Goal: Task Accomplishment & Management: Use online tool/utility

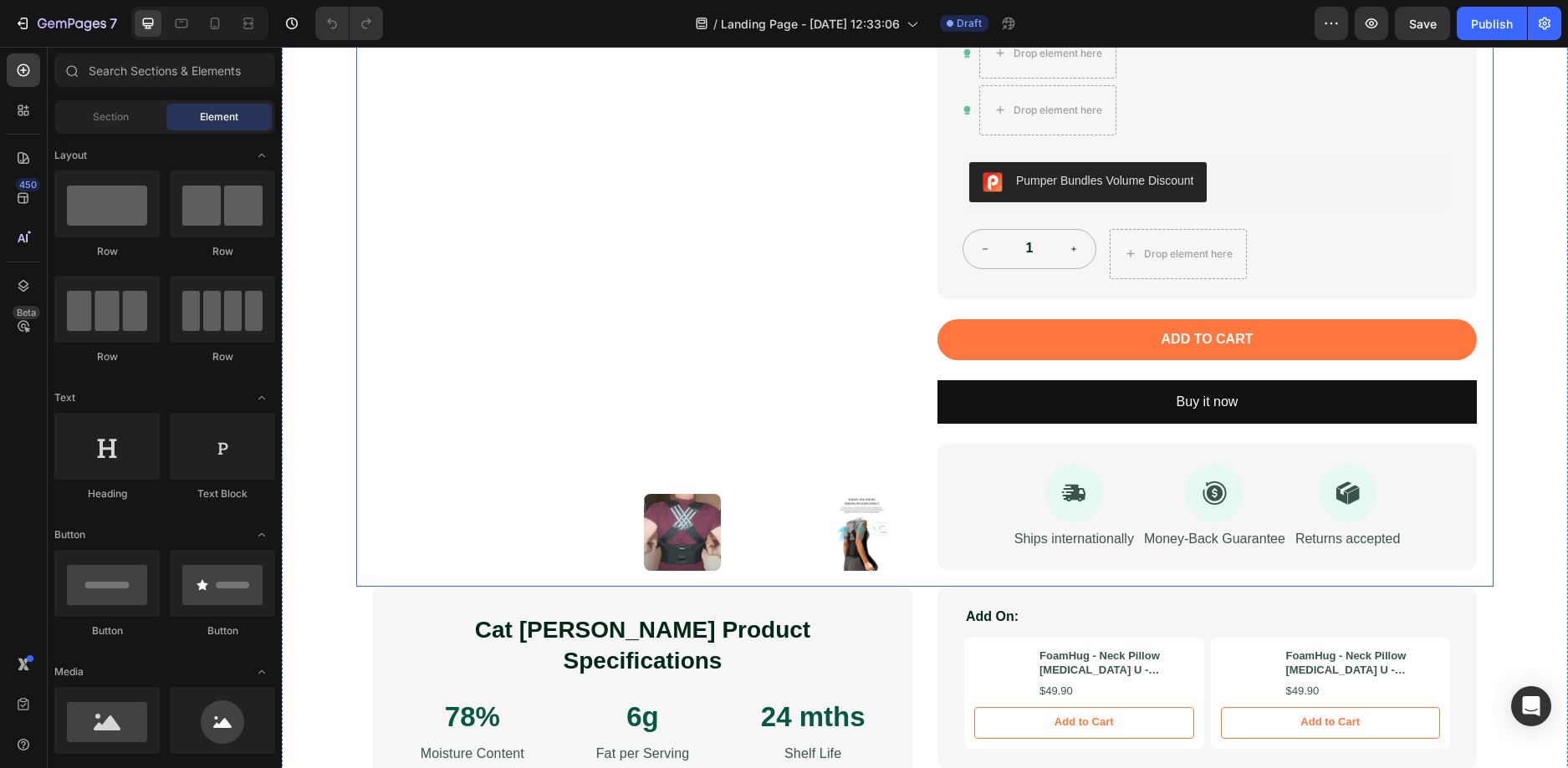
scroll to position [84, 0]
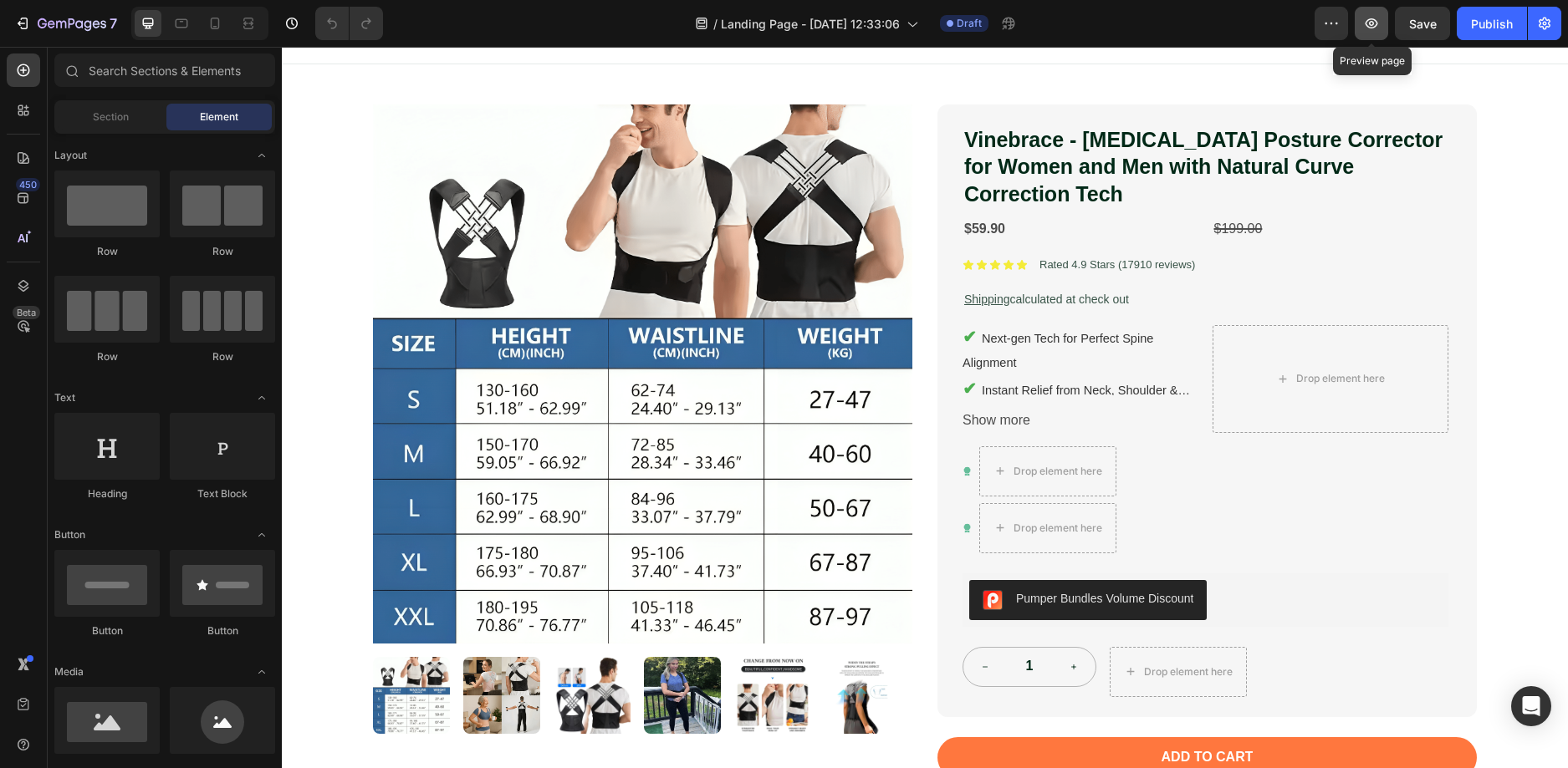
click at [1385, 21] on button "button" at bounding box center [1371, 23] width 34 height 34
click at [219, 24] on icon at bounding box center [215, 23] width 9 height 12
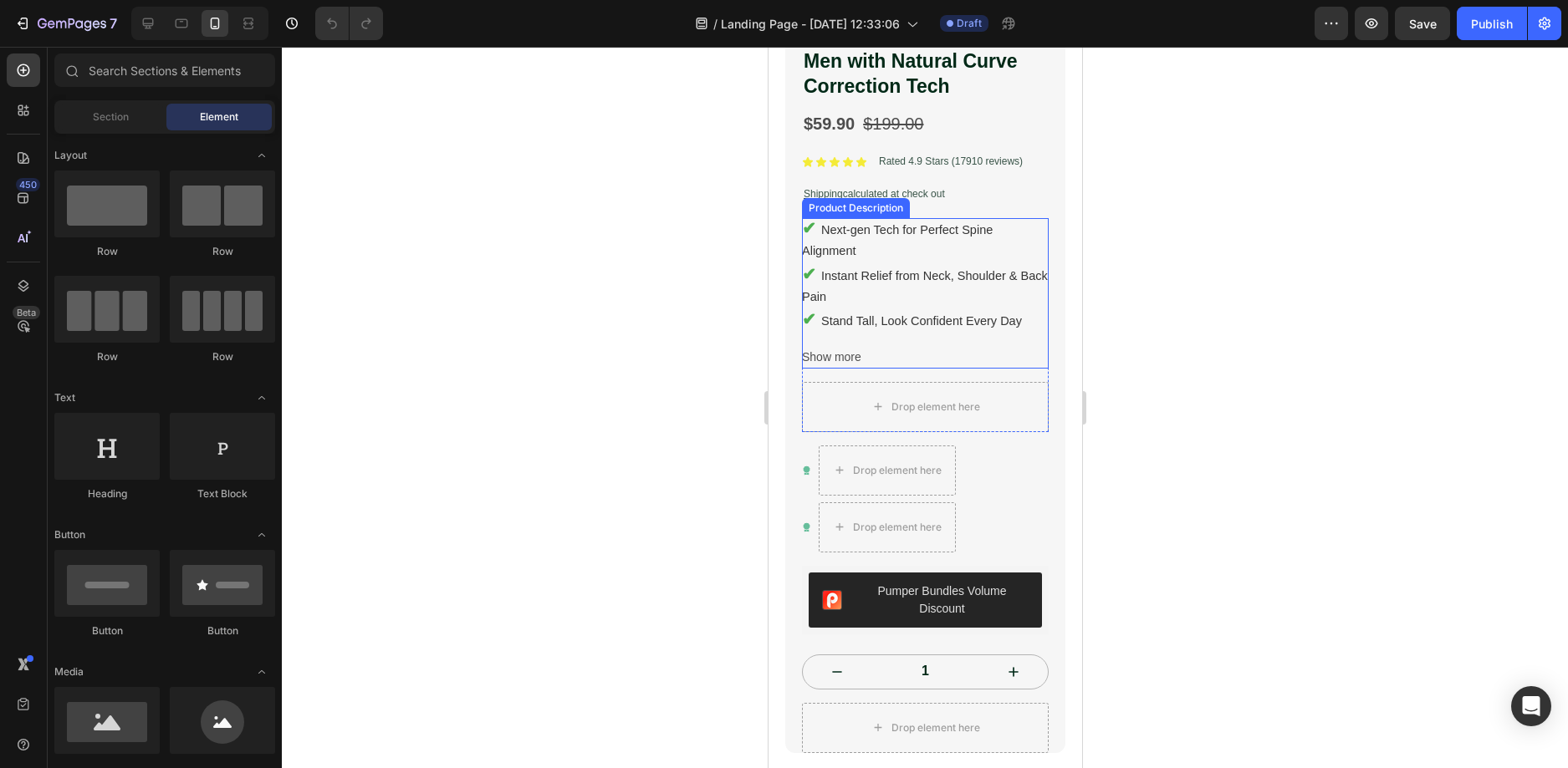
scroll to position [501, 0]
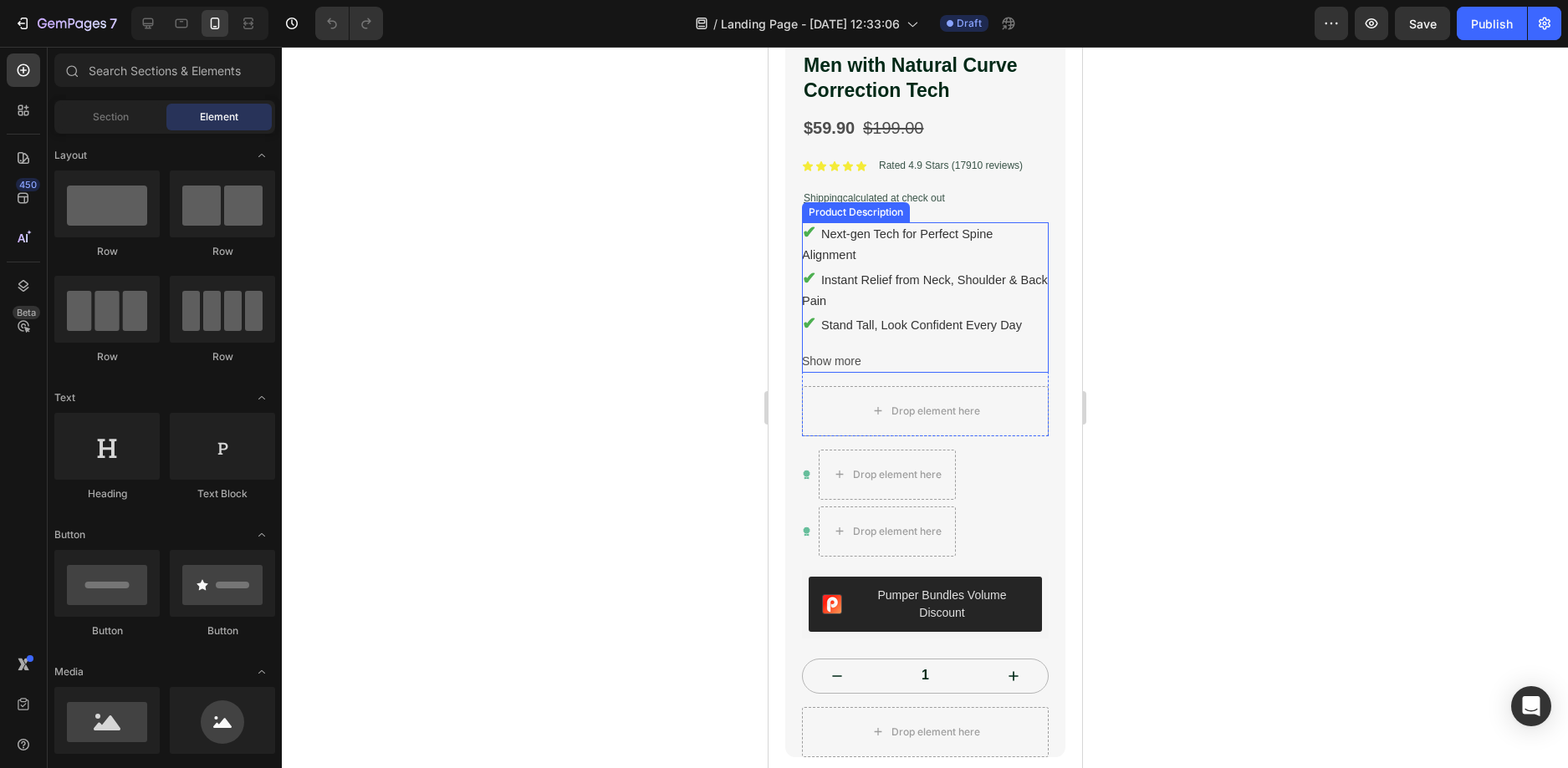
click at [838, 351] on span "Show more" at bounding box center [831, 362] width 60 height 21
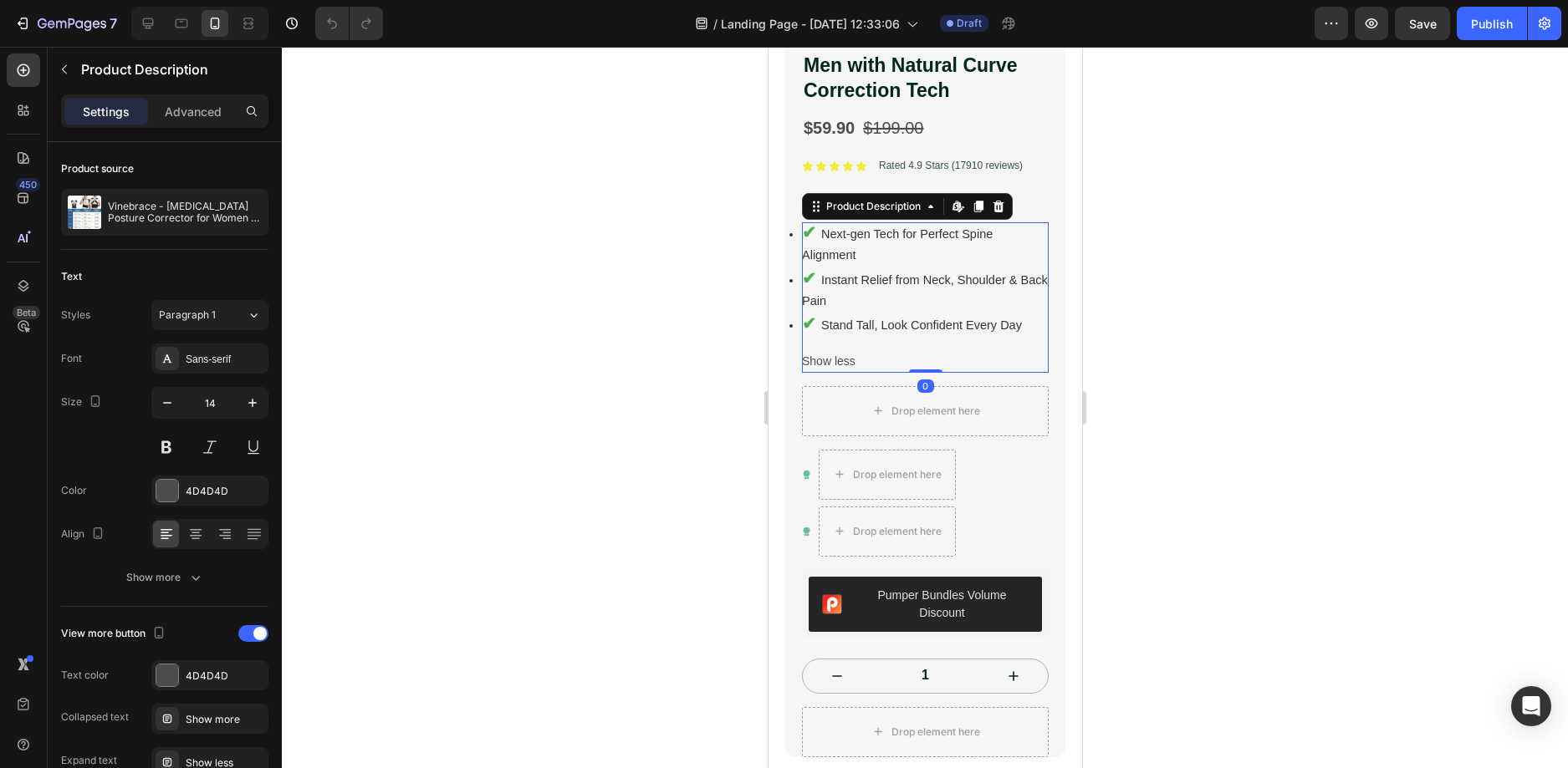
click at [825, 351] on span "Show less" at bounding box center [828, 362] width 54 height 21
click at [846, 351] on span "Show more" at bounding box center [831, 362] width 60 height 21
click at [846, 351] on span "Show less" at bounding box center [828, 362] width 54 height 21
click at [888, 276] on li "✔ Instant Relief from Neck, Shoulder & Back Pain" at bounding box center [925, 290] width 247 height 43
click at [876, 198] on div "Product Description" at bounding box center [872, 205] width 101 height 15
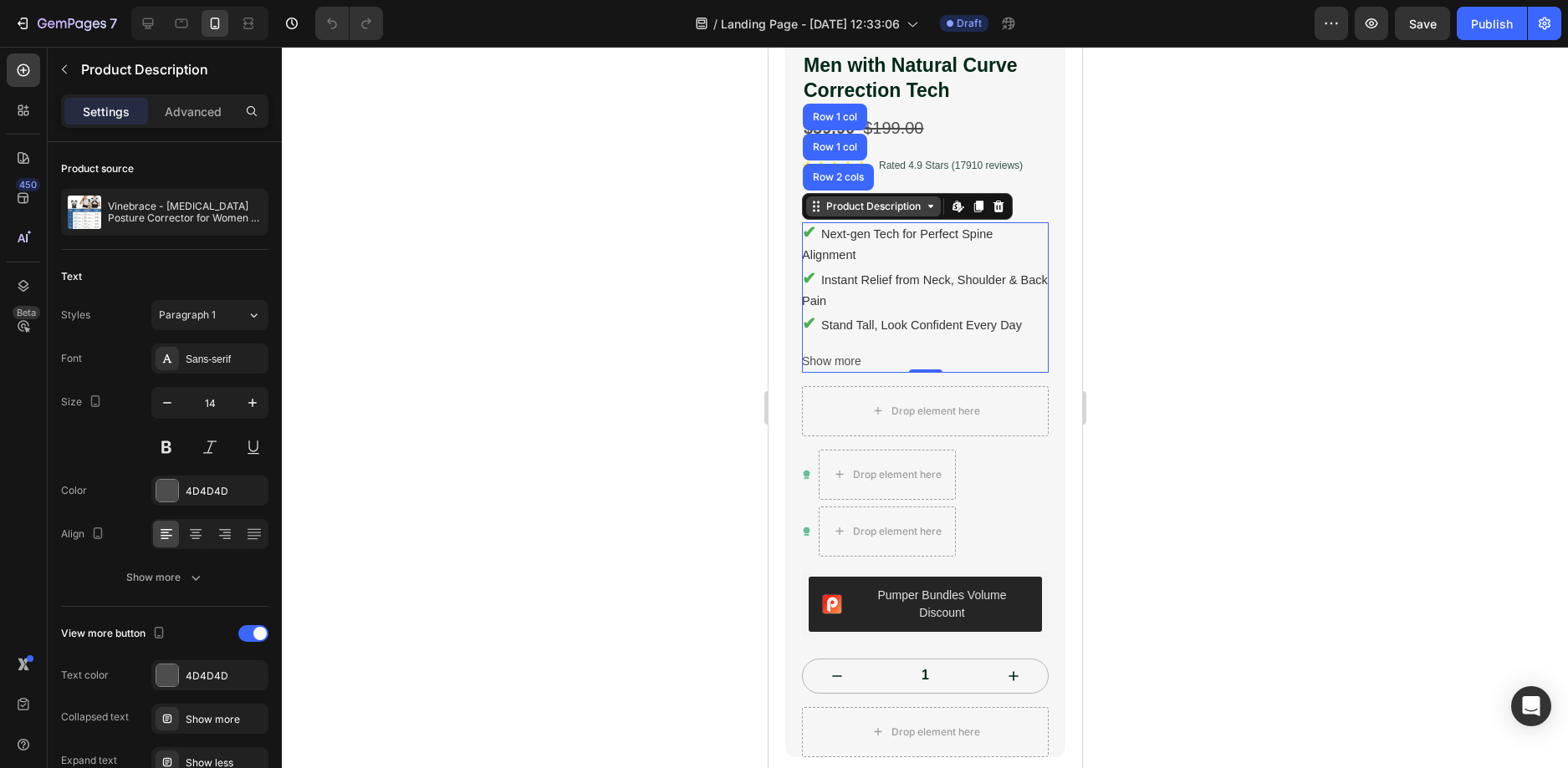
click at [873, 198] on div "Product Description" at bounding box center [872, 205] width 101 height 15
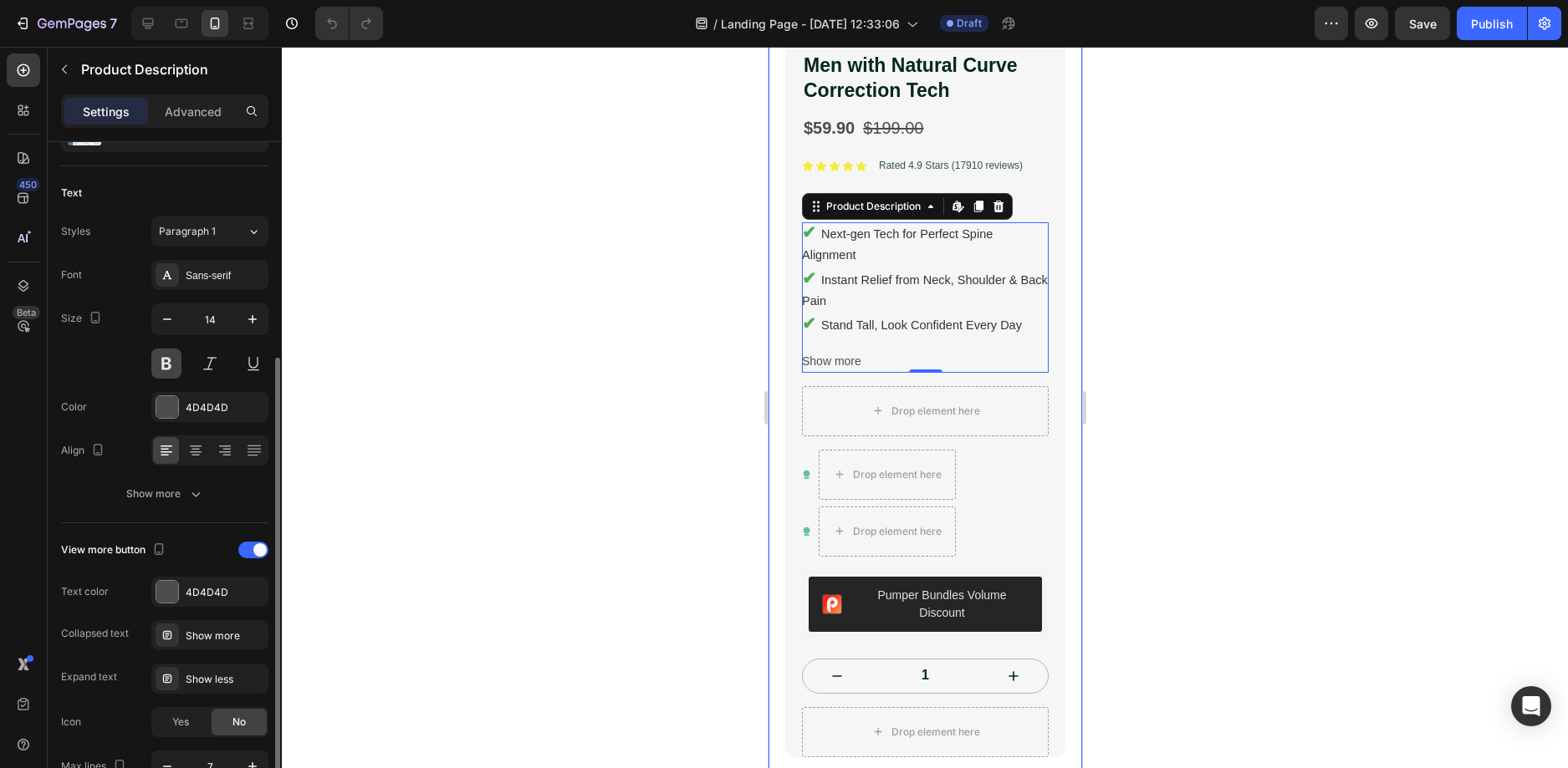
scroll to position [178, 0]
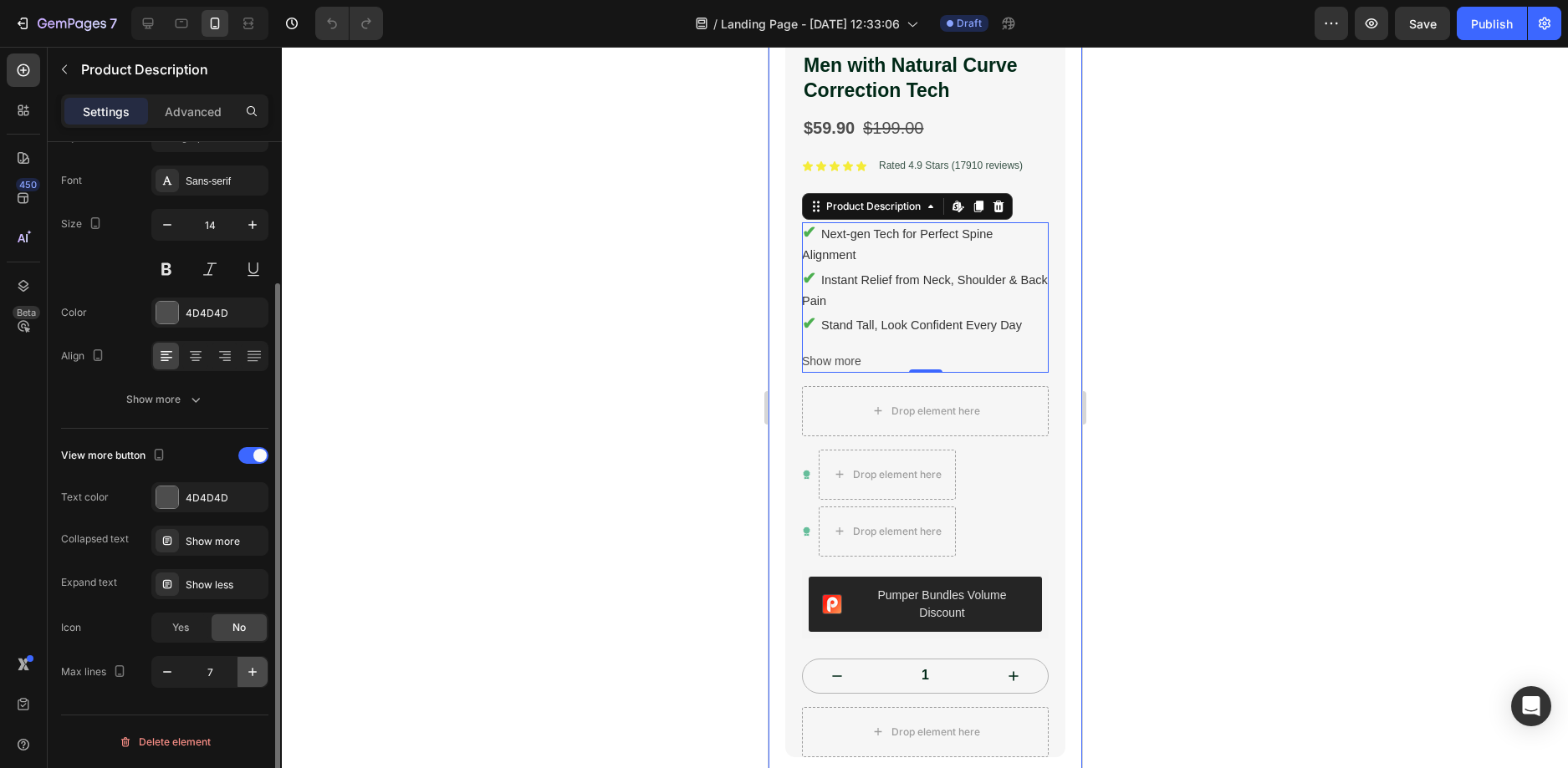
click at [248, 672] on icon "button" at bounding box center [252, 671] width 16 height 16
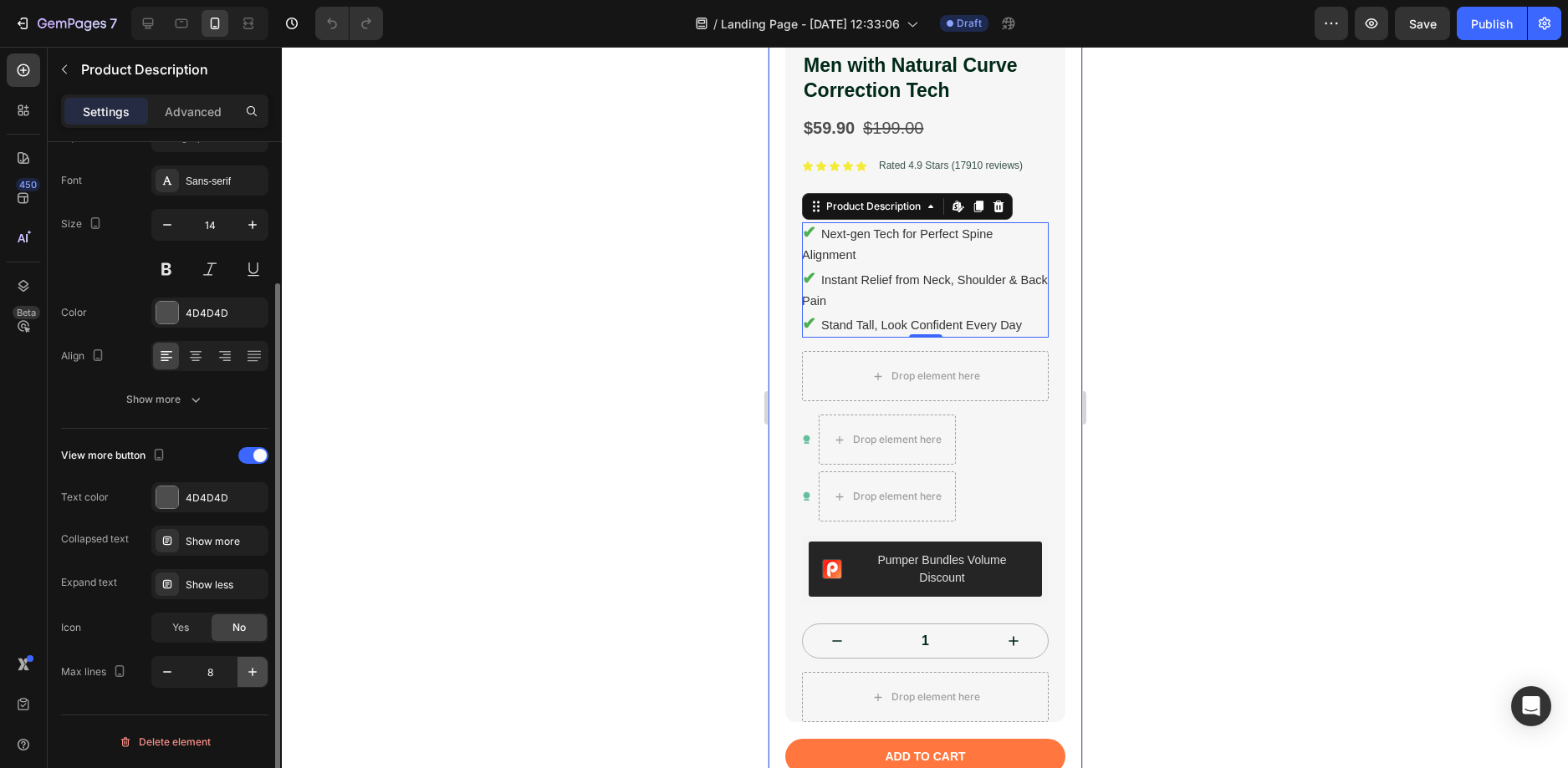
click at [249, 672] on icon "button" at bounding box center [253, 672] width 9 height 9
type input "10"
click at [1201, 330] on div at bounding box center [924, 407] width 1286 height 721
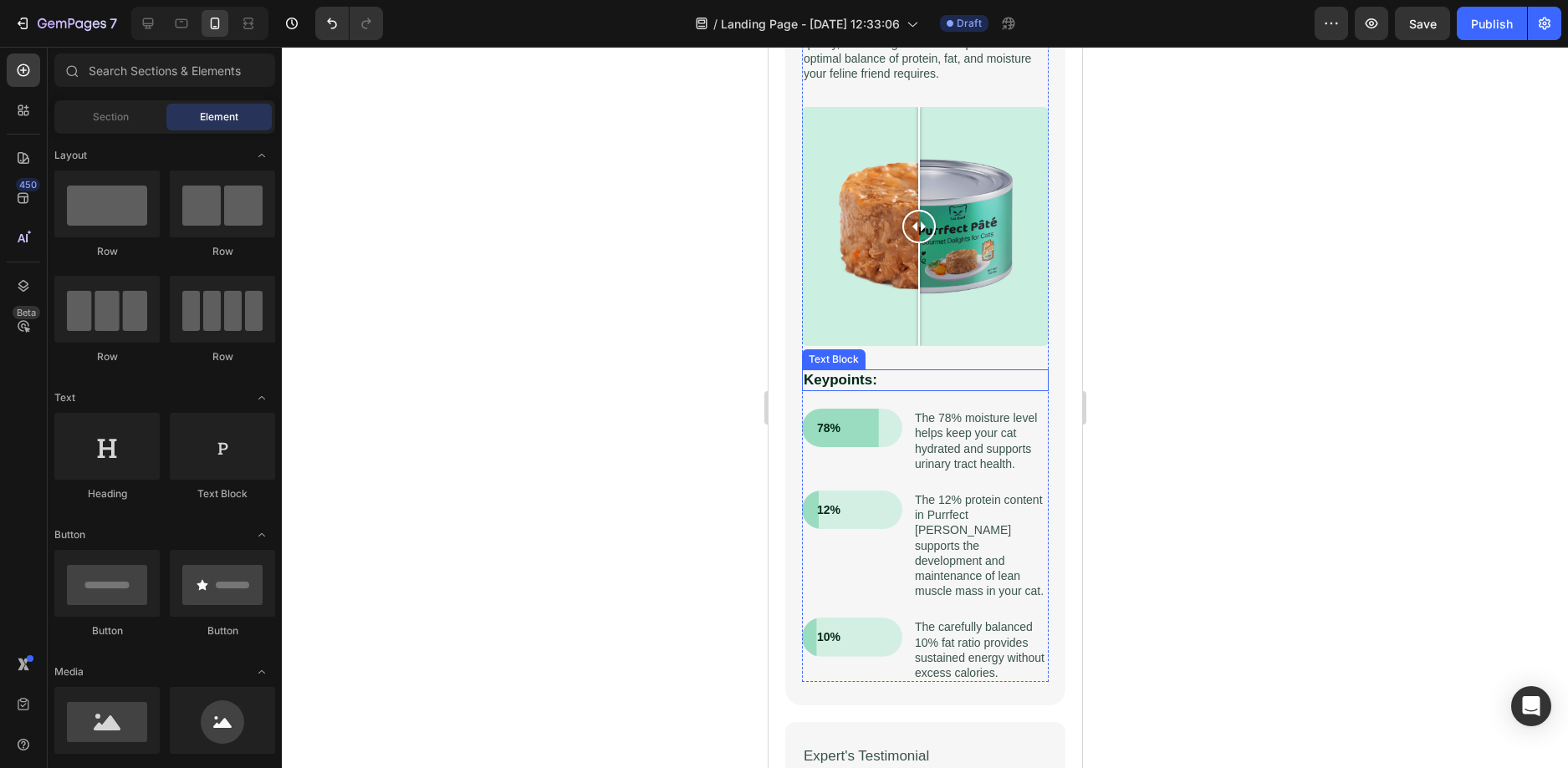
scroll to position [1922, 0]
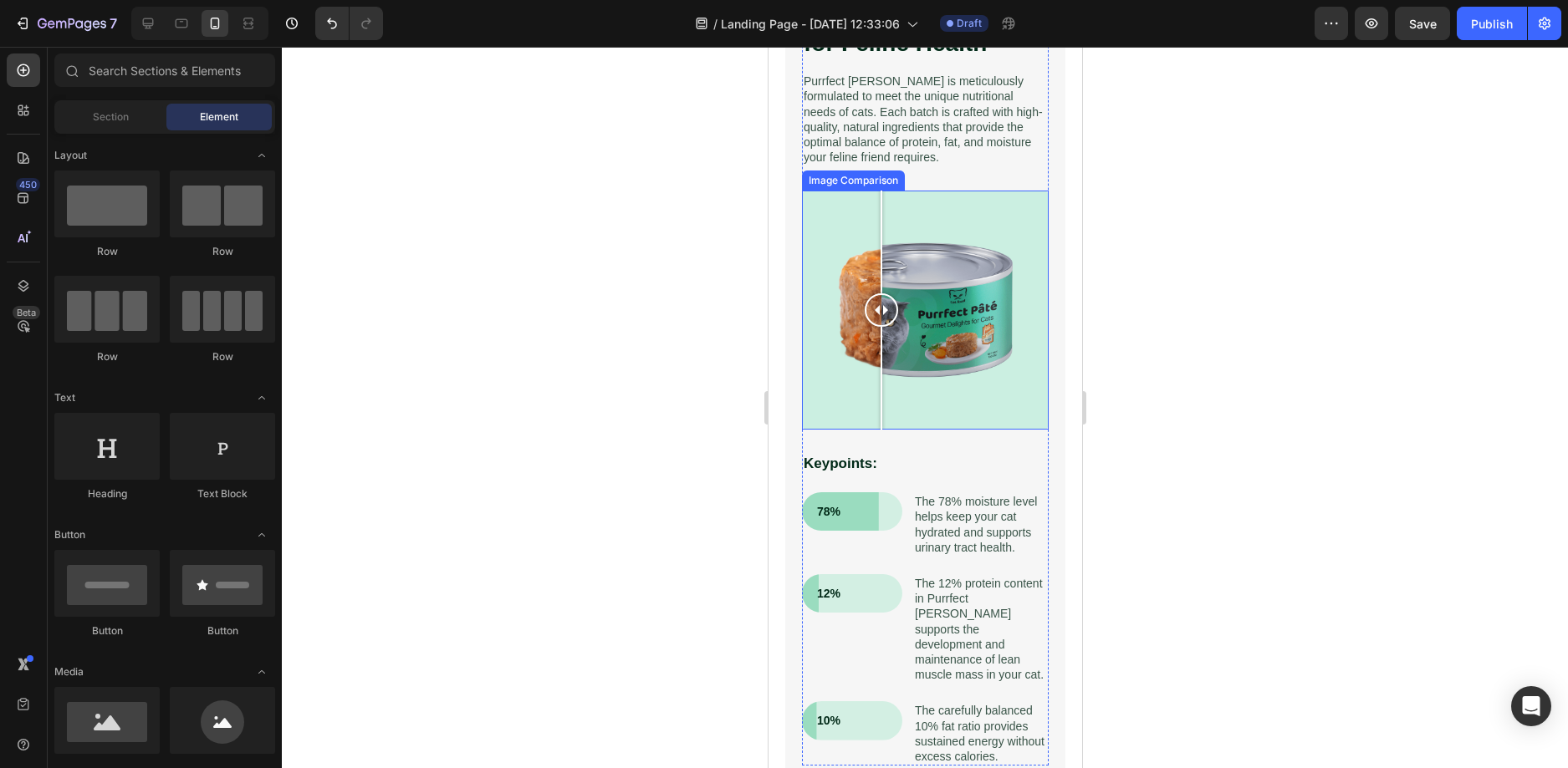
drag, startPoint x: 927, startPoint y: 305, endPoint x: 881, endPoint y: 350, distance: 64.4
click at [881, 350] on div at bounding box center [880, 311] width 34 height 240
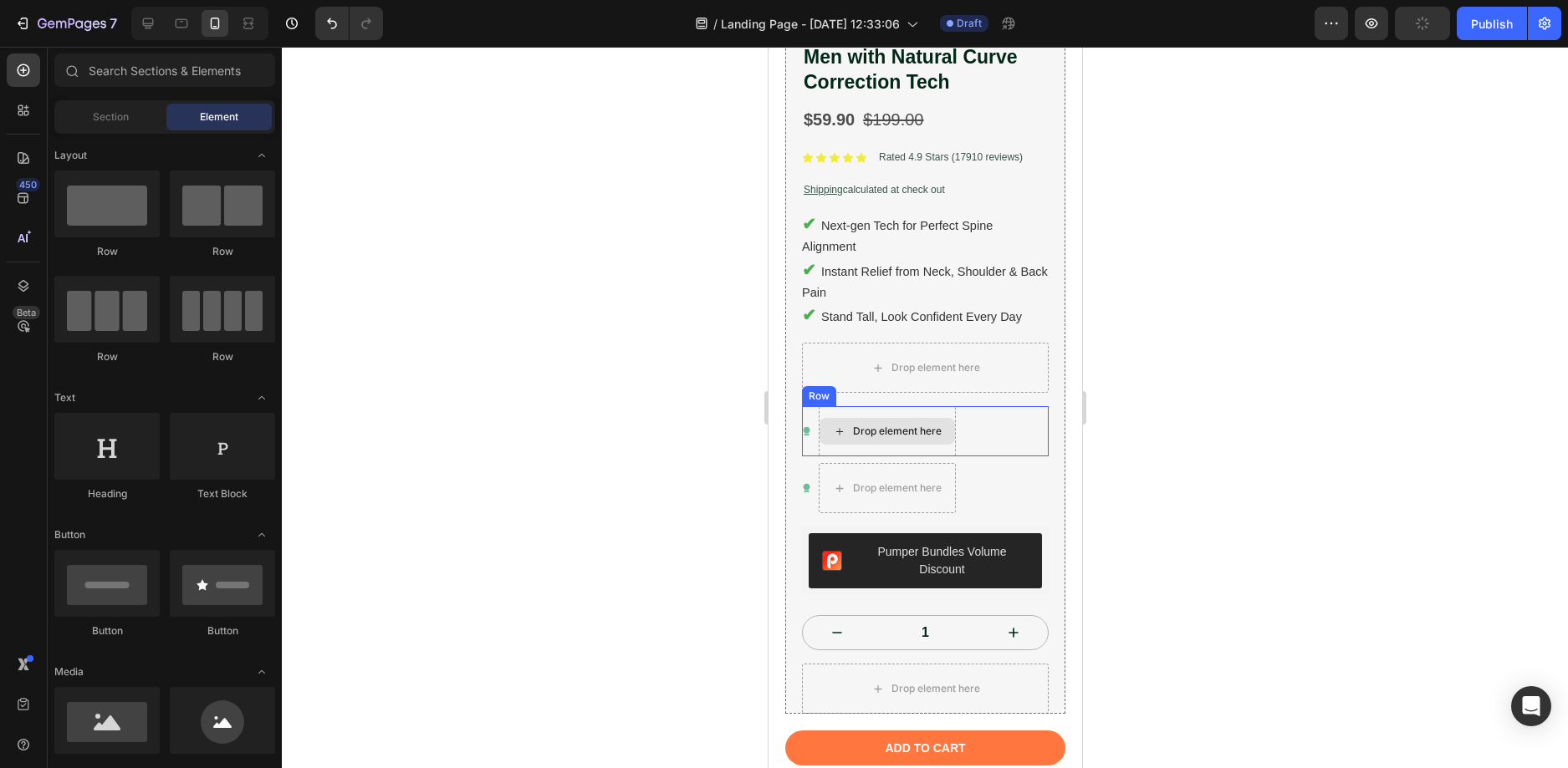
scroll to position [501, 0]
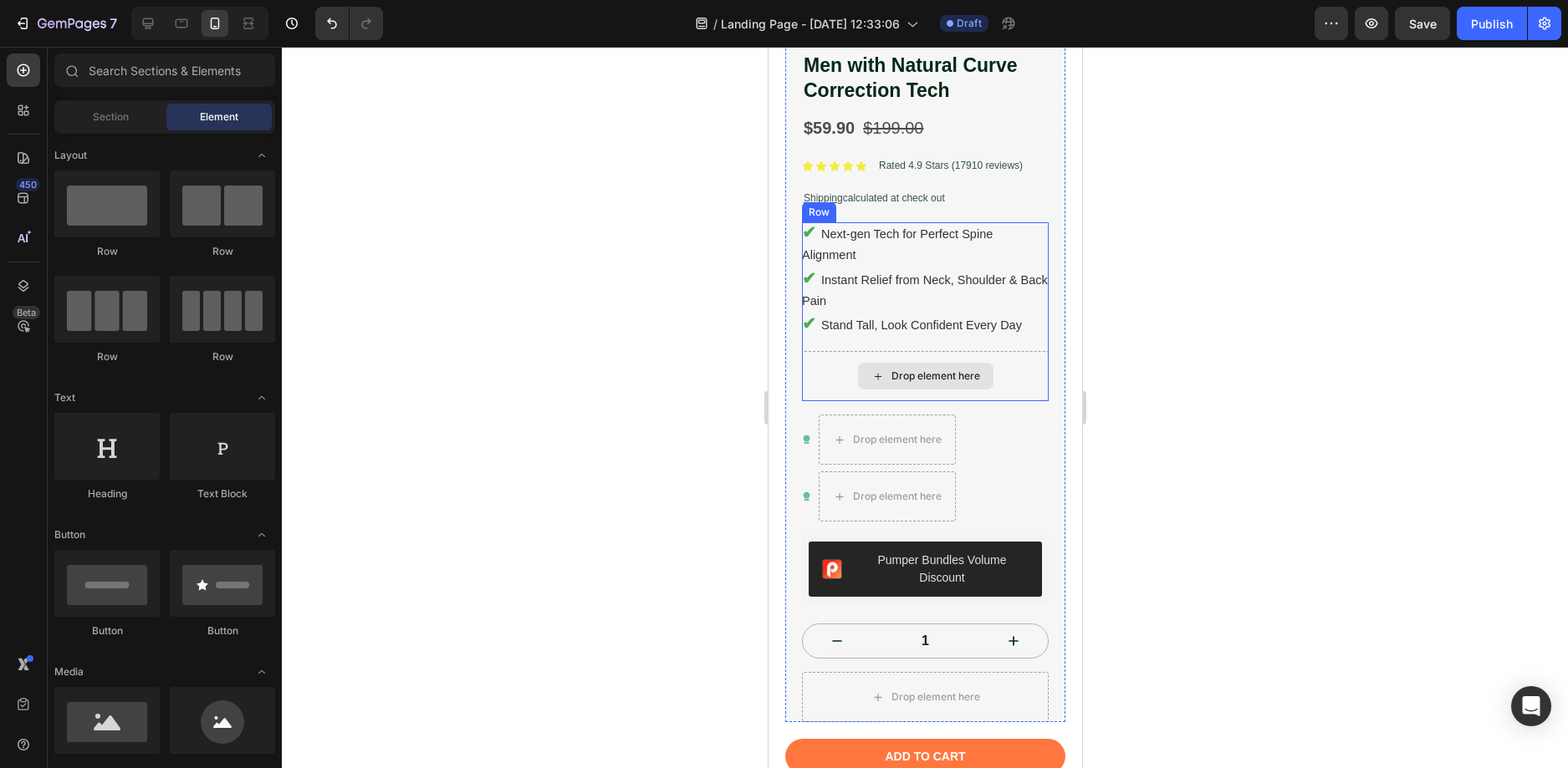
click at [1007, 366] on div "Drop element here" at bounding box center [925, 376] width 247 height 50
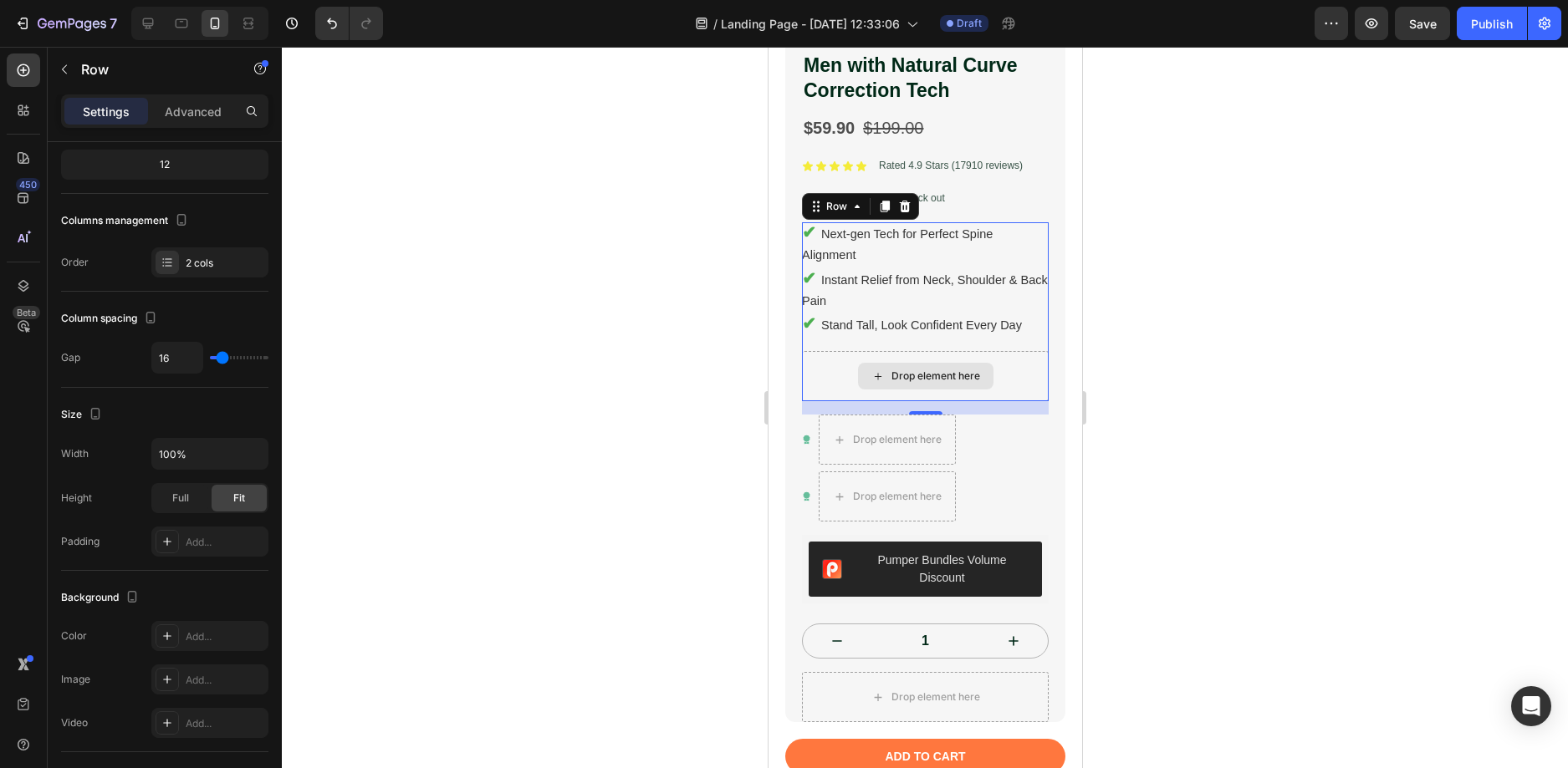
click at [902, 362] on div "Drop element here" at bounding box center [925, 375] width 136 height 27
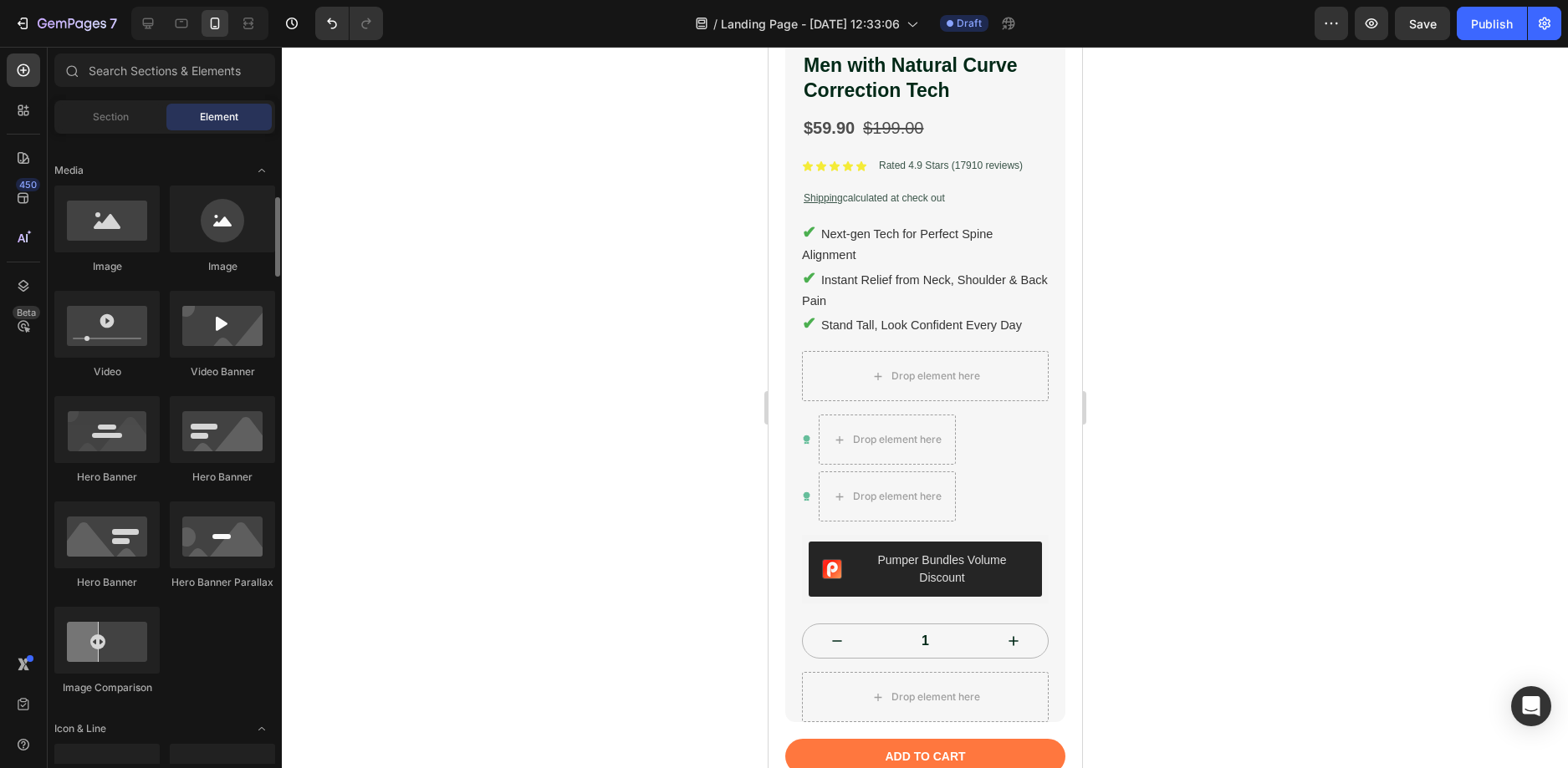
scroll to position [752, 0]
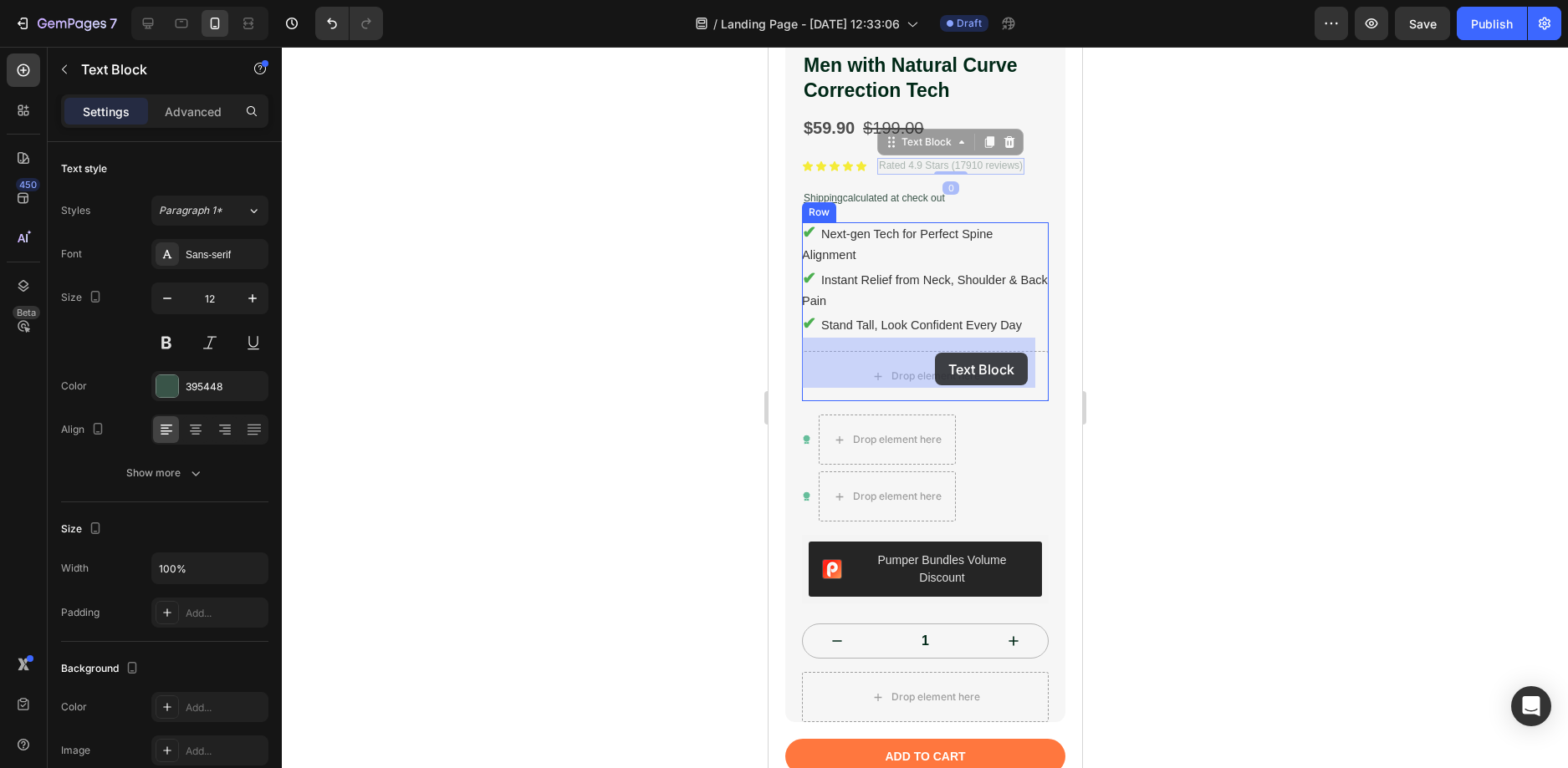
drag, startPoint x: 956, startPoint y: 281, endPoint x: 1885, endPoint y: 301, distance: 929.2
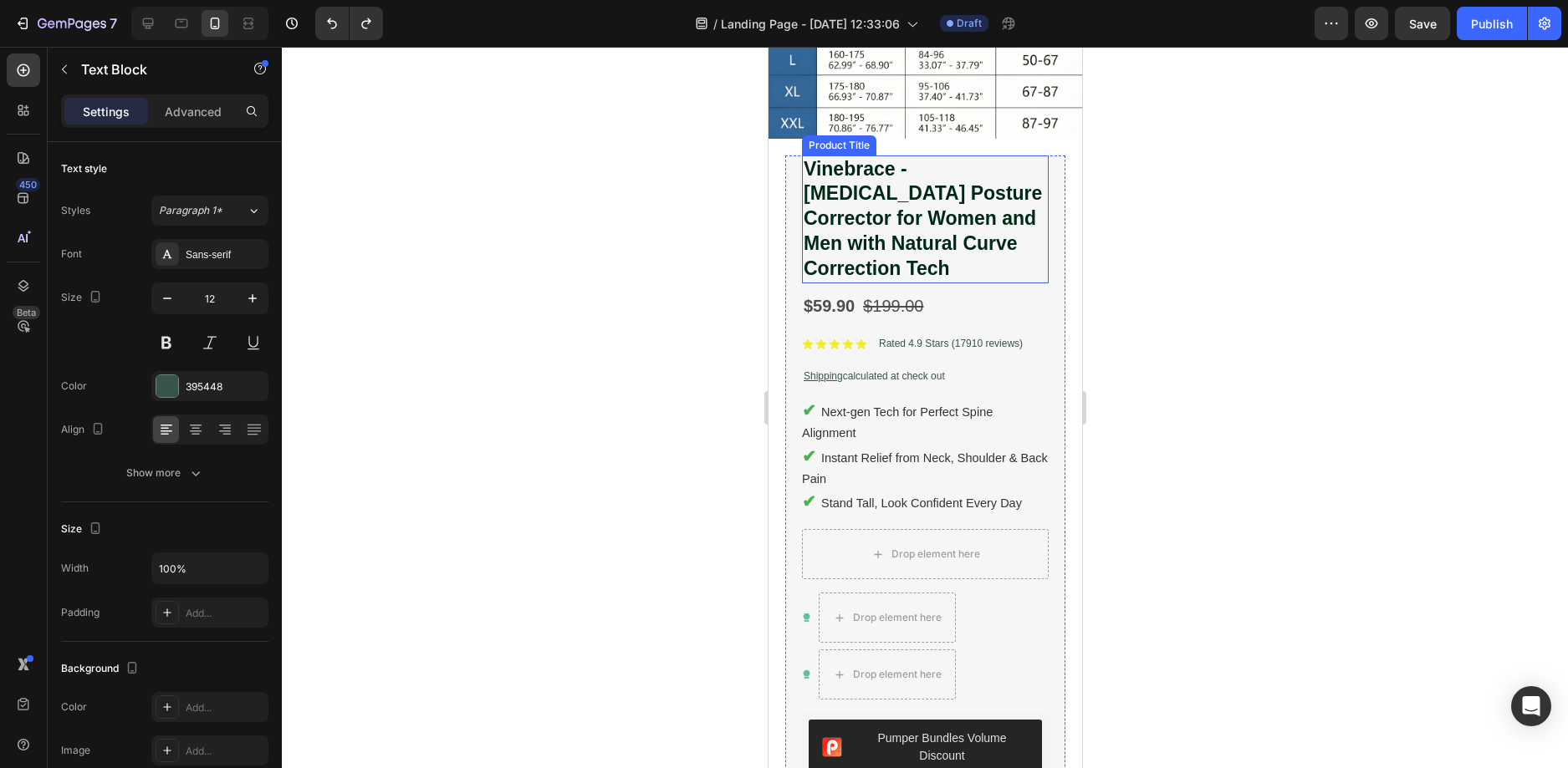
scroll to position [418, 0]
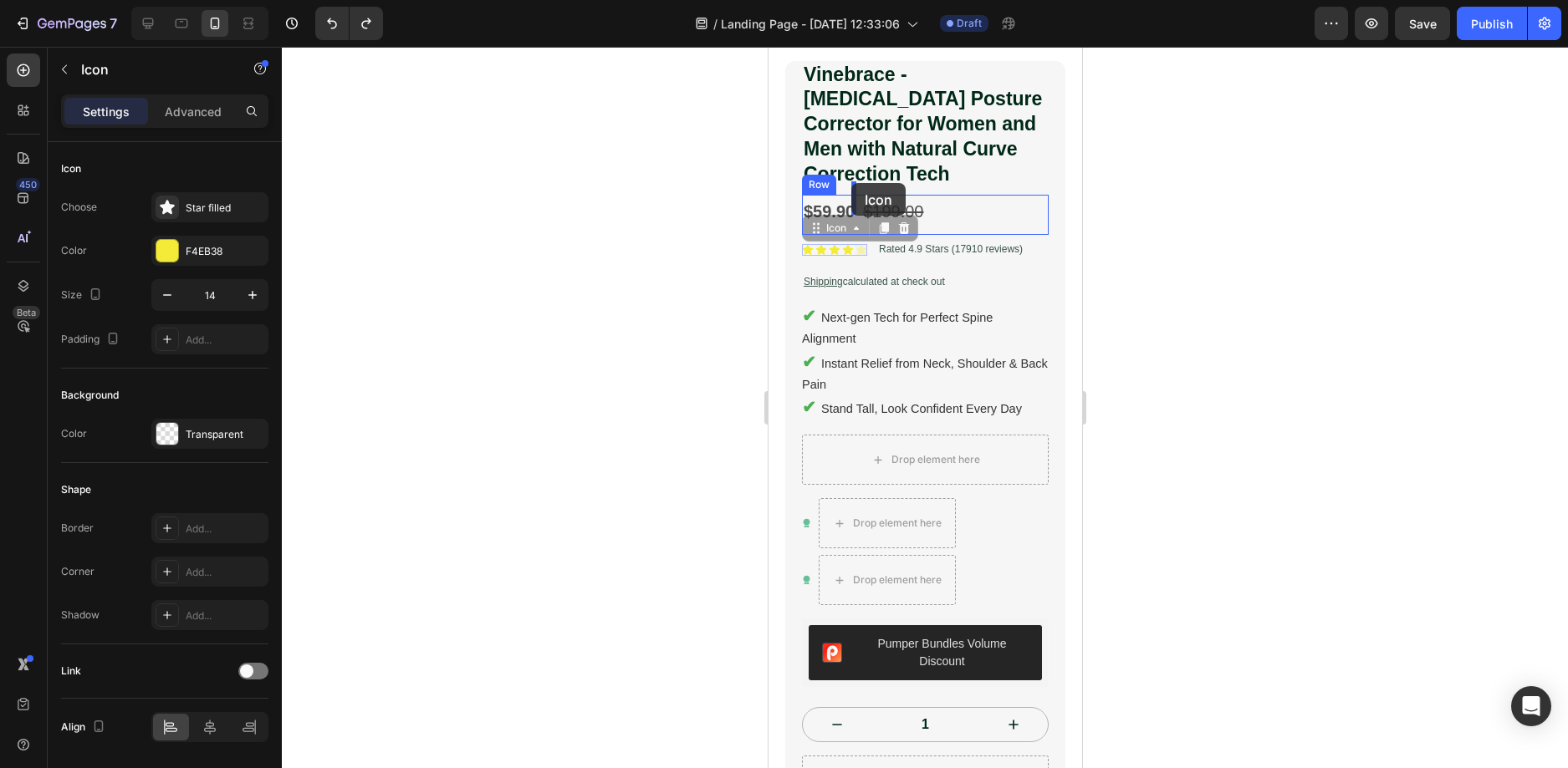
drag, startPoint x: 855, startPoint y: 239, endPoint x: 850, endPoint y: 183, distance: 56.2
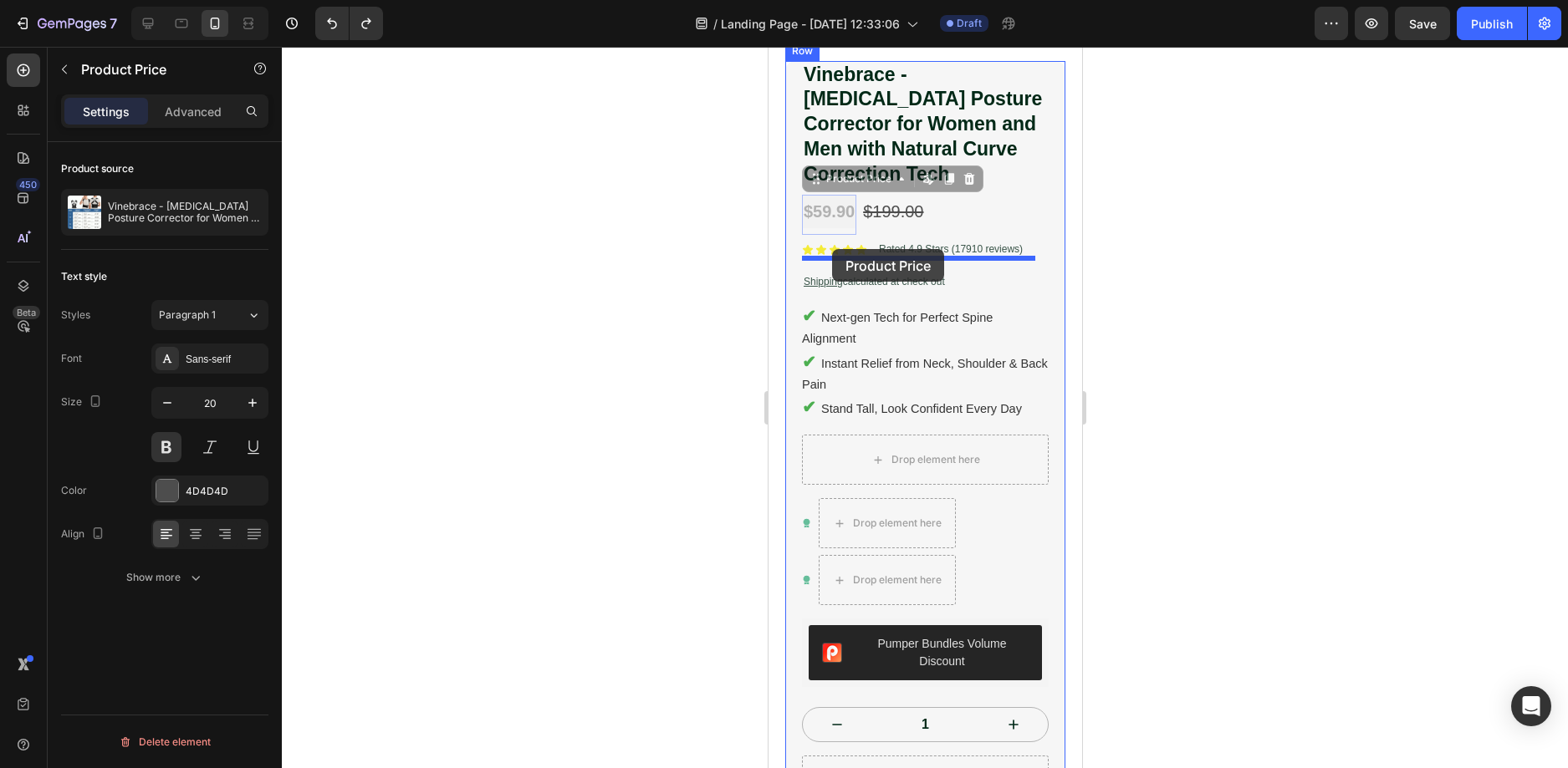
drag, startPoint x: 827, startPoint y: 194, endPoint x: 831, endPoint y: 249, distance: 55.1
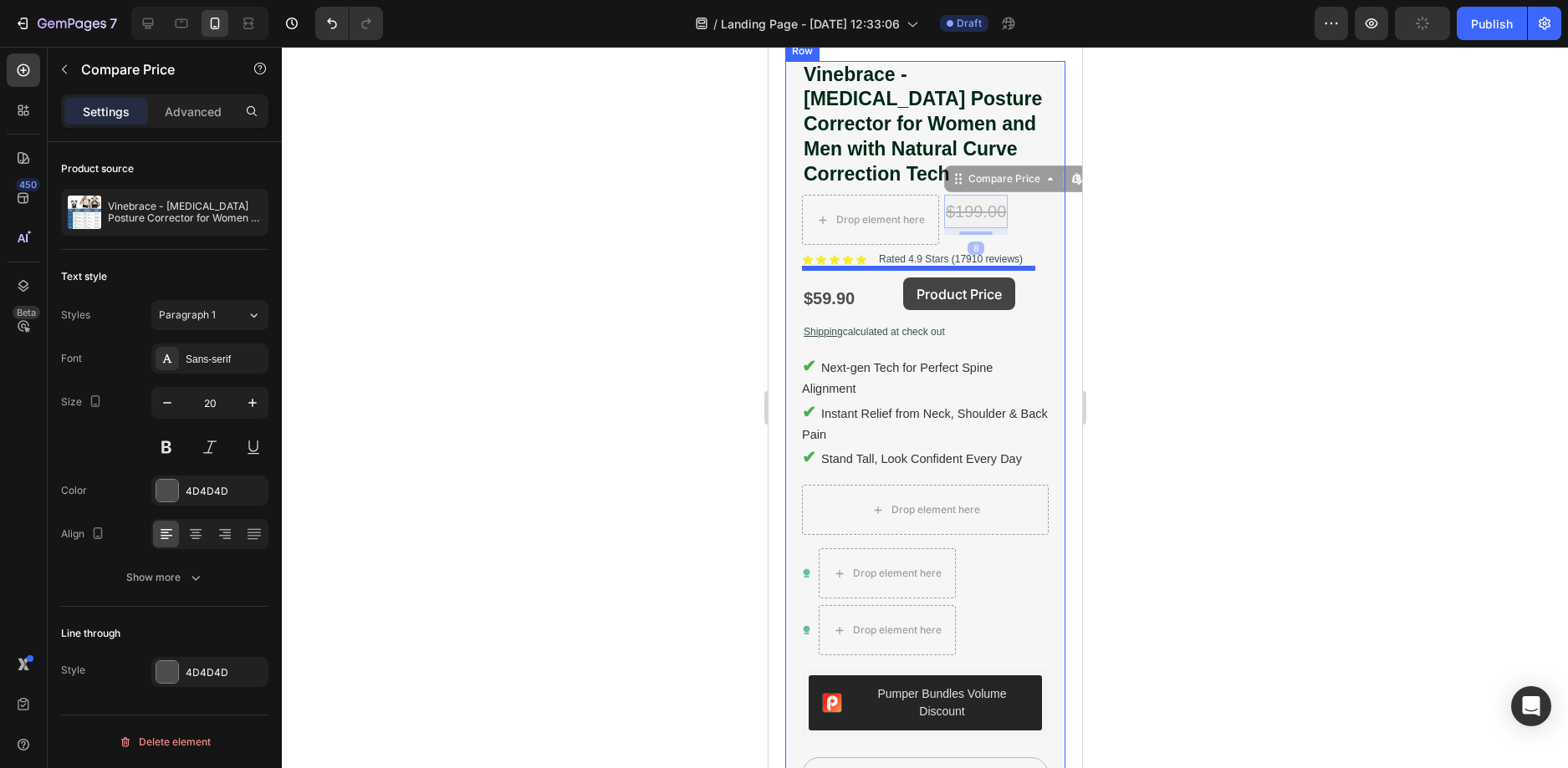
drag, startPoint x: 977, startPoint y: 198, endPoint x: 902, endPoint y: 278, distance: 109.7
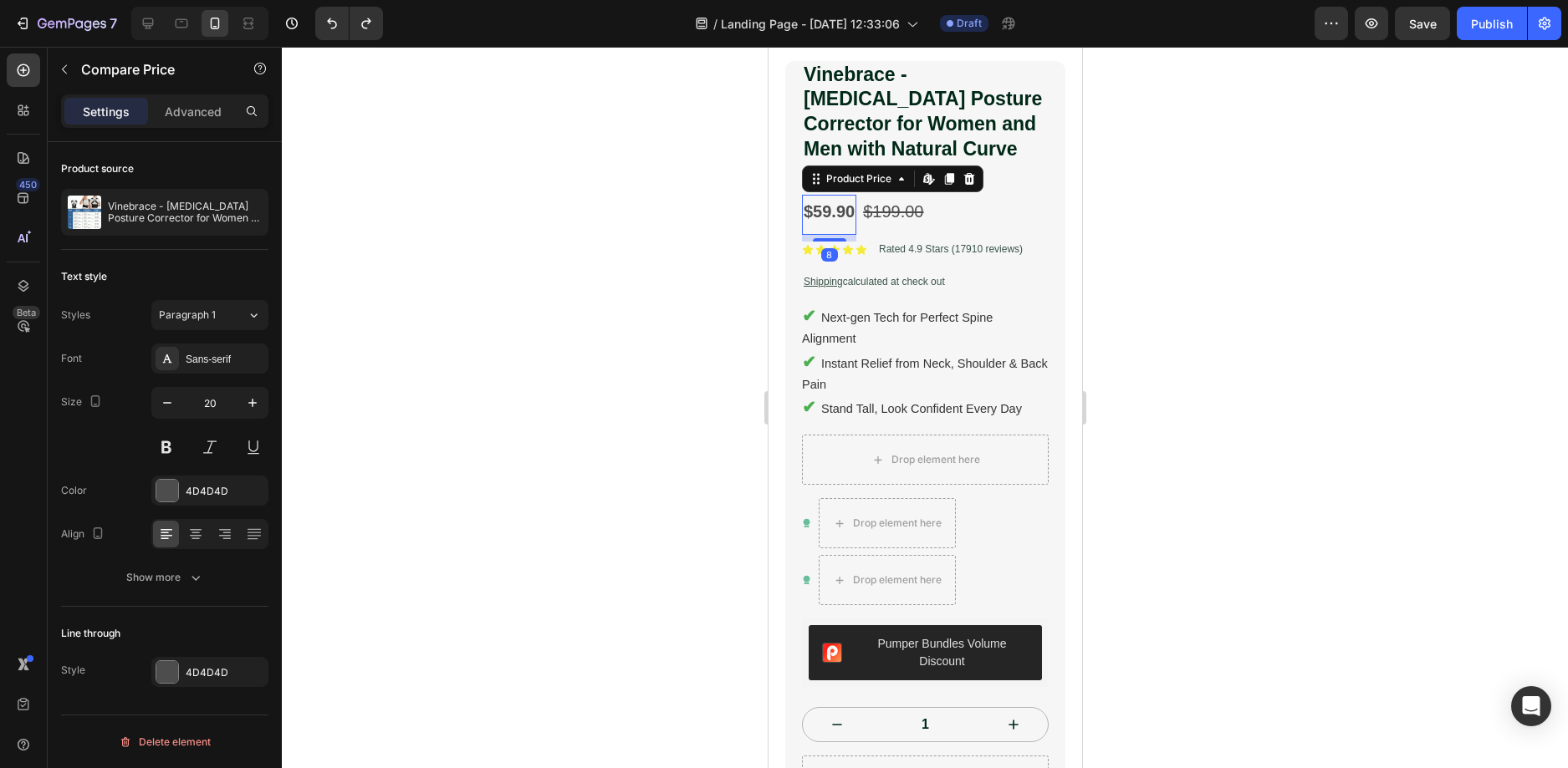
click at [814, 198] on div "$59.90" at bounding box center [828, 211] width 54 height 34
click at [907, 198] on div "$199.00" at bounding box center [893, 211] width 64 height 34
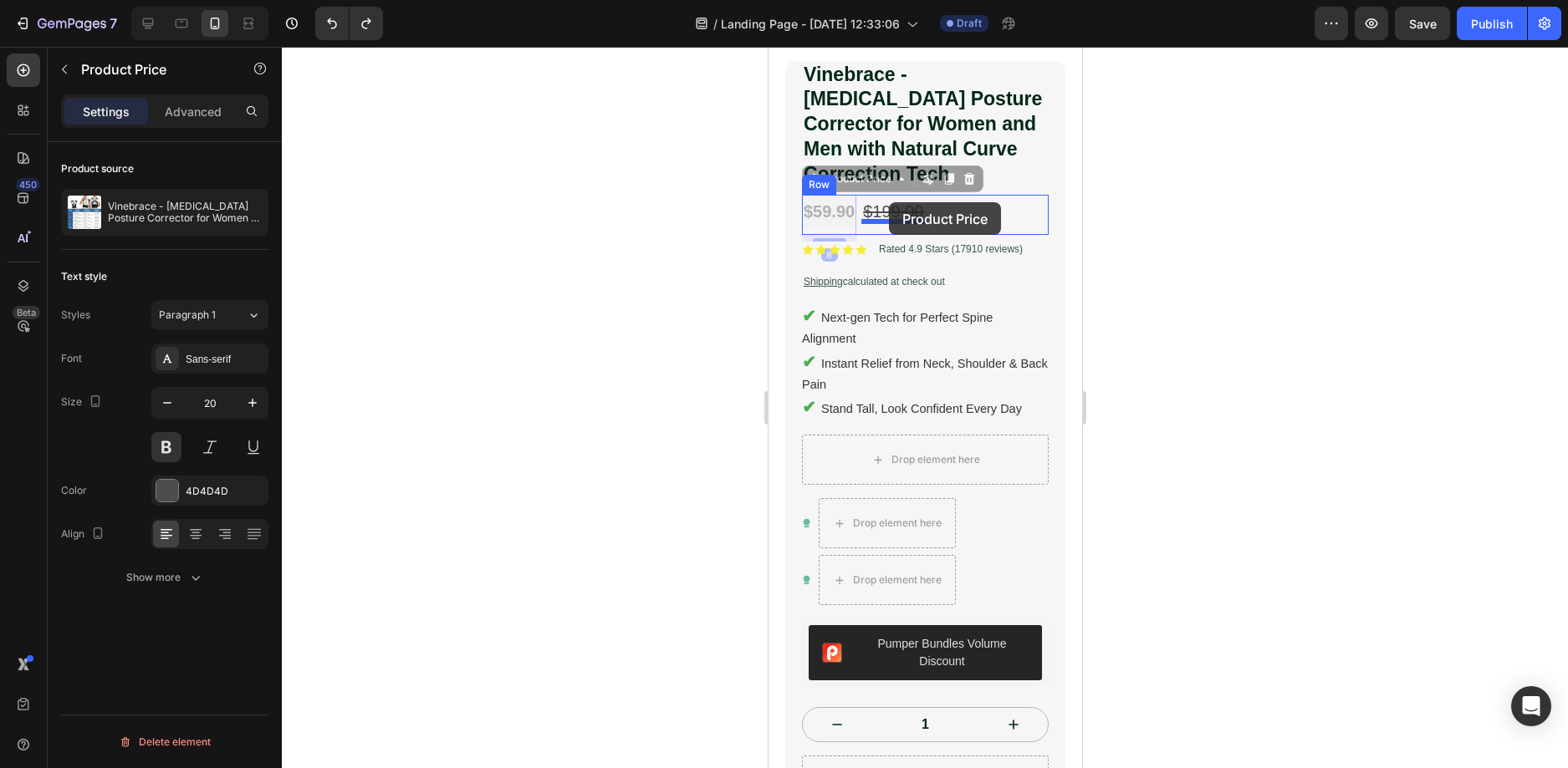
drag, startPoint x: 845, startPoint y: 202, endPoint x: 888, endPoint y: 202, distance: 43.0
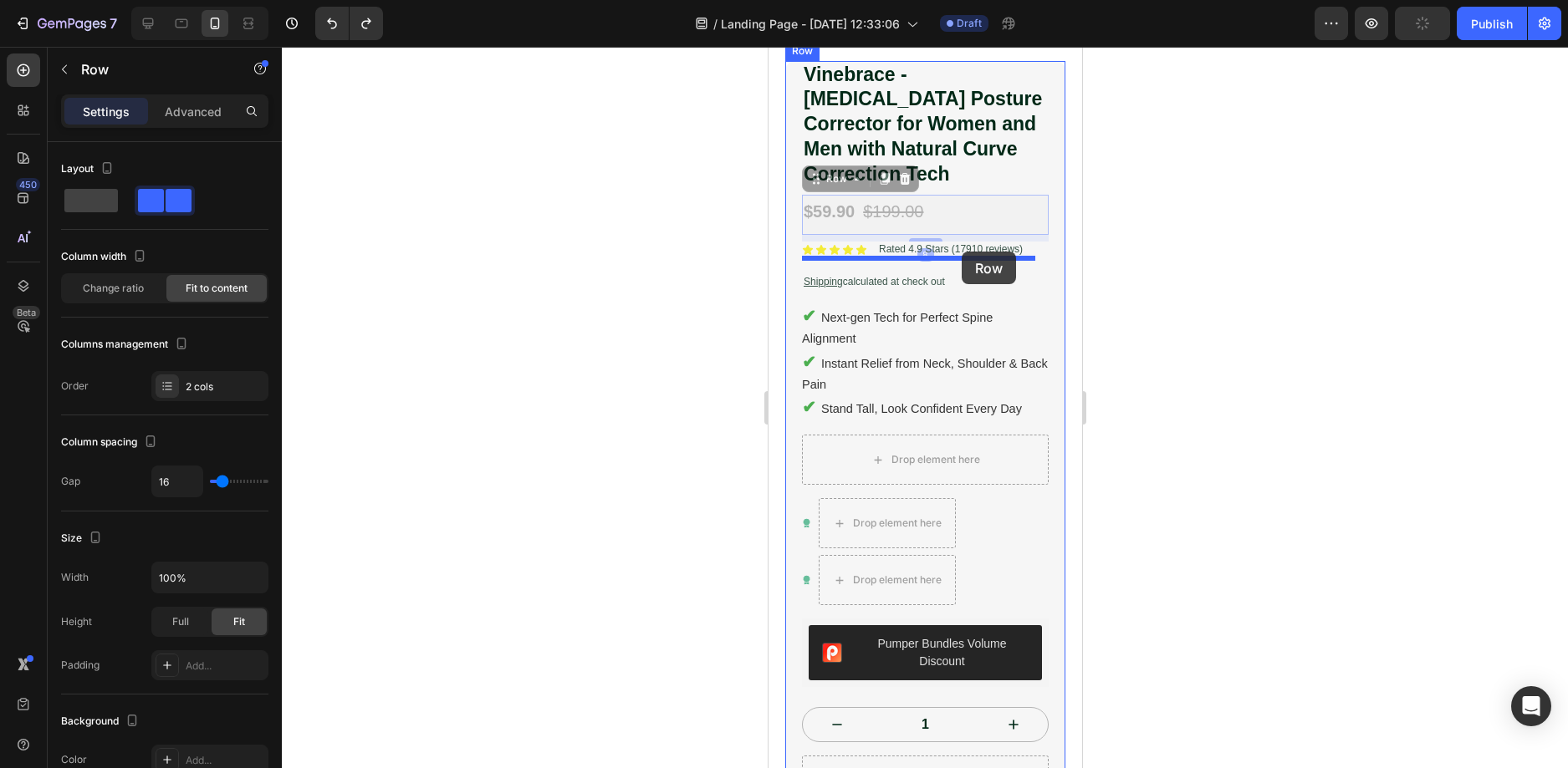
drag, startPoint x: 968, startPoint y: 197, endPoint x: 958, endPoint y: 245, distance: 49.0
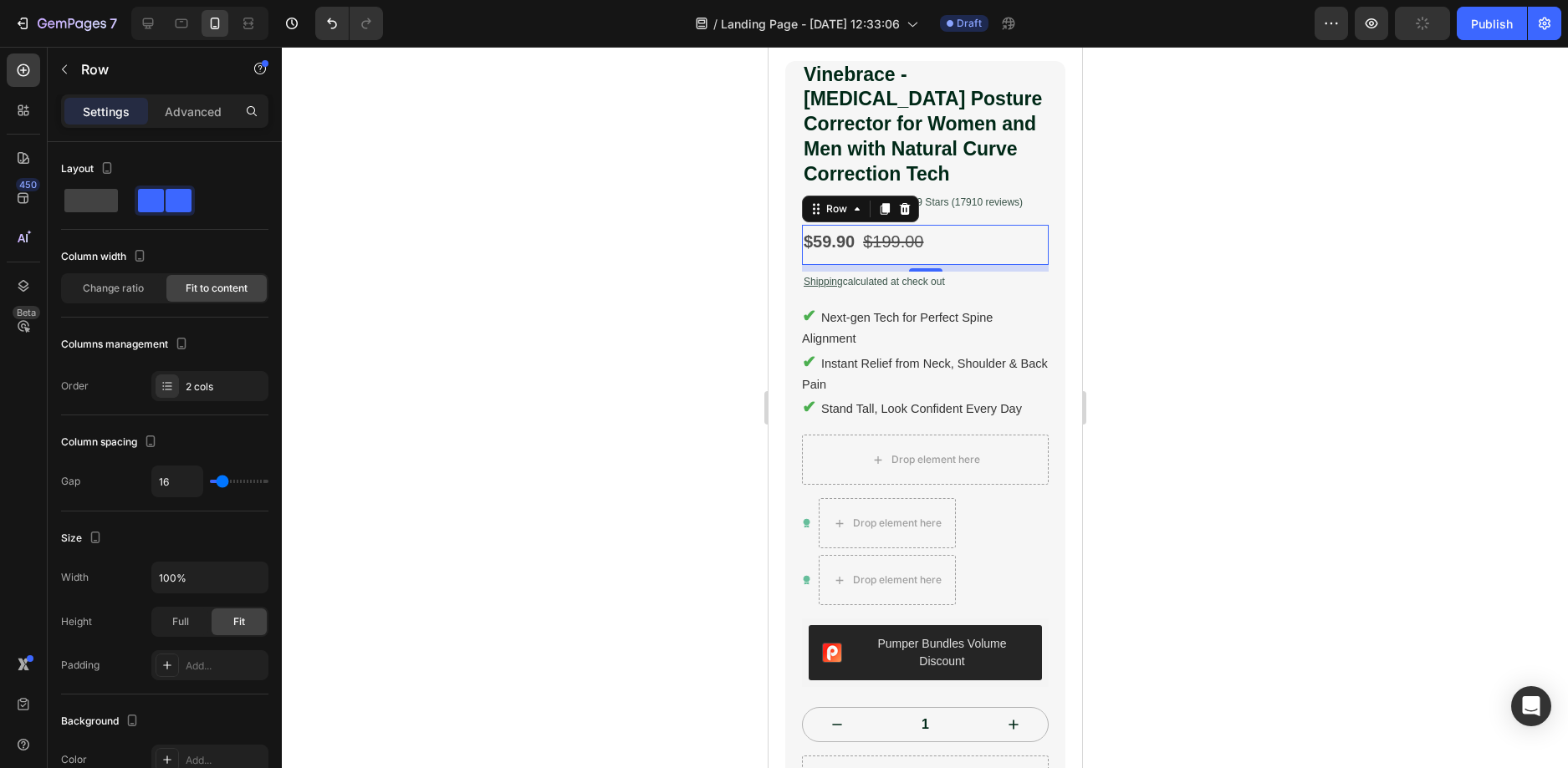
drag, startPoint x: 1152, startPoint y: 237, endPoint x: 1303, endPoint y: 205, distance: 154.4
click at [1153, 237] on div at bounding box center [924, 407] width 1286 height 721
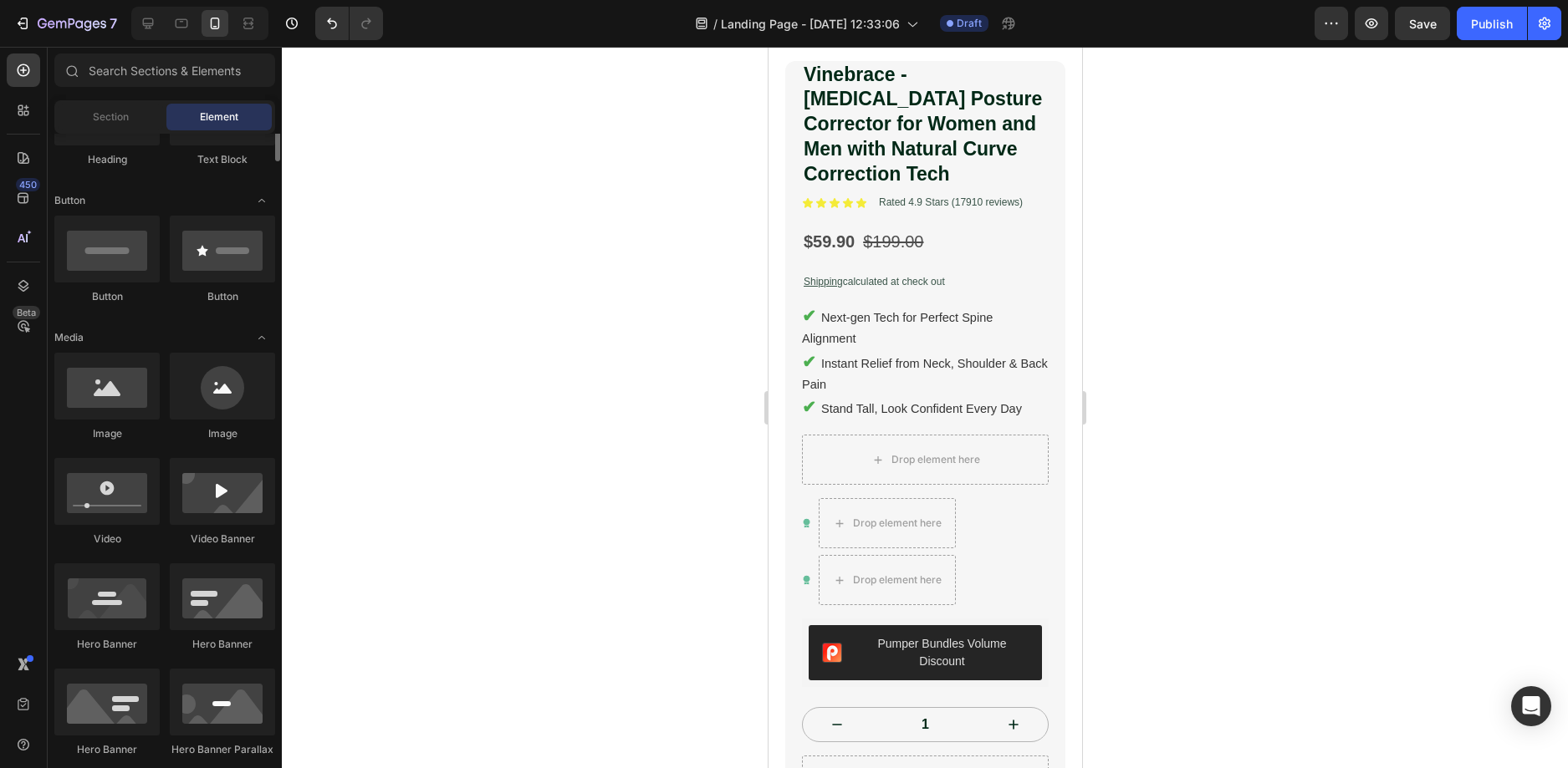
scroll to position [251, 0]
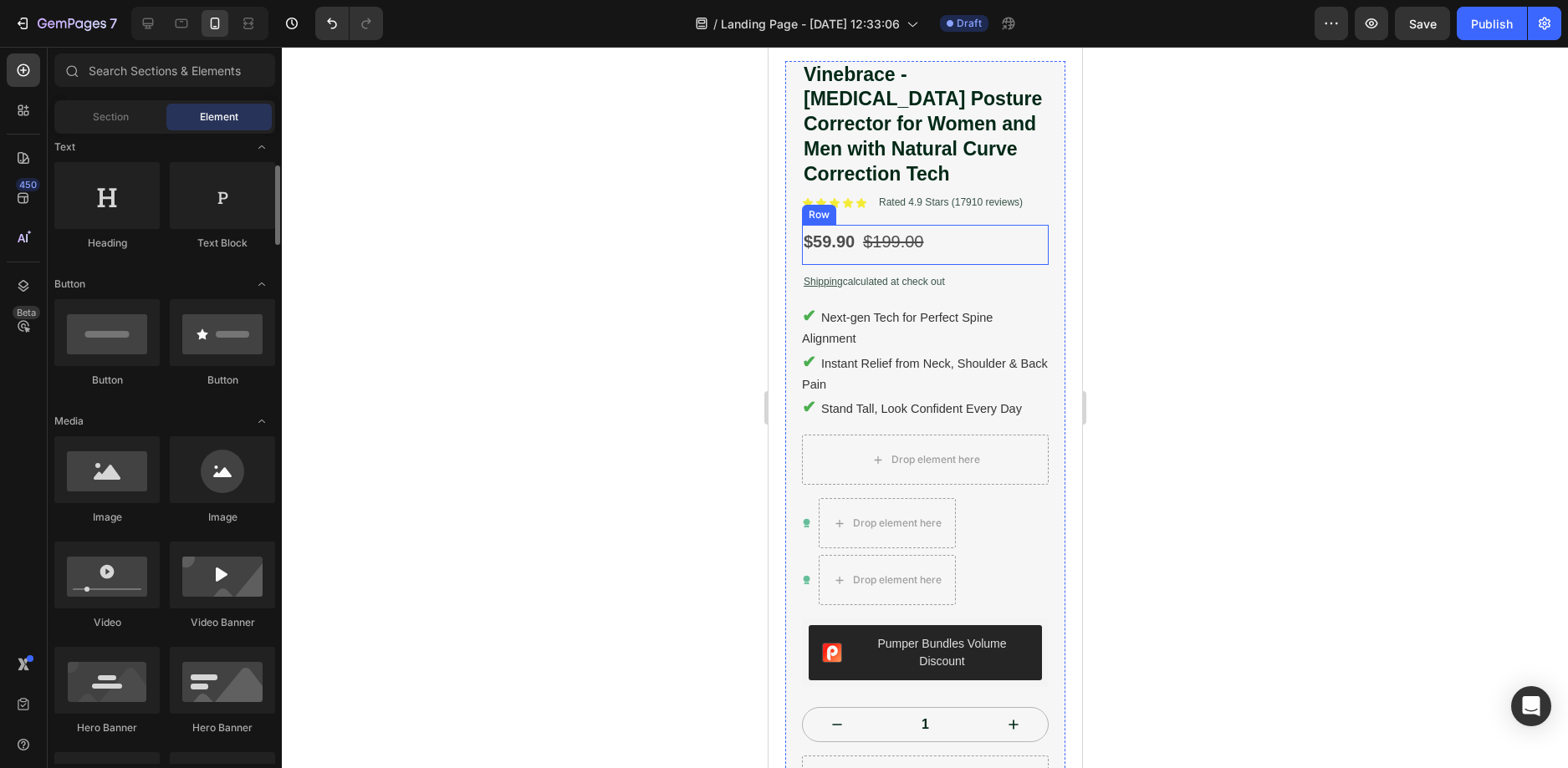
click at [955, 236] on div "$59.90 Product Price Product Price $199.00 Compare Price Compare Price Row" at bounding box center [925, 245] width 247 height 40
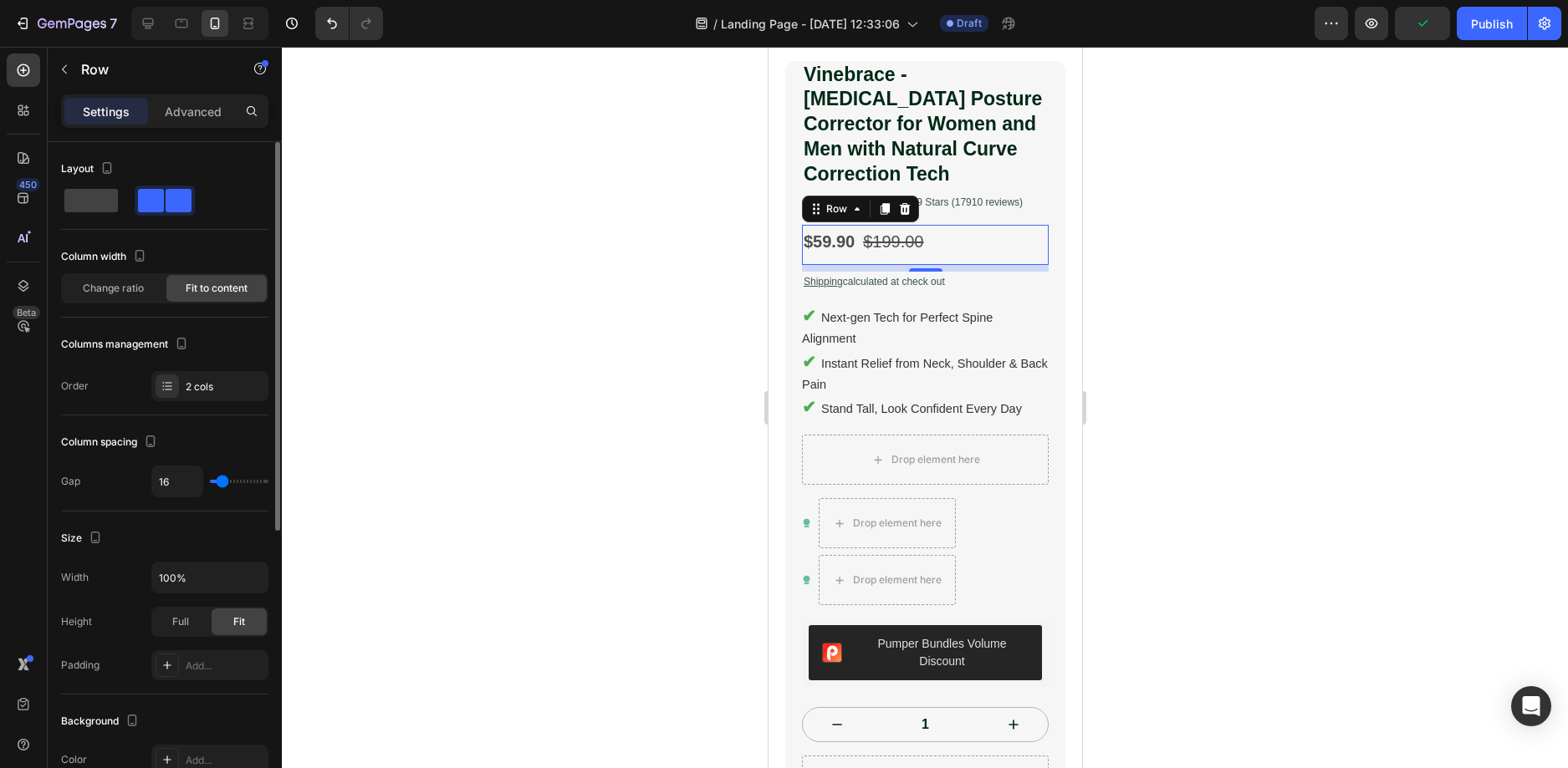
scroll to position [84, 0]
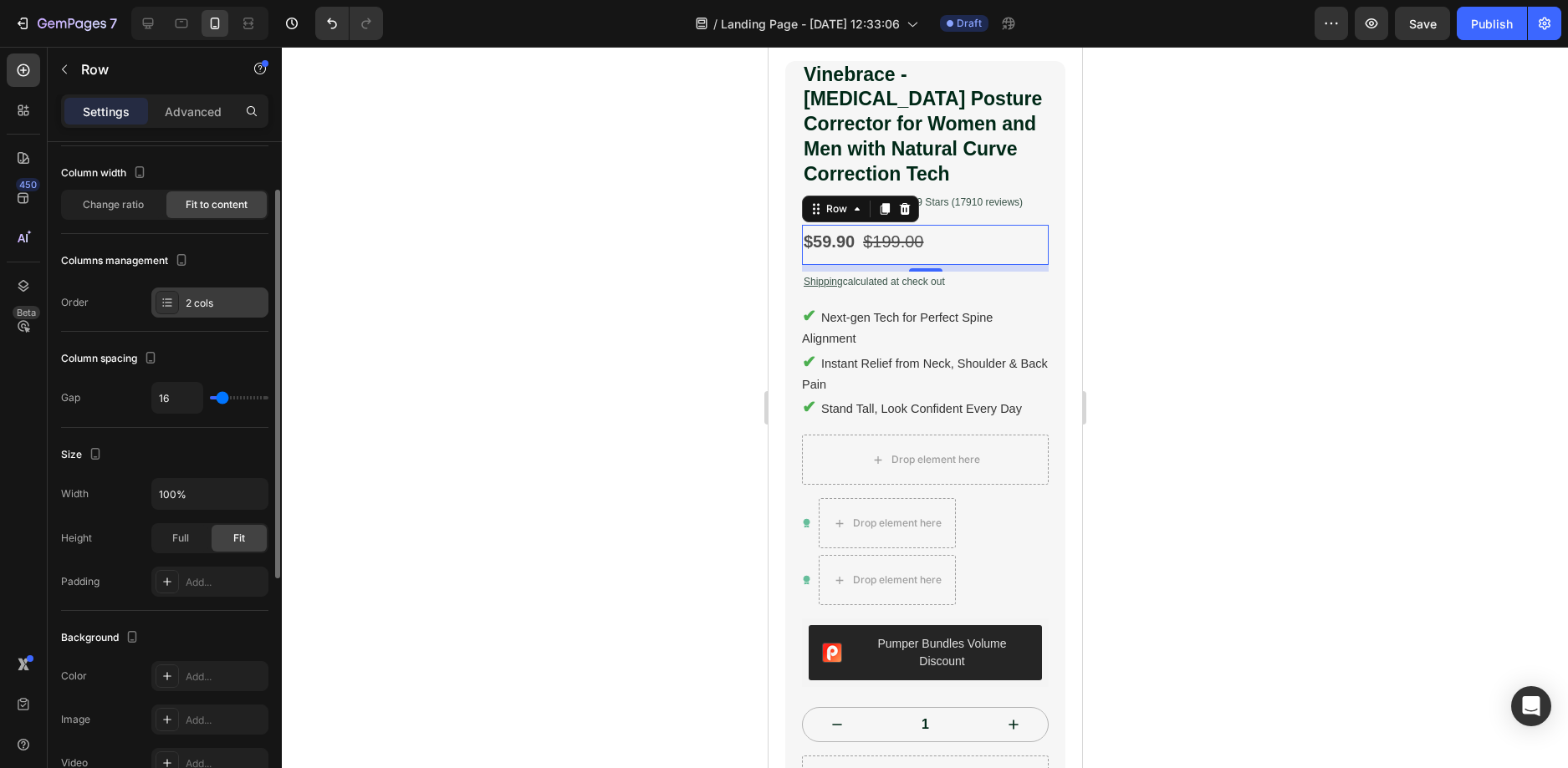
click at [178, 298] on div at bounding box center [167, 302] width 23 height 23
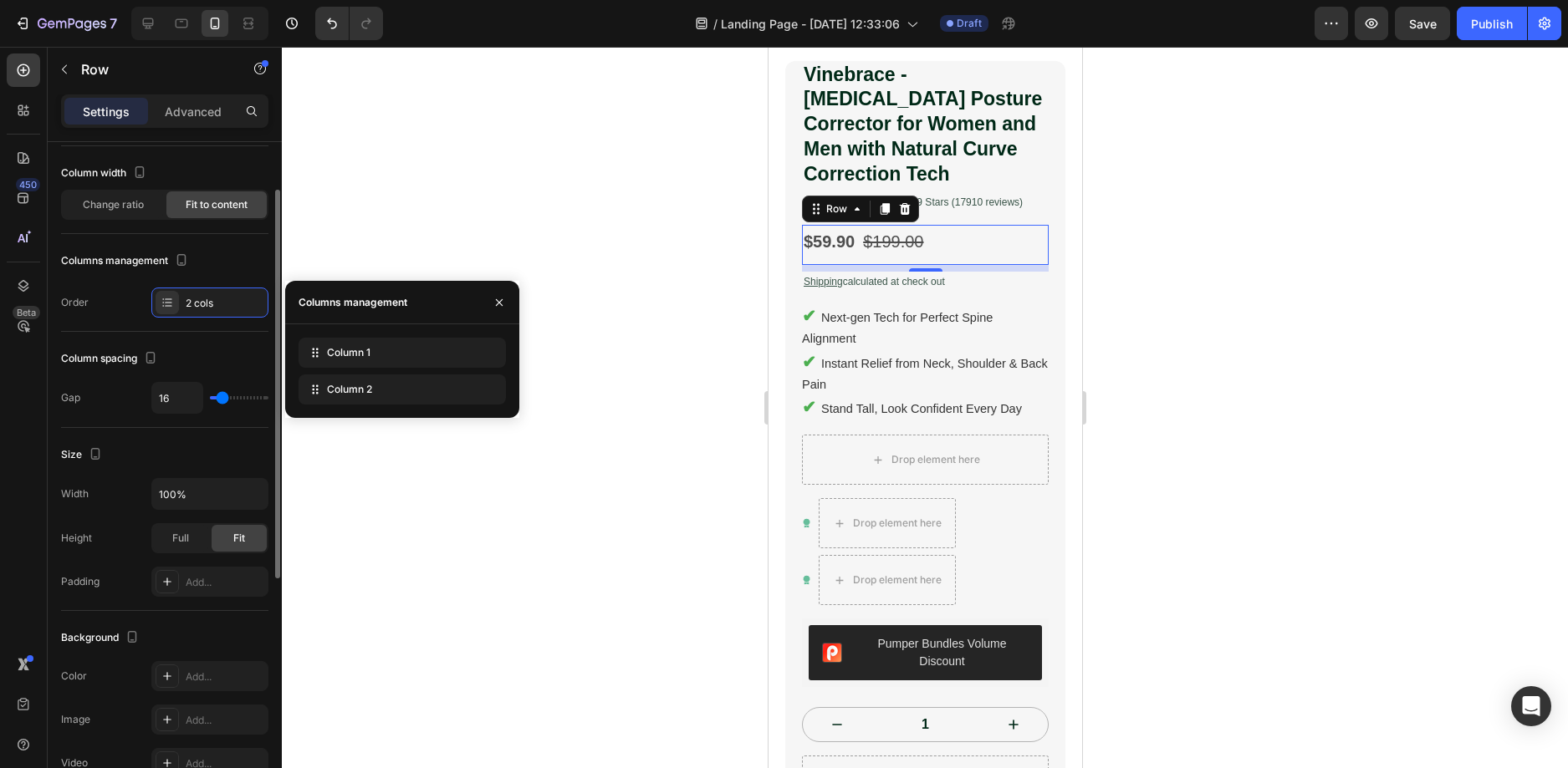
click at [247, 256] on div "Columns management" at bounding box center [165, 261] width 207 height 27
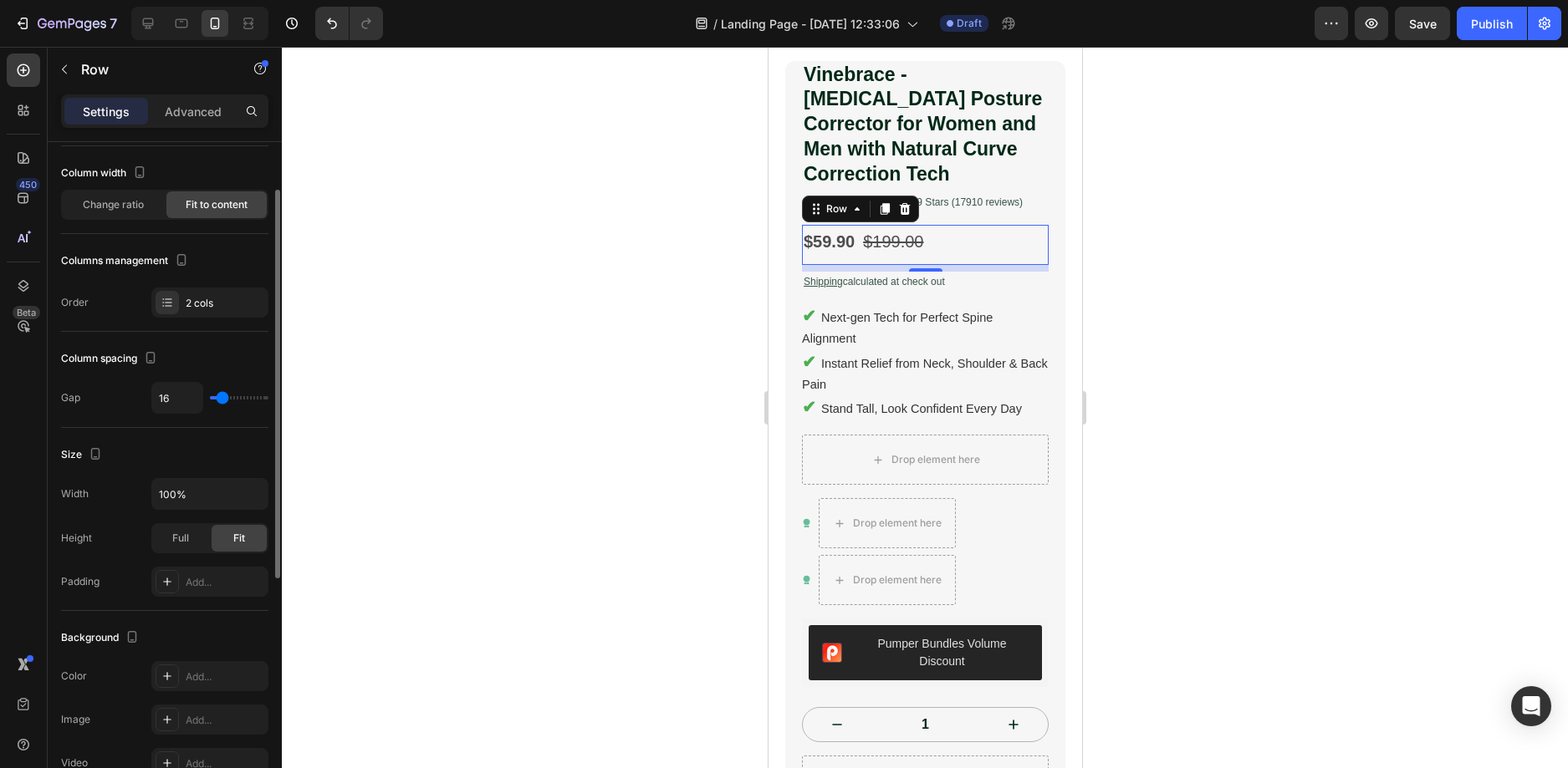
type input "7"
type input "4"
type input "0"
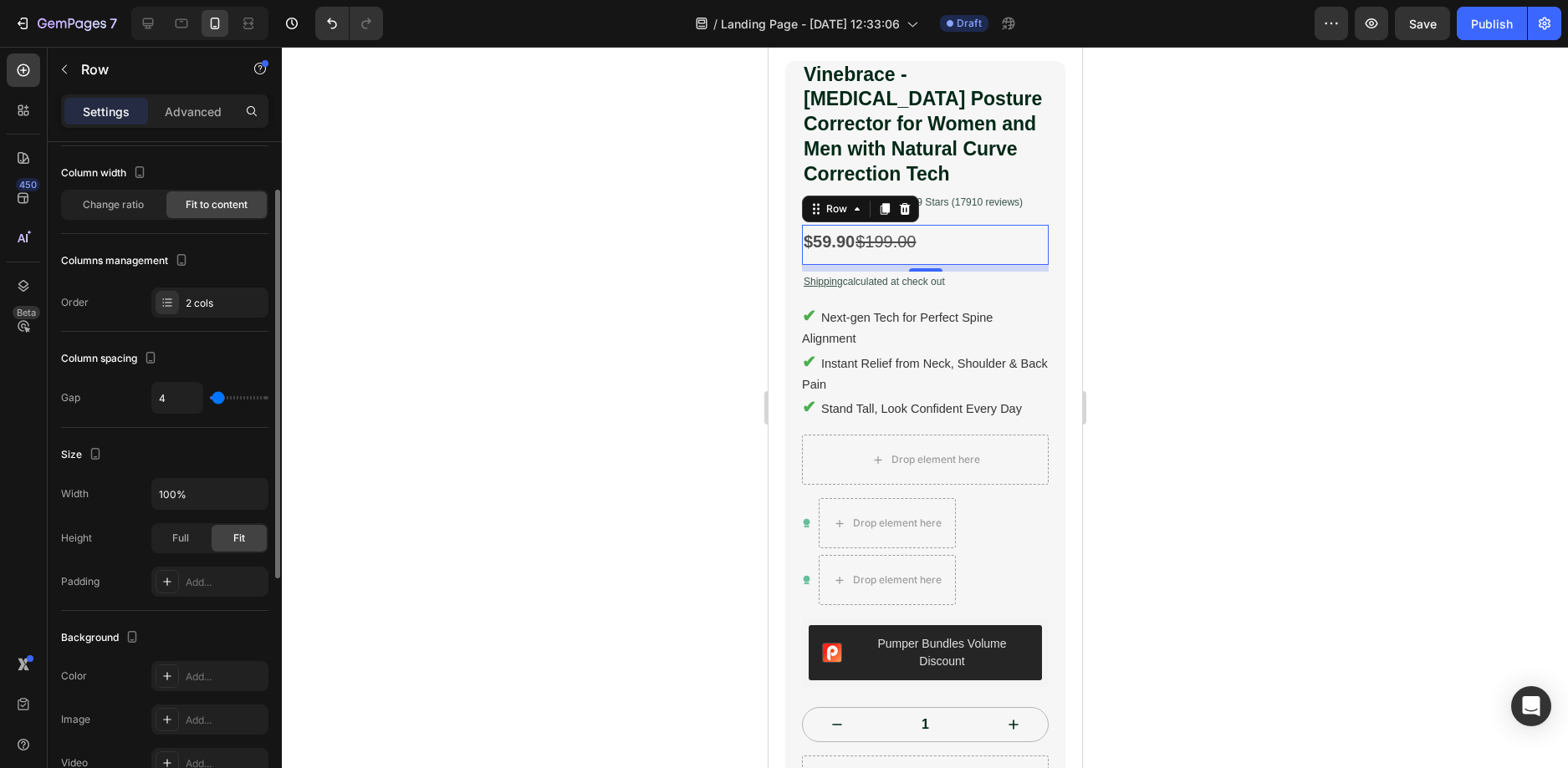
type input "0"
type input "2"
type input "4"
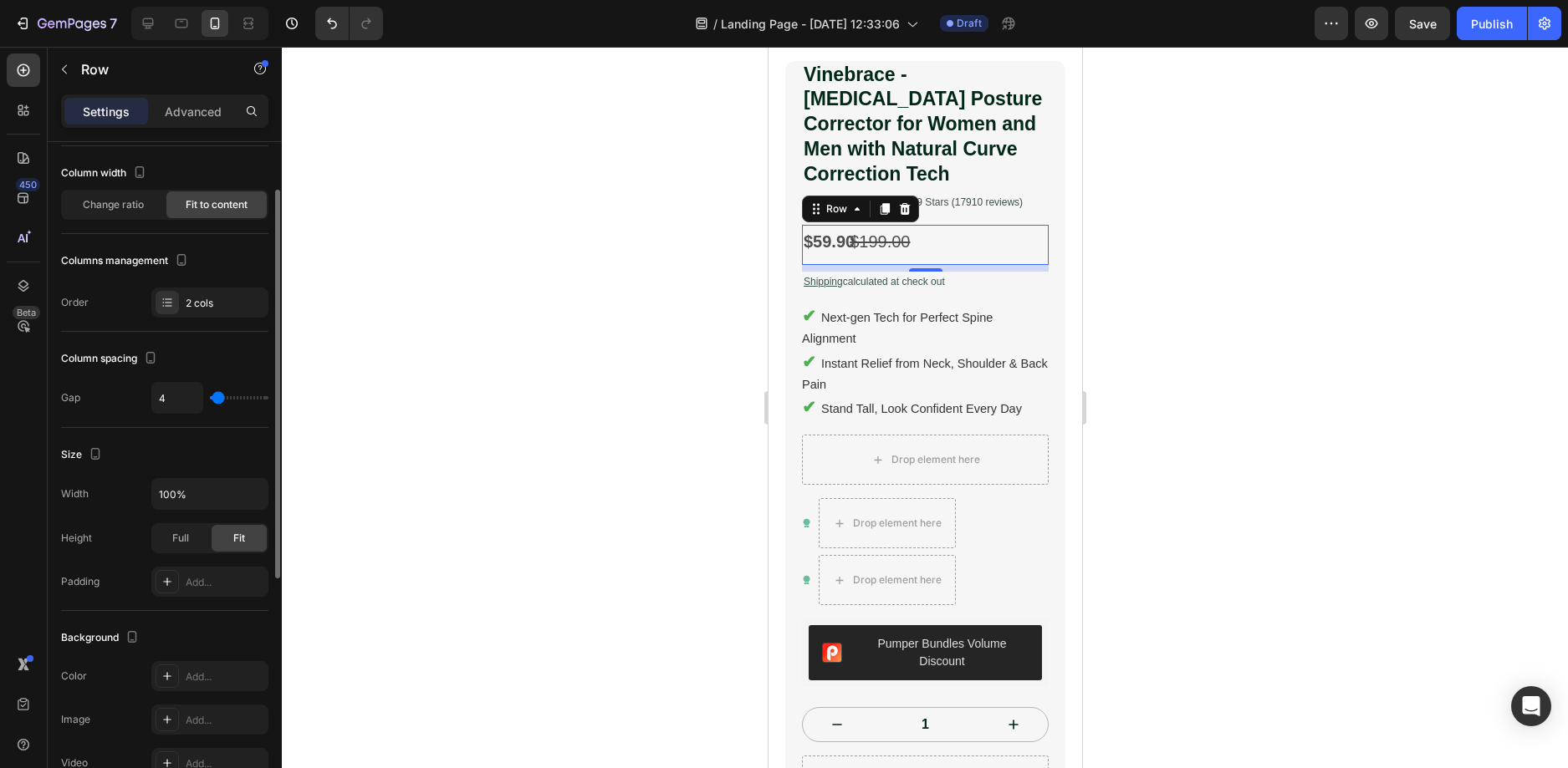
type input "11"
type input "16"
type input "18"
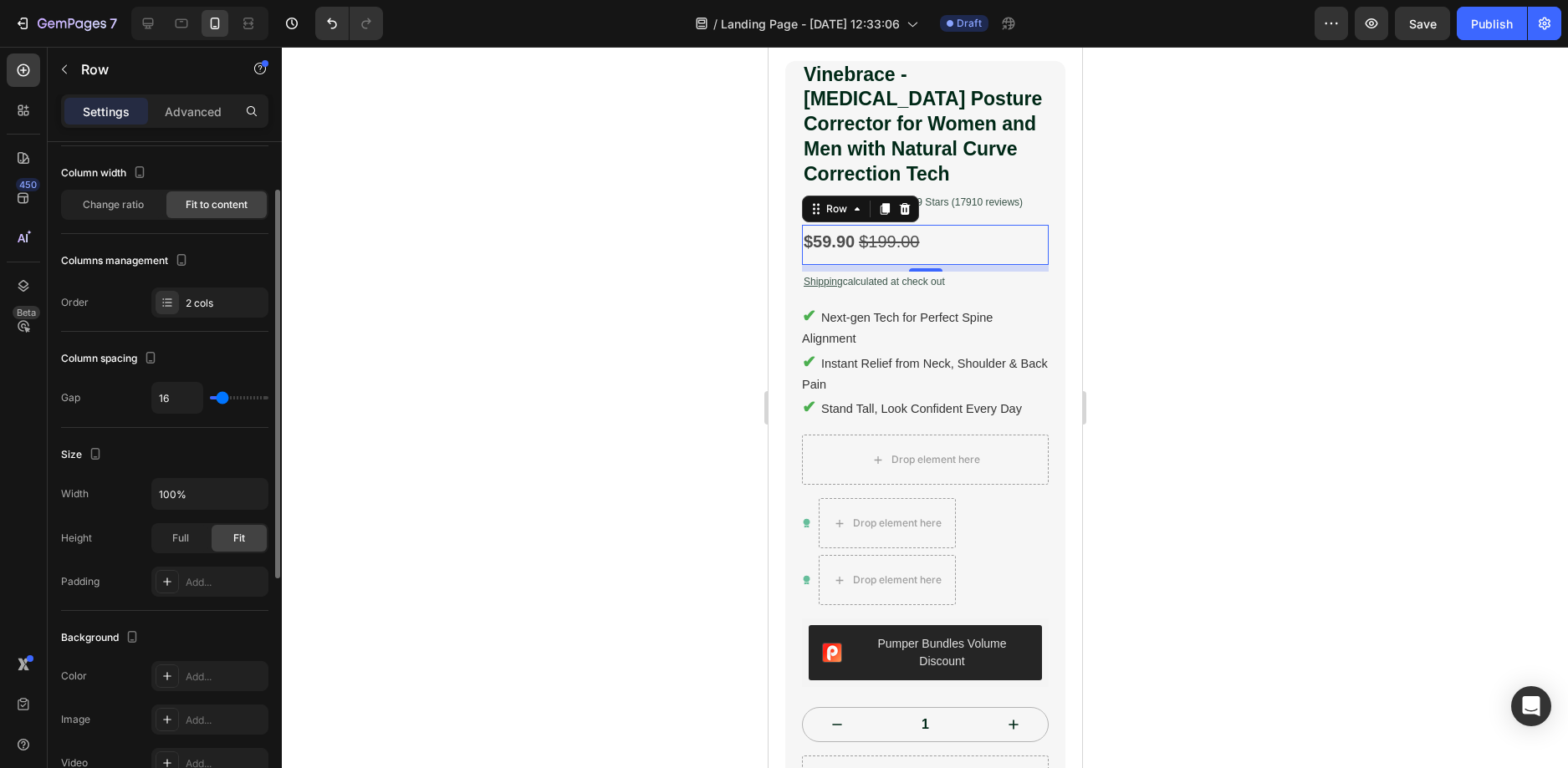
type input "18"
type input "20"
type input "22"
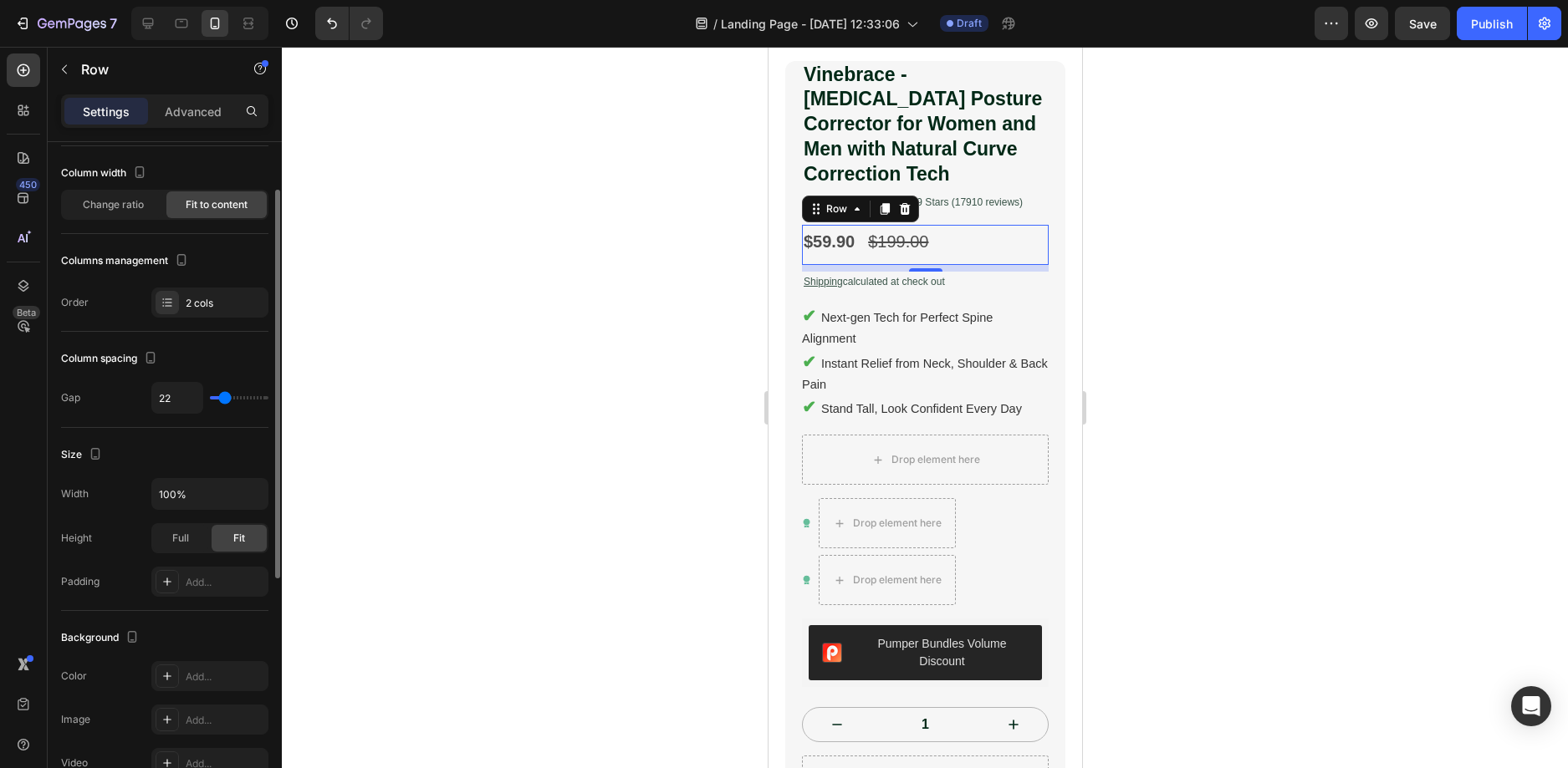
type input "20"
type input "16"
type input "13"
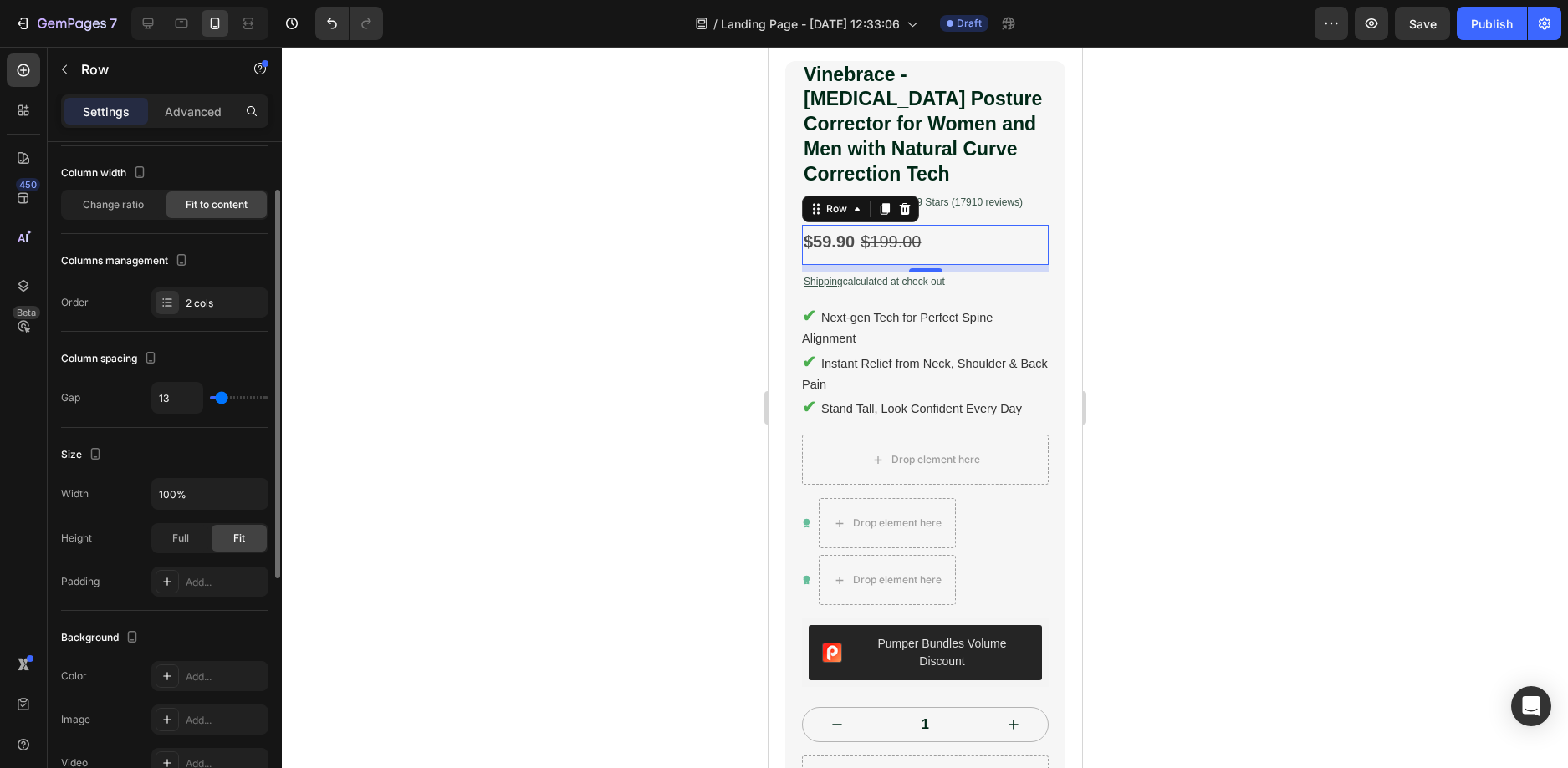
type input "13"
click at [222, 398] on input "range" at bounding box center [239, 398] width 59 height 3
type input "4"
type input "9"
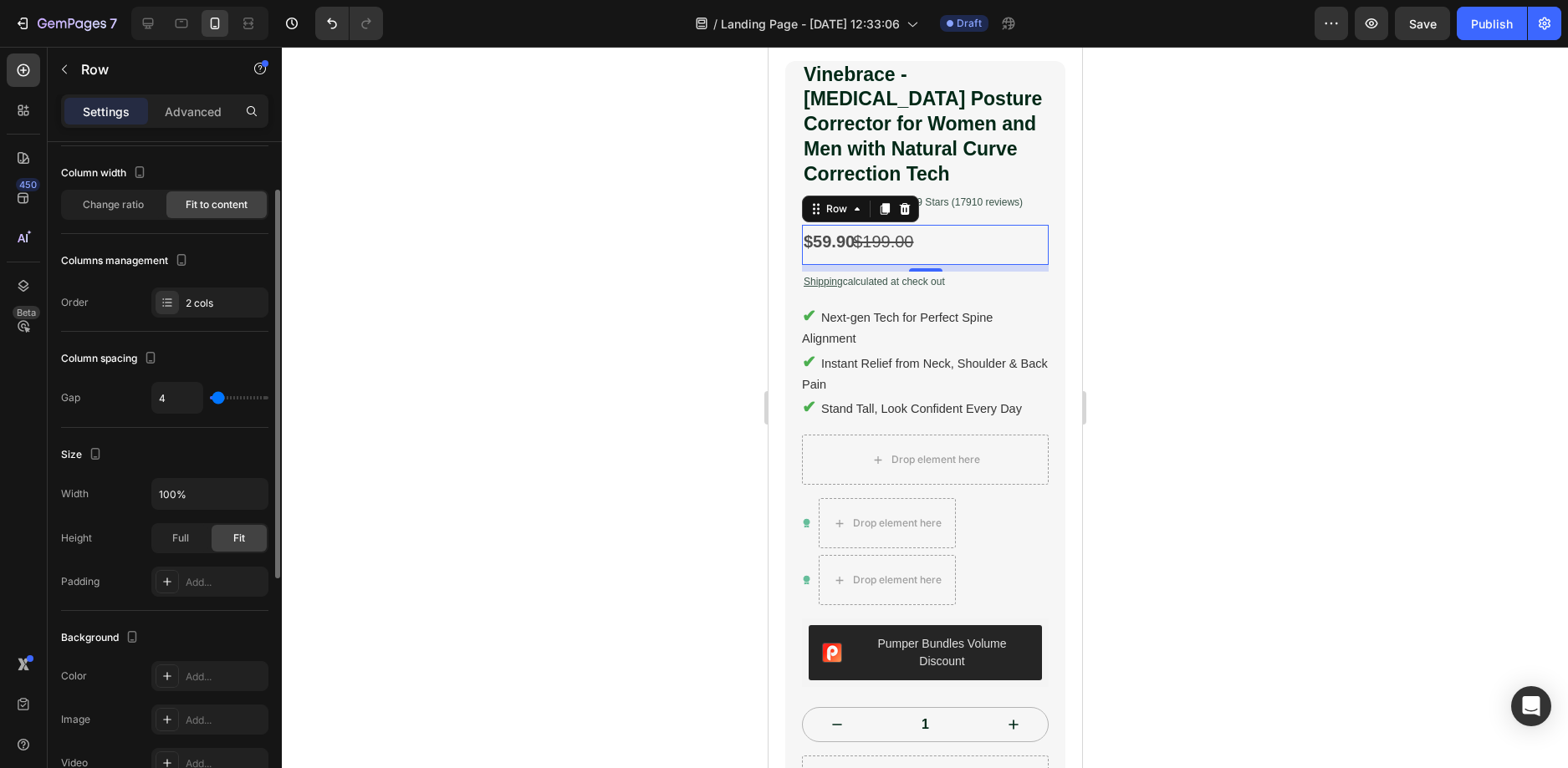
type input "9"
type input "11"
type input "13"
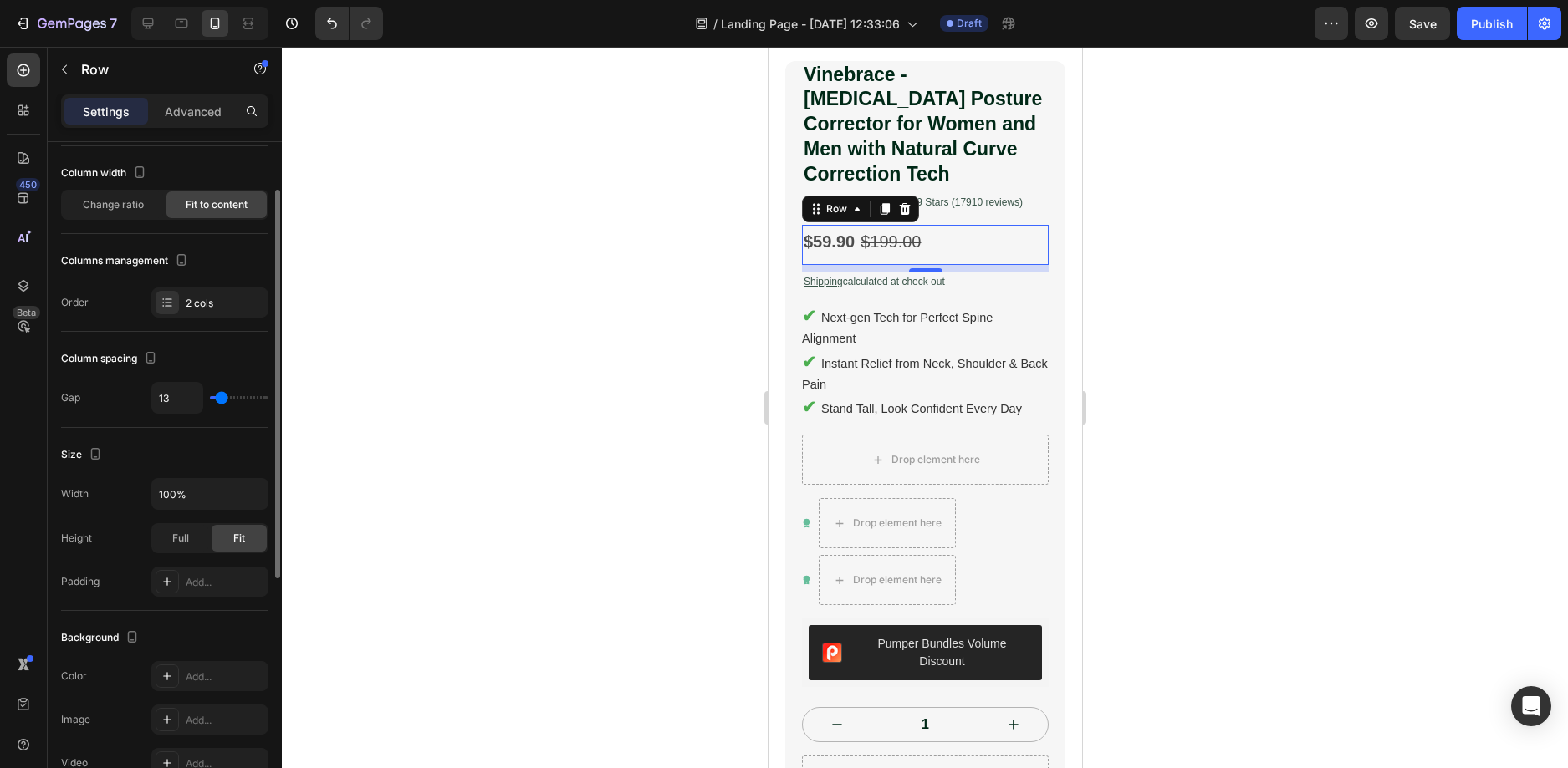
type input "16"
type input "18"
type input "16"
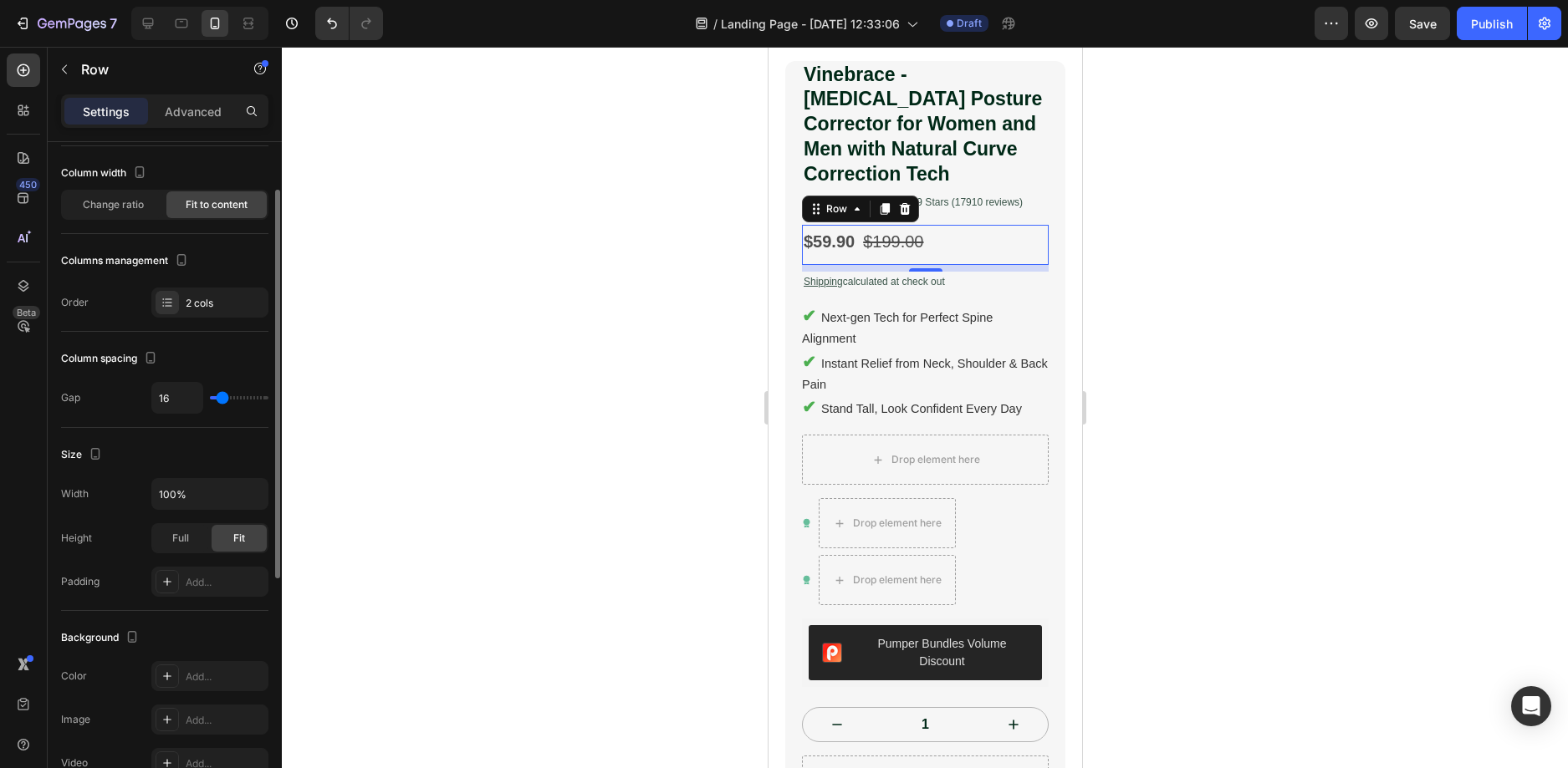
type input "16"
click at [223, 400] on input "range" at bounding box center [239, 398] width 59 height 3
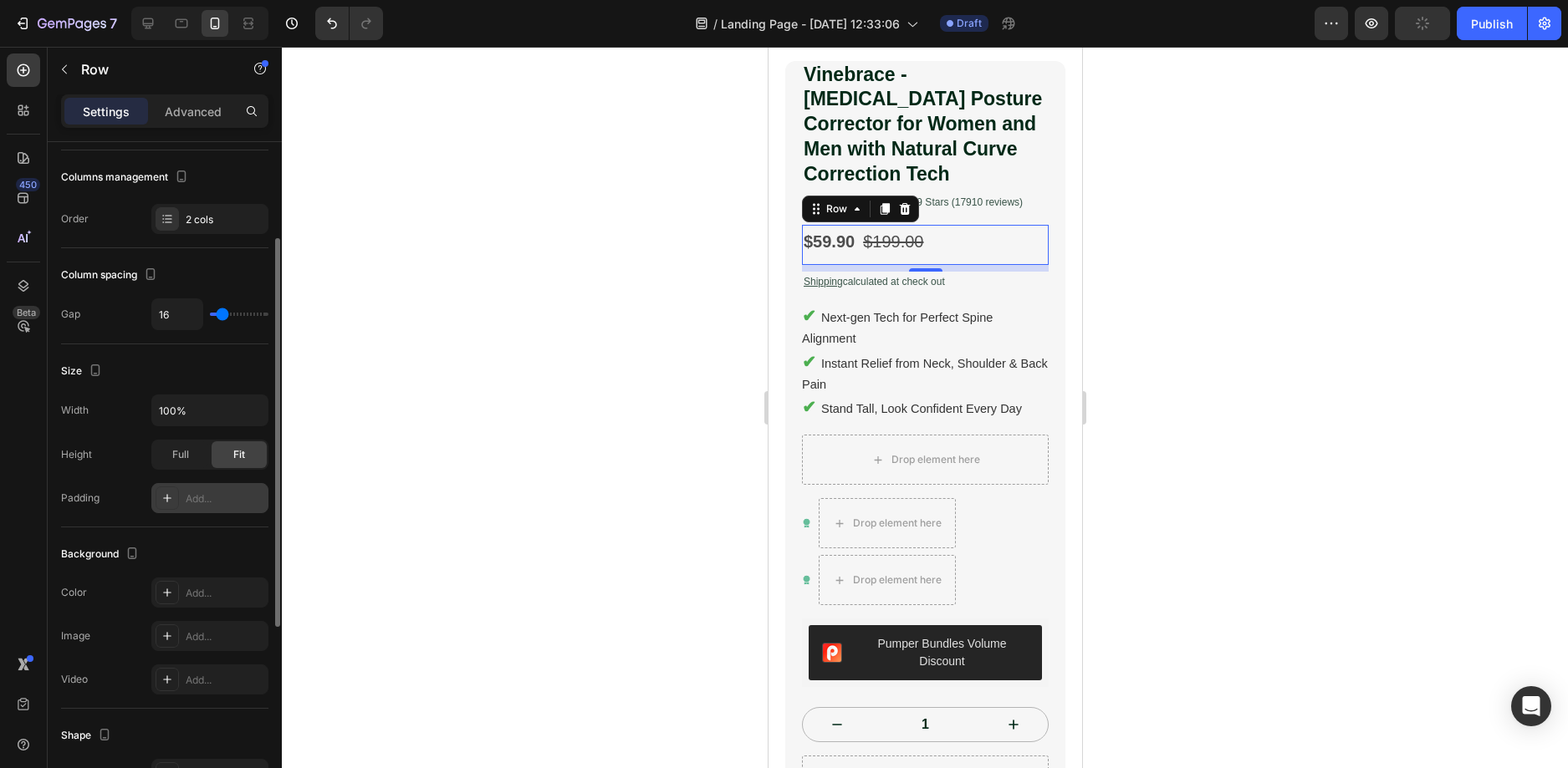
scroll to position [251, 0]
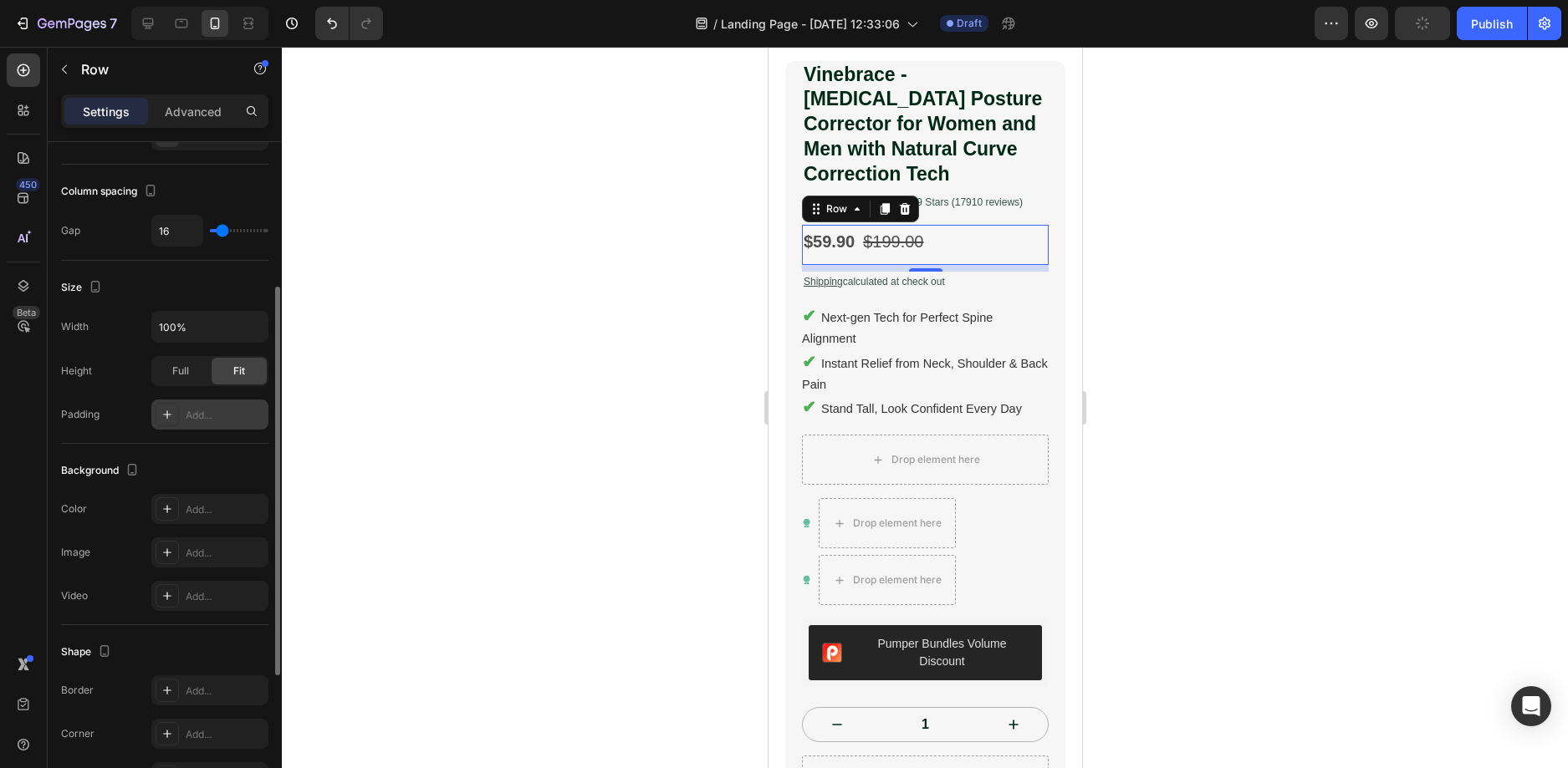
click at [198, 414] on div "Add..." at bounding box center [224, 415] width 79 height 15
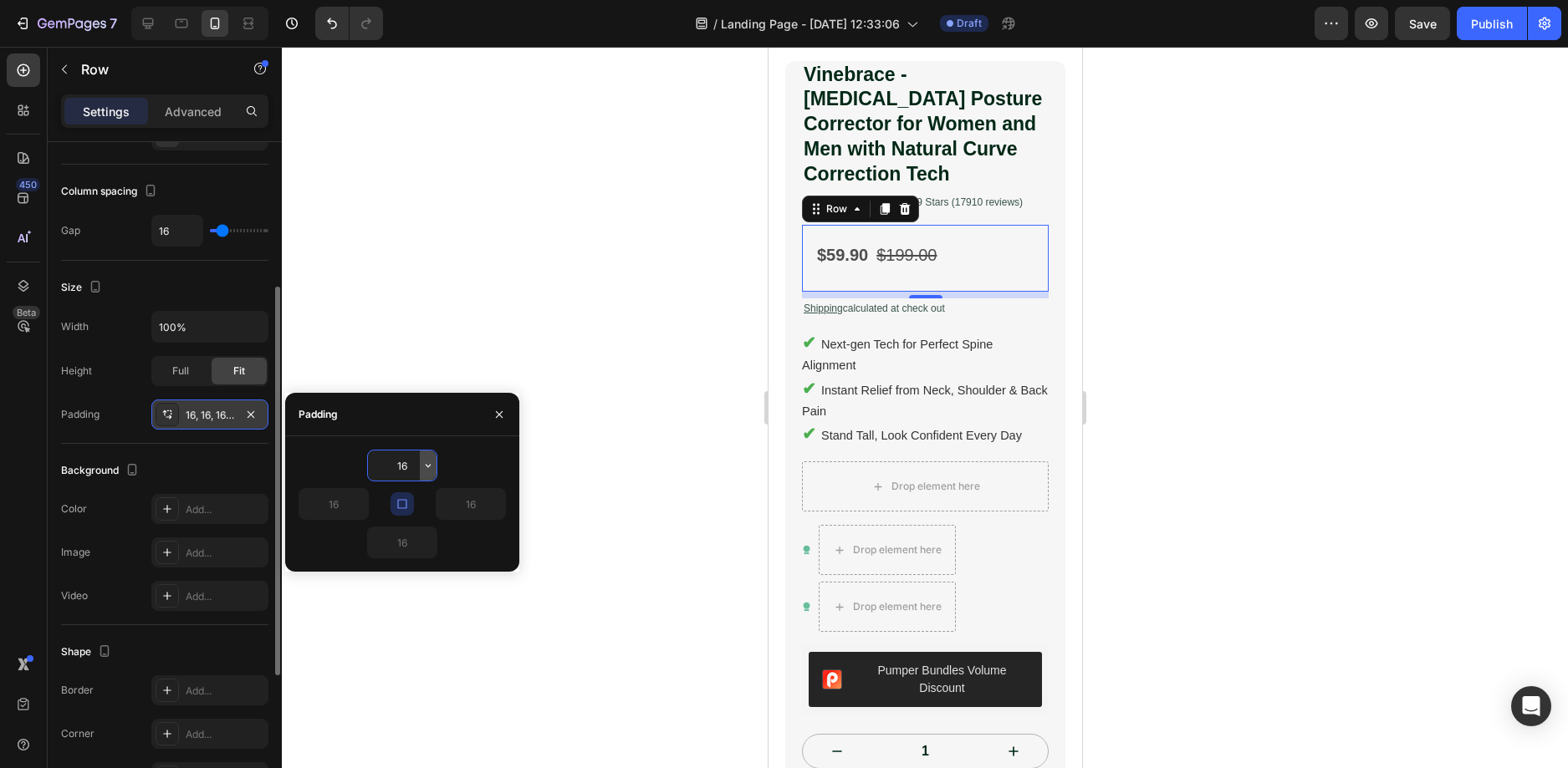
click at [432, 465] on icon "button" at bounding box center [427, 465] width 13 height 13
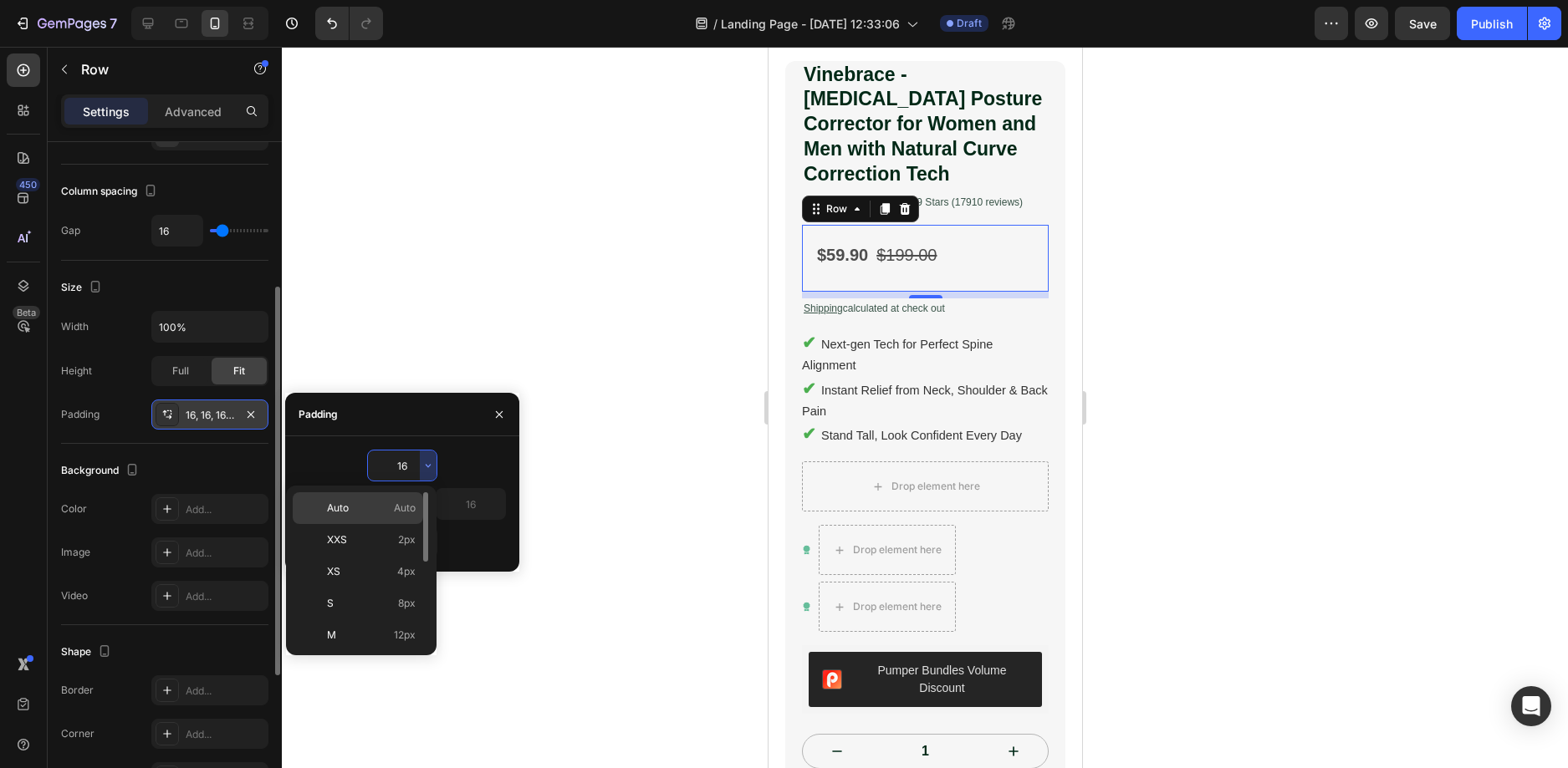
click at [389, 507] on p "Auto Auto" at bounding box center [371, 507] width 89 height 15
type input "Auto"
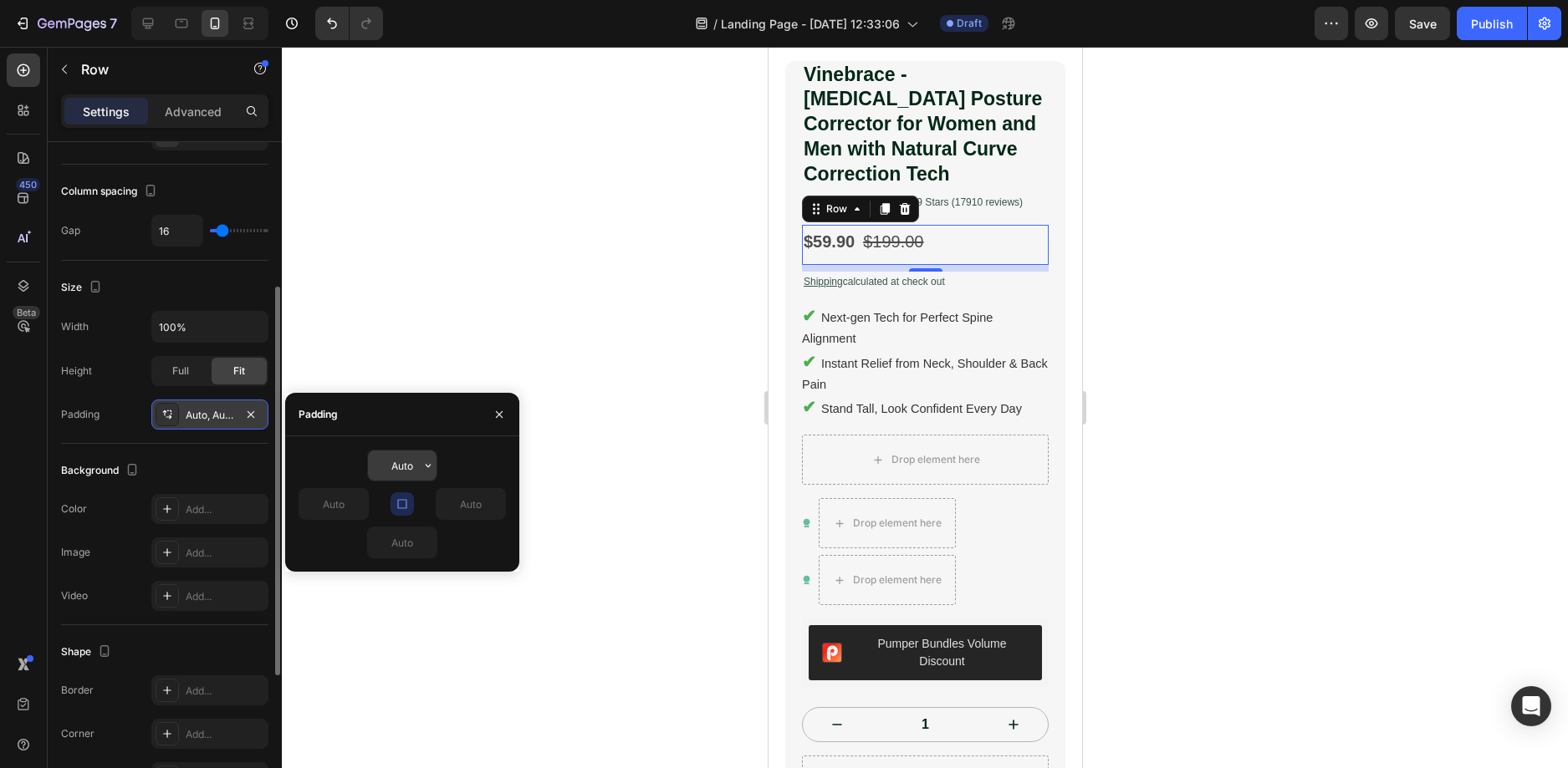
click at [395, 468] on input "Auto" at bounding box center [401, 465] width 68 height 30
type input "0"
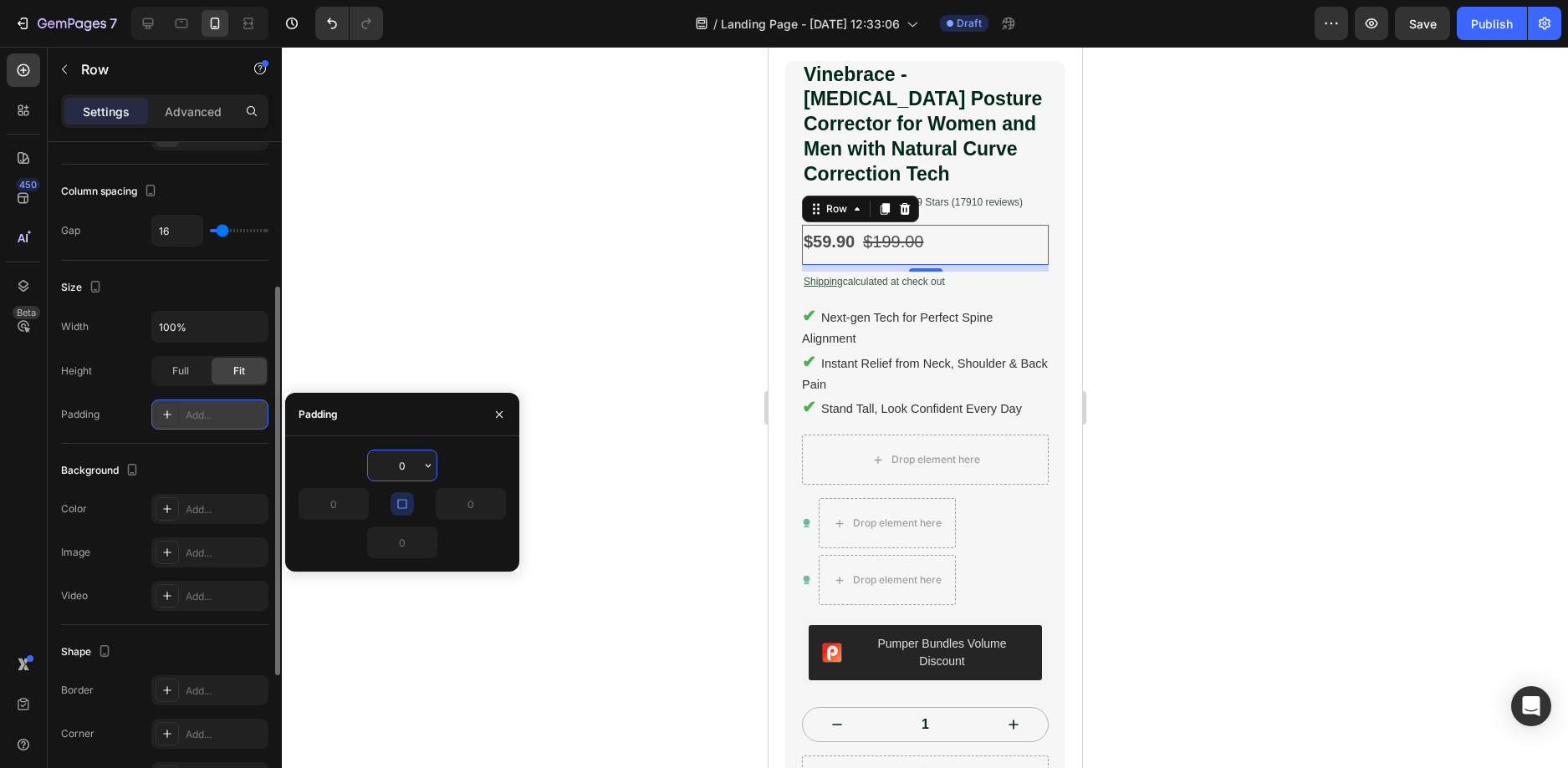
click at [411, 467] on input "0" at bounding box center [401, 465] width 68 height 30
type input "0"
click at [209, 458] on div "Background" at bounding box center [165, 470] width 207 height 27
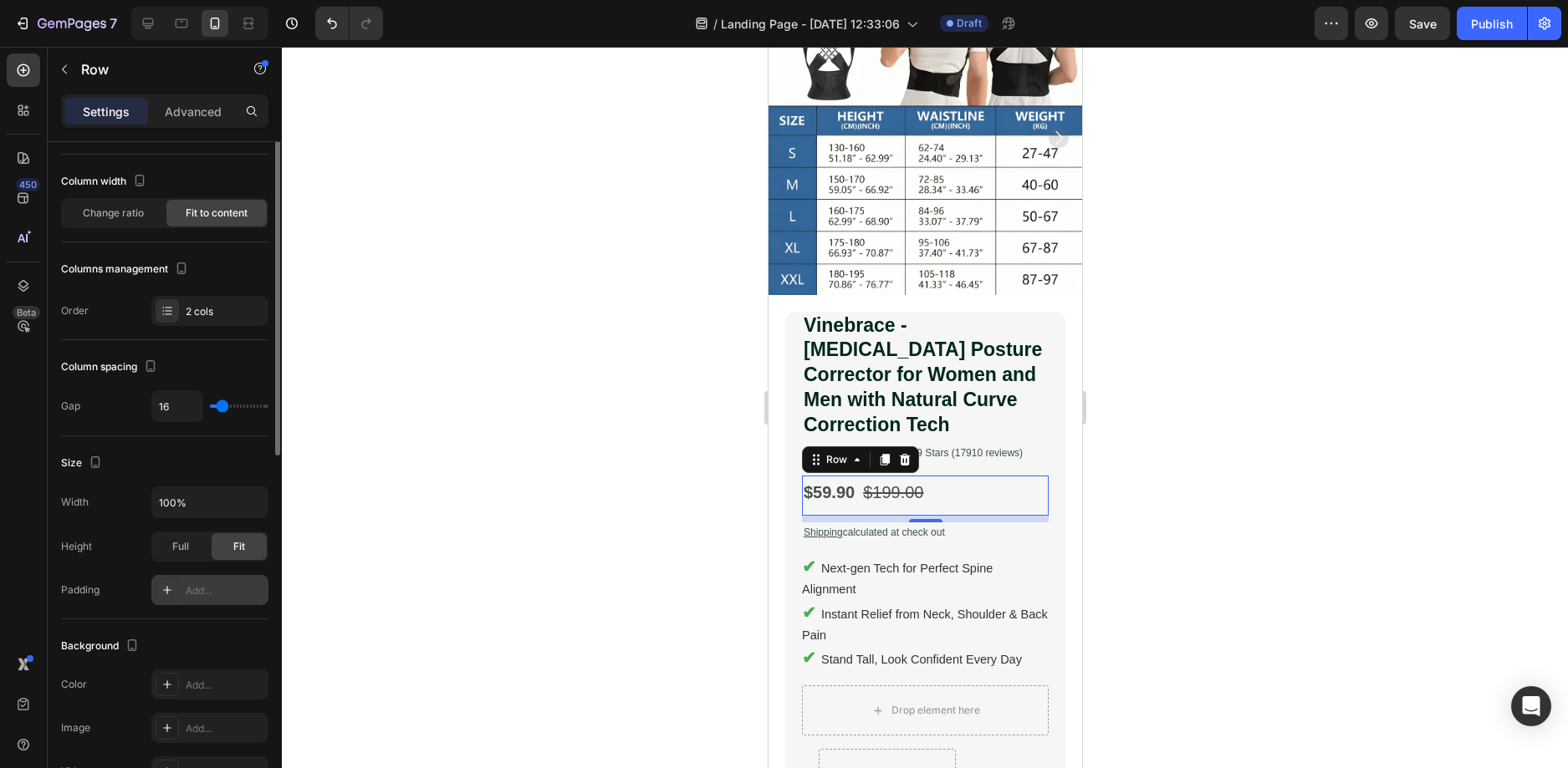
scroll to position [0, 0]
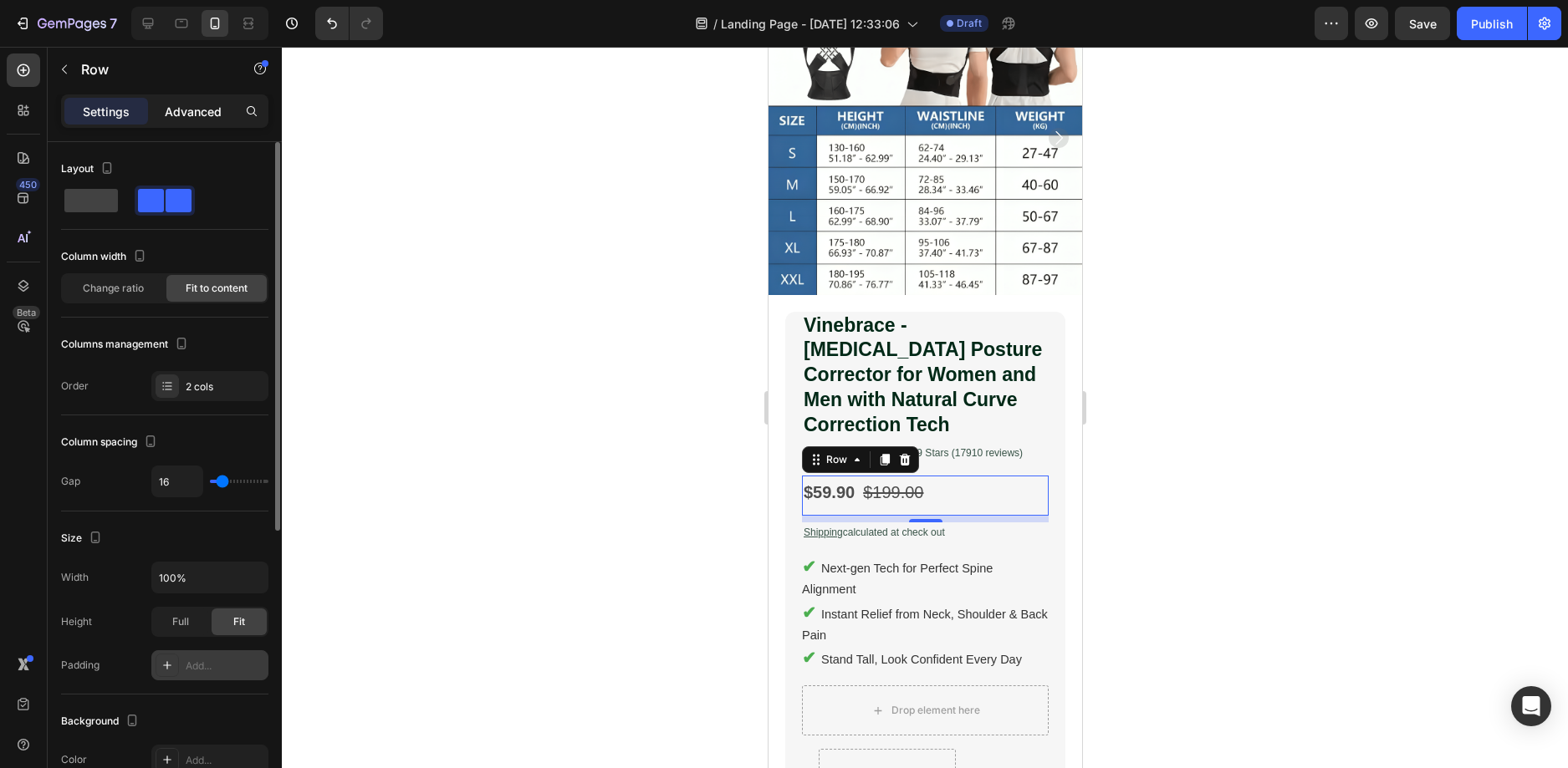
click at [179, 114] on p "Advanced" at bounding box center [193, 111] width 57 height 17
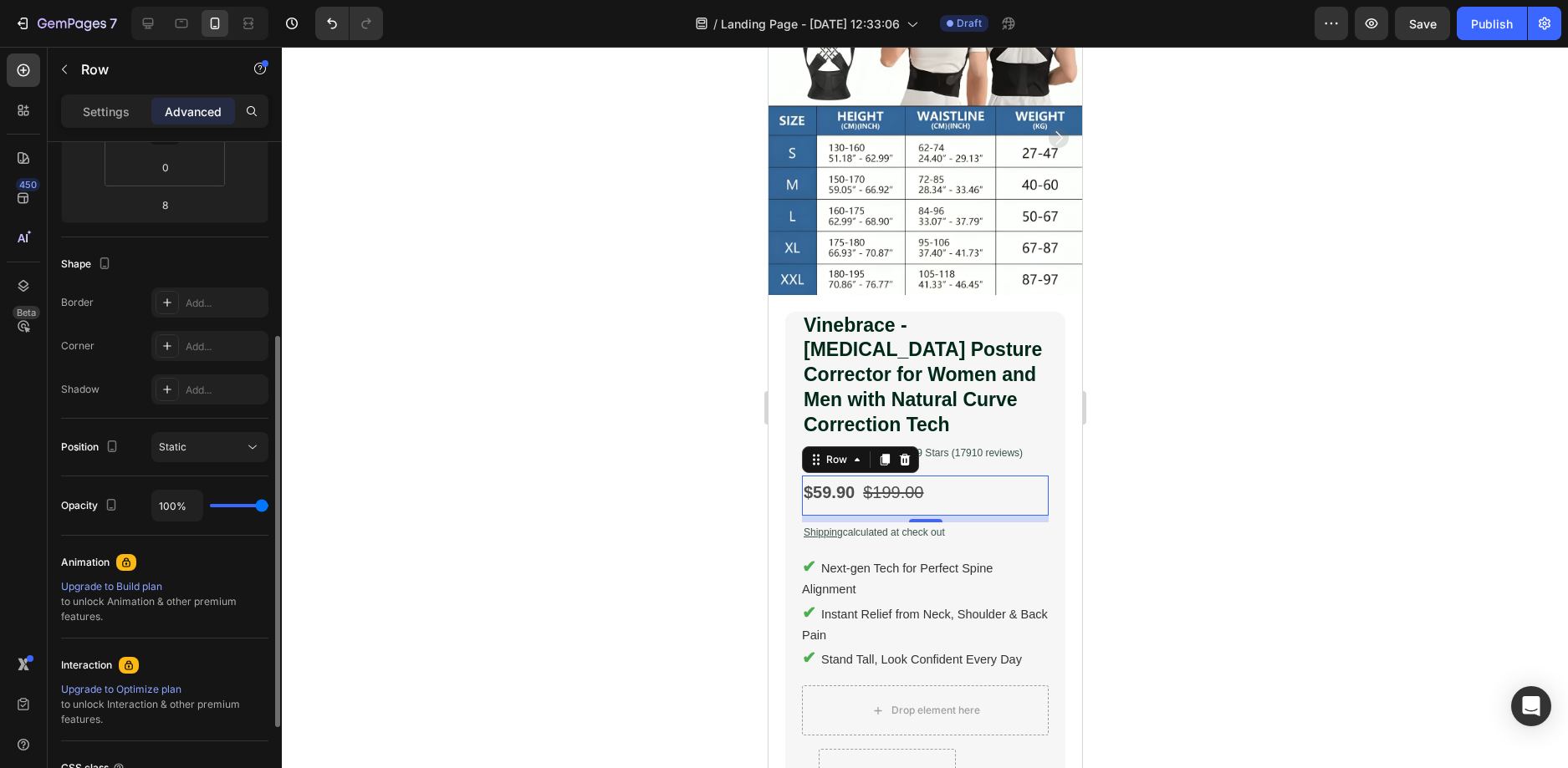
scroll to position [418, 0]
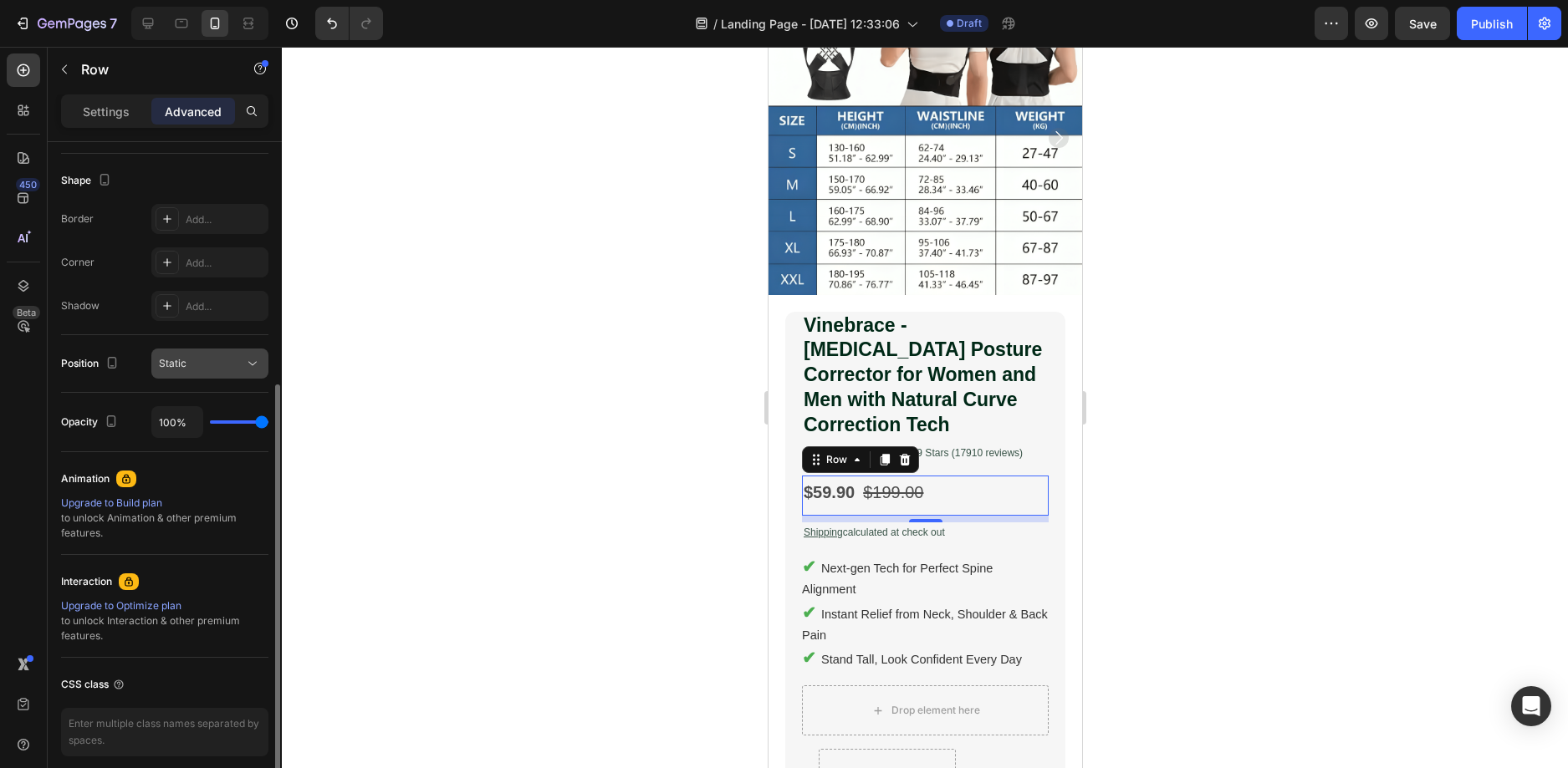
click at [189, 353] on button "Static" at bounding box center [210, 363] width 117 height 30
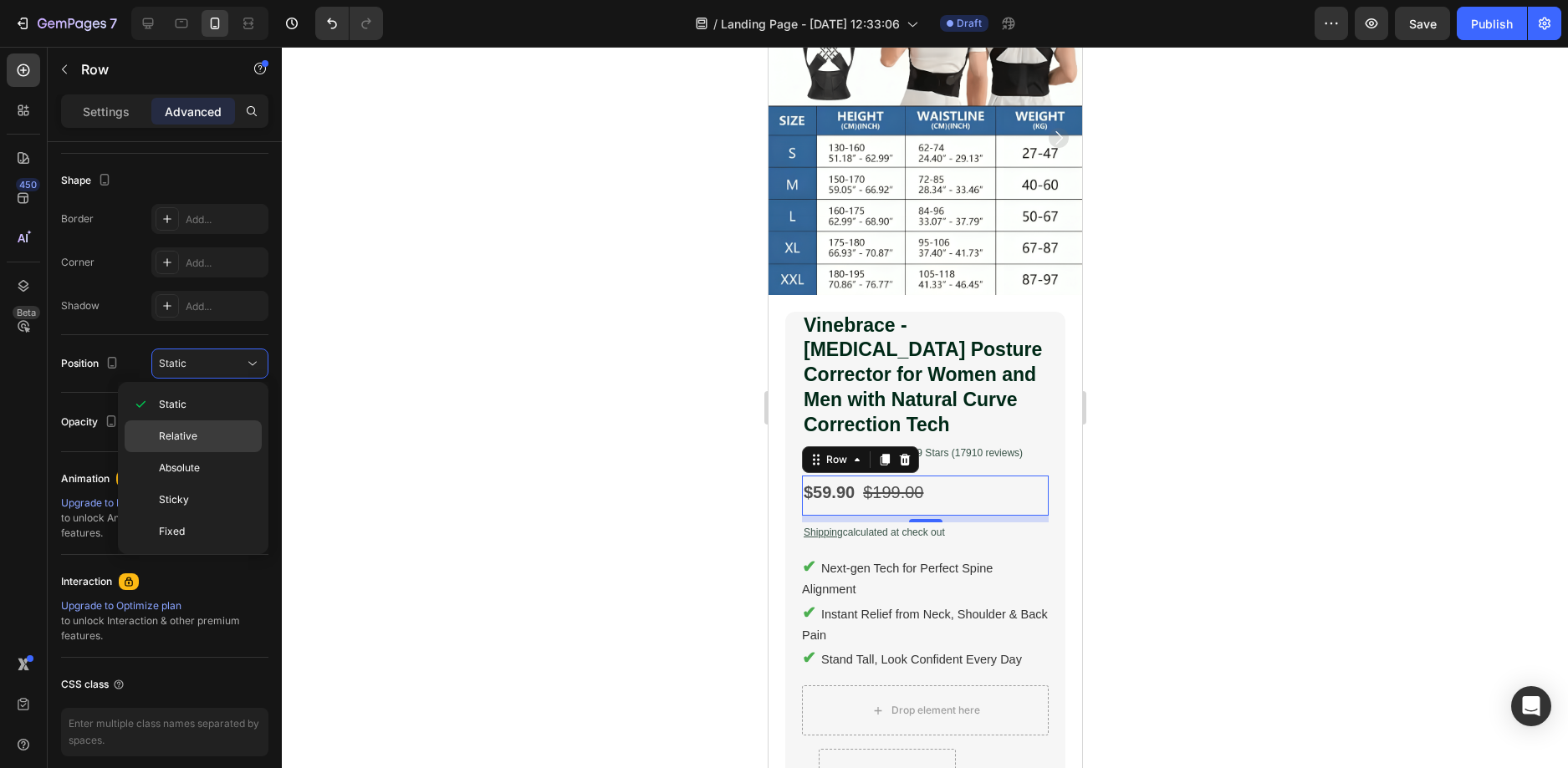
click at [184, 439] on span "Relative" at bounding box center [178, 436] width 39 height 15
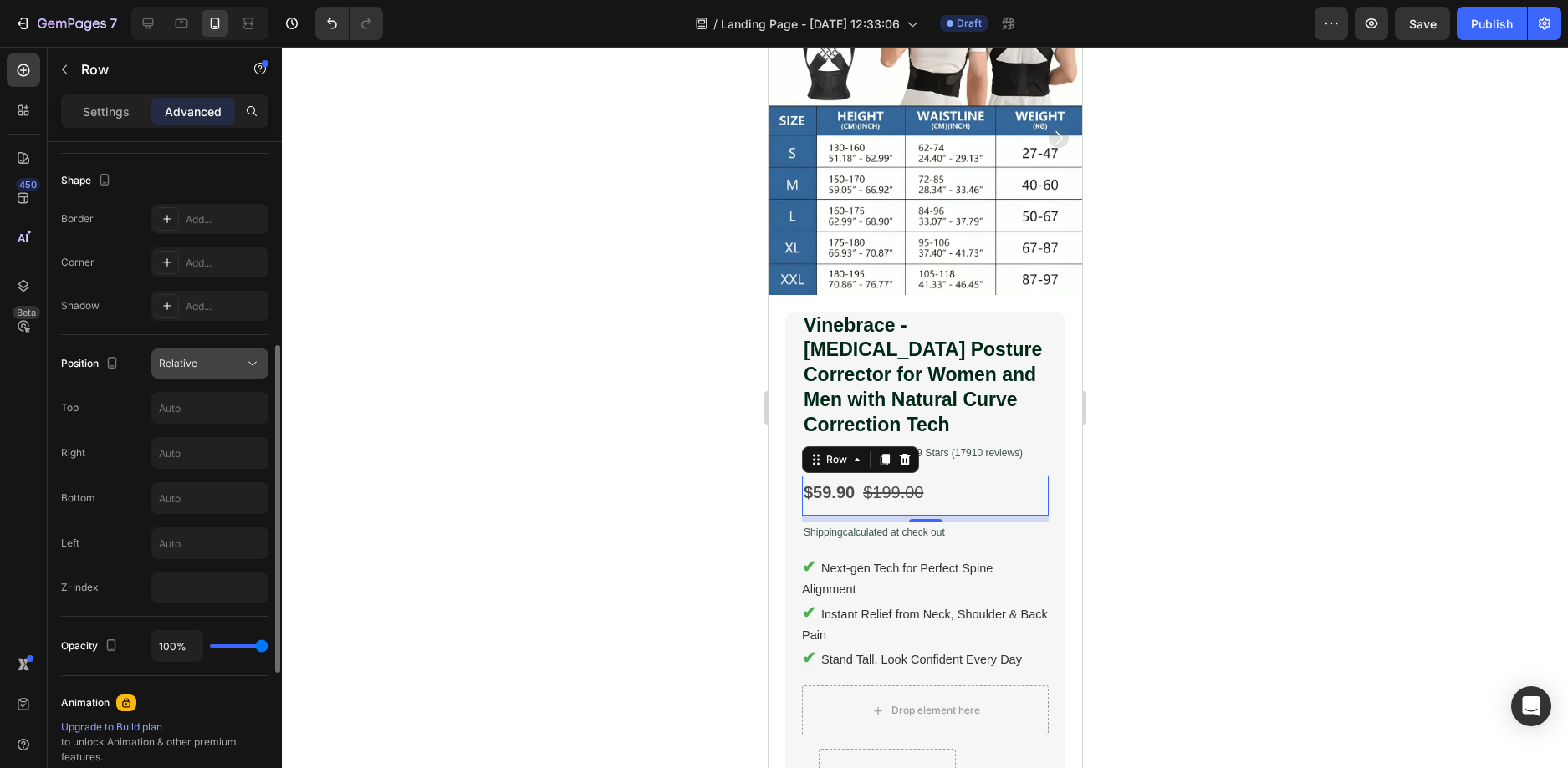
click at [209, 370] on div "Relative" at bounding box center [201, 363] width 85 height 15
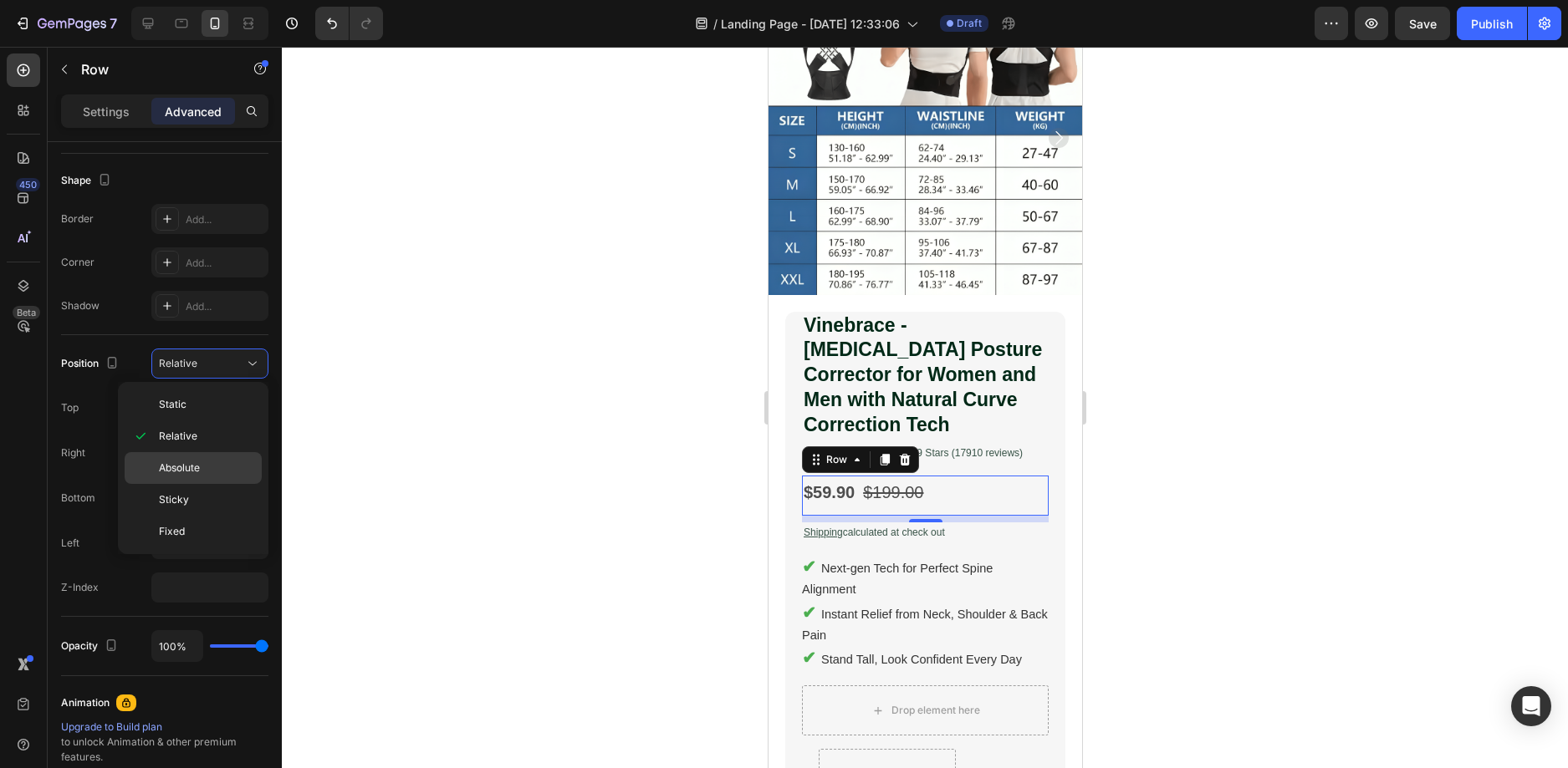
click at [194, 465] on span "Absolute" at bounding box center [179, 468] width 41 height 15
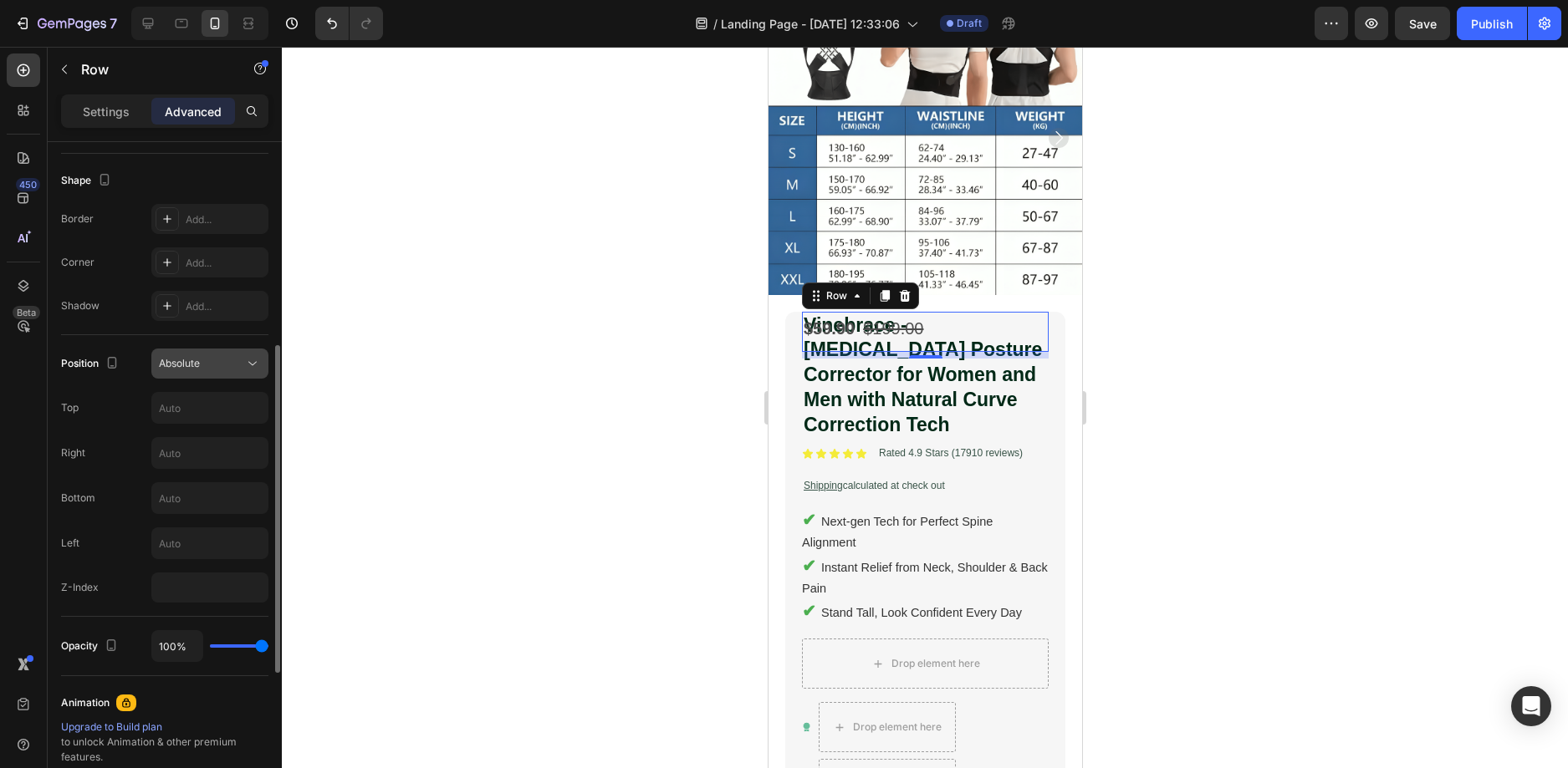
click at [214, 368] on div "Absolute" at bounding box center [201, 363] width 85 height 15
drag, startPoint x: 201, startPoint y: 491, endPoint x: 222, endPoint y: 380, distance: 113.0
click at [201, 492] on div "Sticky" at bounding box center [193, 500] width 137 height 32
type input "0"
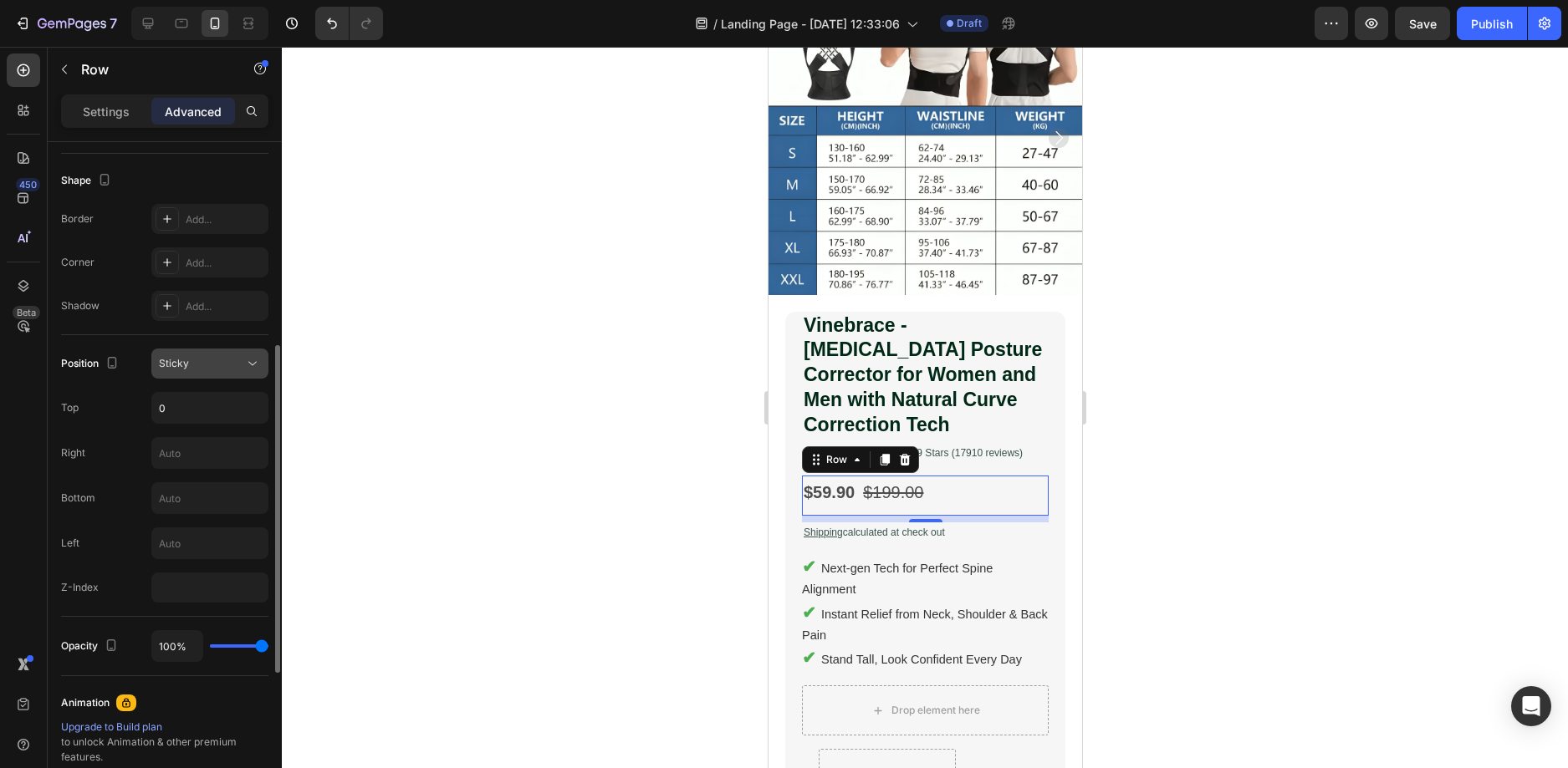
click at [229, 362] on div "Sticky" at bounding box center [201, 363] width 85 height 15
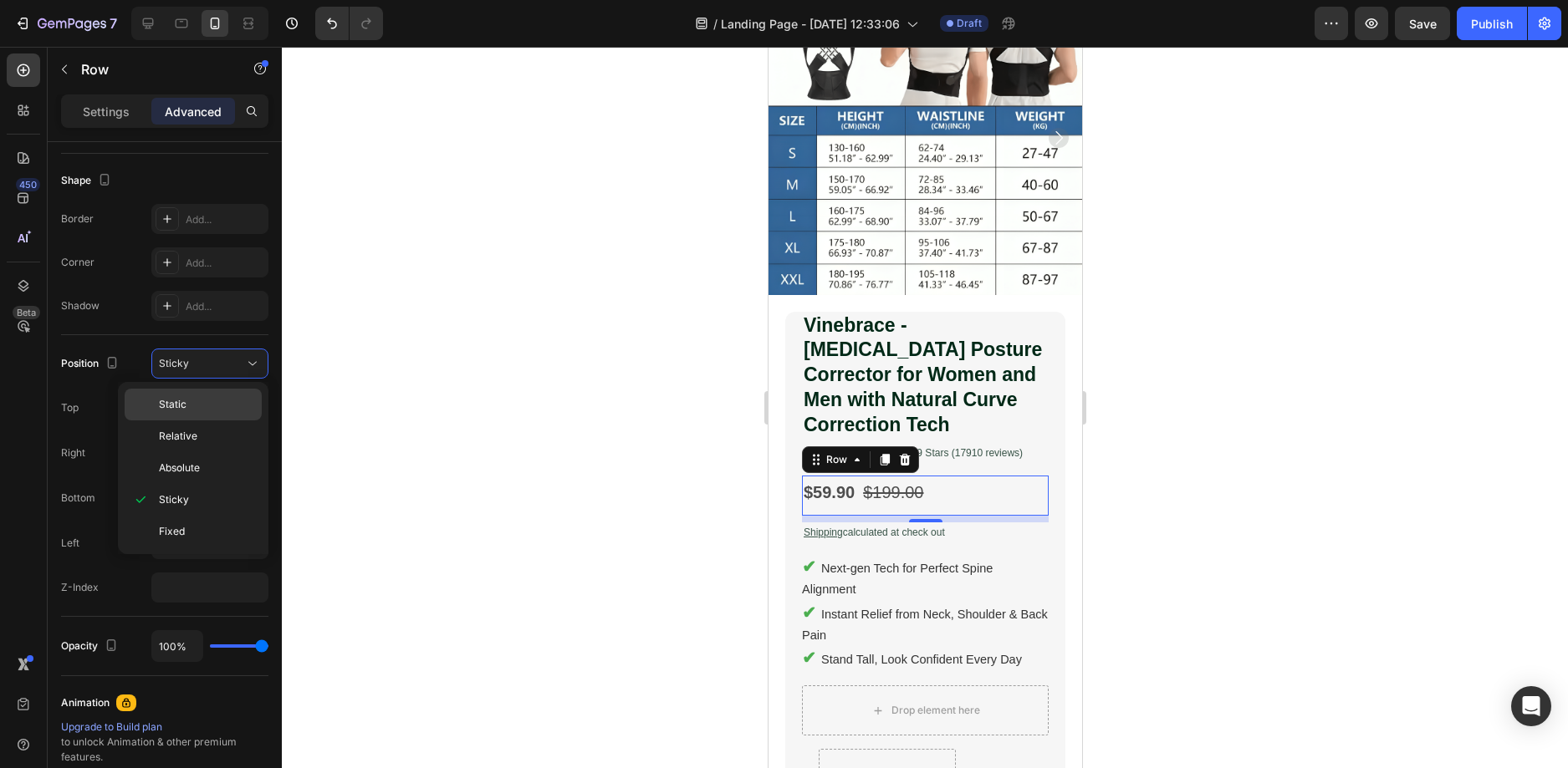
click at [222, 394] on div "Static" at bounding box center [193, 404] width 137 height 32
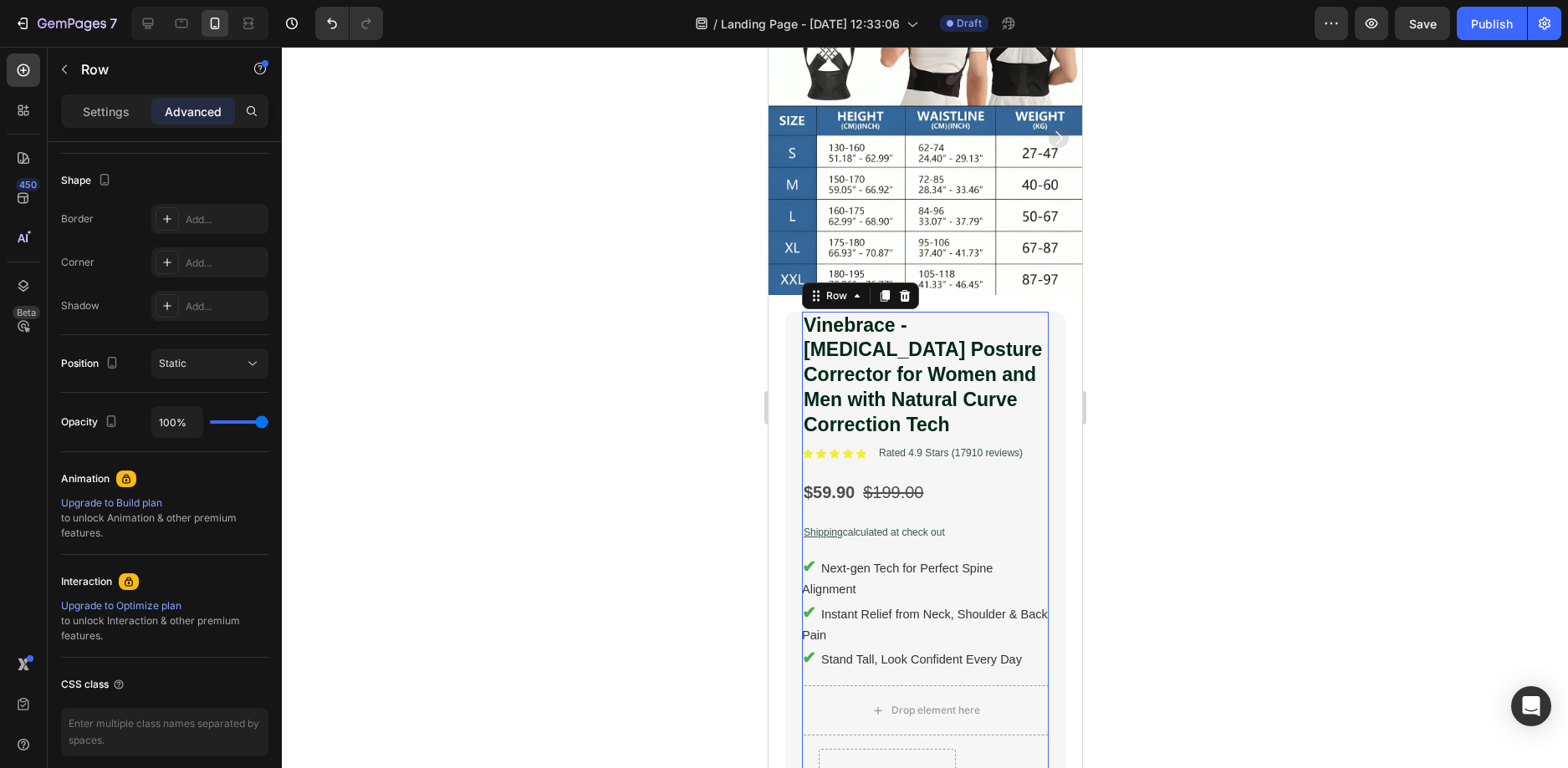
drag, startPoint x: 633, startPoint y: 407, endPoint x: 540, endPoint y: 387, distance: 95.1
click at [632, 407] on div at bounding box center [924, 407] width 1286 height 721
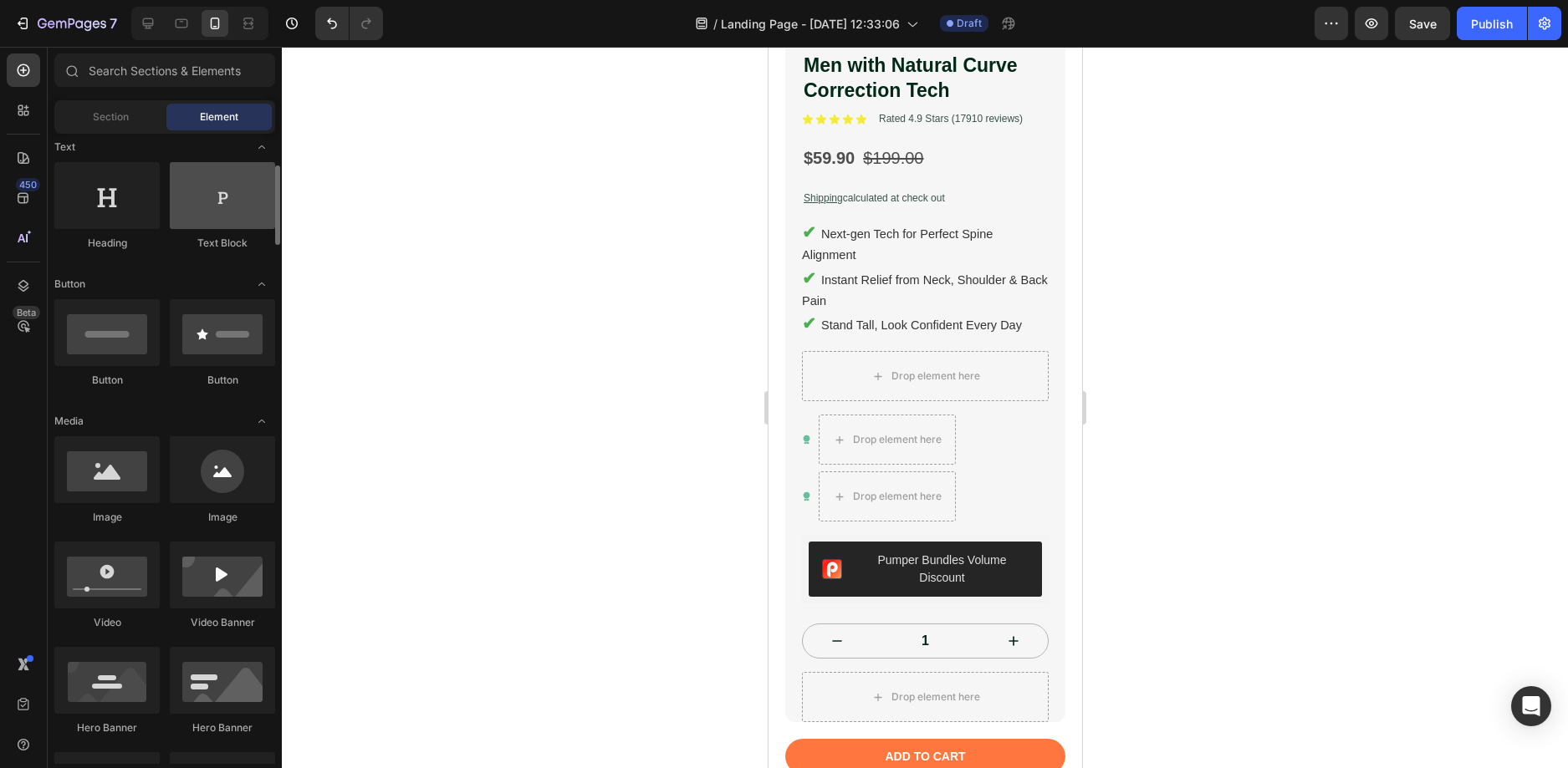
scroll to position [167, 0]
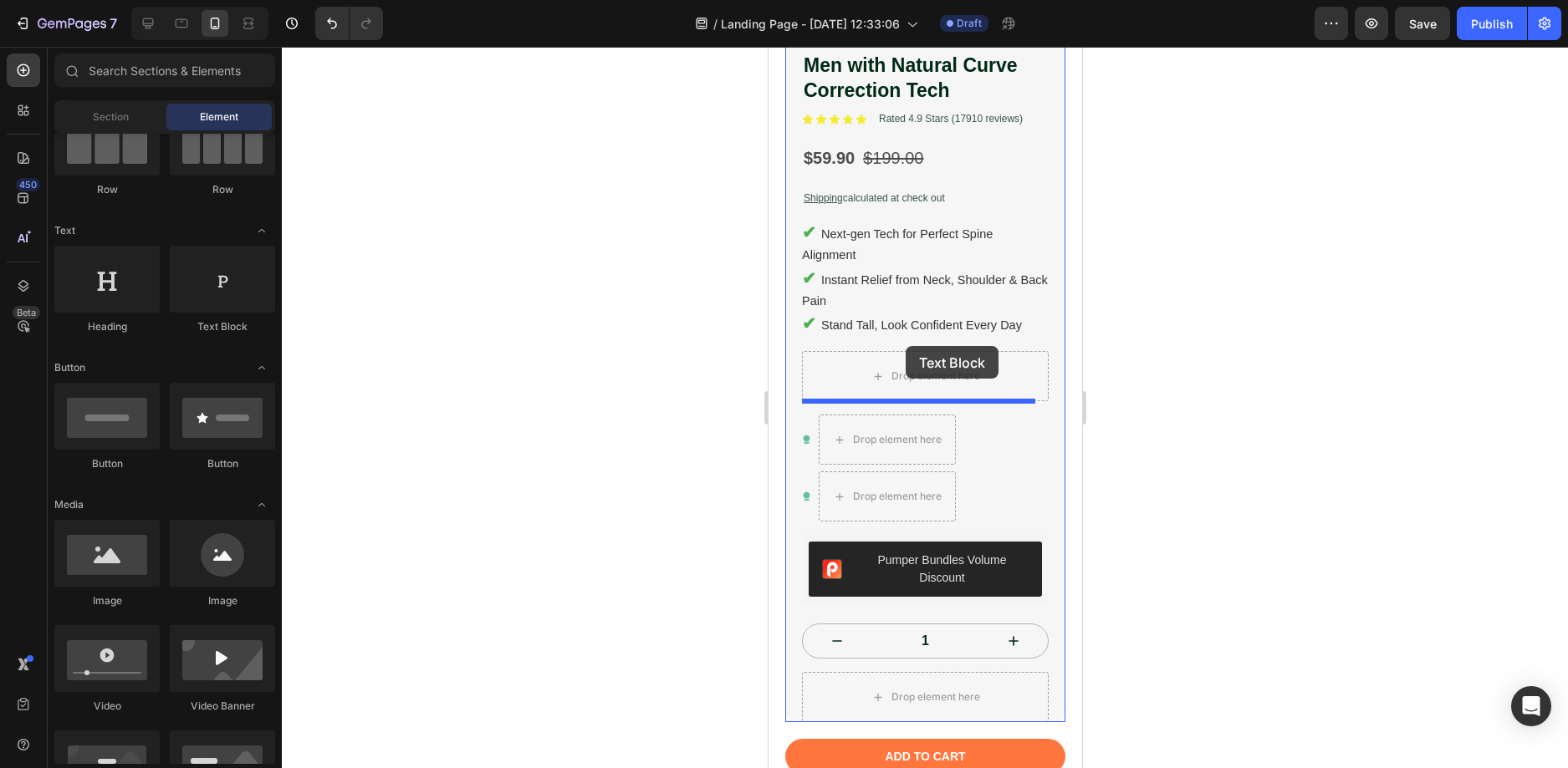
drag, startPoint x: 1291, startPoint y: 375, endPoint x: 904, endPoint y: 346, distance: 388.1
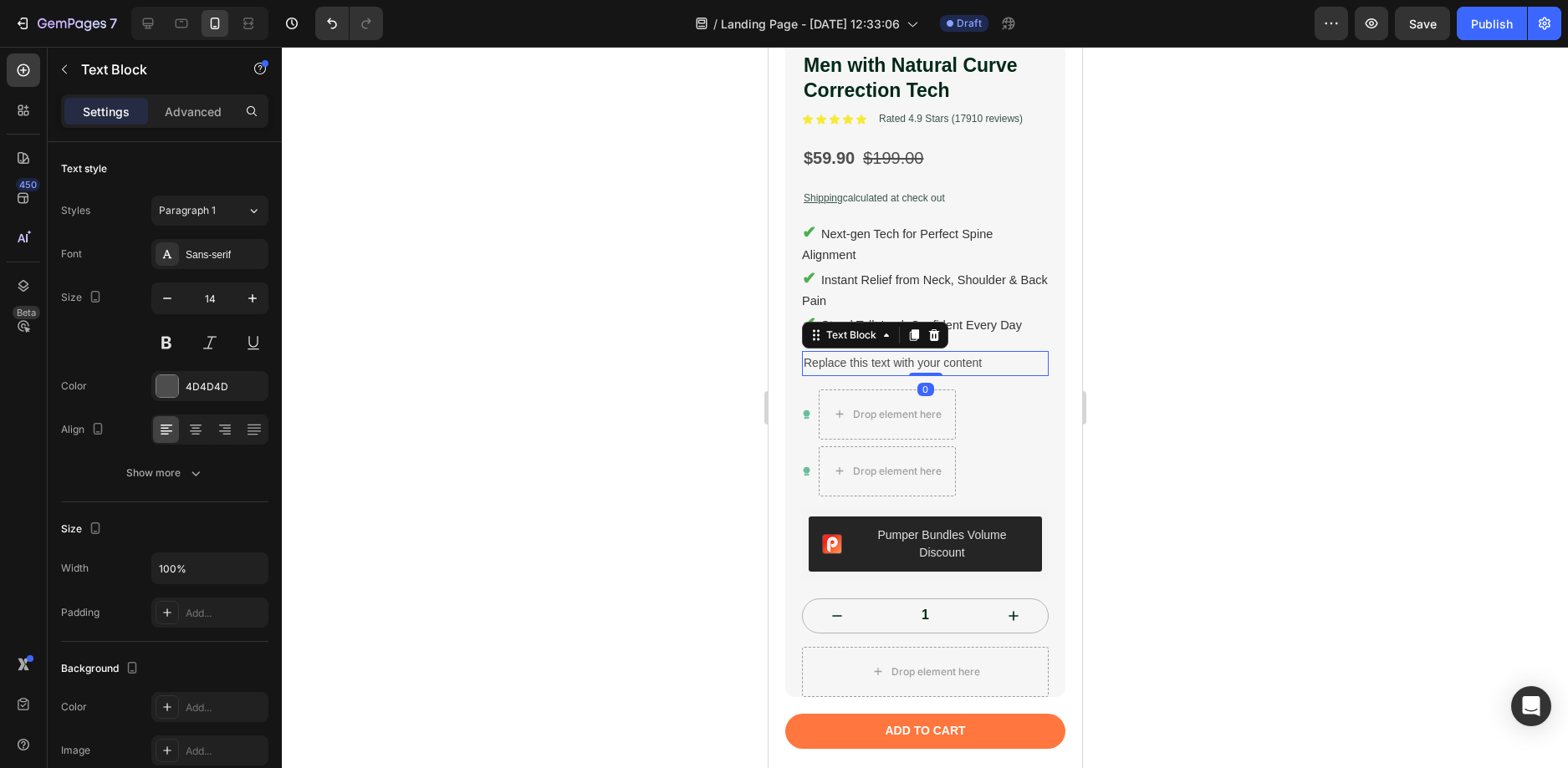
click at [885, 351] on div "Replace this text with your content" at bounding box center [925, 363] width 247 height 24
click at [885, 353] on p "Replace this text with your content" at bounding box center [925, 363] width 243 height 21
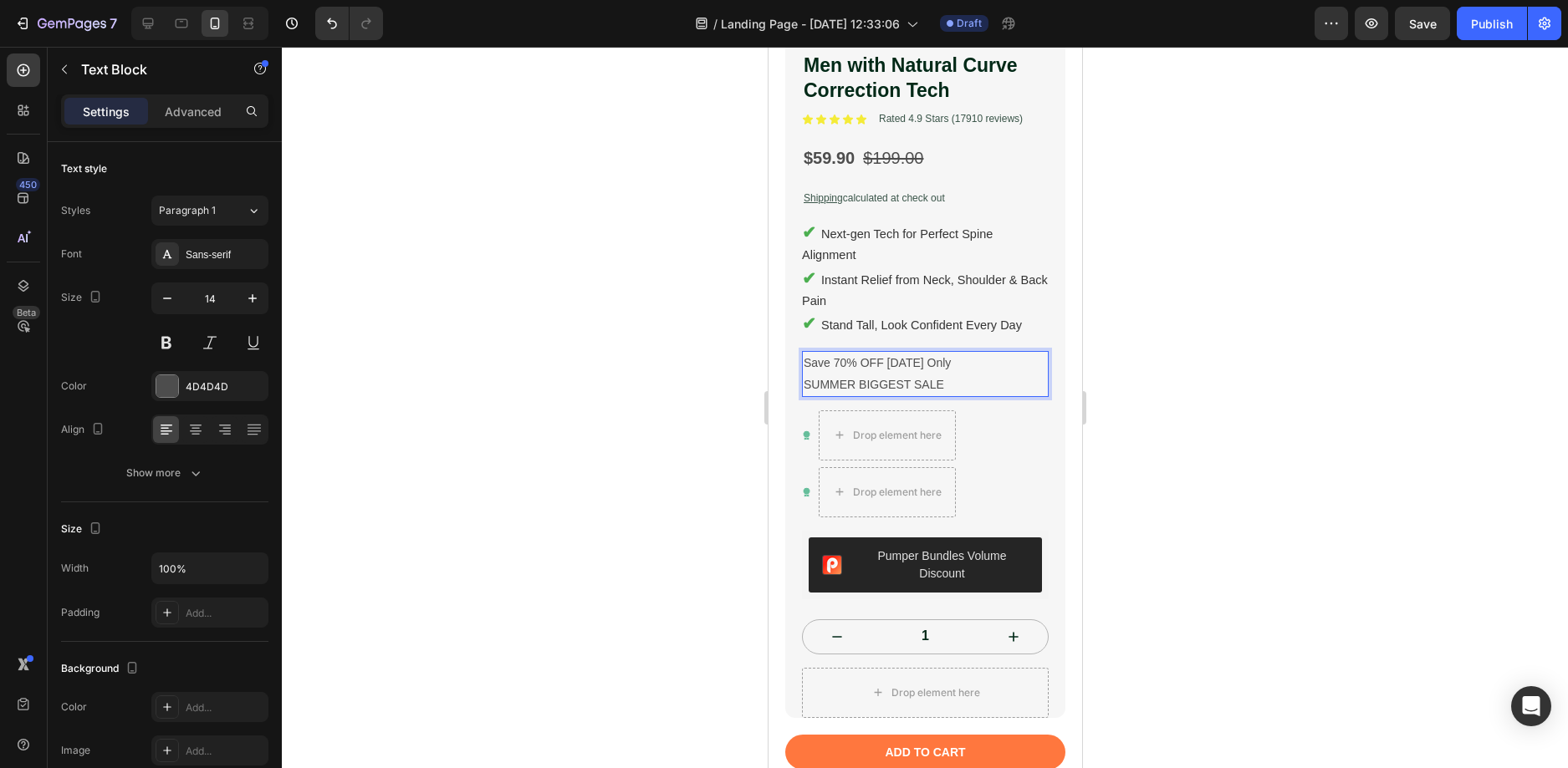
click at [876, 353] on p "Save 70% OFF [DATE] Only" at bounding box center [925, 363] width 243 height 21
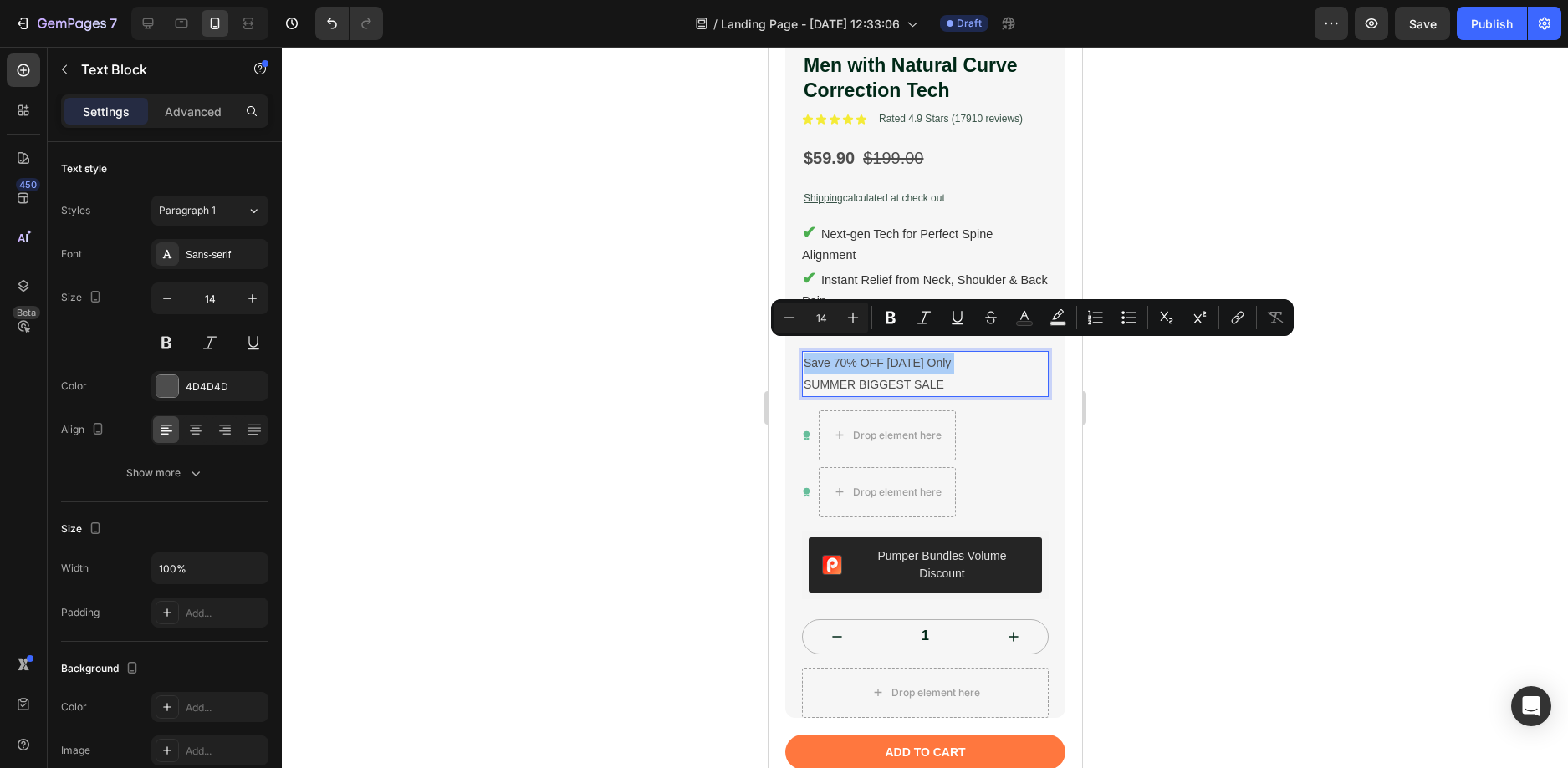
click at [827, 316] on input "14" at bounding box center [821, 317] width 34 height 20
click at [855, 318] on icon "Editor contextual toolbar" at bounding box center [852, 317] width 16 height 16
click at [856, 318] on icon "Editor contextual toolbar" at bounding box center [852, 317] width 16 height 16
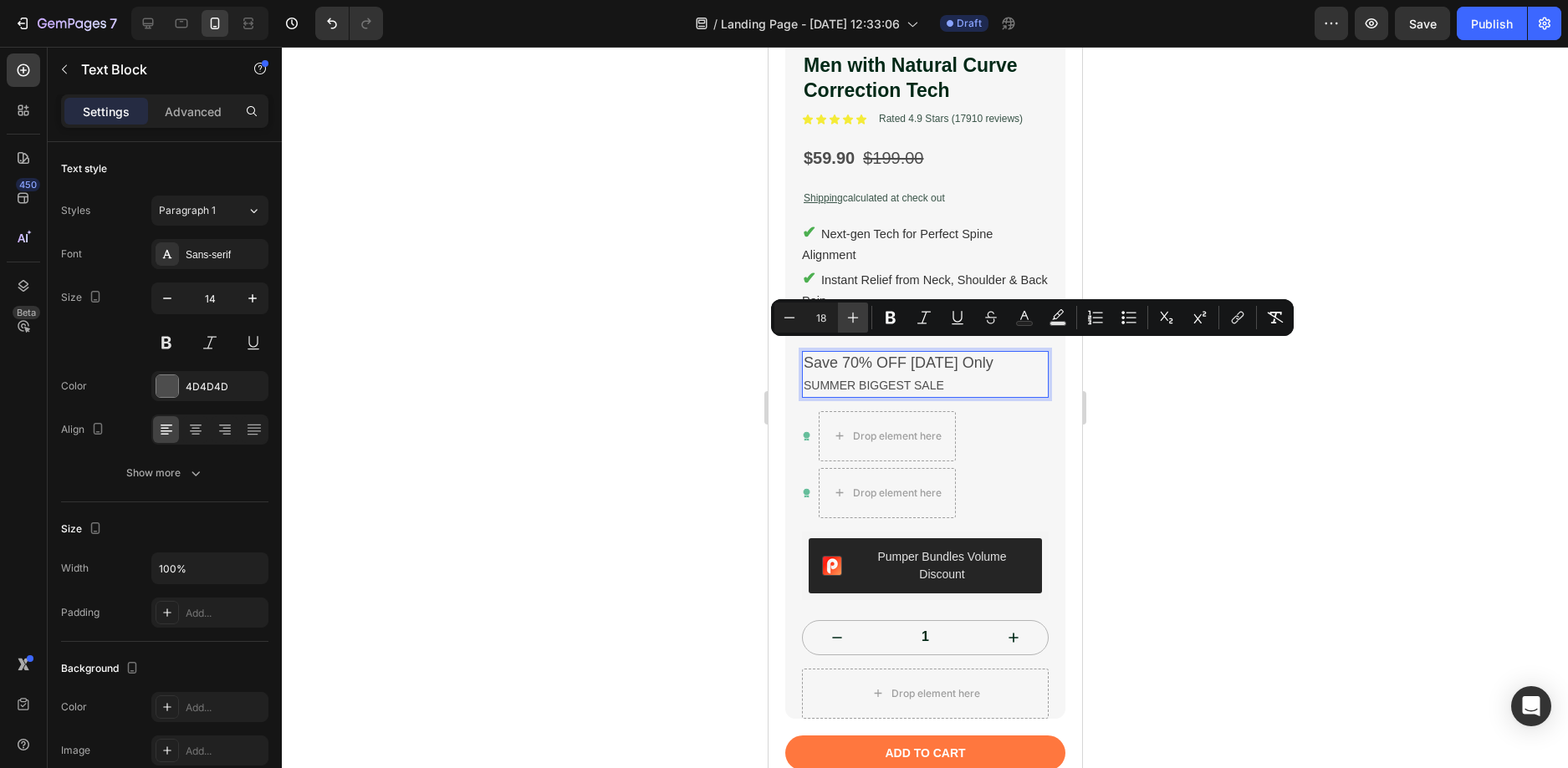
click at [856, 318] on icon "Editor contextual toolbar" at bounding box center [852, 317] width 16 height 16
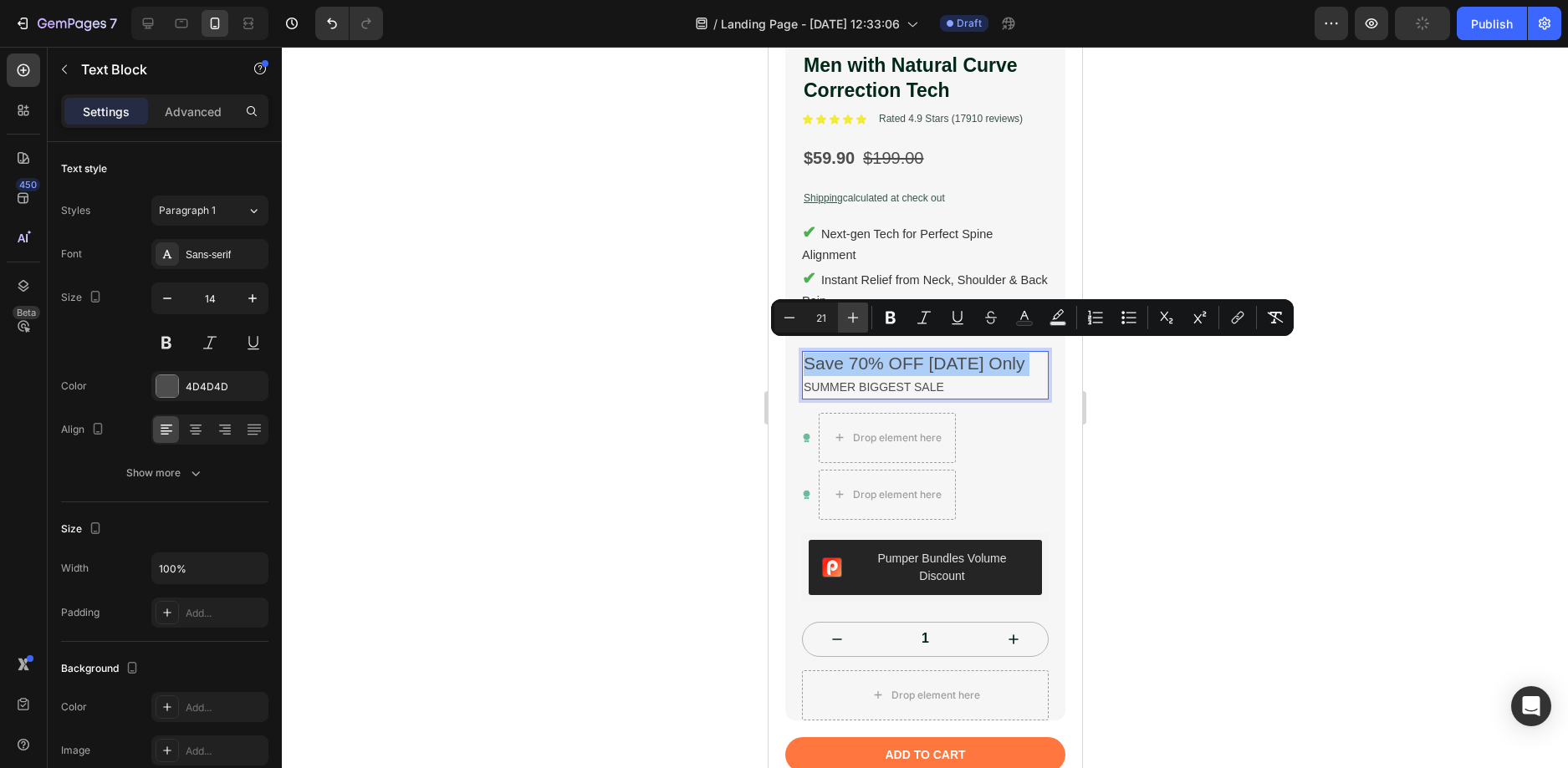
click at [856, 318] on icon "Editor contextual toolbar" at bounding box center [852, 317] width 16 height 16
click at [787, 318] on icon "Editor contextual toolbar" at bounding box center [789, 317] width 11 height 1
type input "22"
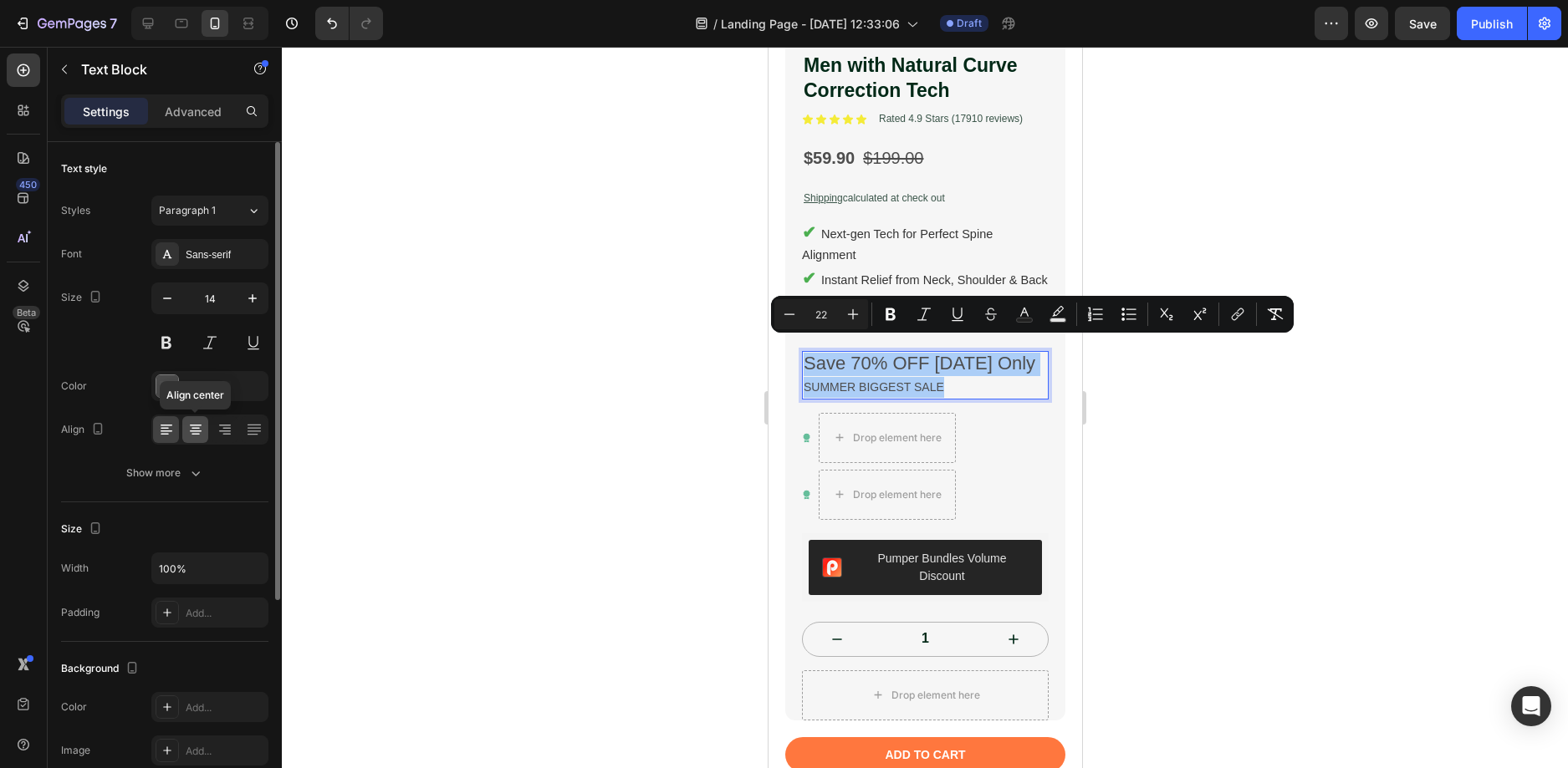
click at [199, 427] on icon at bounding box center [195, 429] width 16 height 16
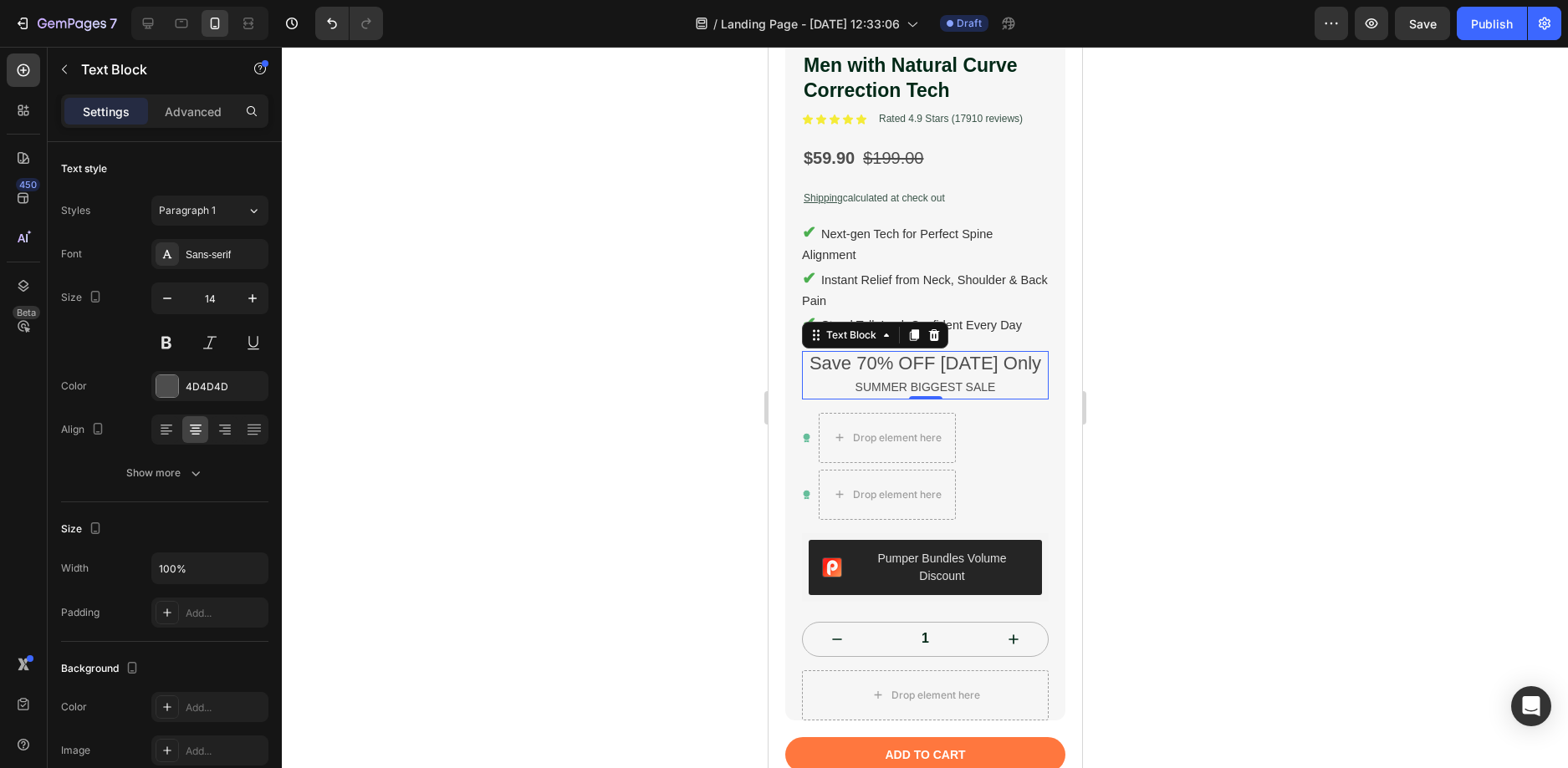
click at [930, 377] on p "SUMMER BIGGEST SALE" at bounding box center [925, 387] width 243 height 21
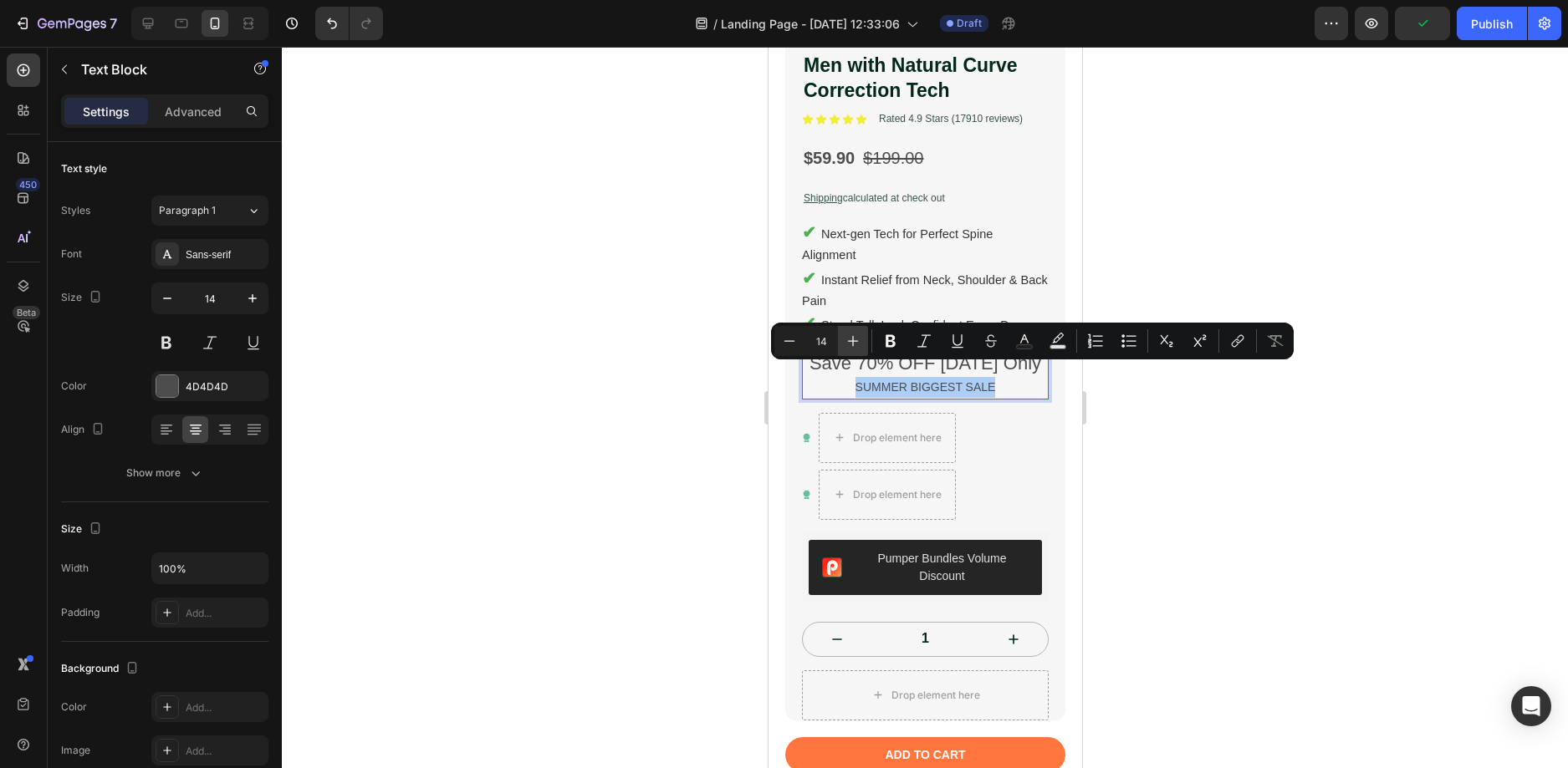
click at [859, 338] on icon "Editor contextual toolbar" at bounding box center [852, 340] width 16 height 16
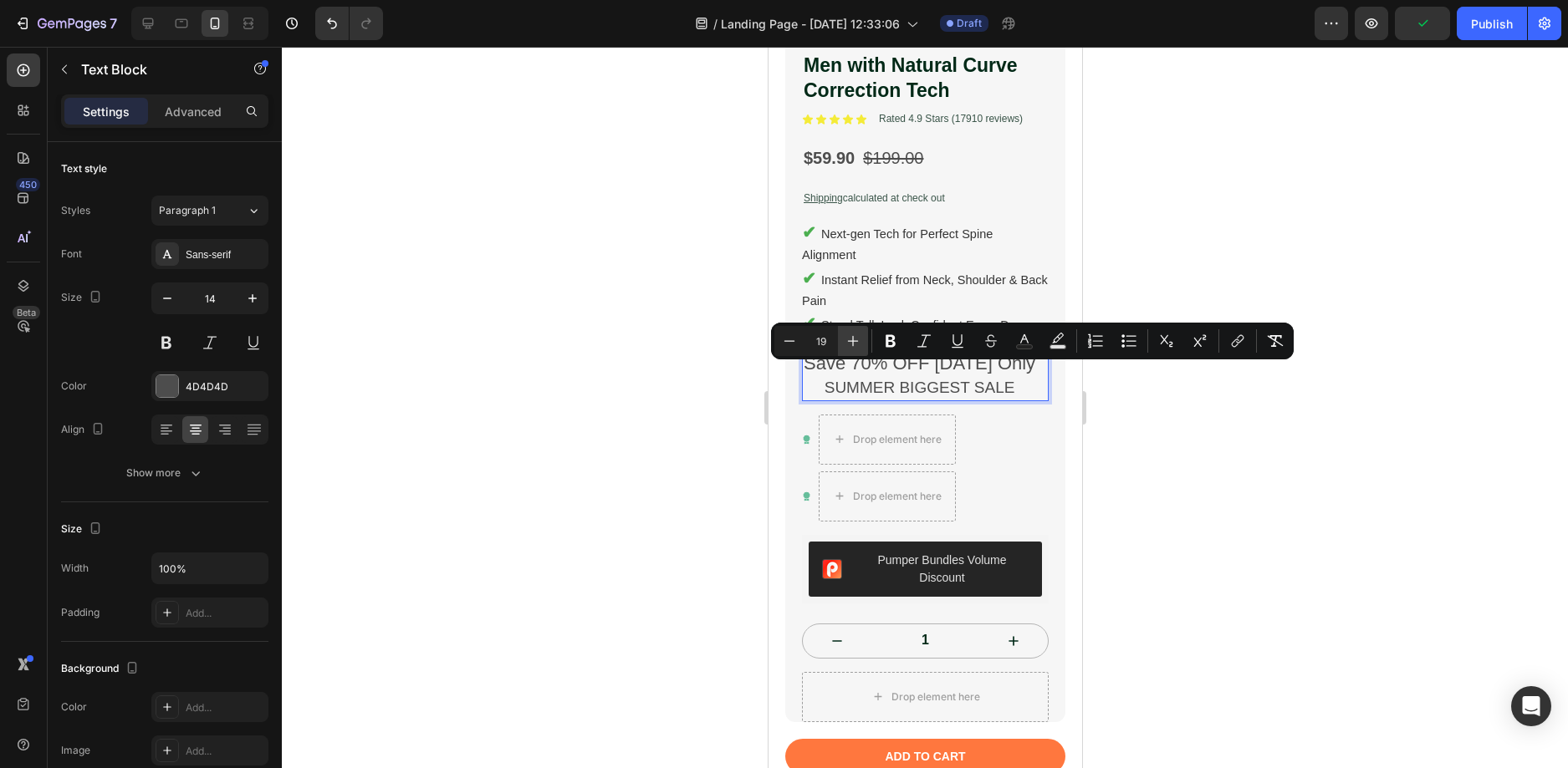
click at [859, 338] on icon "Editor contextual toolbar" at bounding box center [852, 340] width 16 height 16
type input "20"
drag, startPoint x: 1141, startPoint y: 403, endPoint x: 261, endPoint y: 324, distance: 883.5
click at [1141, 403] on div at bounding box center [924, 407] width 1286 height 721
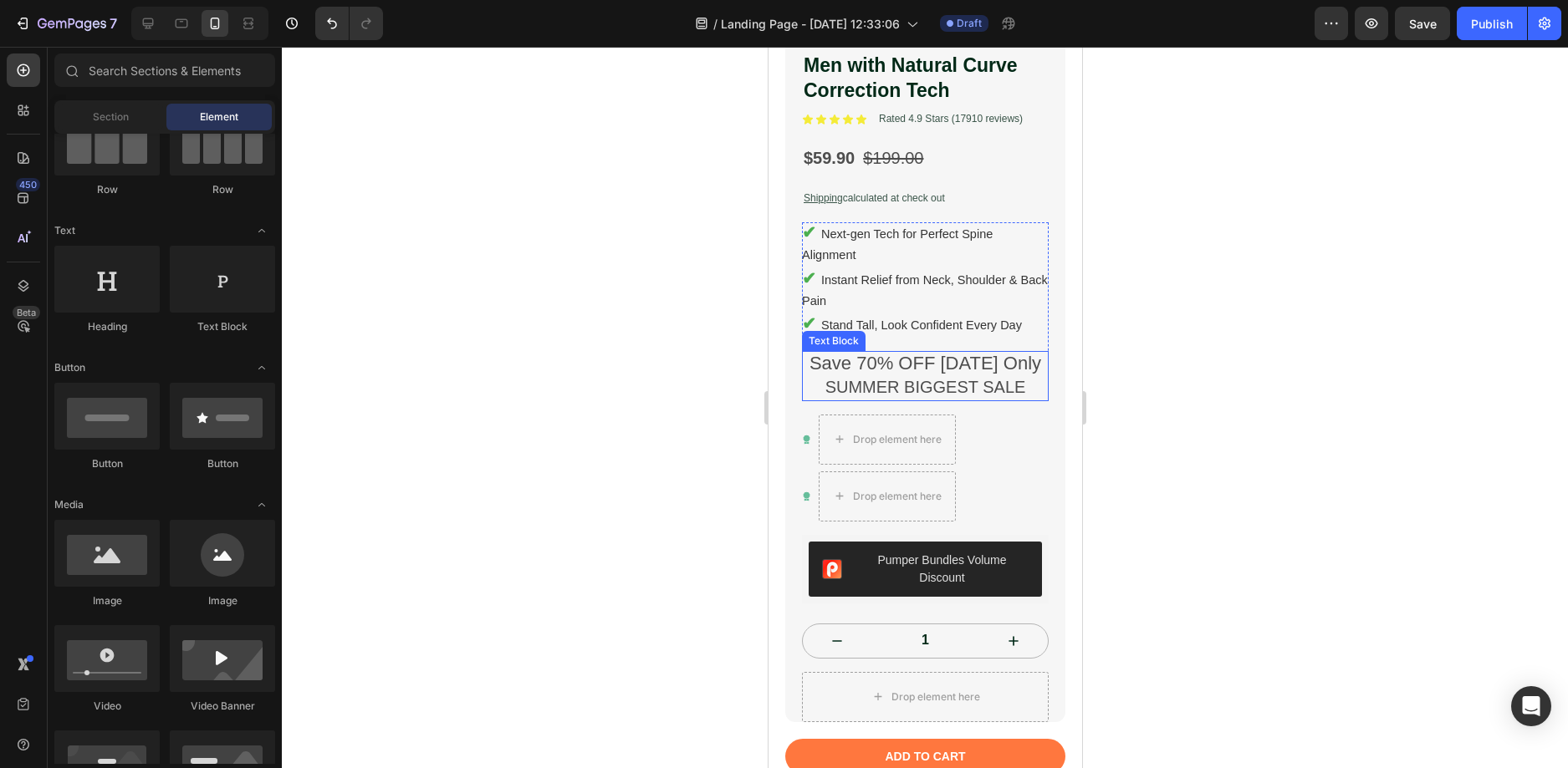
click at [906, 353] on span "Save 70% OFF [DATE] Only" at bounding box center [924, 363] width 231 height 21
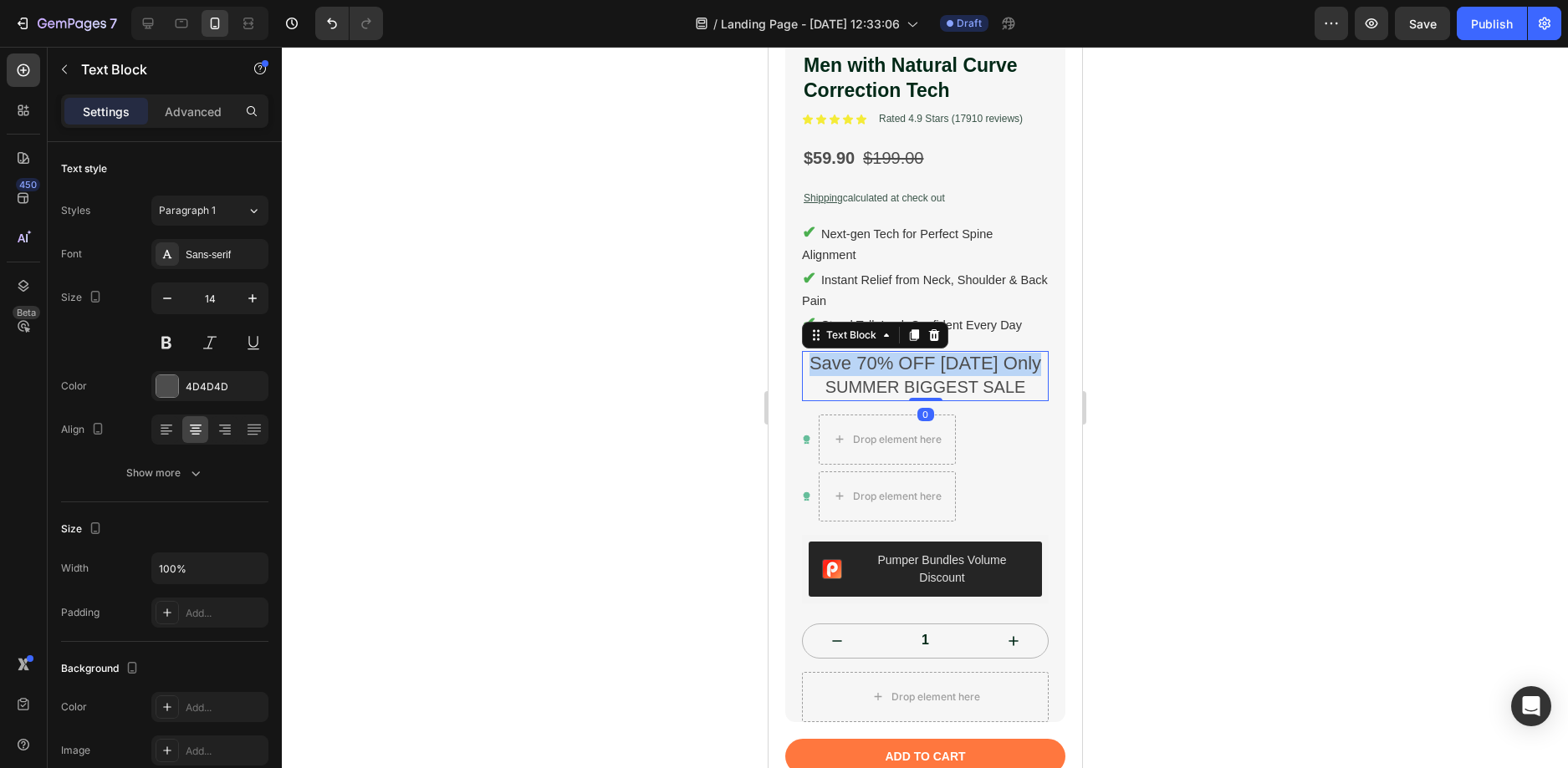
click at [906, 353] on span "Save 70% OFF [DATE] Only" at bounding box center [924, 363] width 231 height 21
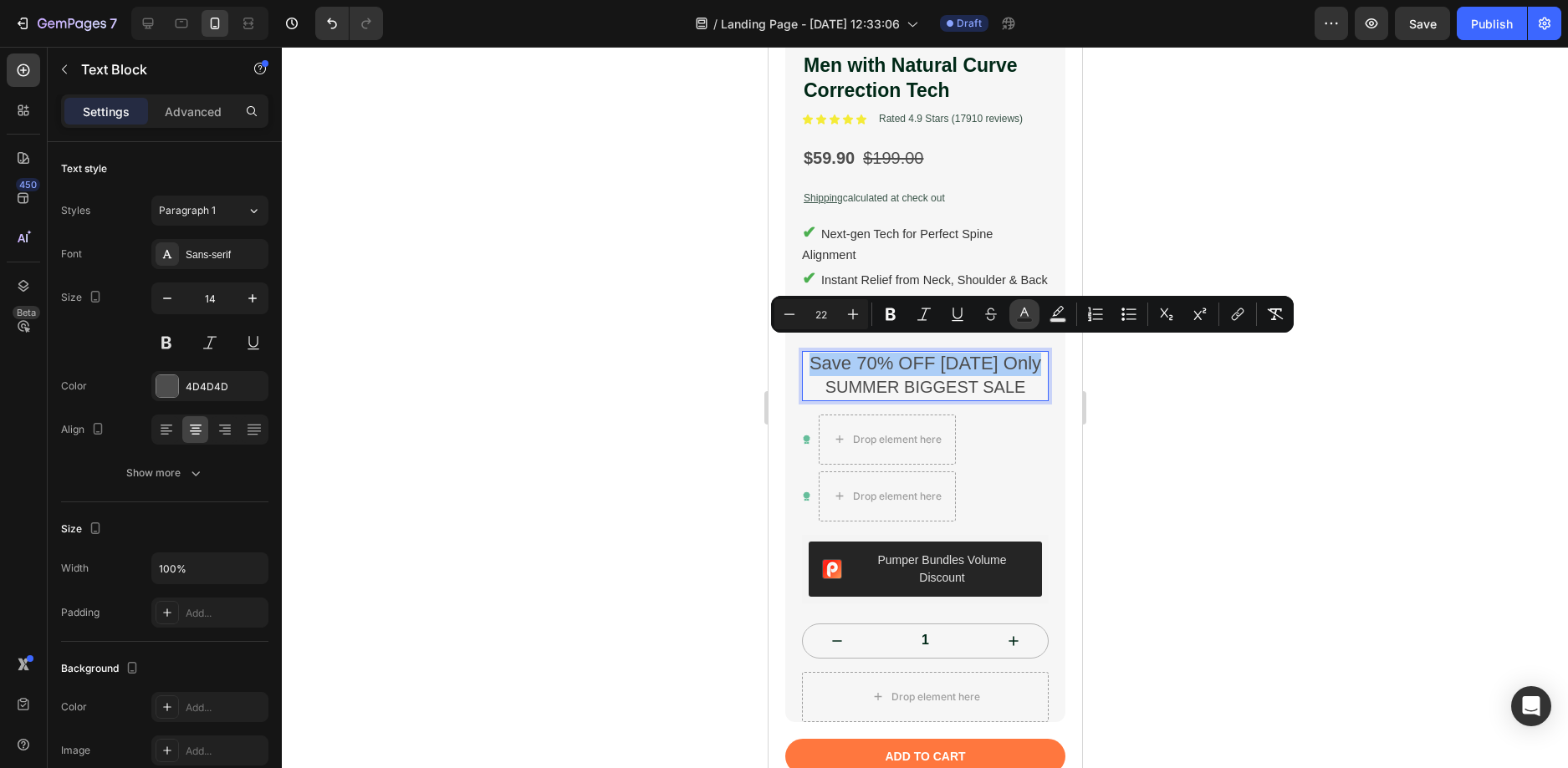
click at [1027, 314] on icon "Editor contextual toolbar" at bounding box center [1024, 313] width 16 height 16
type input "4D4D4D"
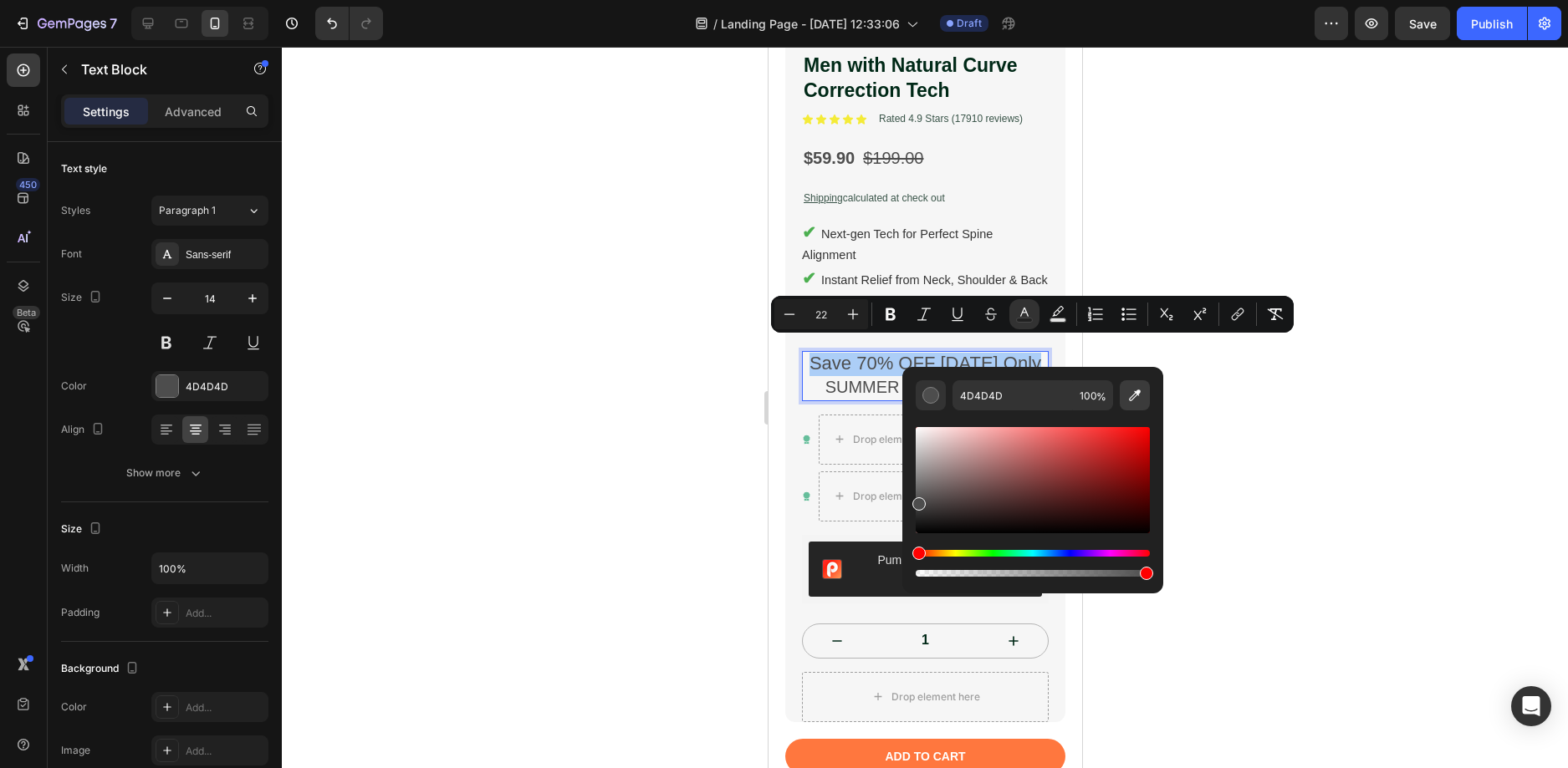
click at [1138, 394] on icon "Editor contextual toolbar" at bounding box center [1135, 395] width 12 height 12
type input "D60000"
type input "20"
click at [848, 378] on span "SUMMER BIGGEST SALE" at bounding box center [925, 387] width 200 height 18
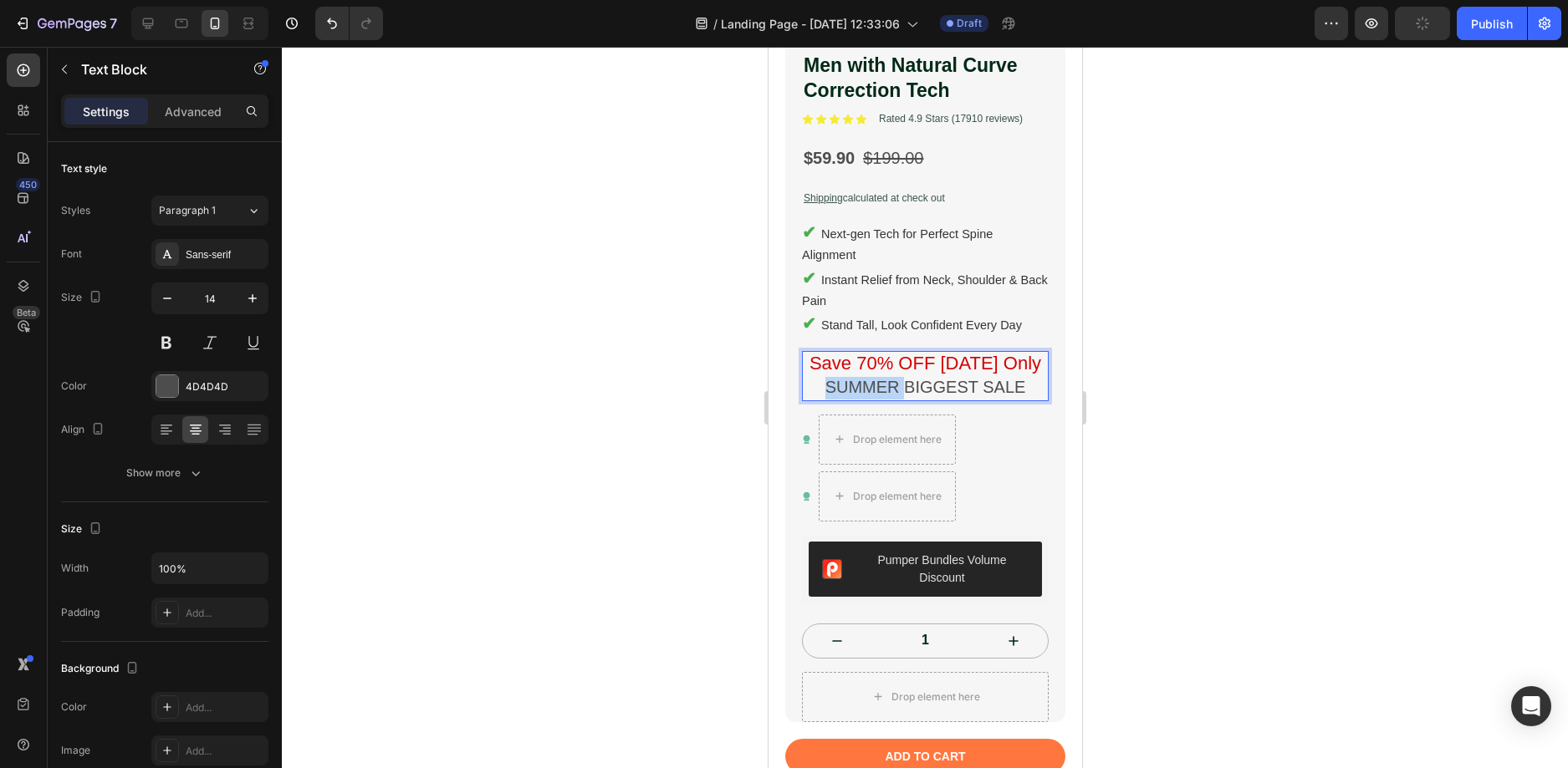
click at [848, 378] on span "SUMMER BIGGEST SALE" at bounding box center [925, 387] width 200 height 18
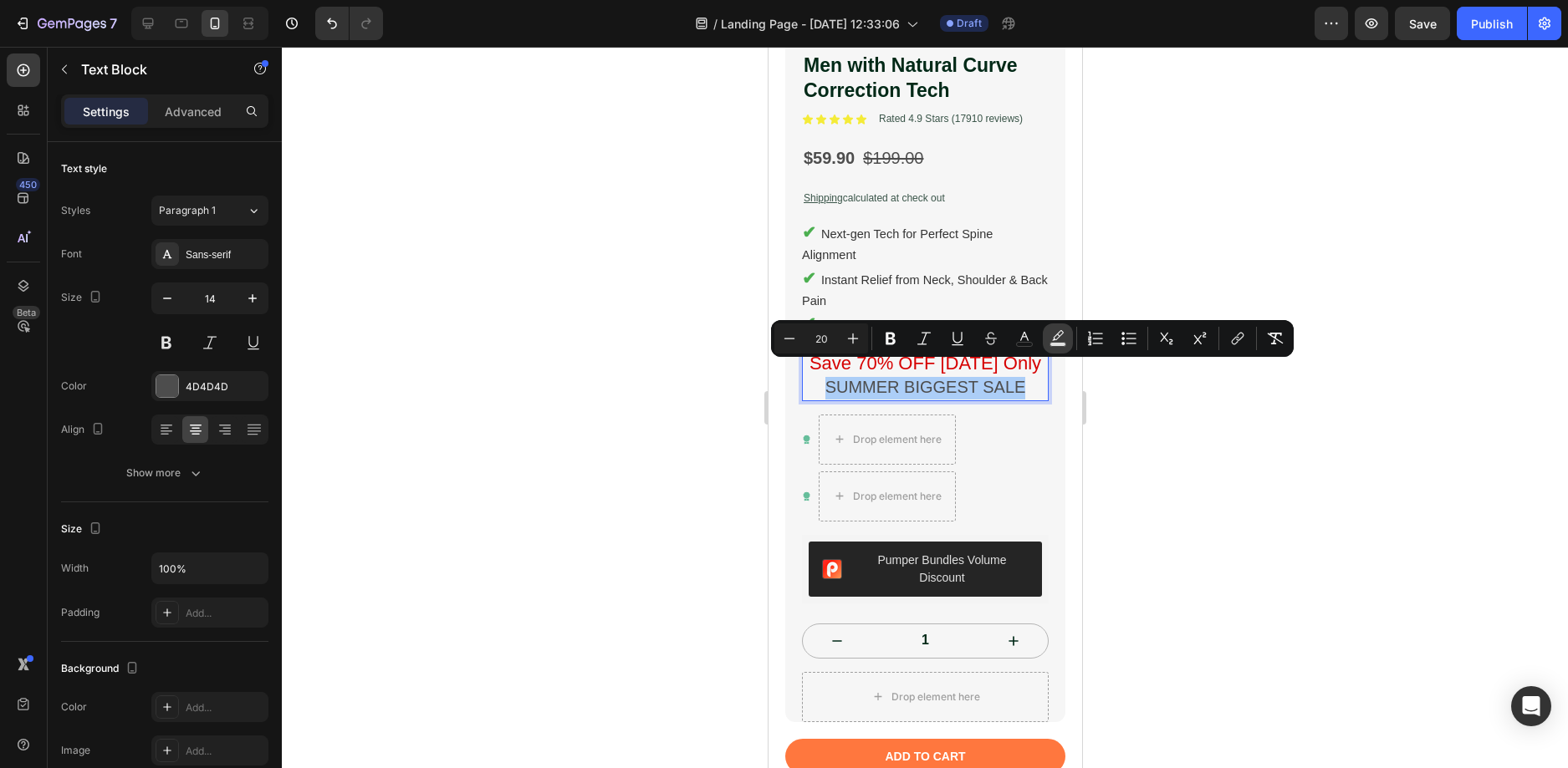
click at [1058, 336] on icon "Editor contextual toolbar" at bounding box center [1057, 338] width 16 height 16
type input "000000"
type input "77"
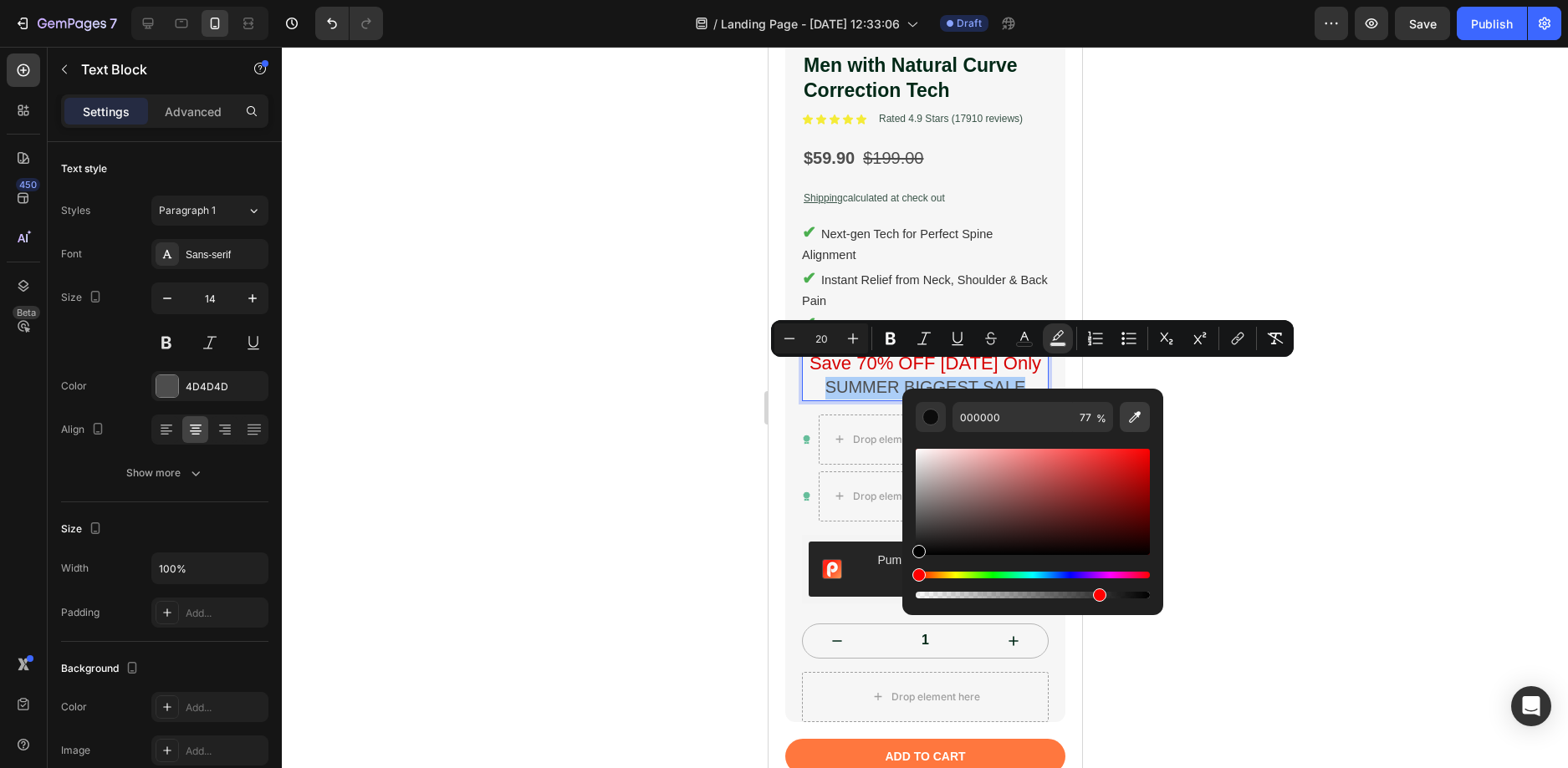
click at [1134, 419] on icon "Editor contextual toolbar" at bounding box center [1135, 417] width 12 height 12
type input "0073E6"
type input "100"
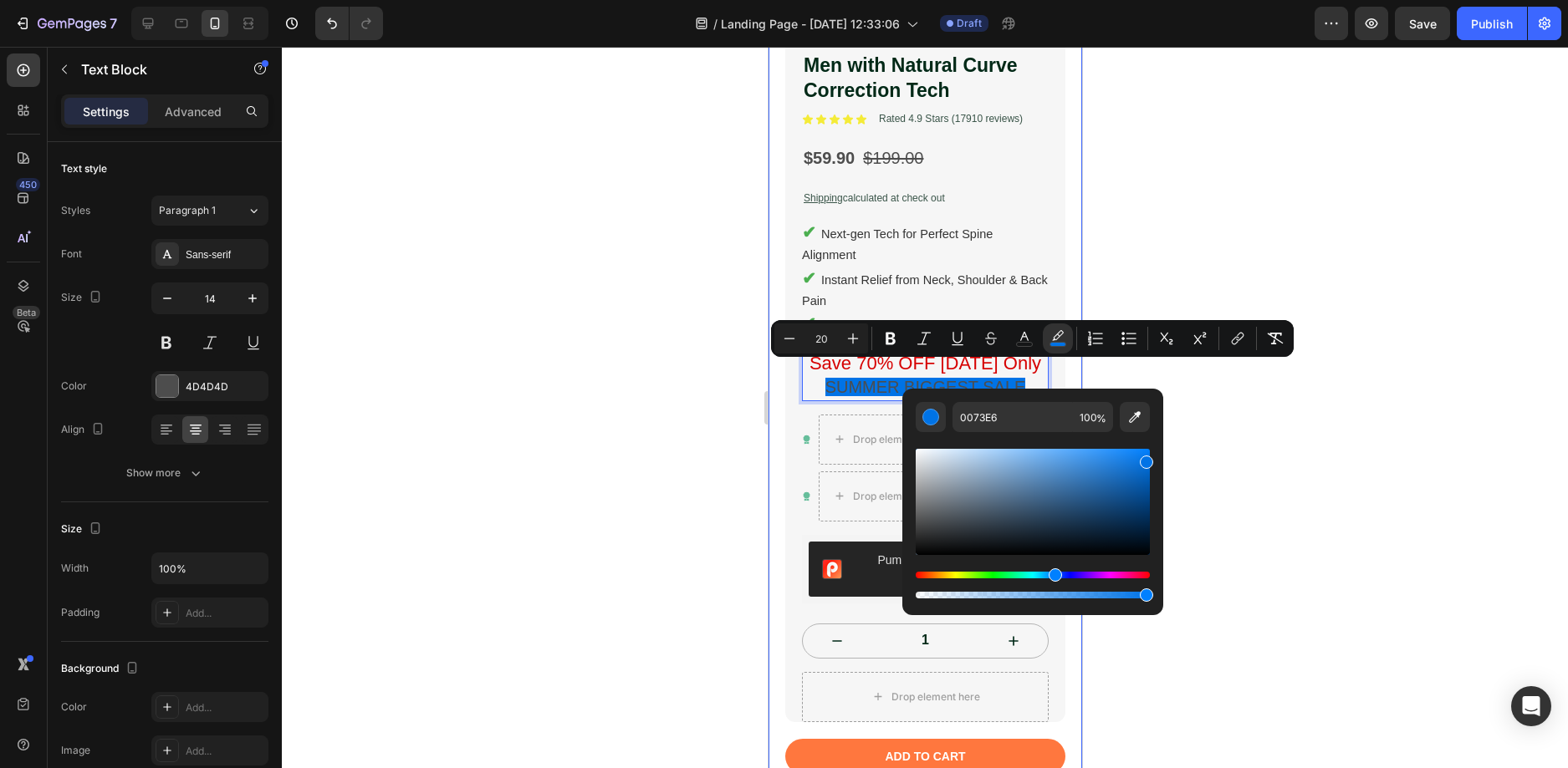
click at [1276, 247] on div at bounding box center [924, 407] width 1286 height 721
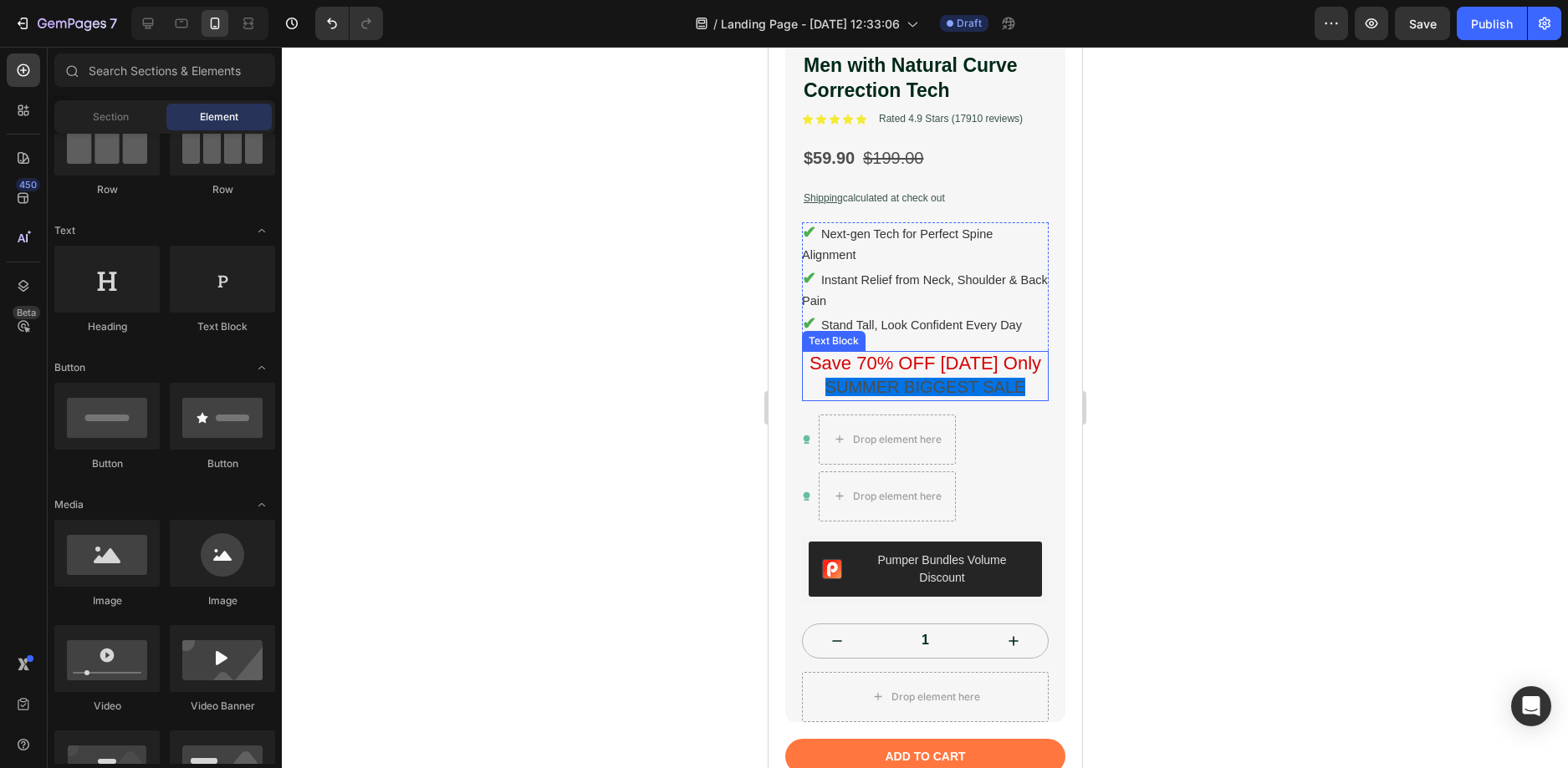
click at [947, 378] on span "SUMMER BIGGEST SALE" at bounding box center [925, 387] width 200 height 18
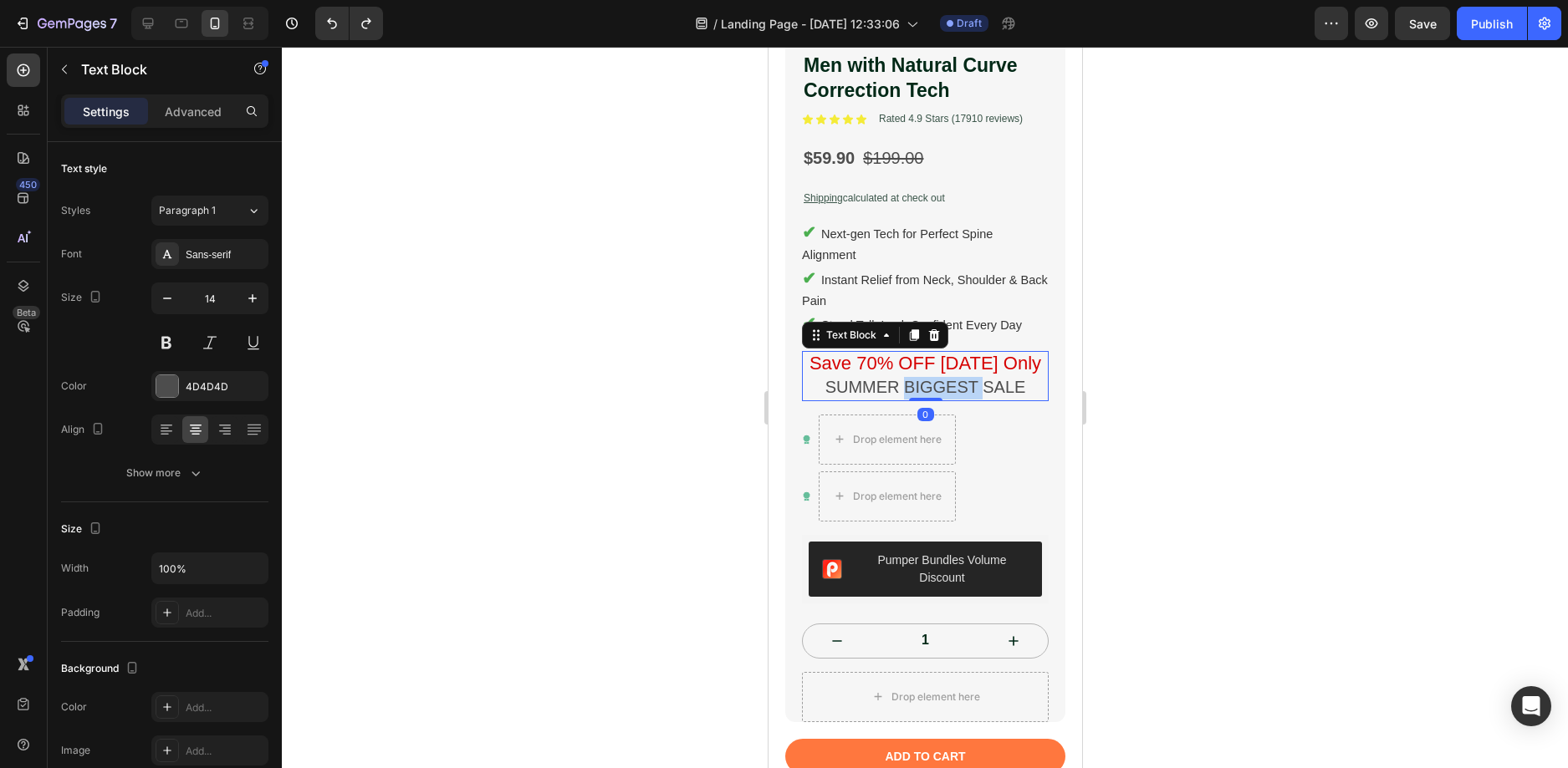
click at [934, 378] on span "SUMMER BIGGEST SALE" at bounding box center [925, 387] width 200 height 18
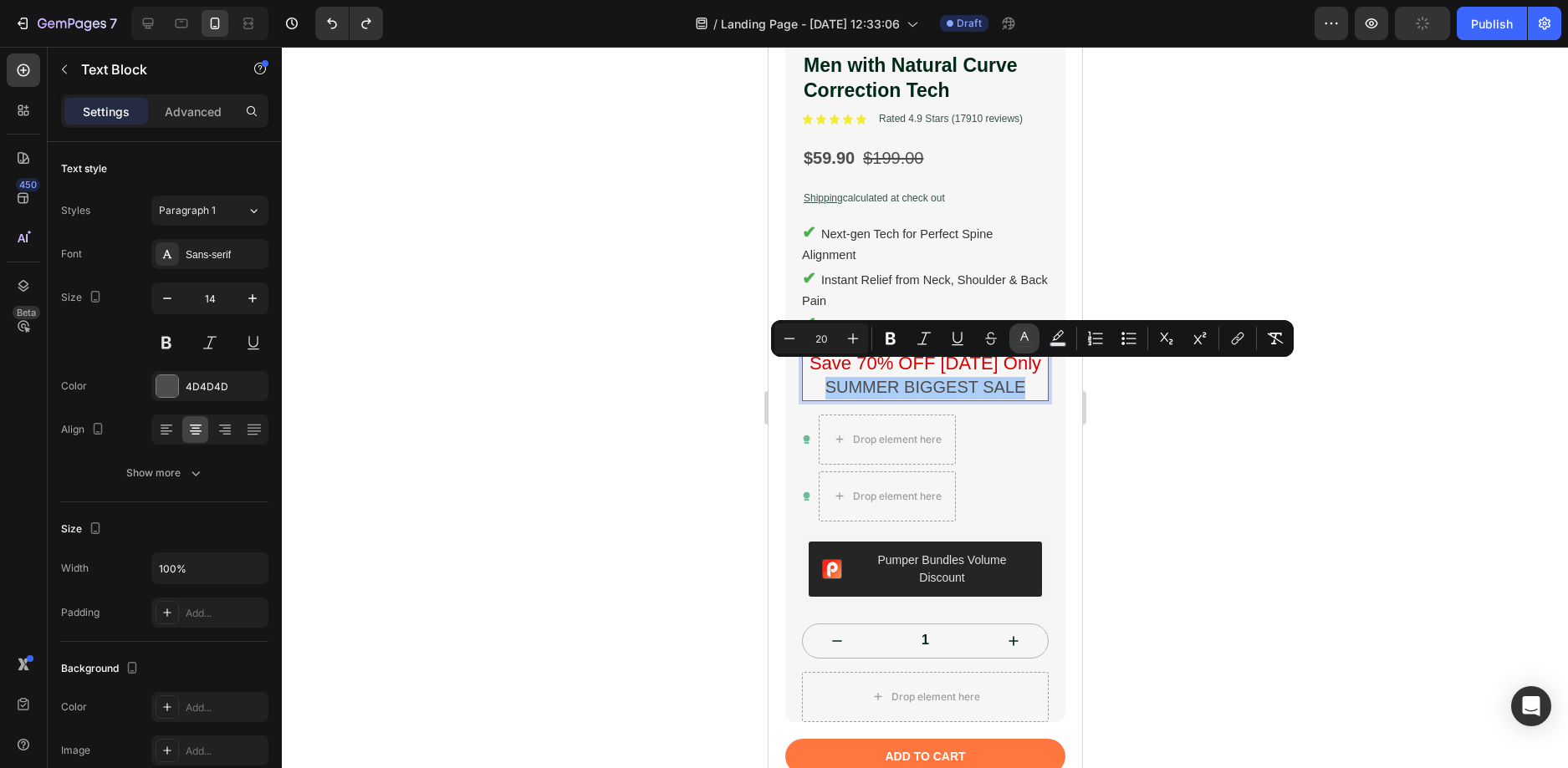
click at [1018, 343] on rect "Editor contextual toolbar" at bounding box center [1025, 344] width 16 height 4
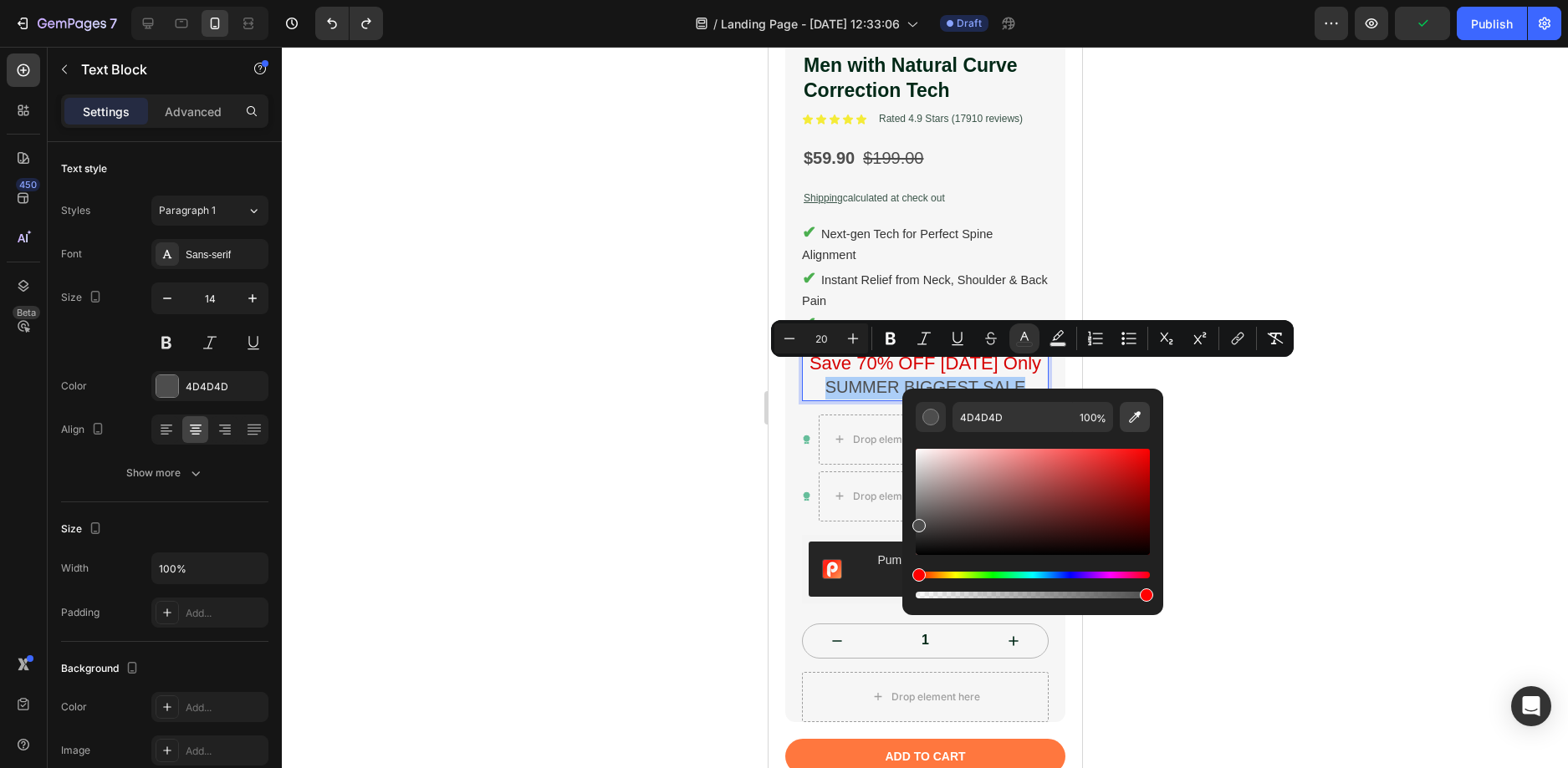
click at [1135, 419] on icon "Editor contextual toolbar" at bounding box center [1135, 417] width 16 height 16
type input "0073E6"
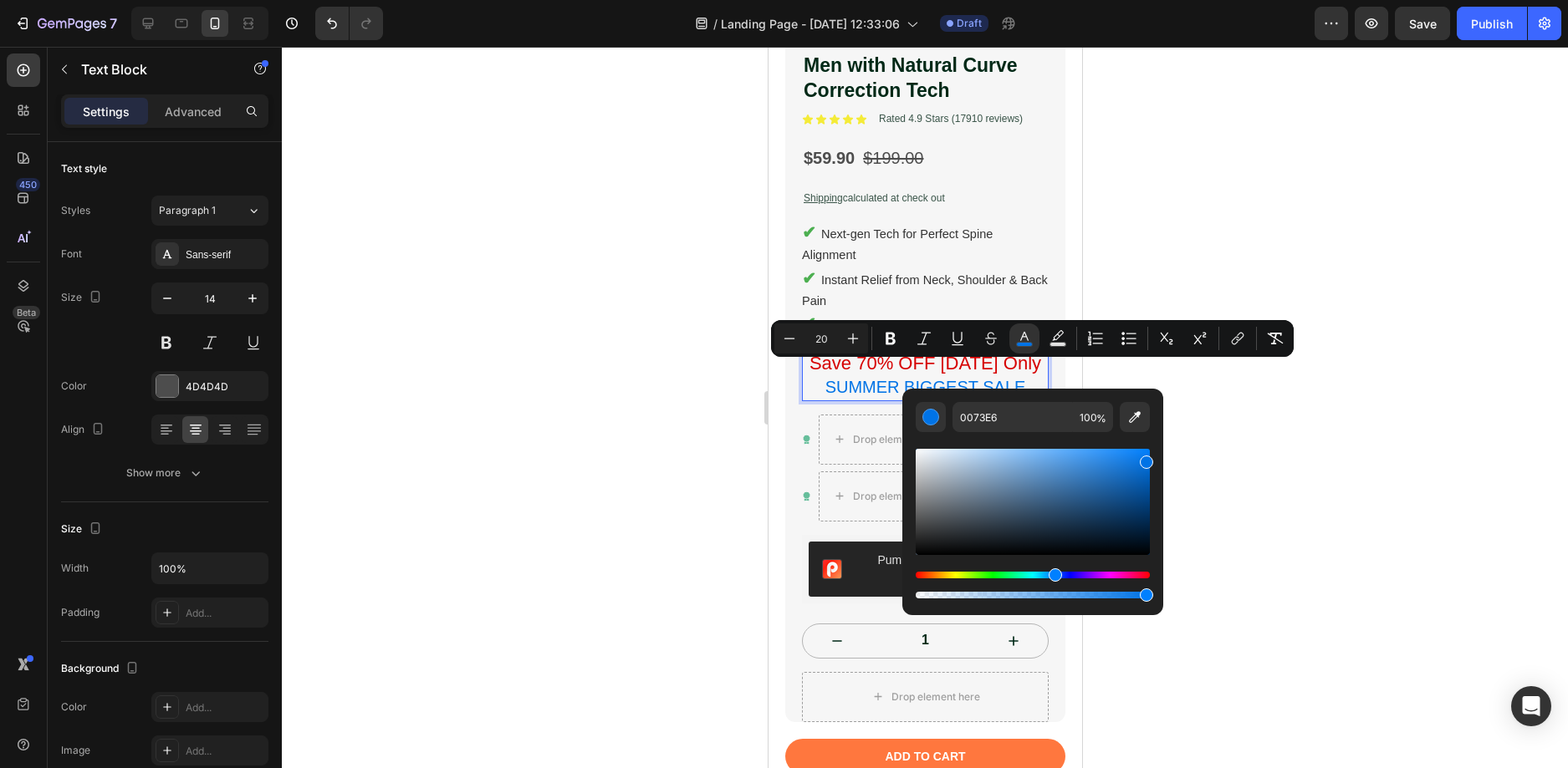
click at [1275, 402] on div at bounding box center [924, 407] width 1286 height 721
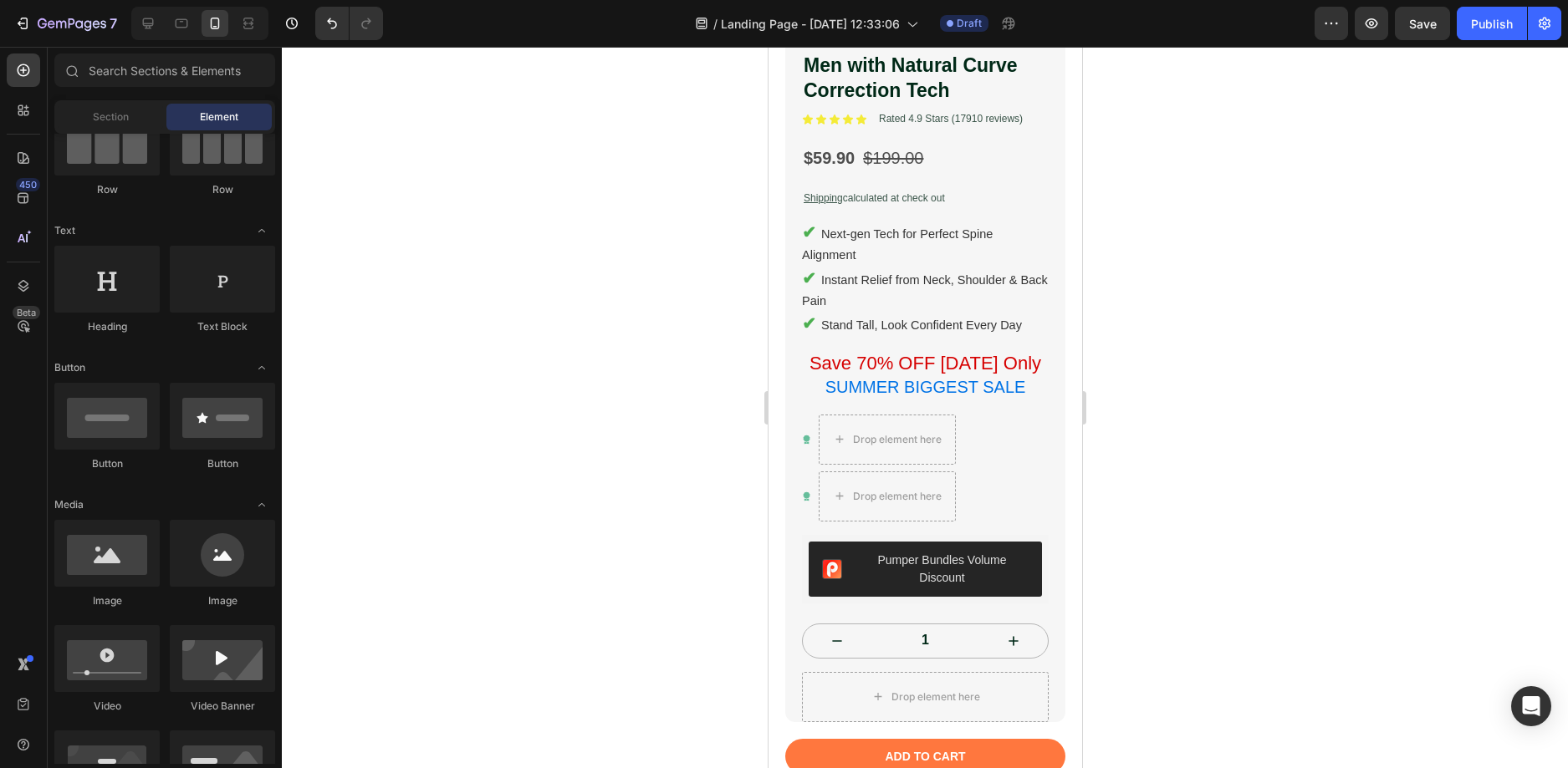
click at [1275, 402] on div at bounding box center [924, 407] width 1286 height 721
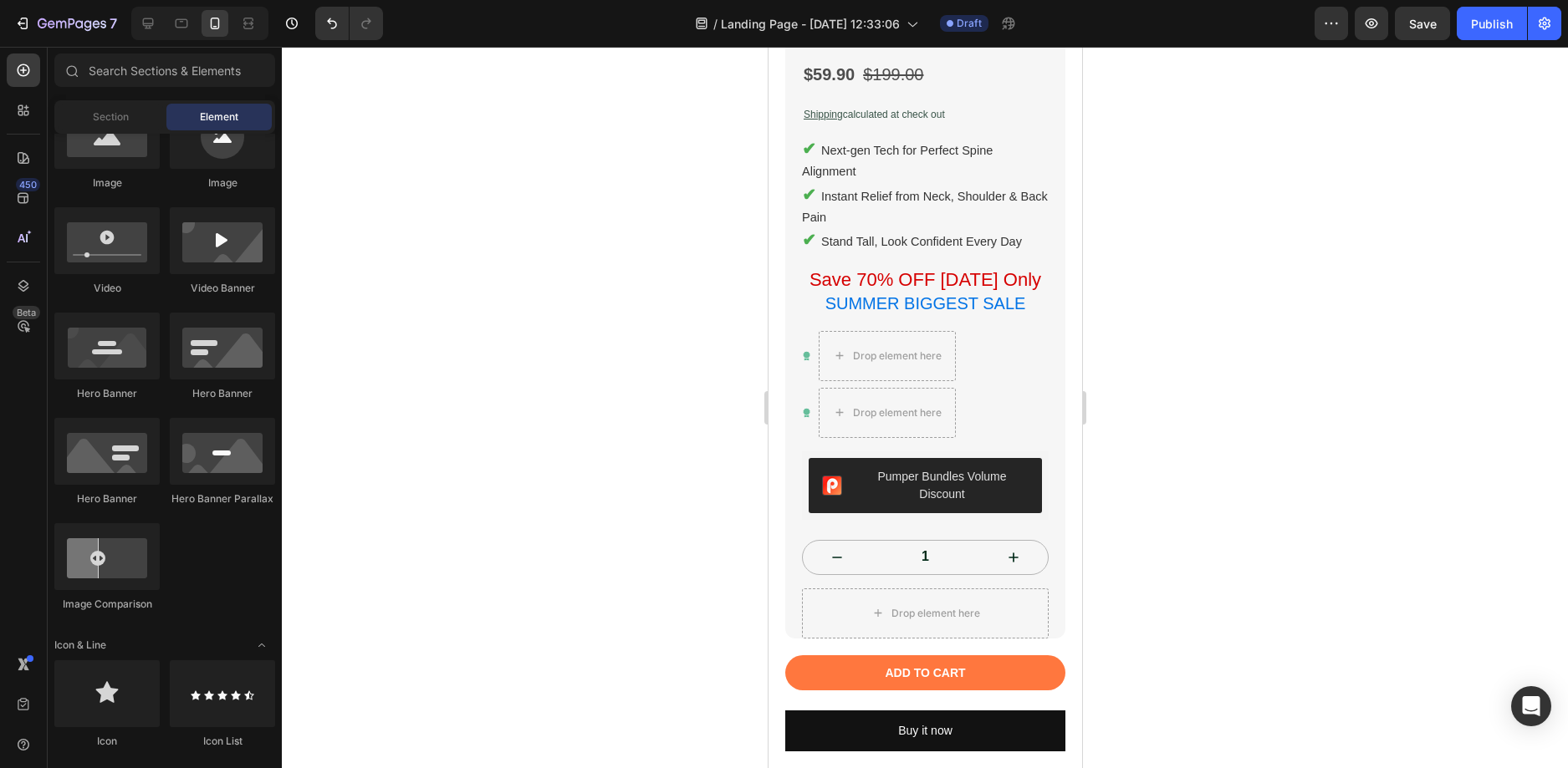
scroll to position [84, 0]
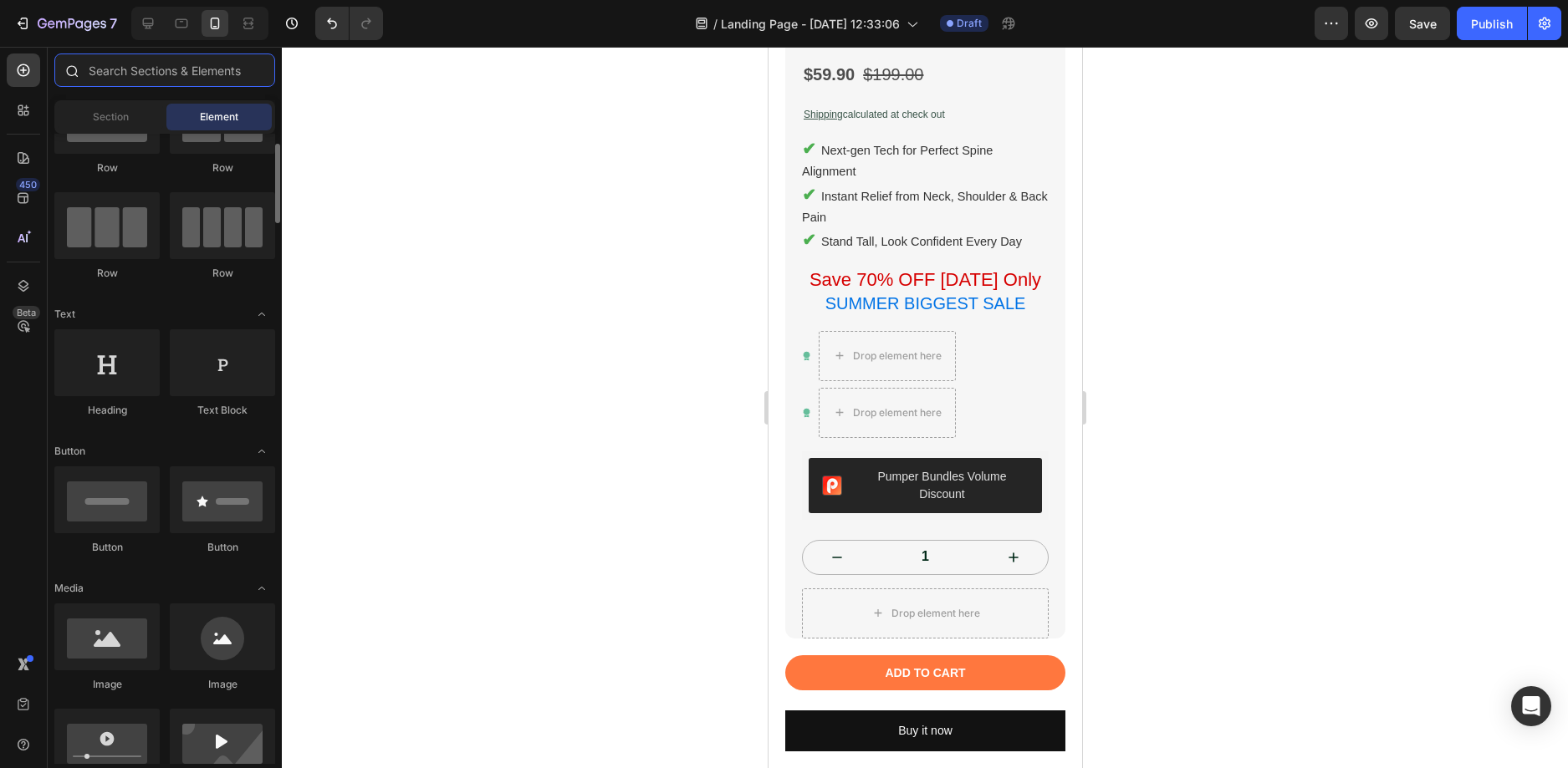
click at [181, 76] on input "text" at bounding box center [165, 70] width 221 height 34
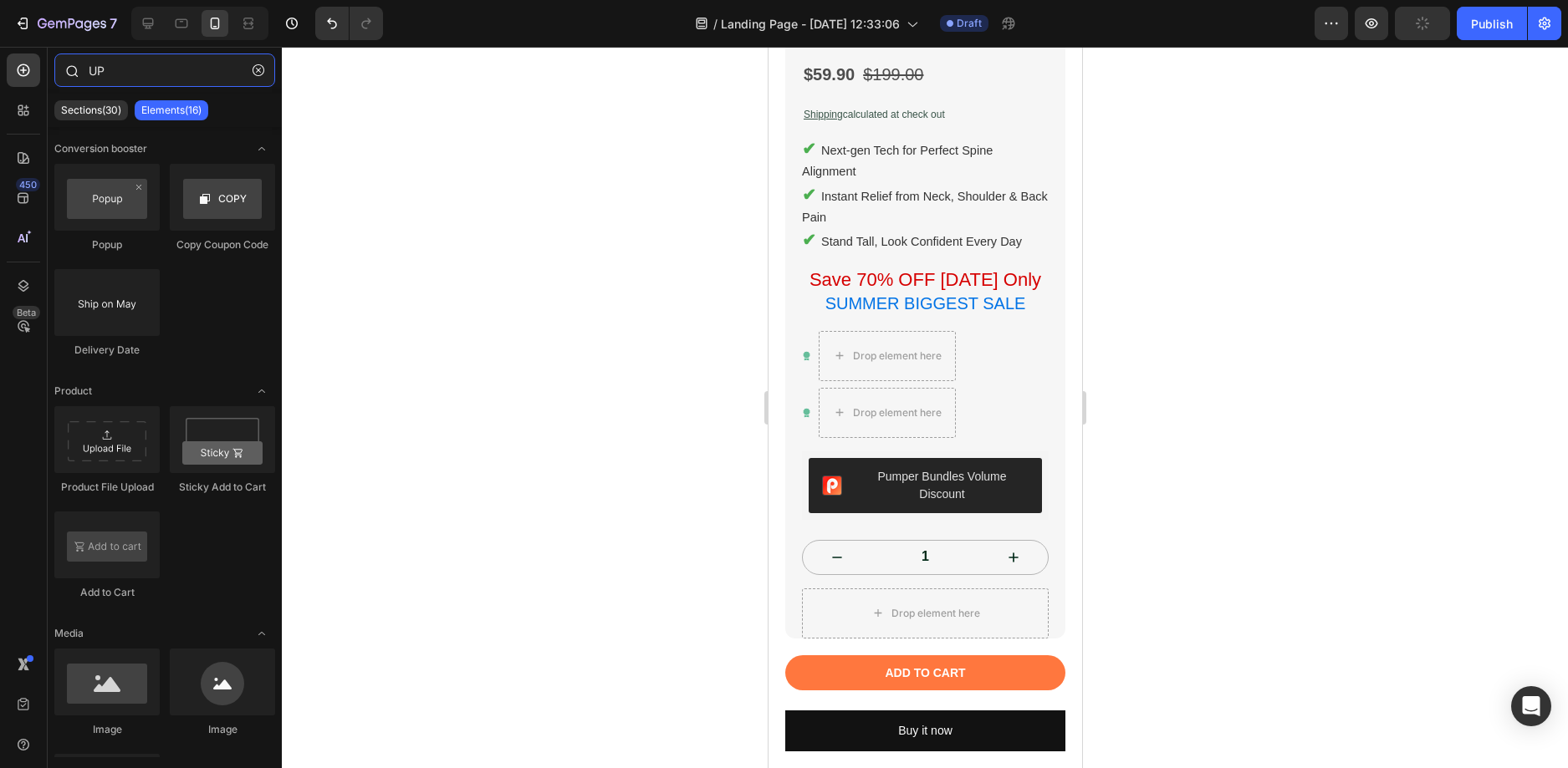
type input "U"
paste input "ÚP"
type input "Ú"
paste input "UPS"
type input "U"
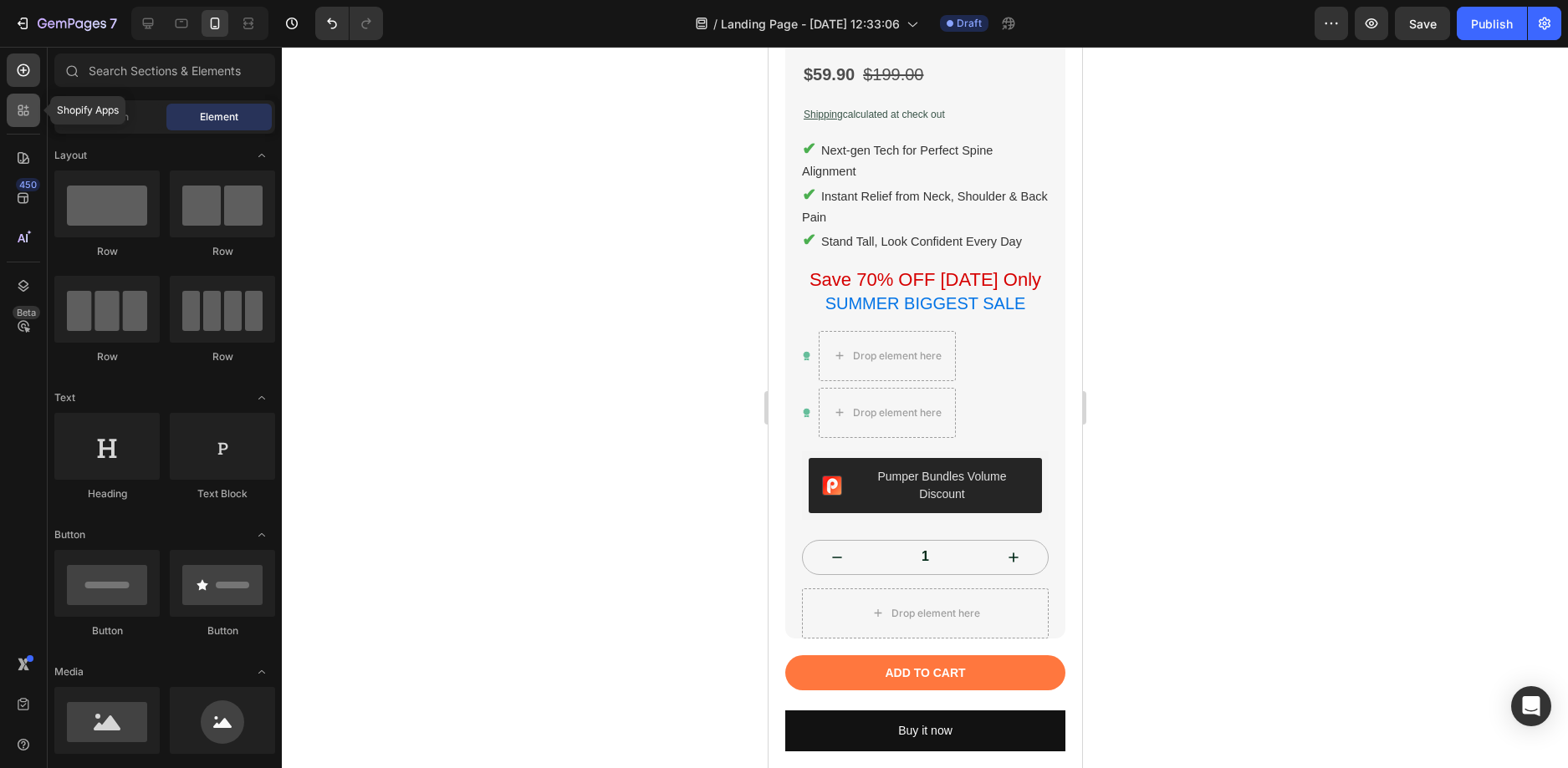
click at [24, 116] on icon at bounding box center [22, 110] width 16 height 16
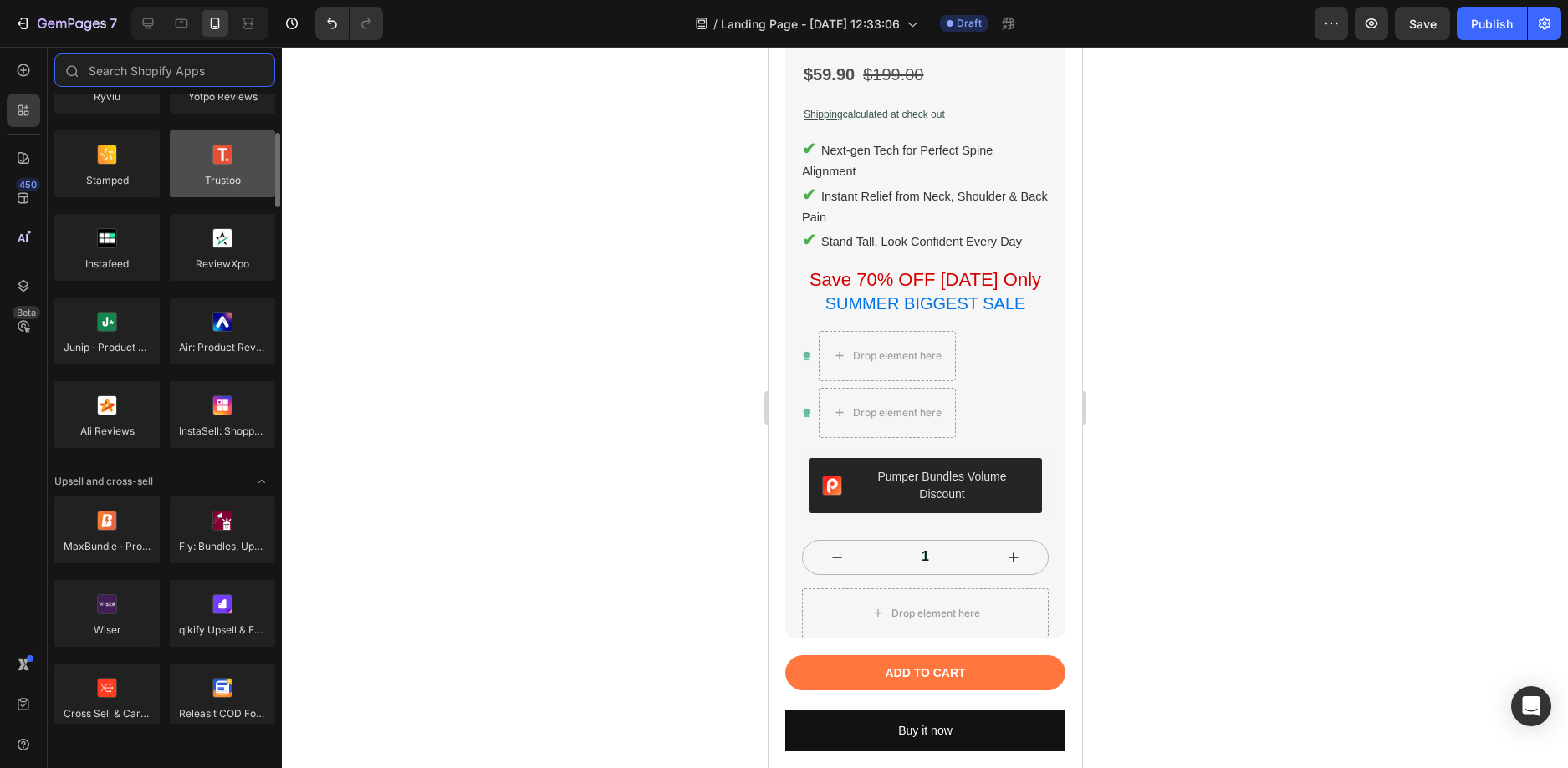
scroll to position [585, 0]
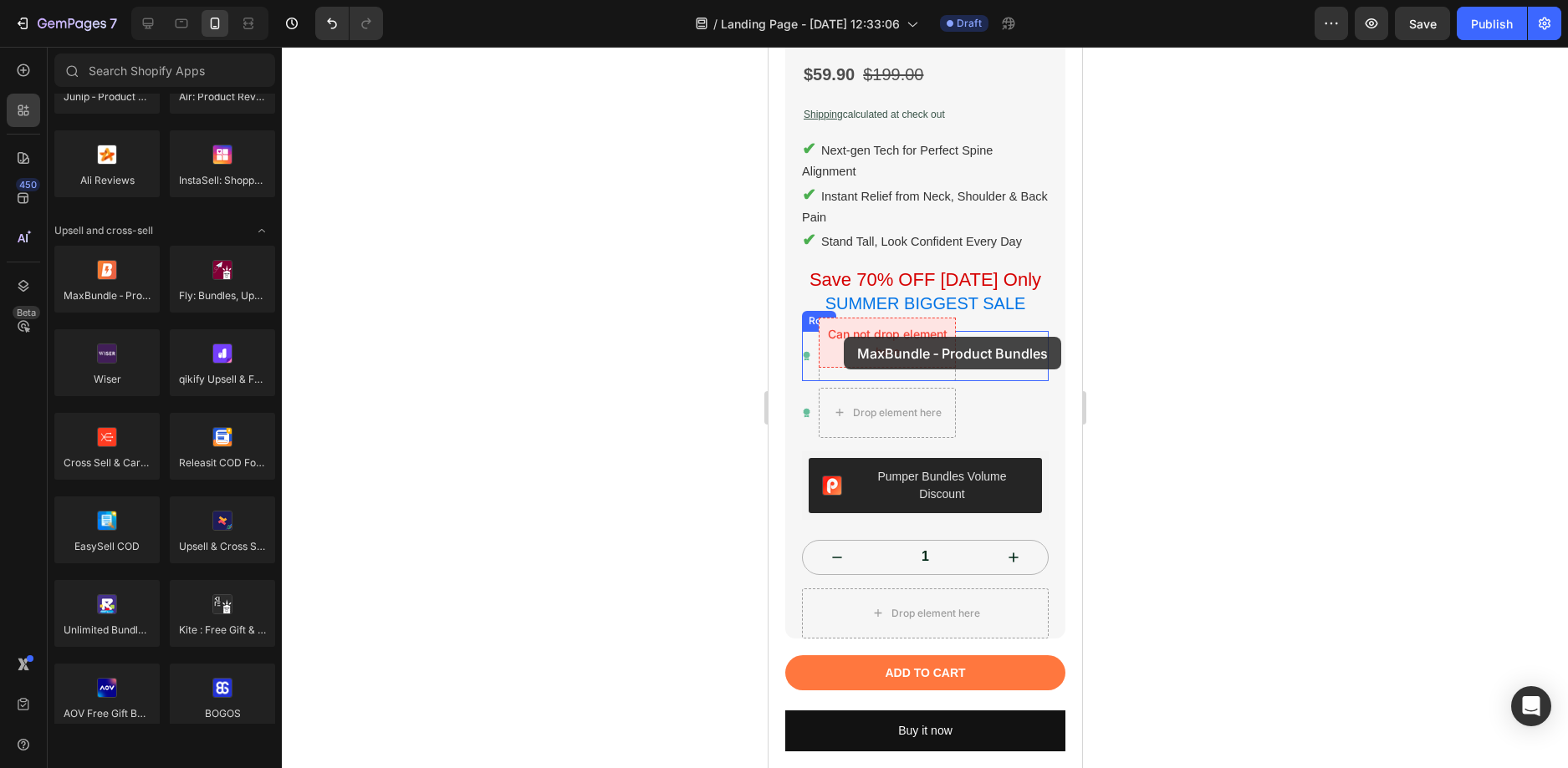
drag, startPoint x: 872, startPoint y: 343, endPoint x: 843, endPoint y: 337, distance: 29.6
drag, startPoint x: 881, startPoint y: 330, endPoint x: 887, endPoint y: 337, distance: 9.2
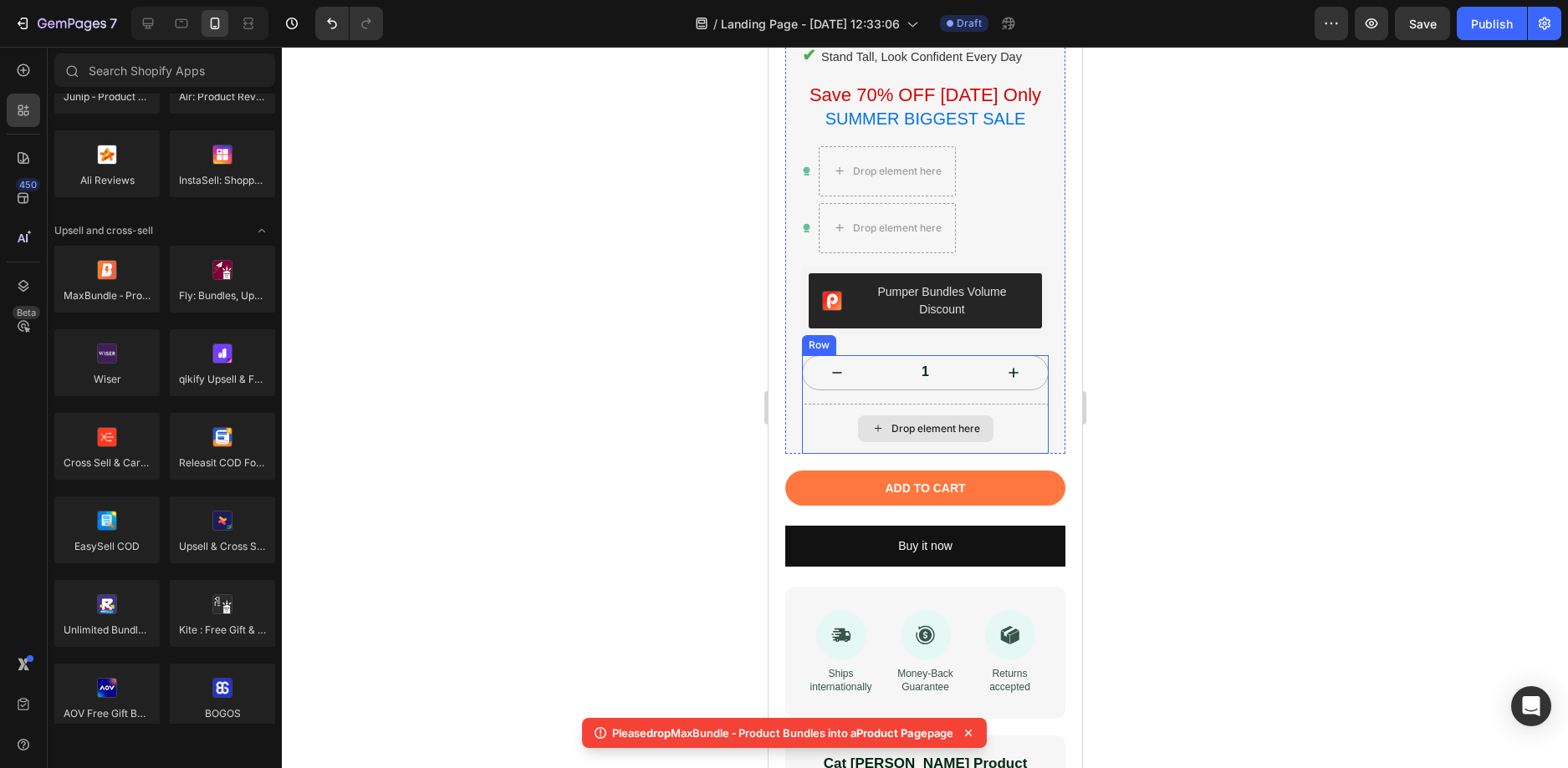
scroll to position [669, 0]
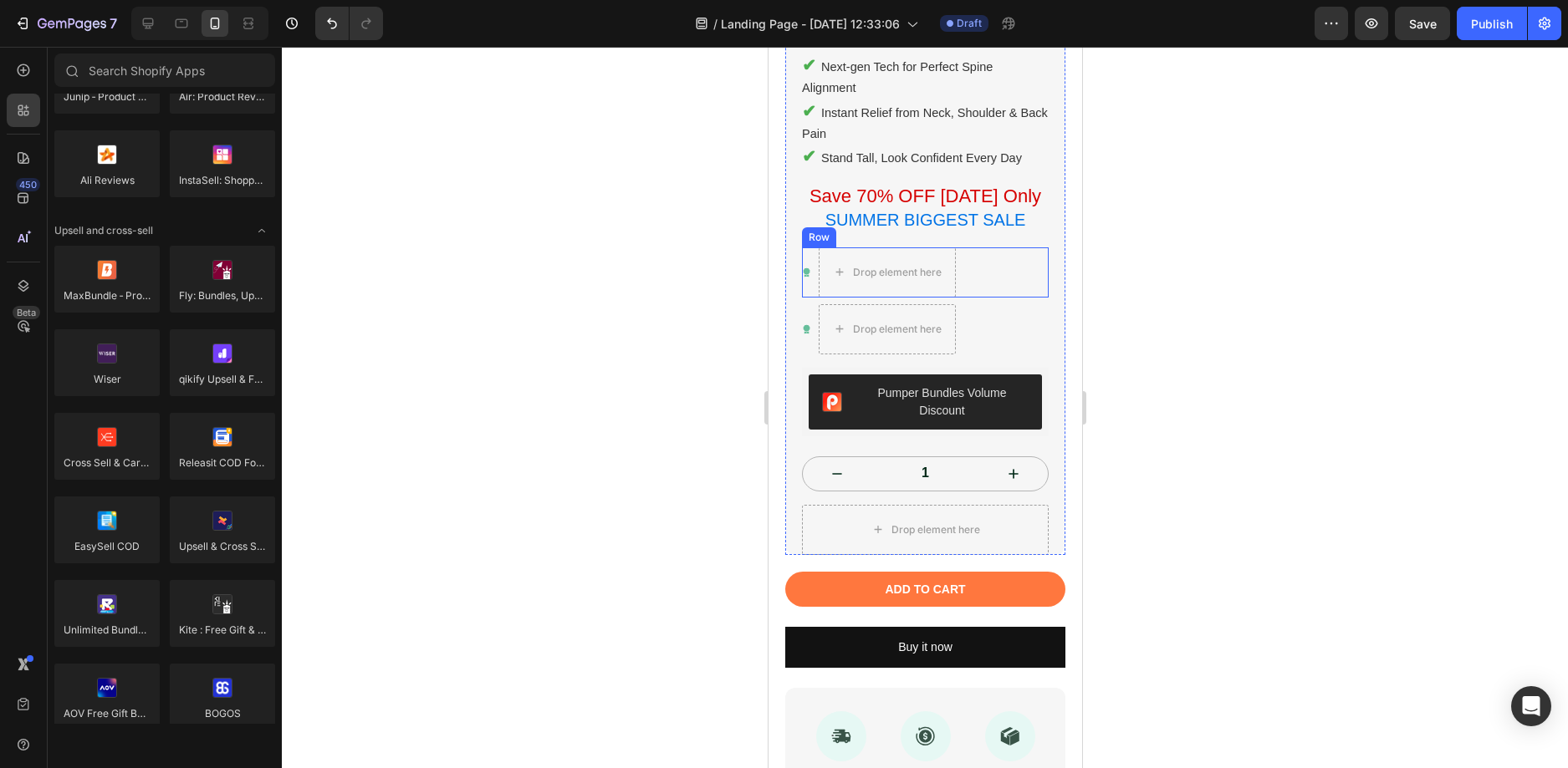
click at [989, 251] on div "Icon Drop element here Row" at bounding box center [925, 273] width 247 height 50
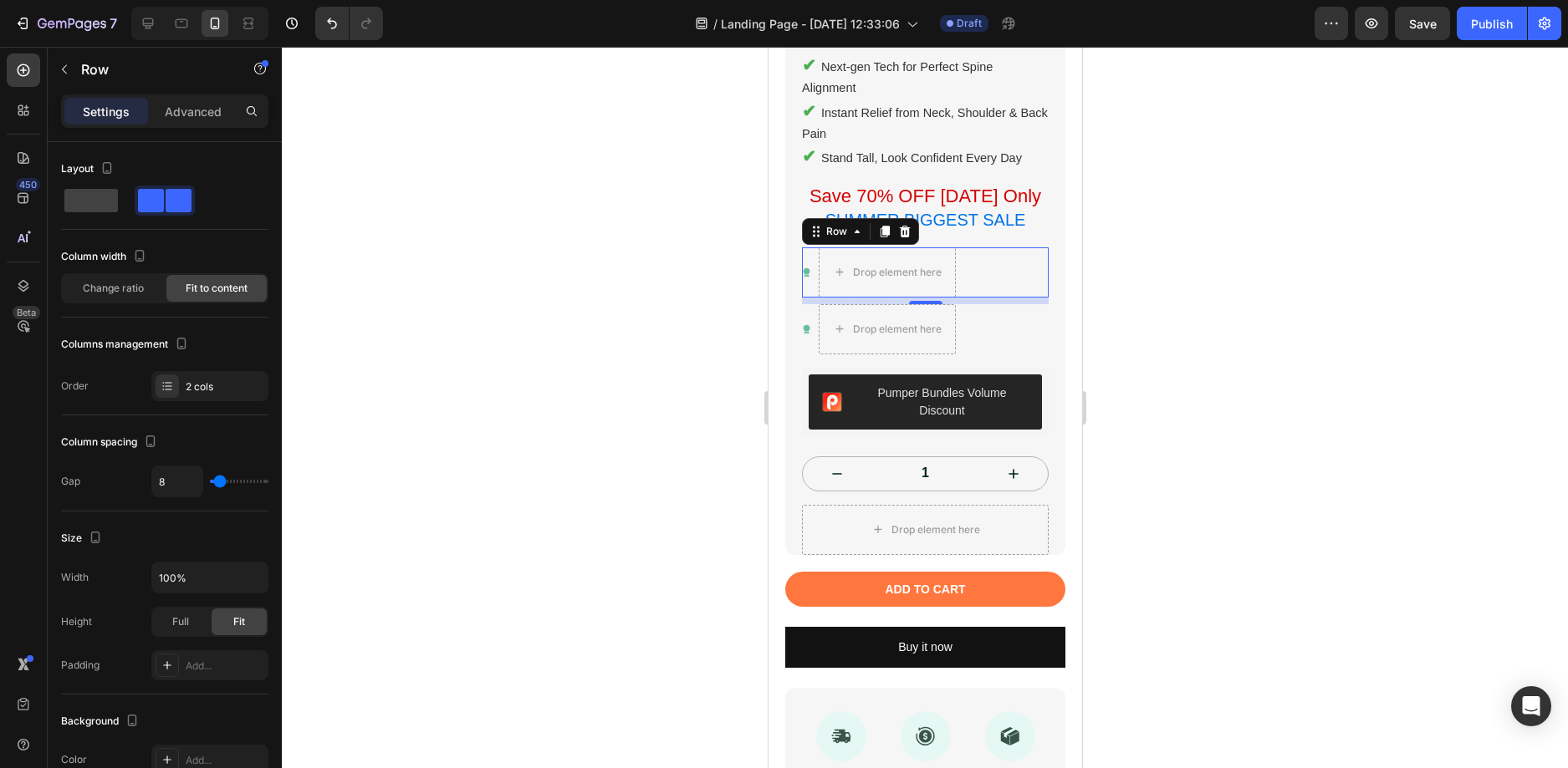
drag, startPoint x: 909, startPoint y: 214, endPoint x: 912, endPoint y: 285, distance: 71.1
click at [908, 225] on icon at bounding box center [903, 231] width 13 height 13
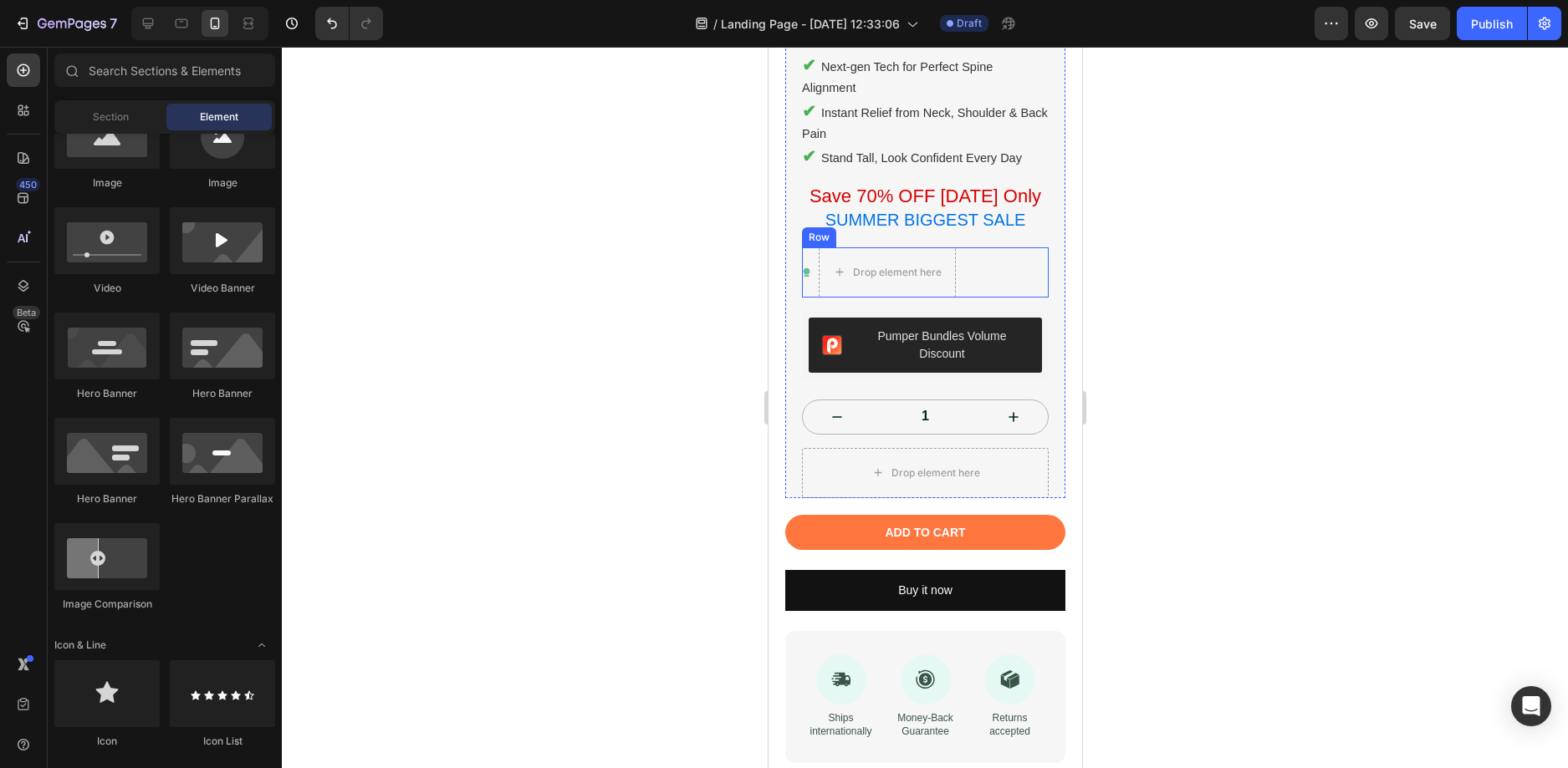
click at [999, 248] on div "Icon Drop element here Row" at bounding box center [925, 273] width 247 height 50
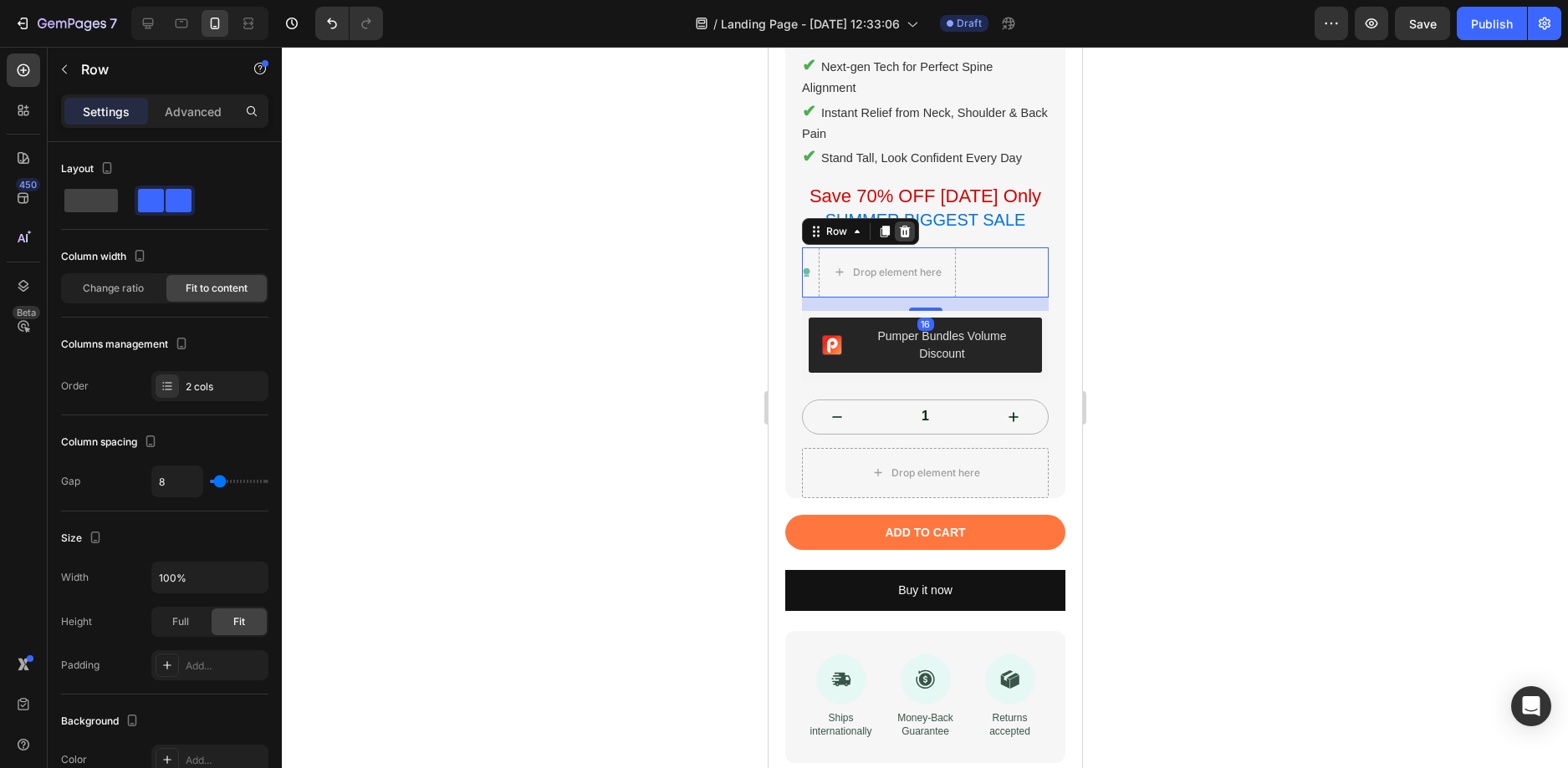
click at [902, 225] on icon at bounding box center [903, 231] width 13 height 13
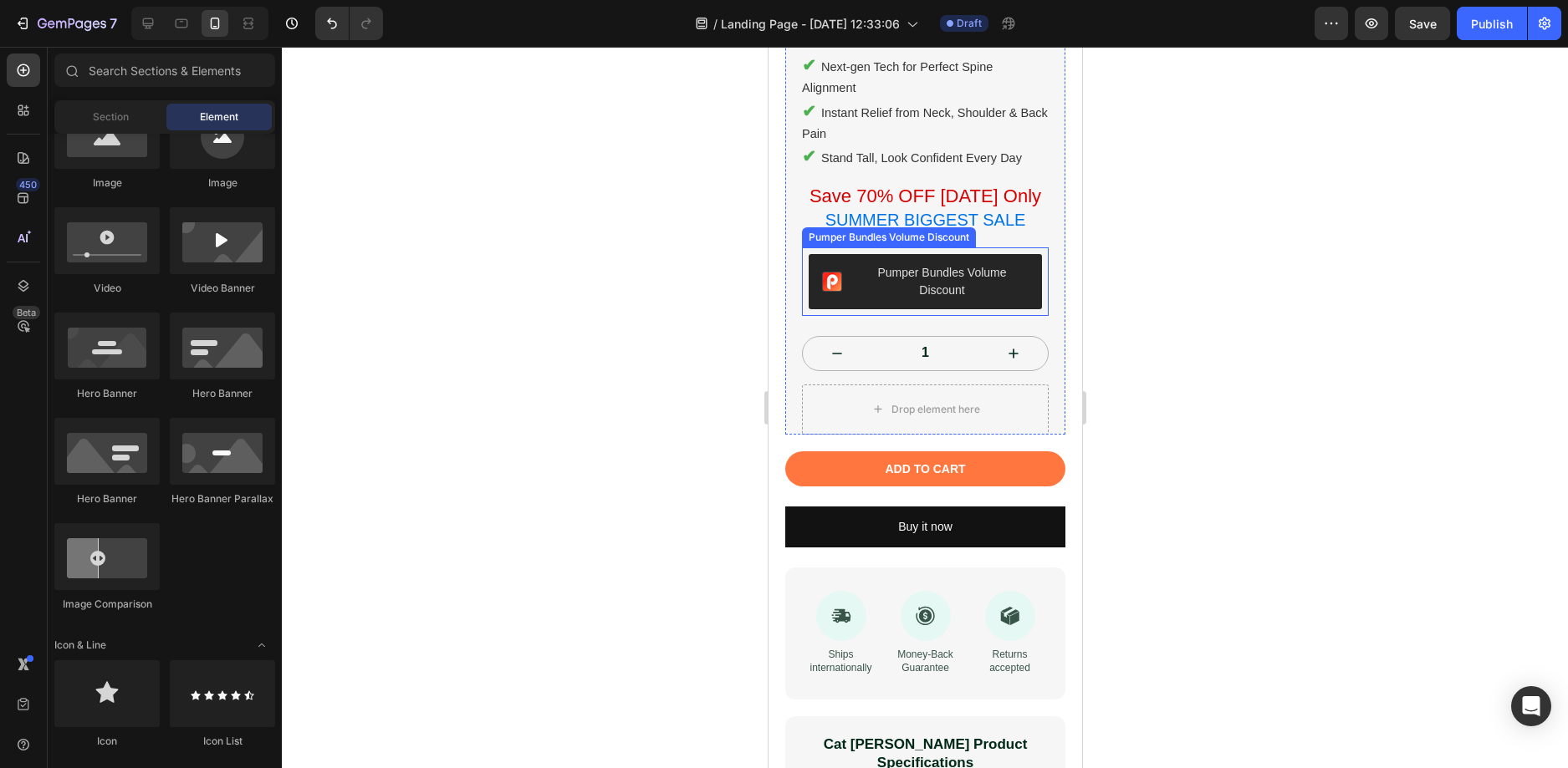
click at [926, 265] on div "Pumper Bundles Volume Discount" at bounding box center [941, 281] width 173 height 35
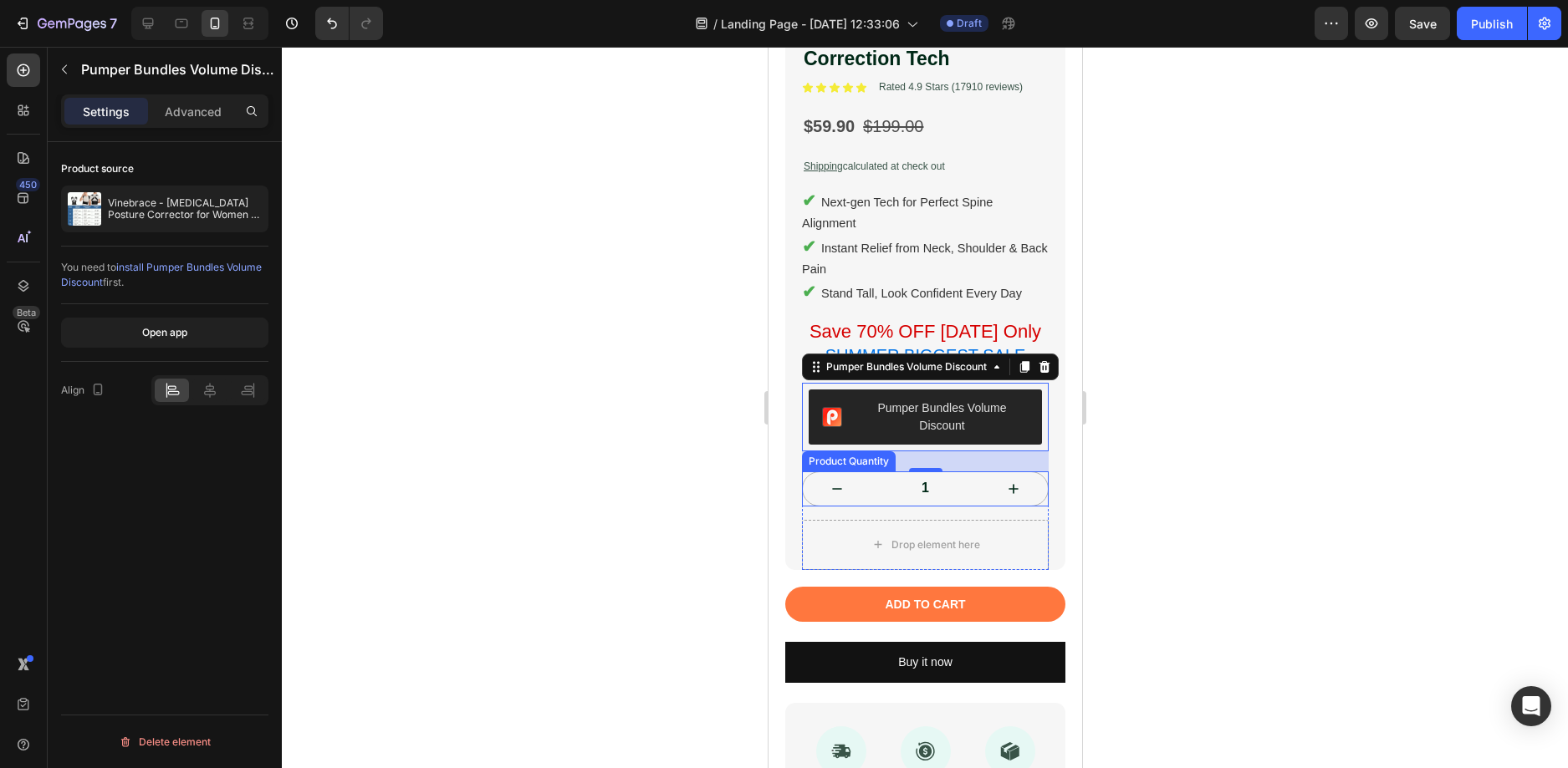
scroll to position [501, 0]
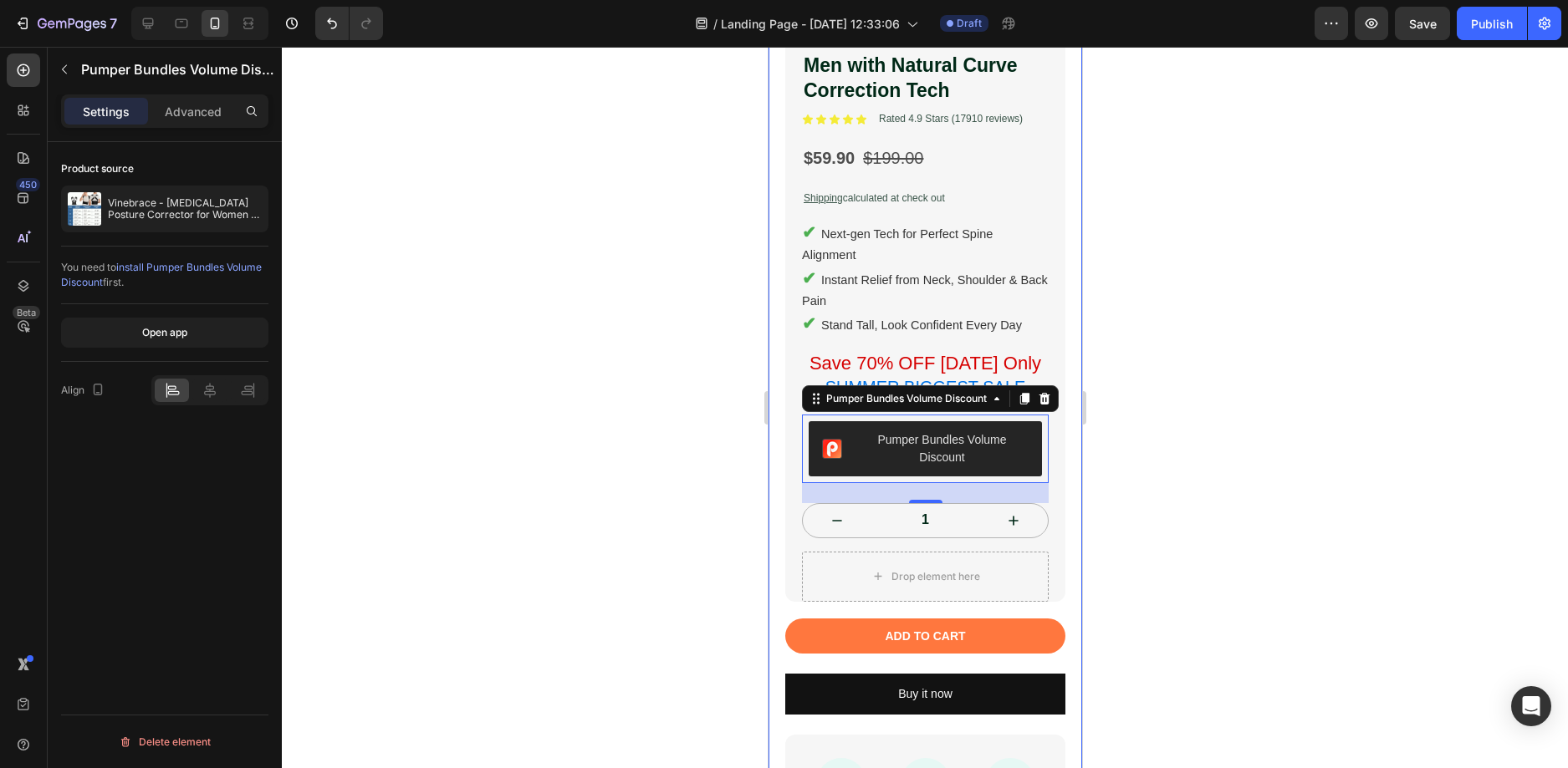
click at [1302, 336] on div at bounding box center [924, 407] width 1286 height 721
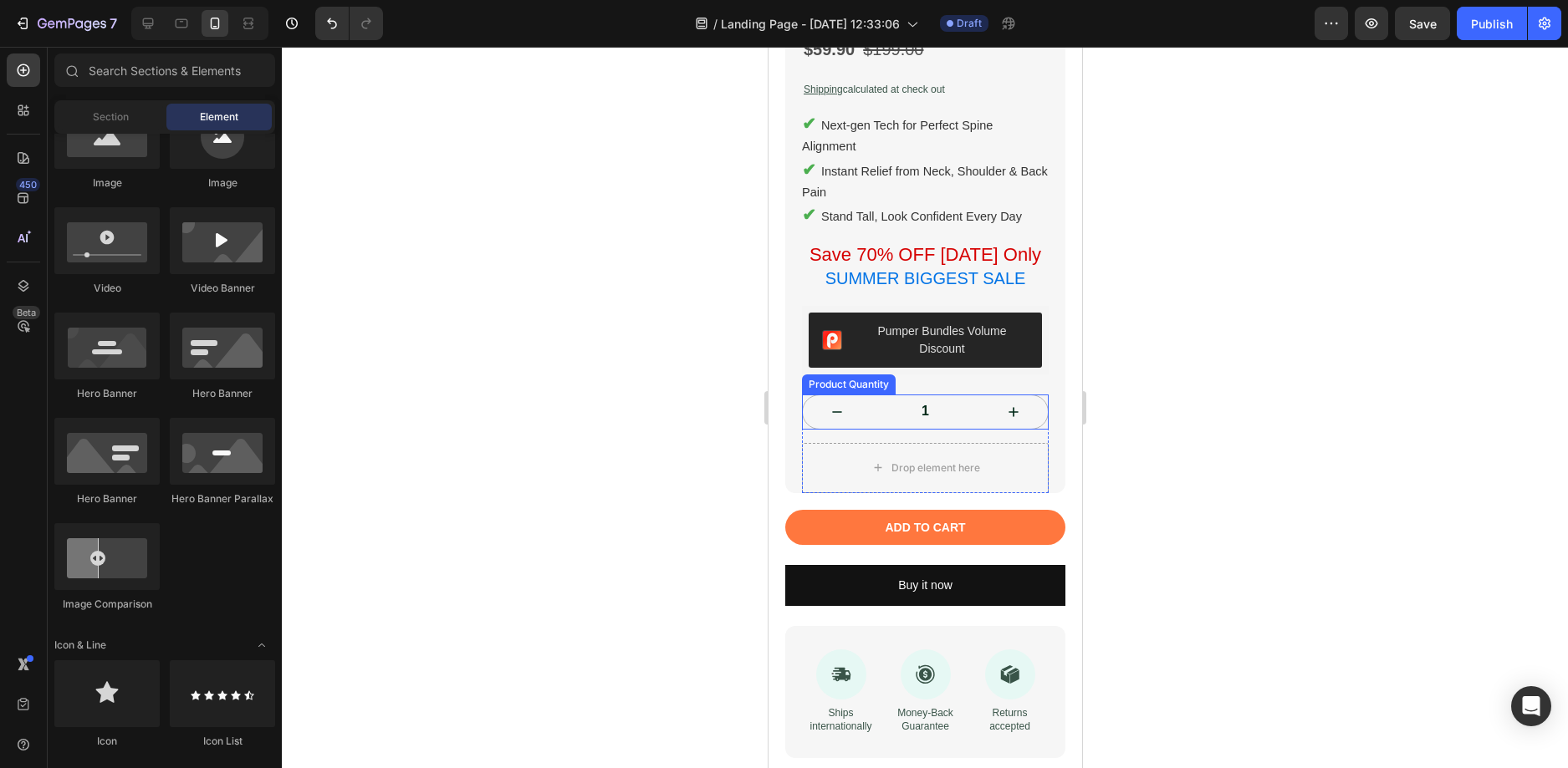
scroll to position [669, 0]
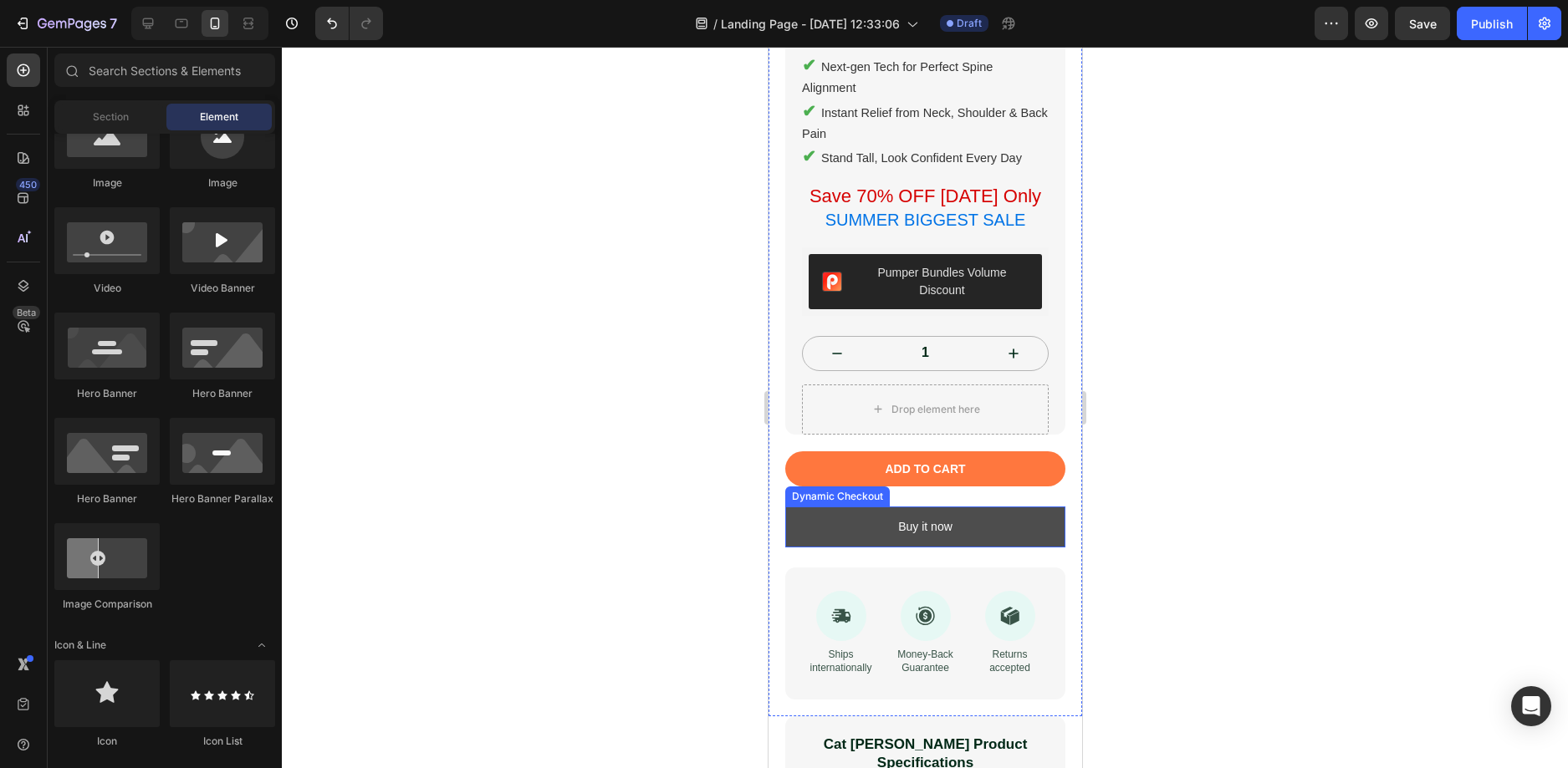
click at [959, 512] on button "Buy it now" at bounding box center [924, 526] width 280 height 41
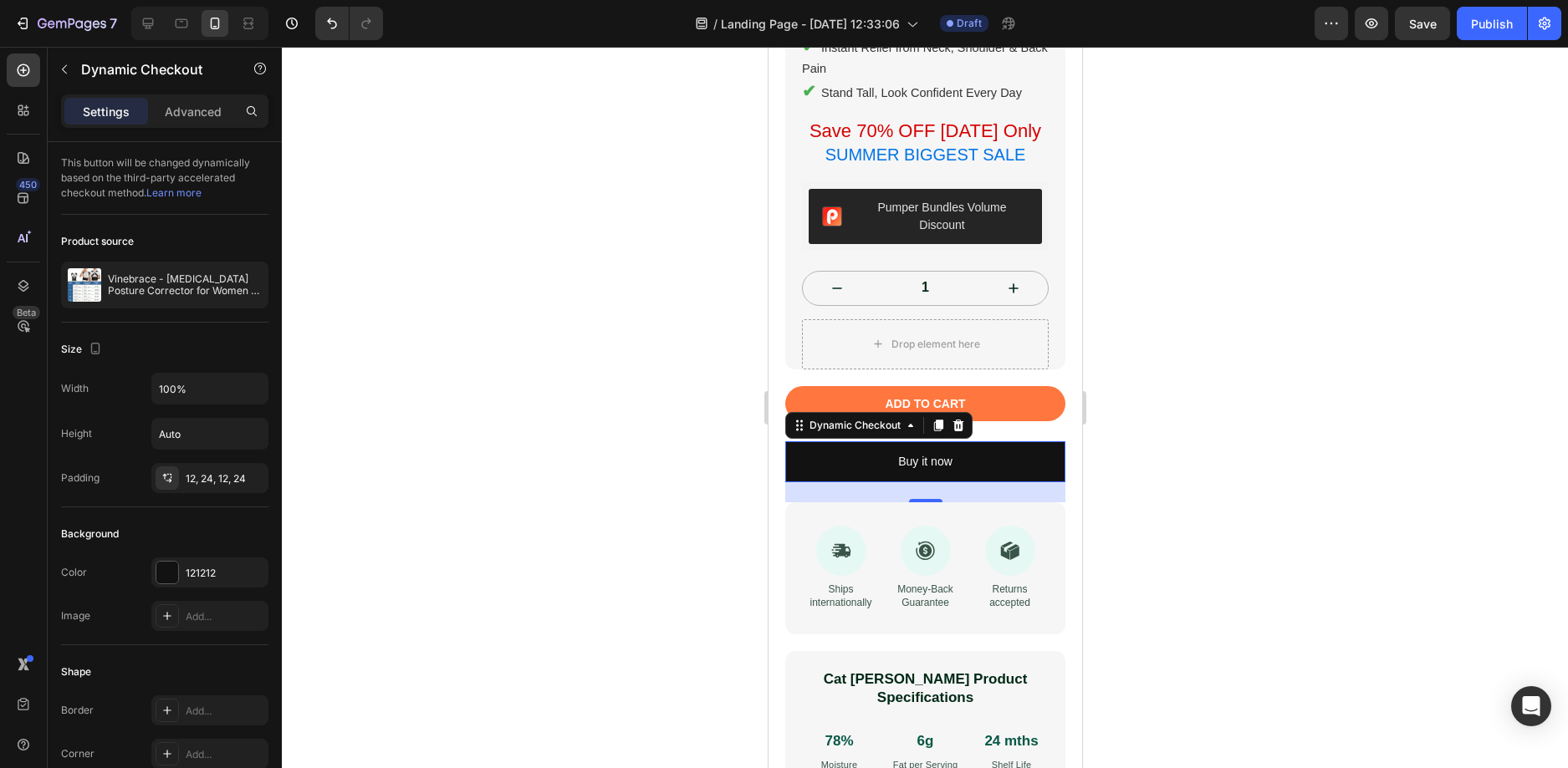
scroll to position [752, 0]
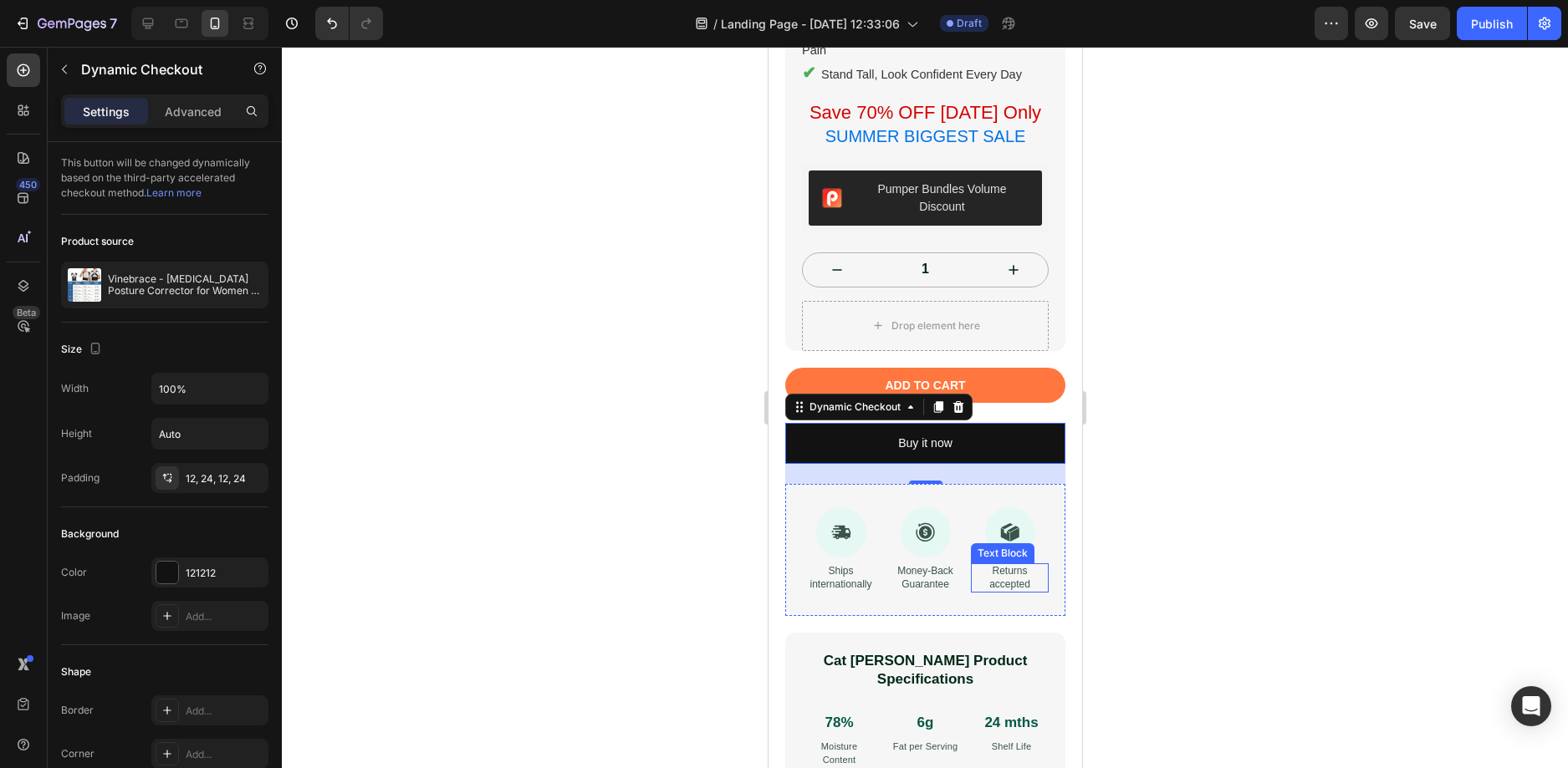
click at [970, 575] on div "Returns accepted" at bounding box center [1008, 578] width 78 height 29
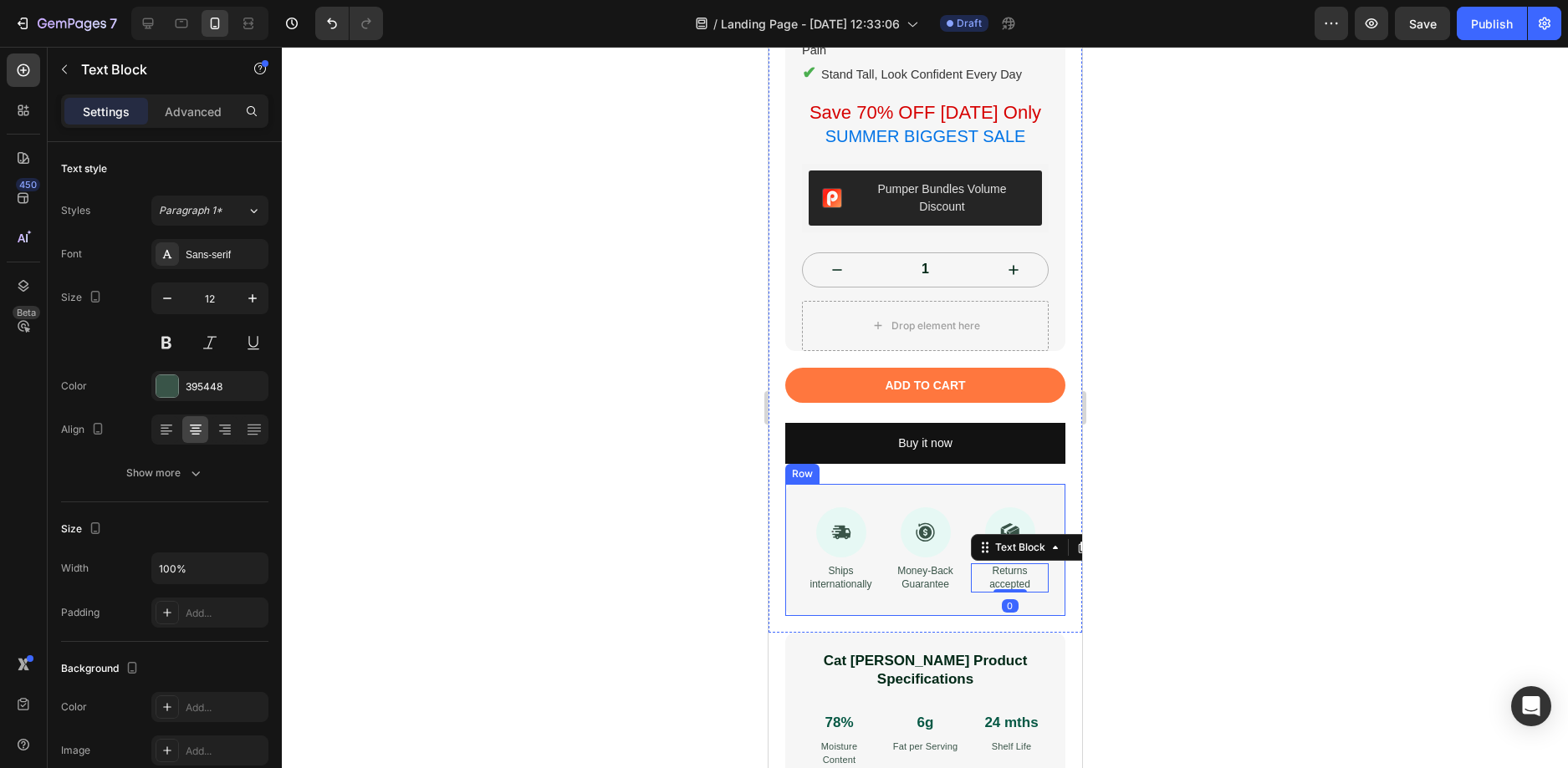
click at [943, 595] on div "Icon Ships internationally Text Block Icon Money-Back Guarantee Text Block Icon…" at bounding box center [924, 550] width 280 height 132
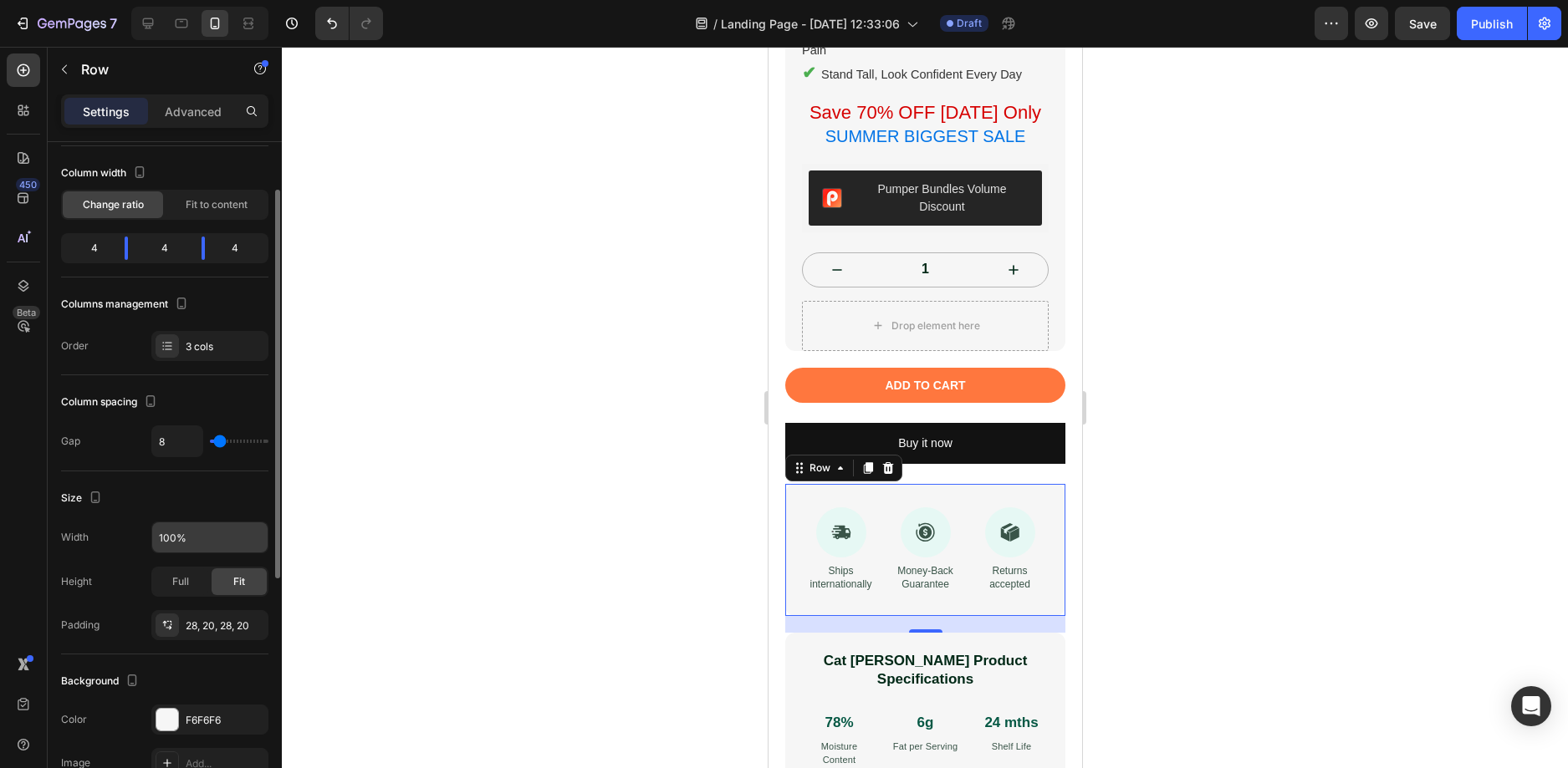
scroll to position [167, 0]
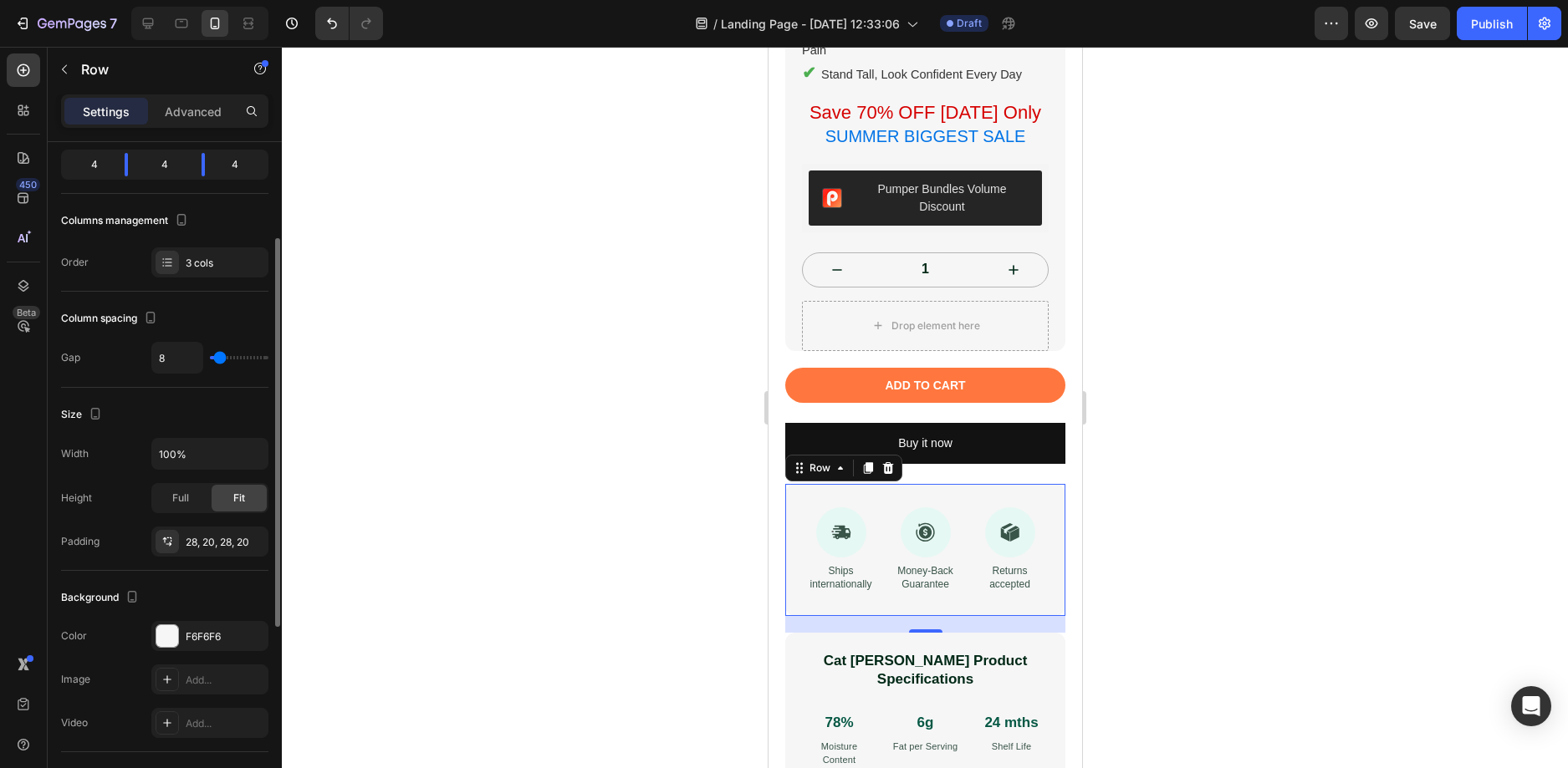
type input "0"
type input "44"
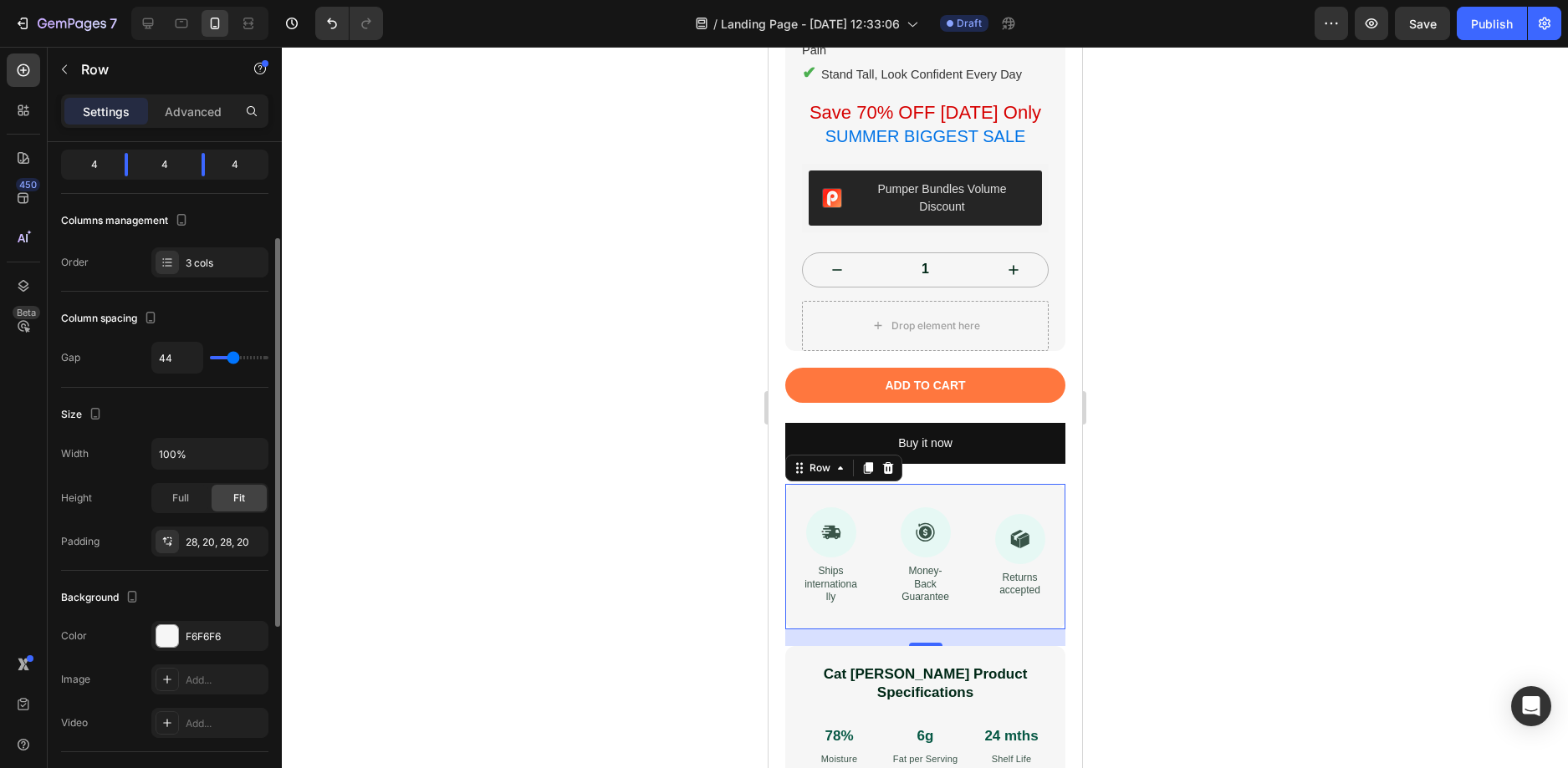
type input "42"
type input "40"
type input "31"
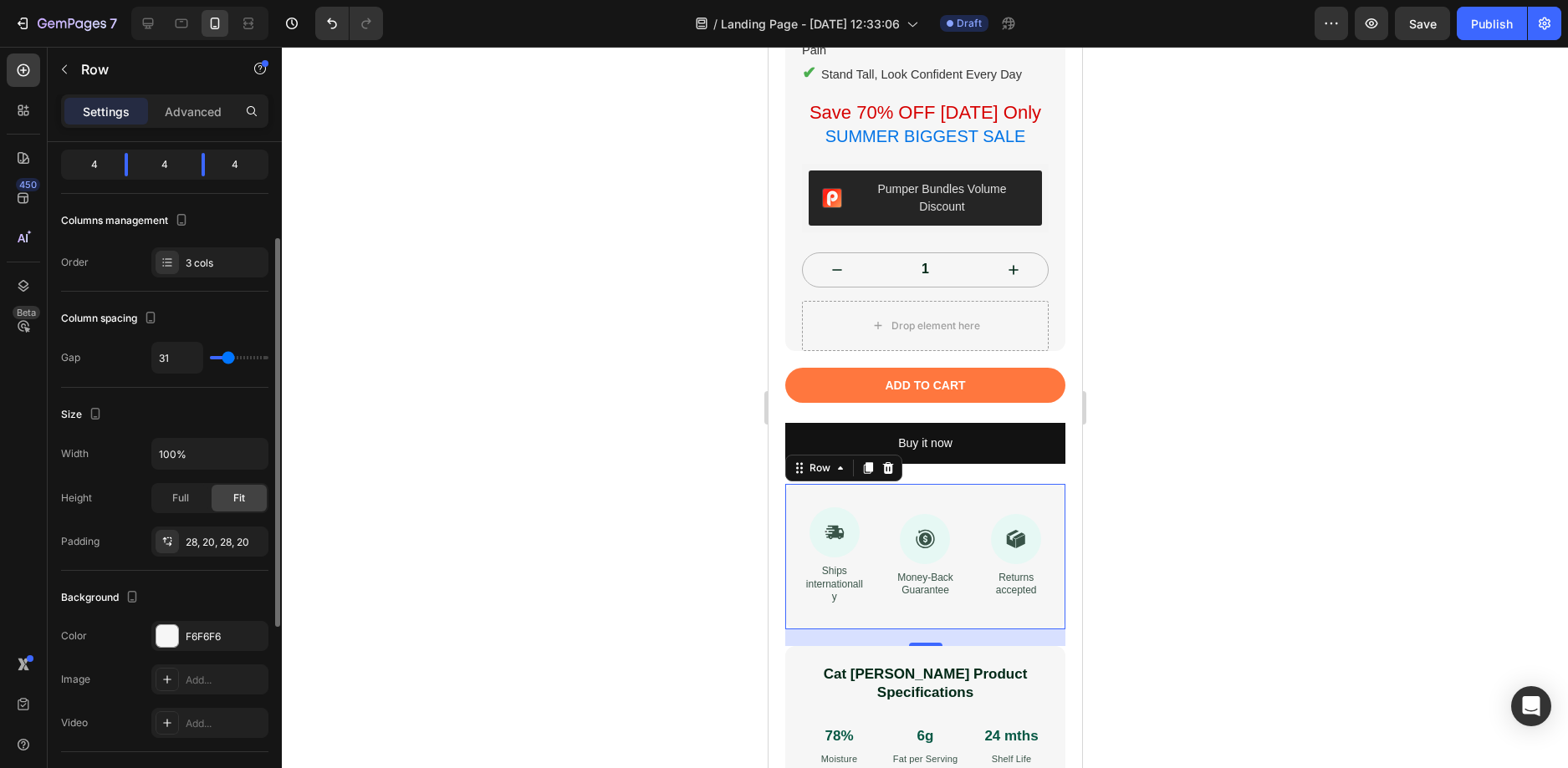
drag, startPoint x: 209, startPoint y: 359, endPoint x: 228, endPoint y: 361, distance: 19.1
type input "31"
click at [228, 359] on input "range" at bounding box center [239, 358] width 59 height 3
type input "8"
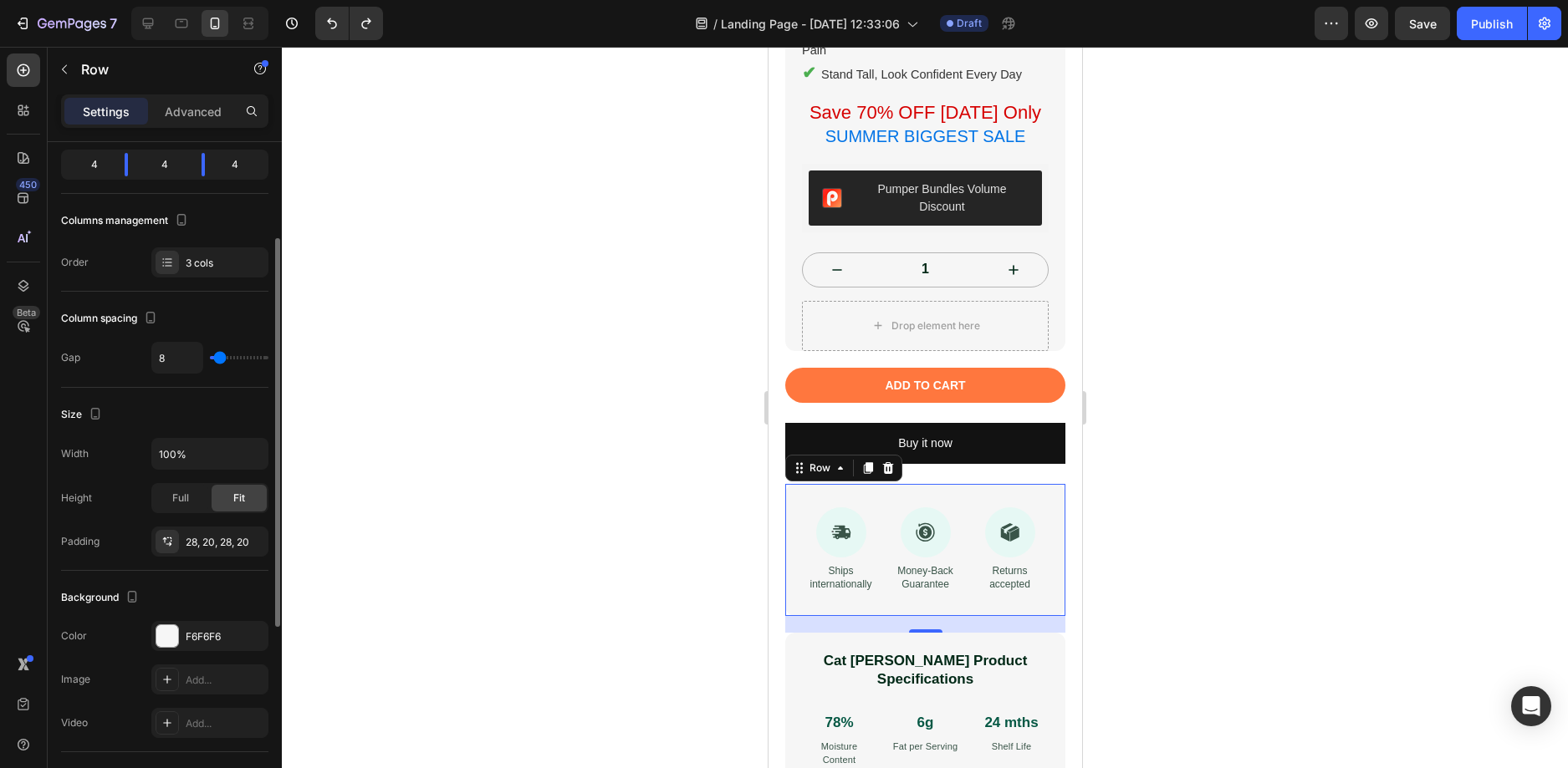
scroll to position [251, 0]
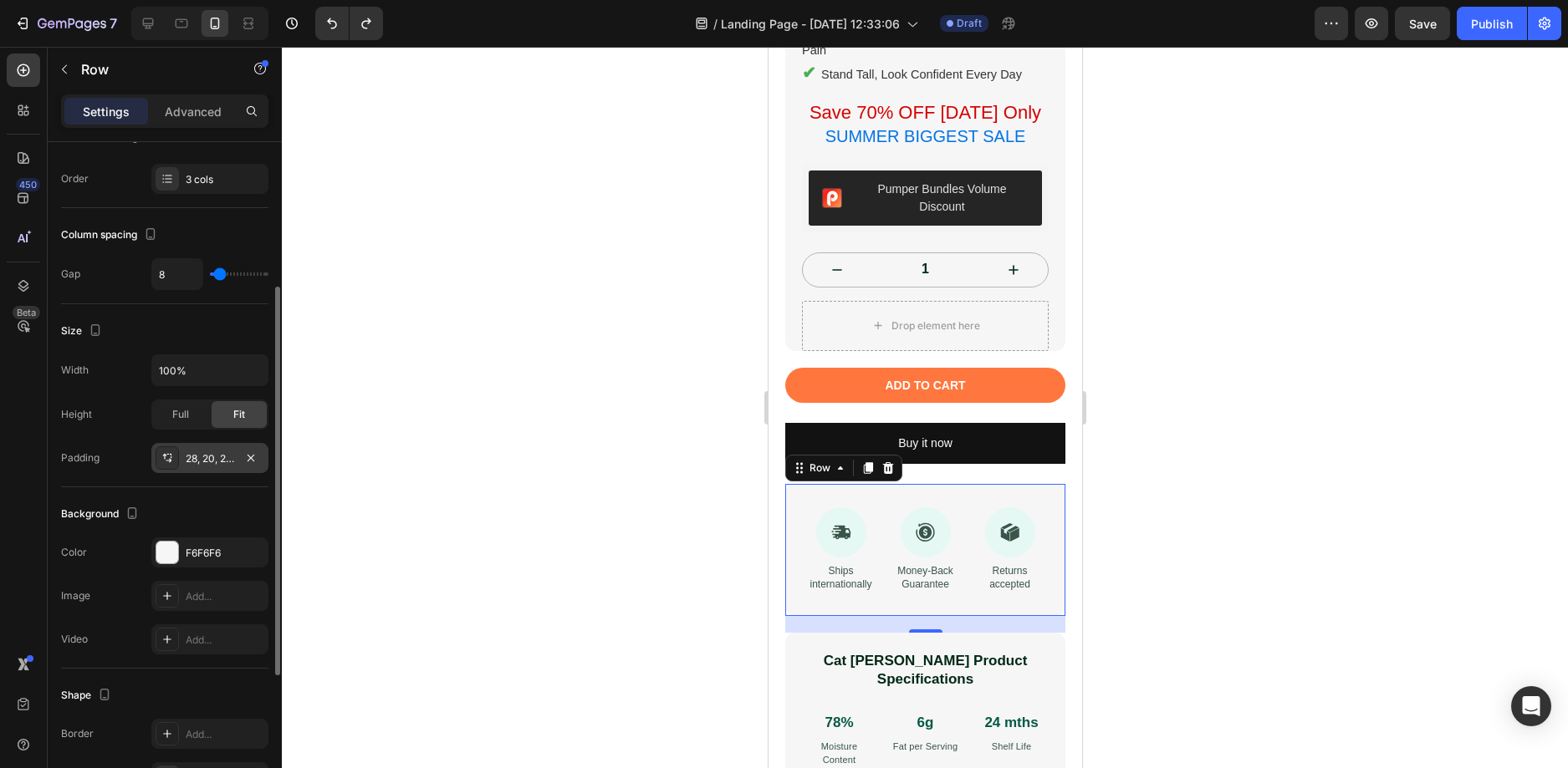
click at [194, 460] on div "28, 20, 28, 20" at bounding box center [210, 458] width 48 height 15
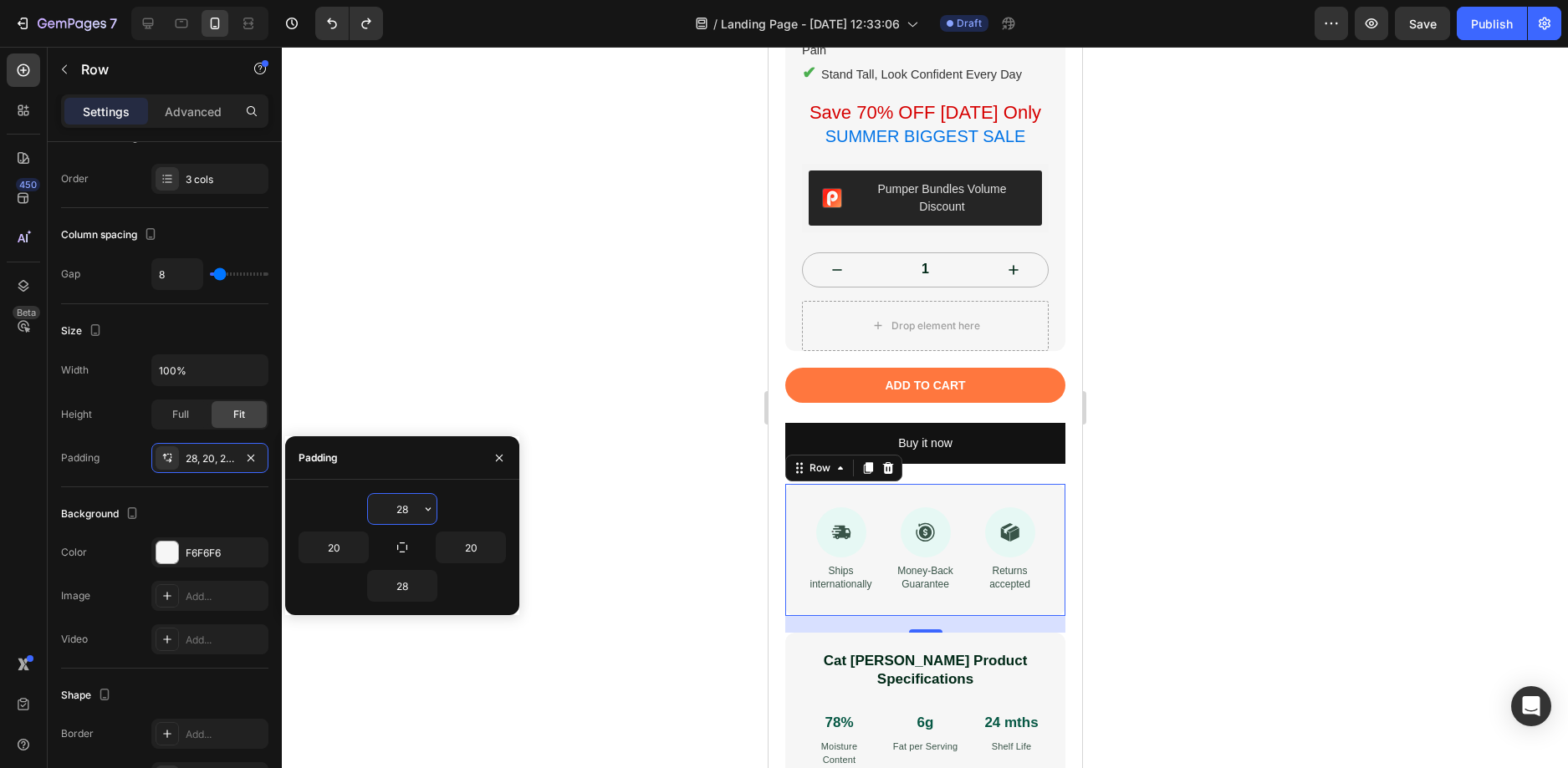
click at [401, 513] on input "28" at bounding box center [401, 508] width 68 height 30
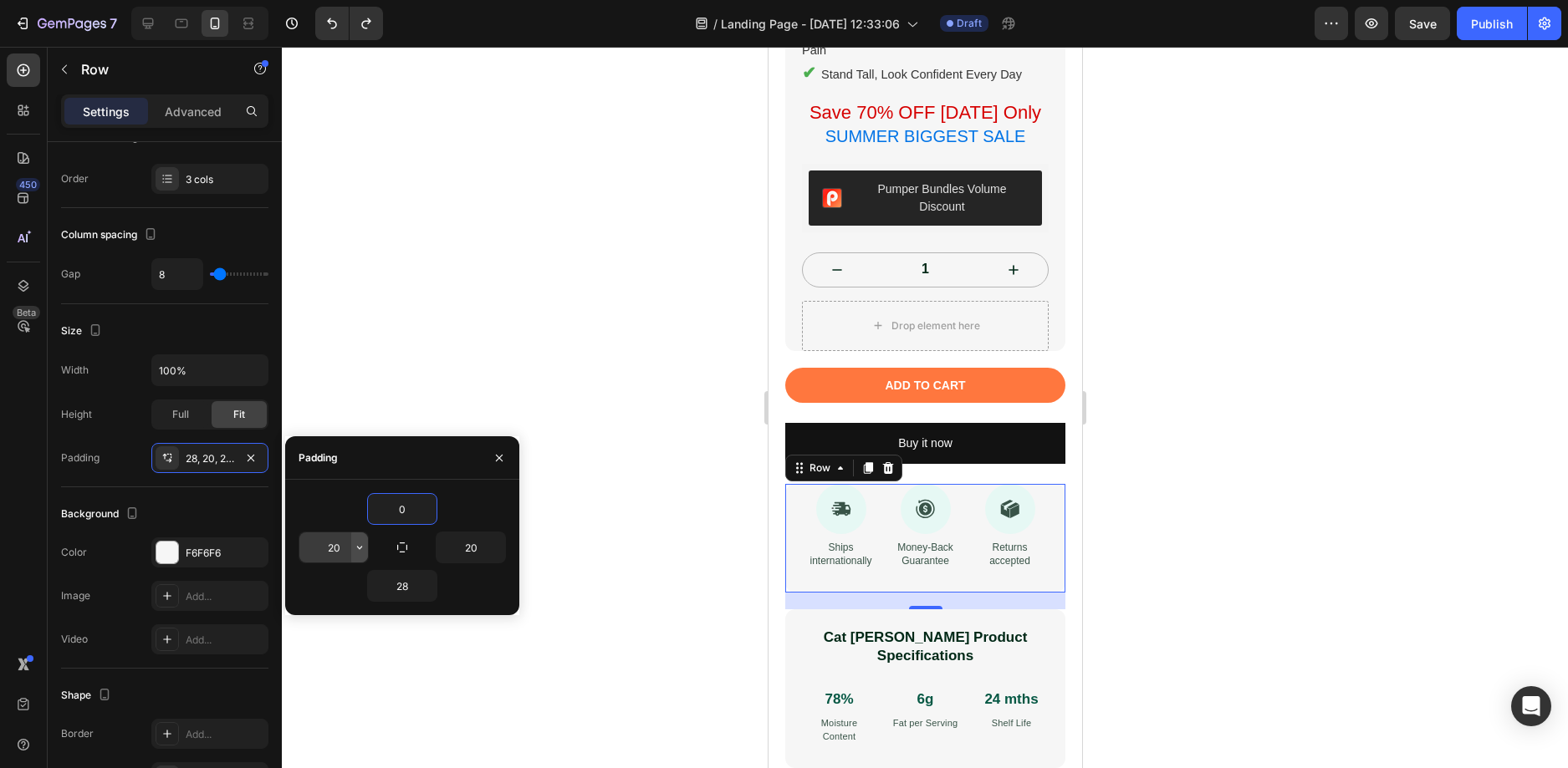
type input "0"
click at [354, 540] on button "button" at bounding box center [359, 547] width 16 height 30
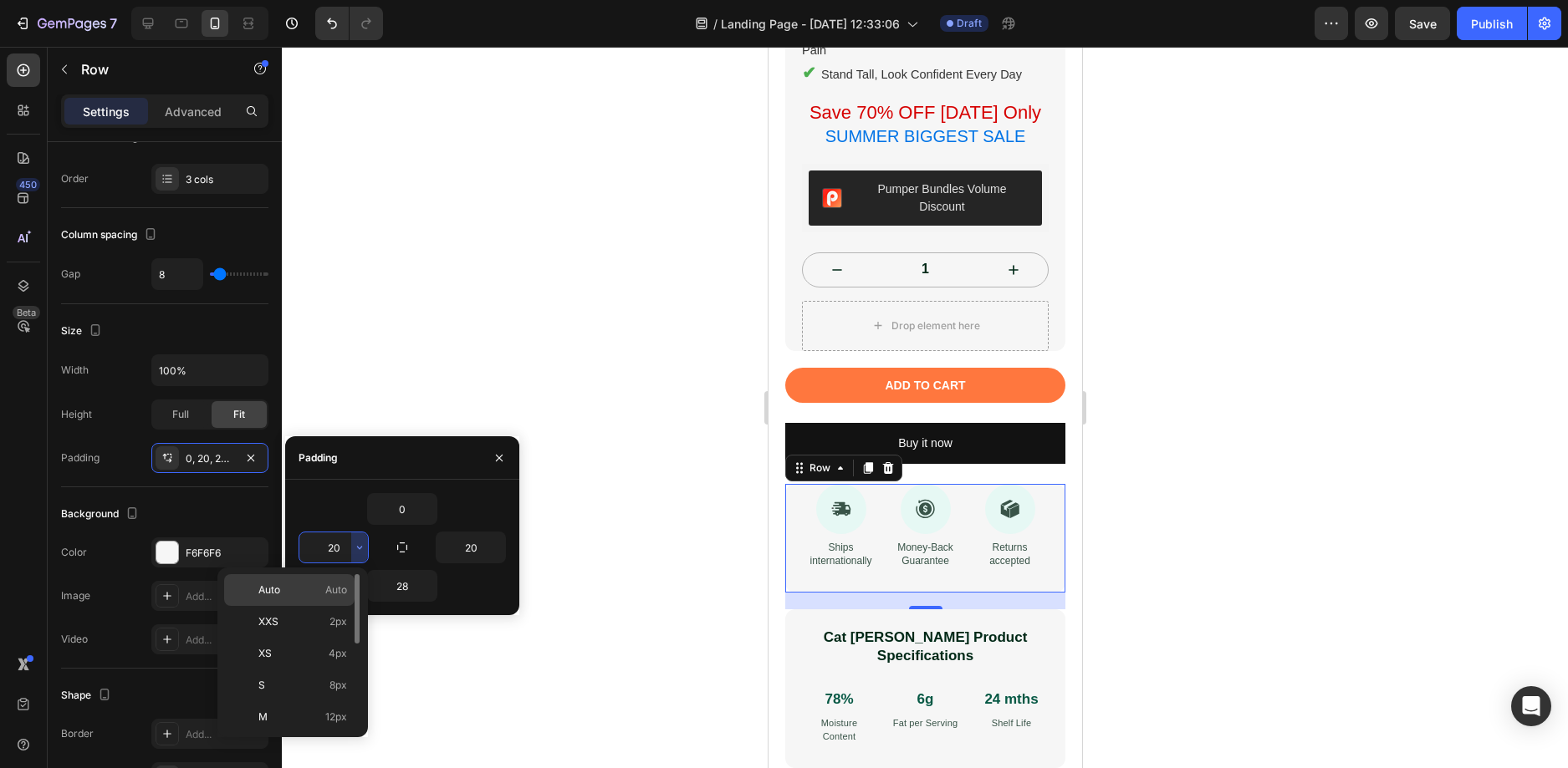
click at [332, 596] on span "Auto" at bounding box center [336, 589] width 22 height 15
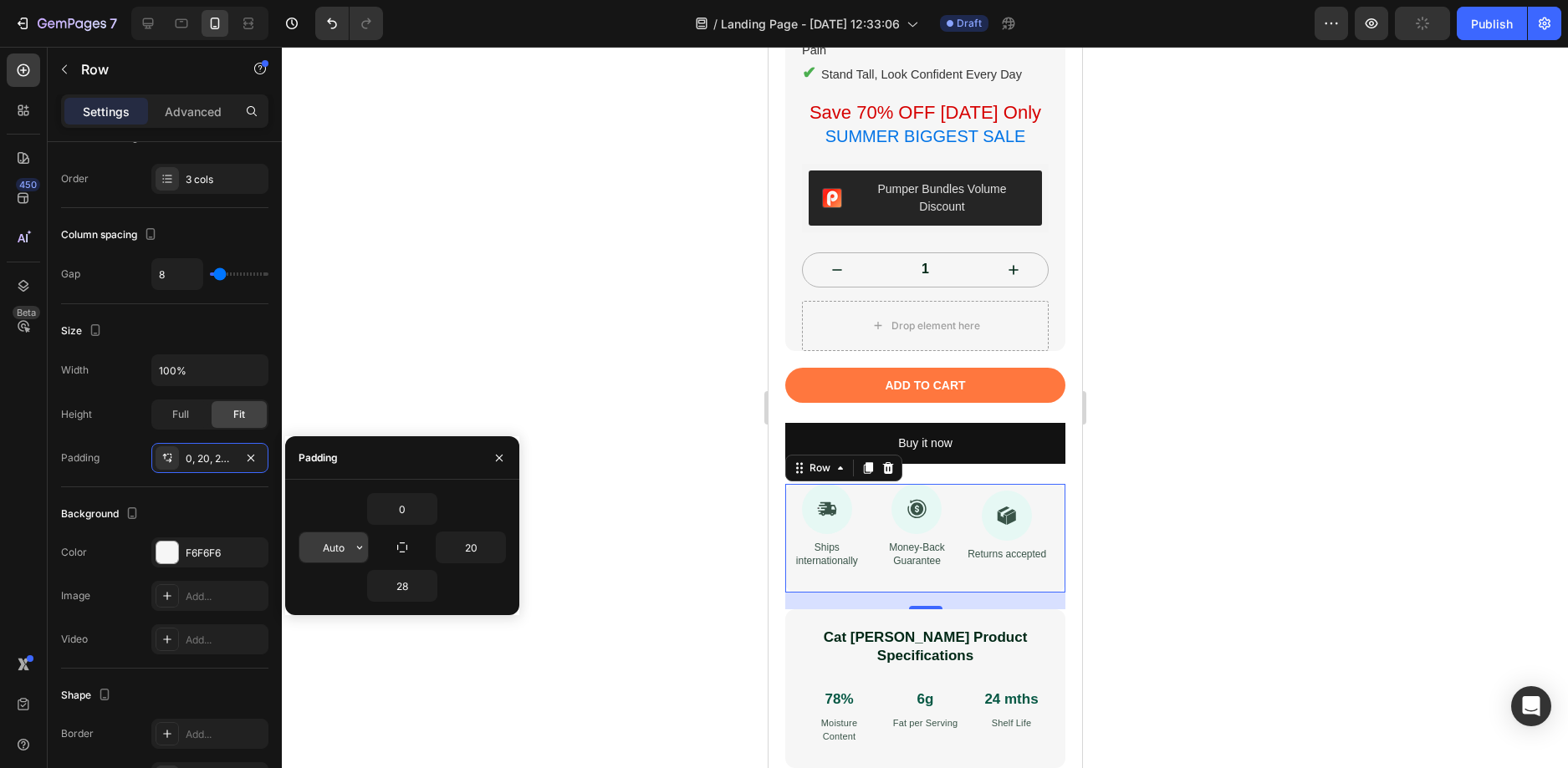
click at [342, 545] on input "Auto" at bounding box center [333, 547] width 68 height 30
type input "0"
click at [475, 544] on input "20" at bounding box center [471, 547] width 68 height 30
type input "0"
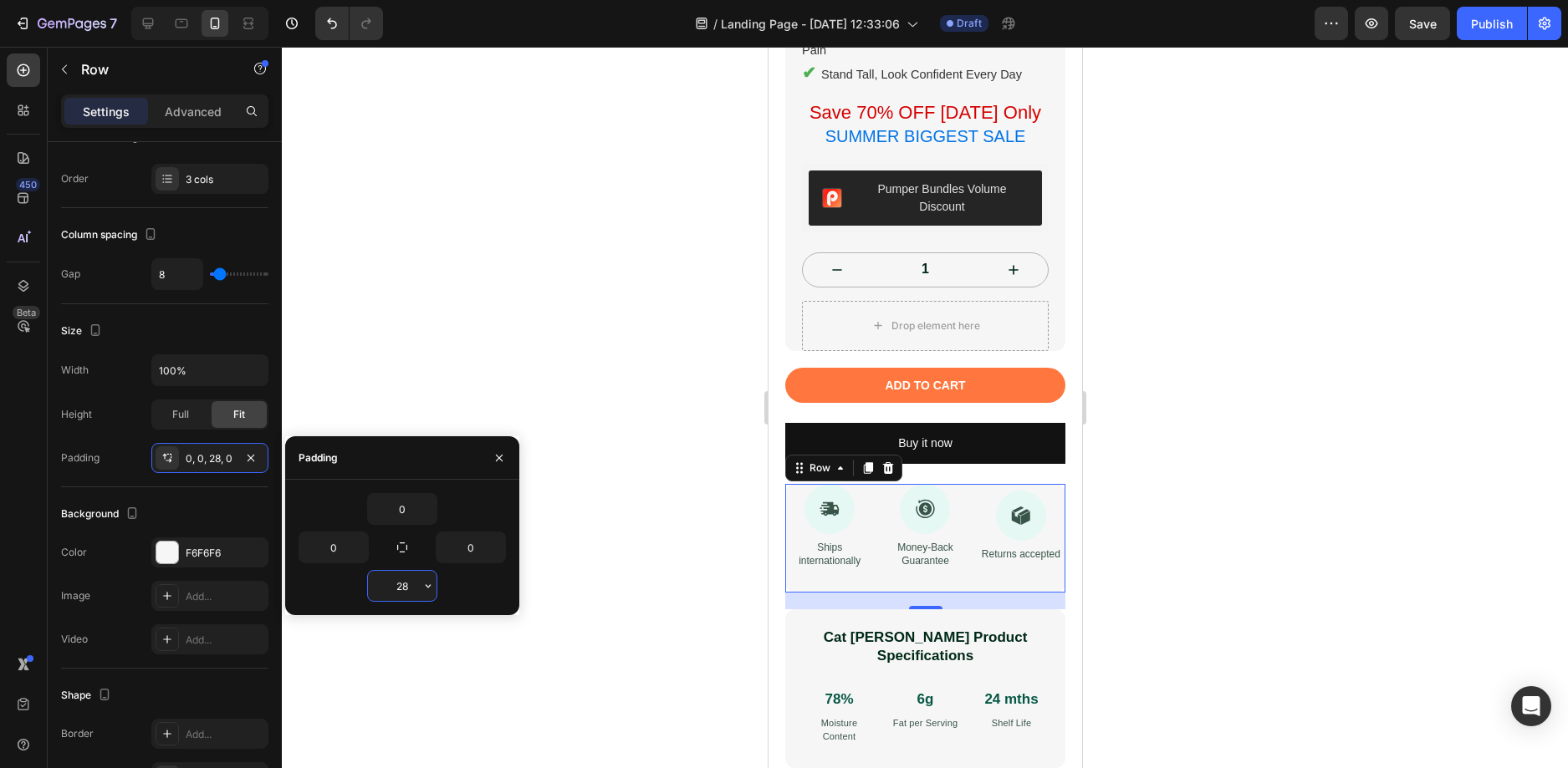
click at [401, 589] on input "28" at bounding box center [401, 585] width 68 height 30
type input "0"
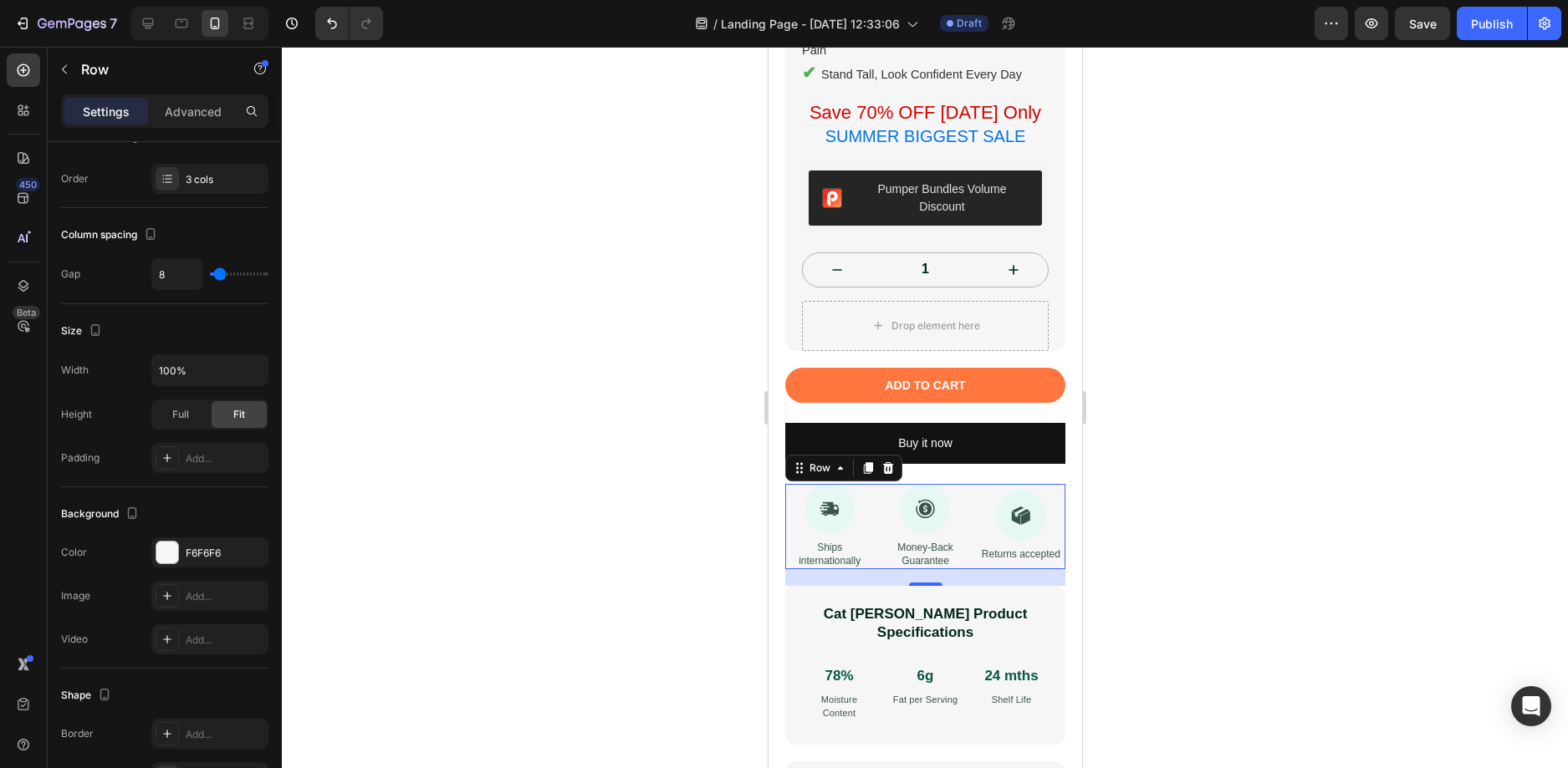
click at [572, 570] on div at bounding box center [924, 407] width 1286 height 721
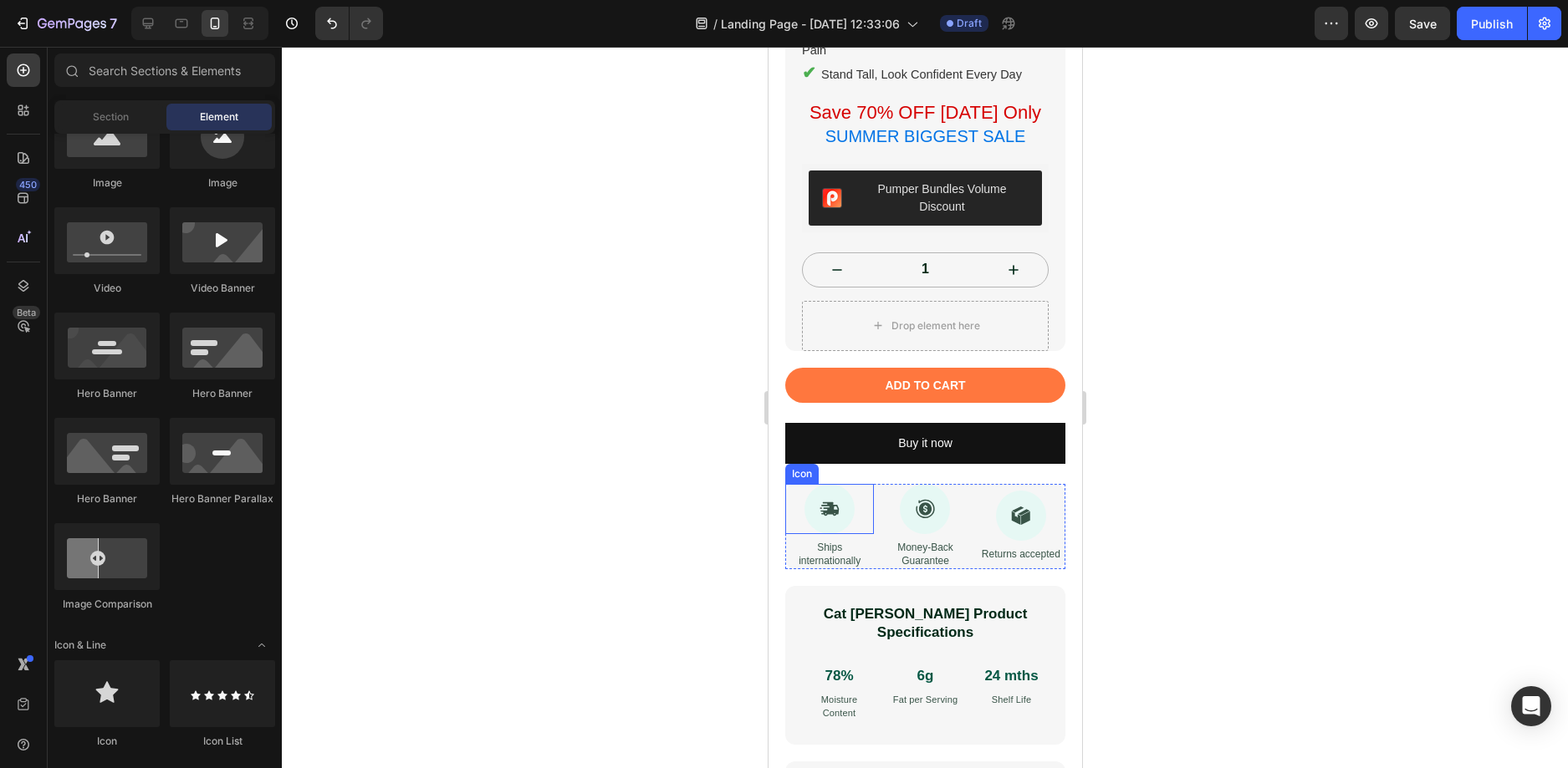
click at [788, 519] on div "Icon" at bounding box center [828, 509] width 89 height 50
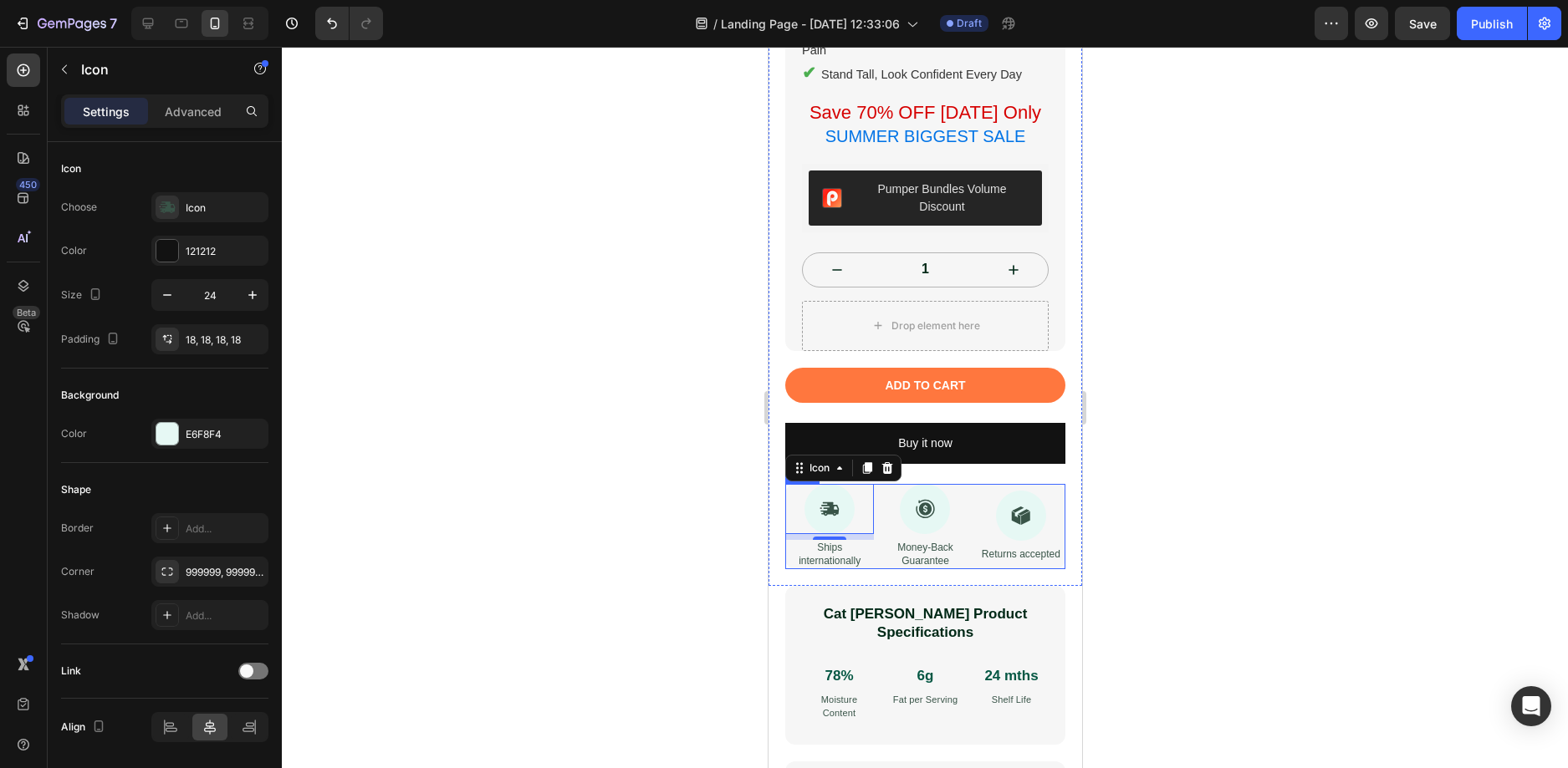
click at [963, 536] on div "Icon 7 Ships internationally Text Block Icon Money-Back Guarantee Text Block Ic…" at bounding box center [924, 526] width 280 height 85
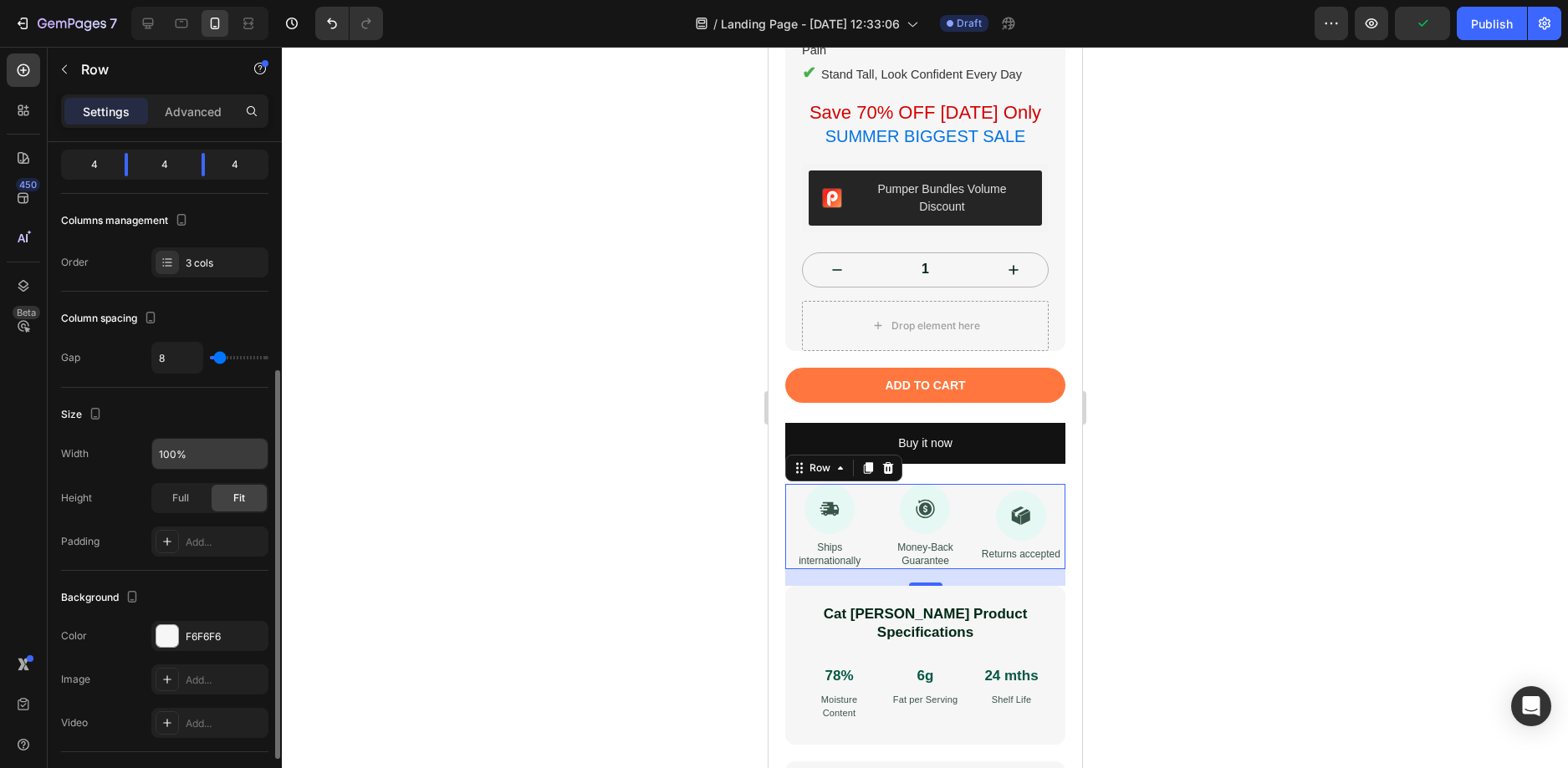
scroll to position [334, 0]
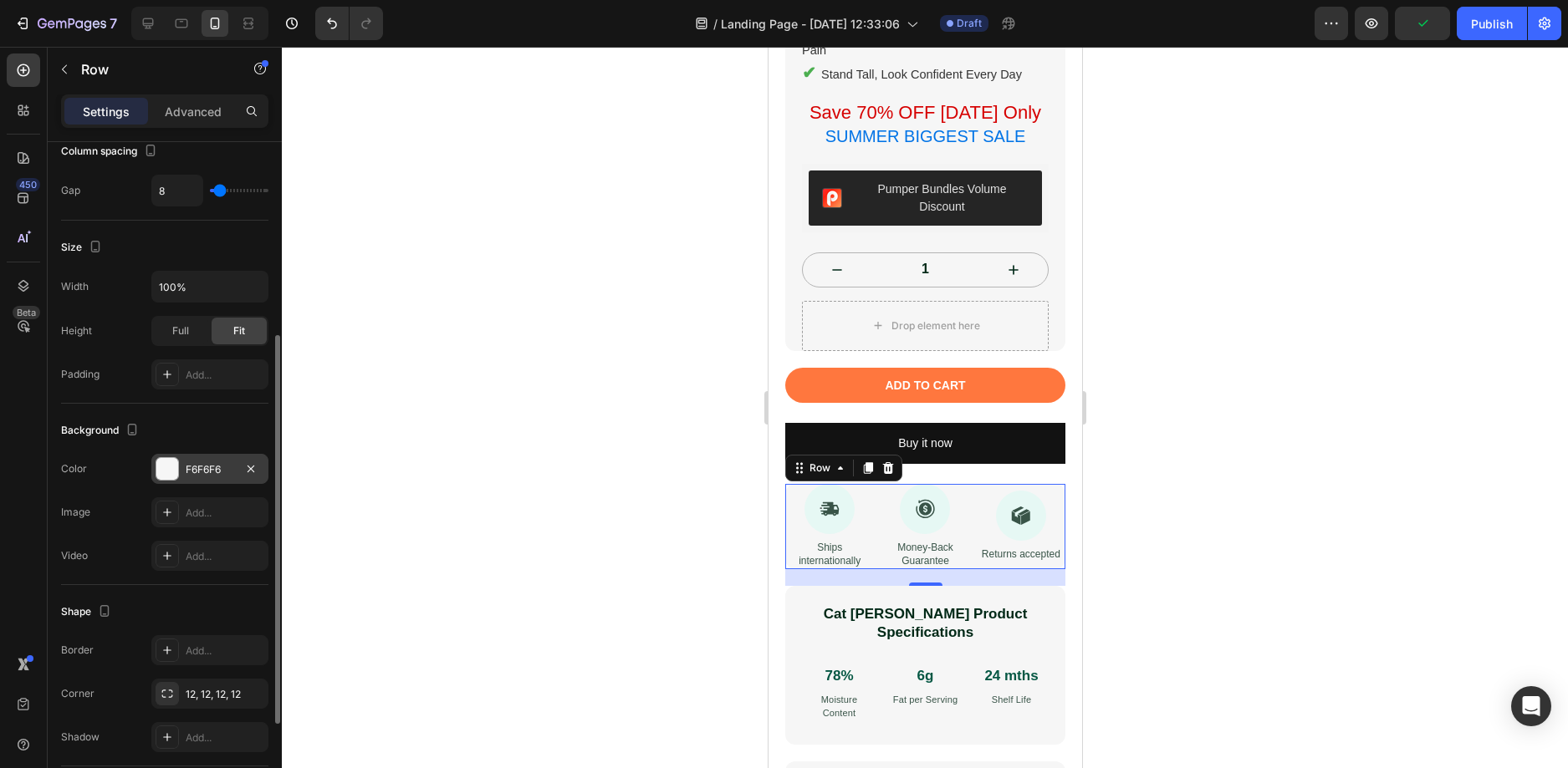
click at [179, 475] on div "F6F6F6" at bounding box center [210, 469] width 117 height 30
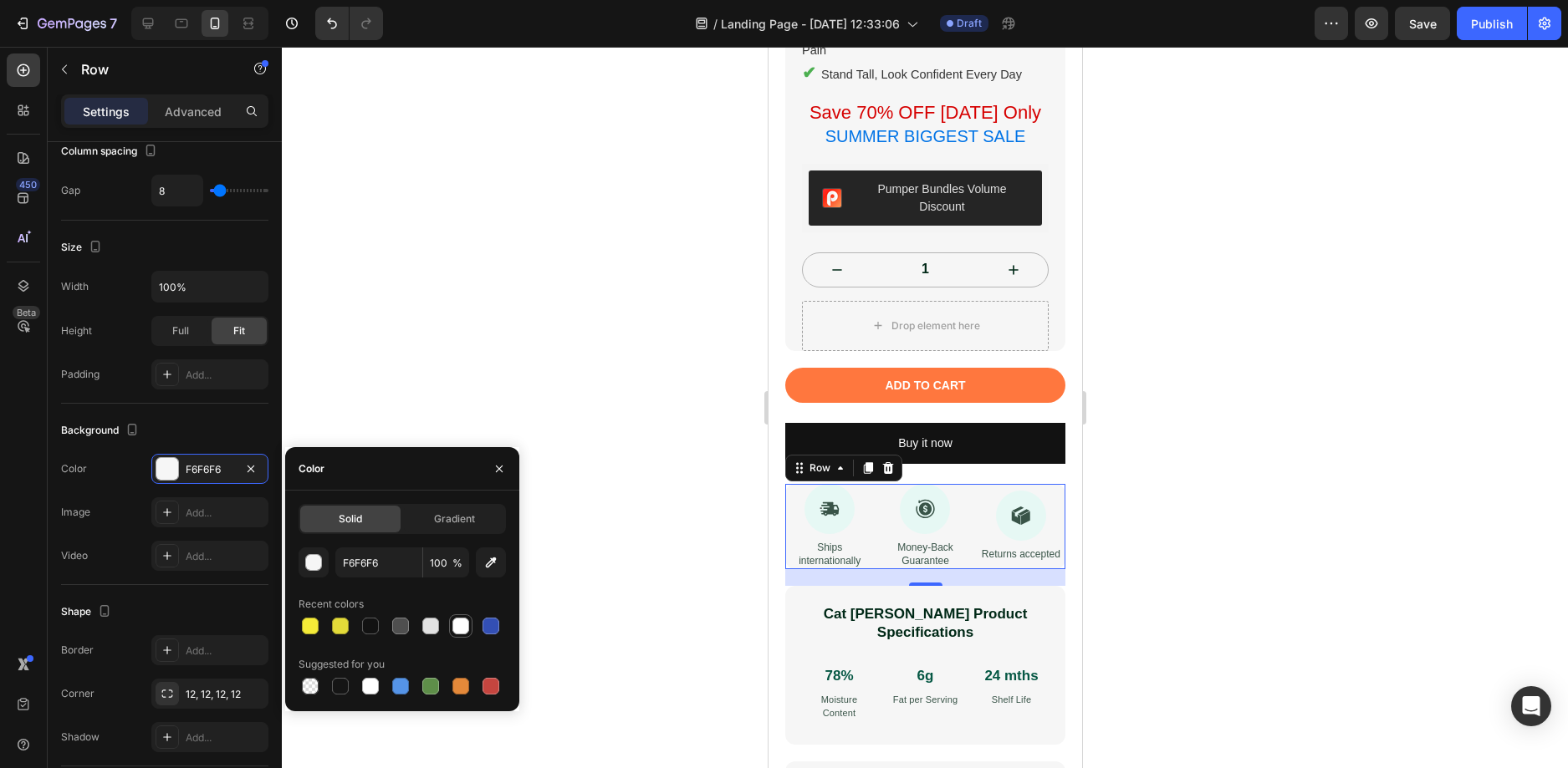
click at [461, 626] on div at bounding box center [460, 626] width 16 height 16
type input "FFFFFF"
click at [702, 517] on div at bounding box center [924, 407] width 1286 height 721
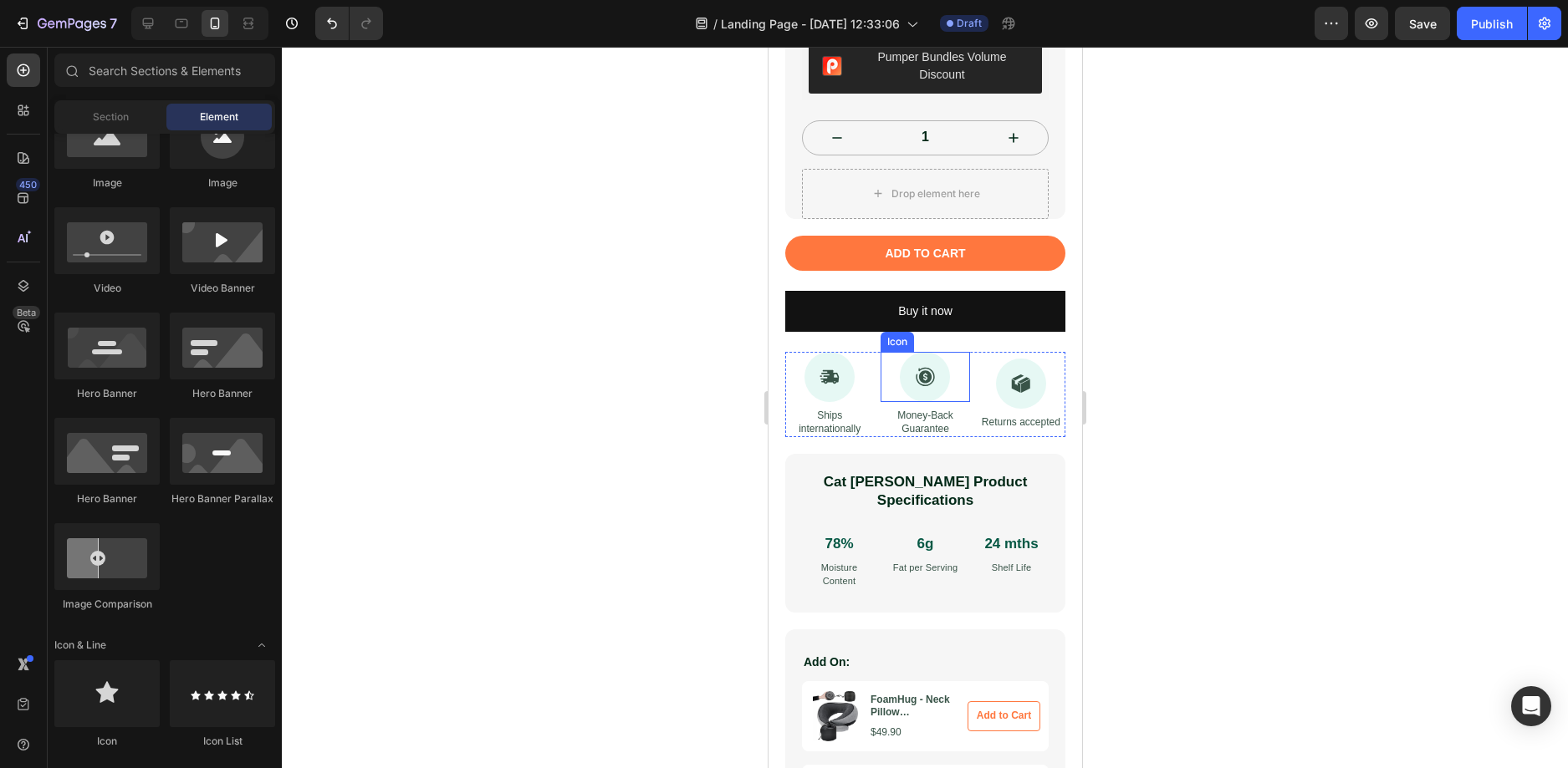
scroll to position [835, 0]
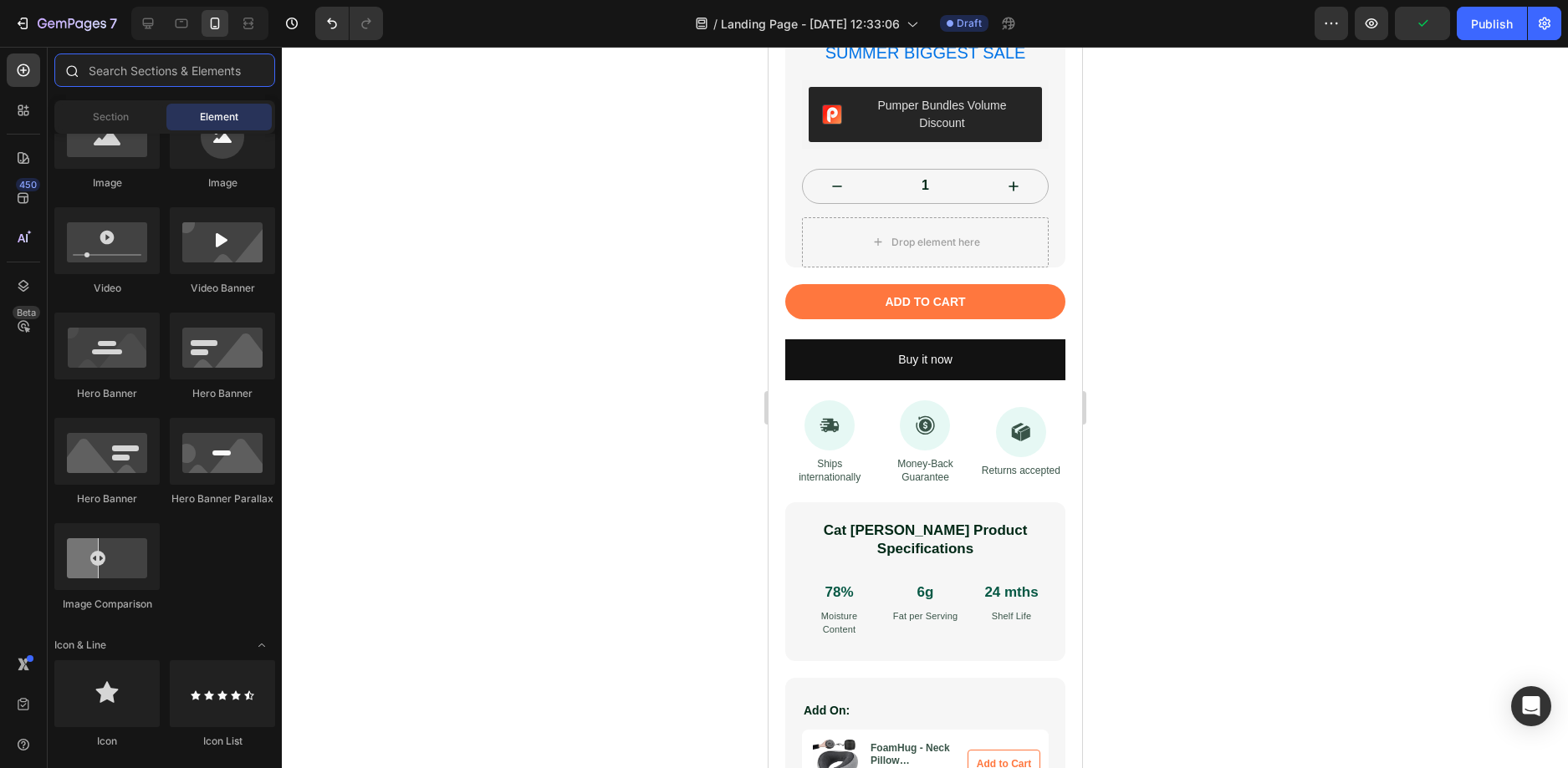
click at [123, 71] on input "text" at bounding box center [165, 70] width 221 height 34
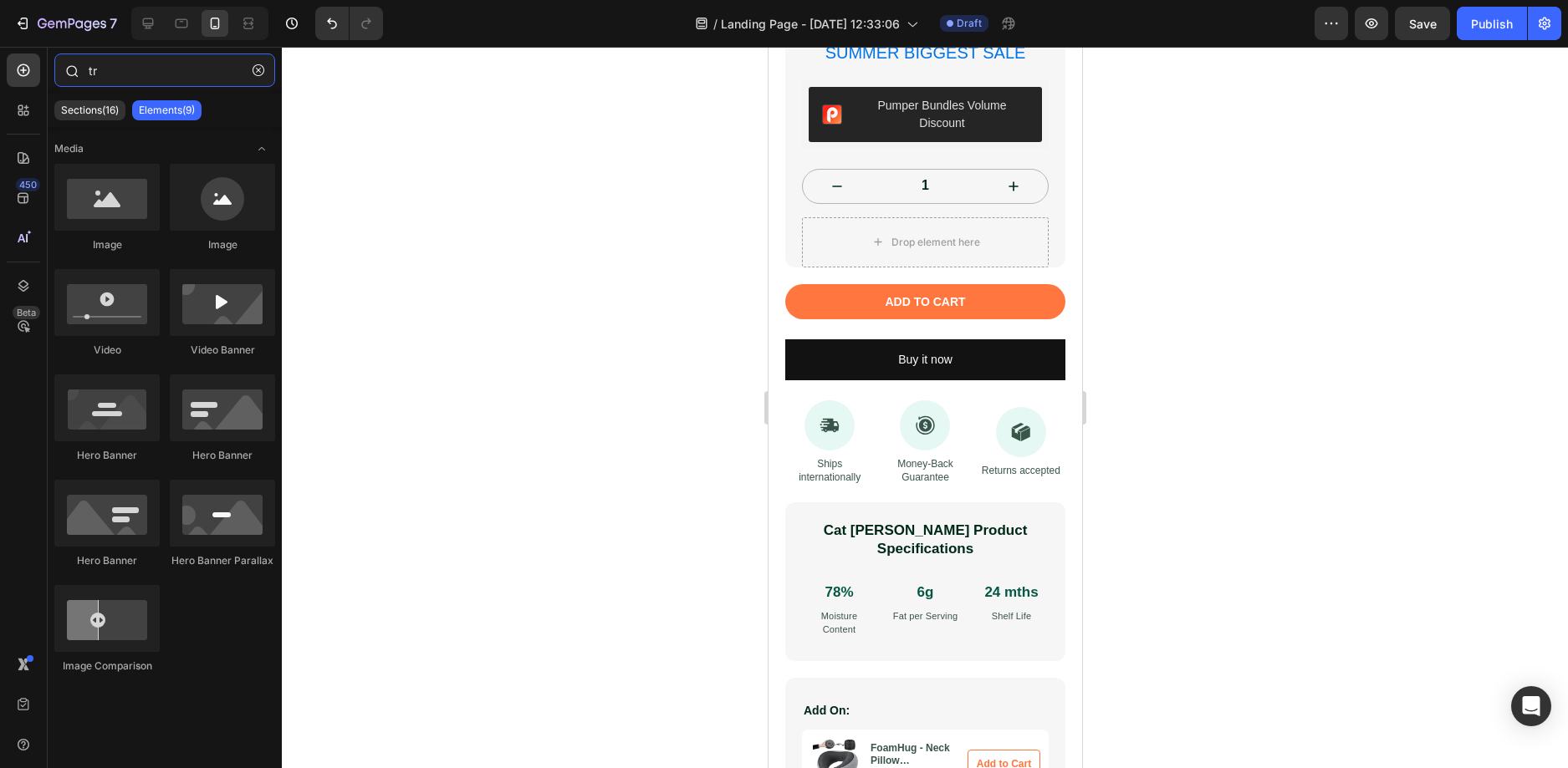
type input "t"
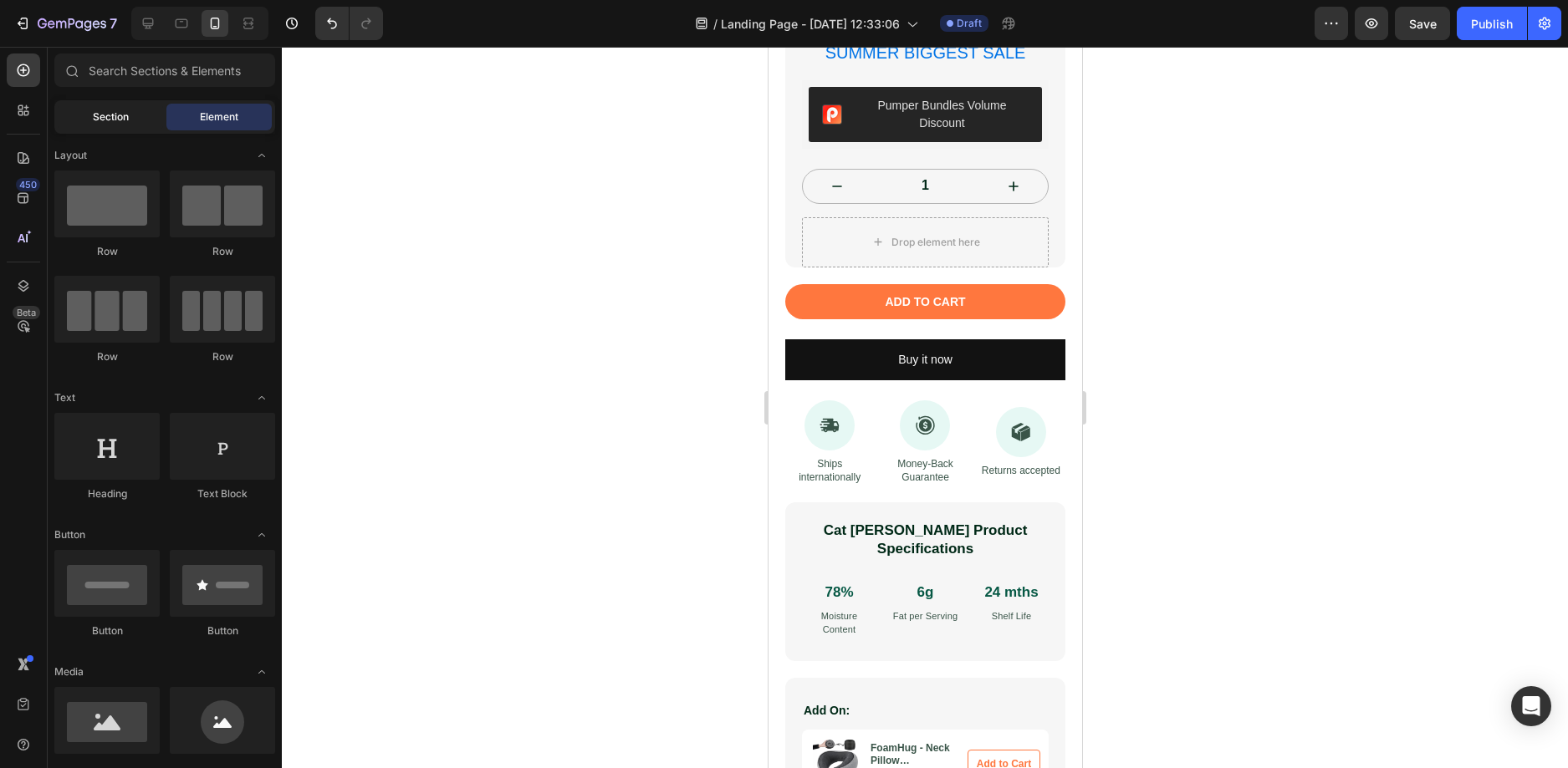
click at [133, 115] on div "Section" at bounding box center [111, 116] width 105 height 27
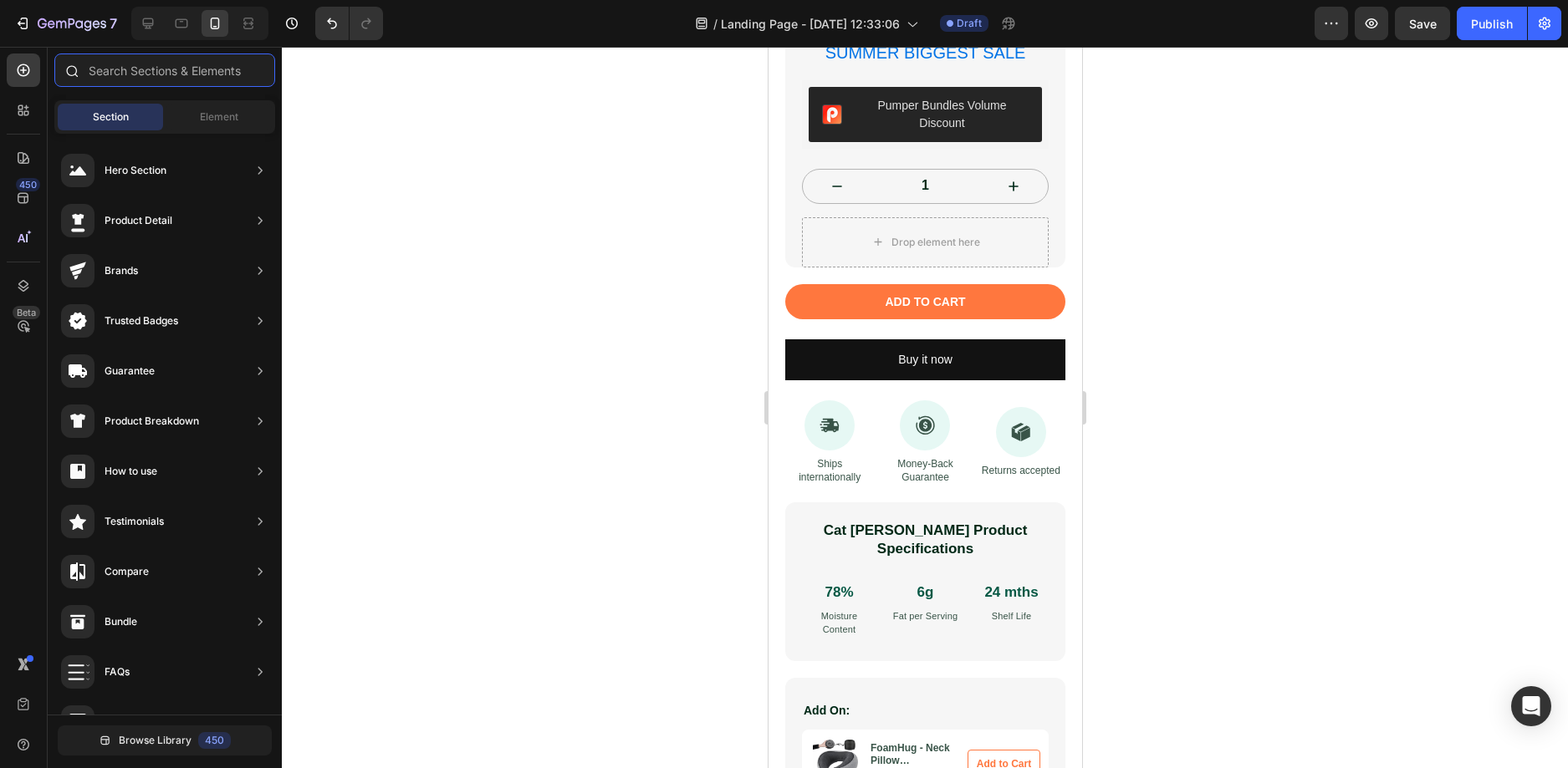
click at [165, 66] on input "text" at bounding box center [165, 70] width 221 height 34
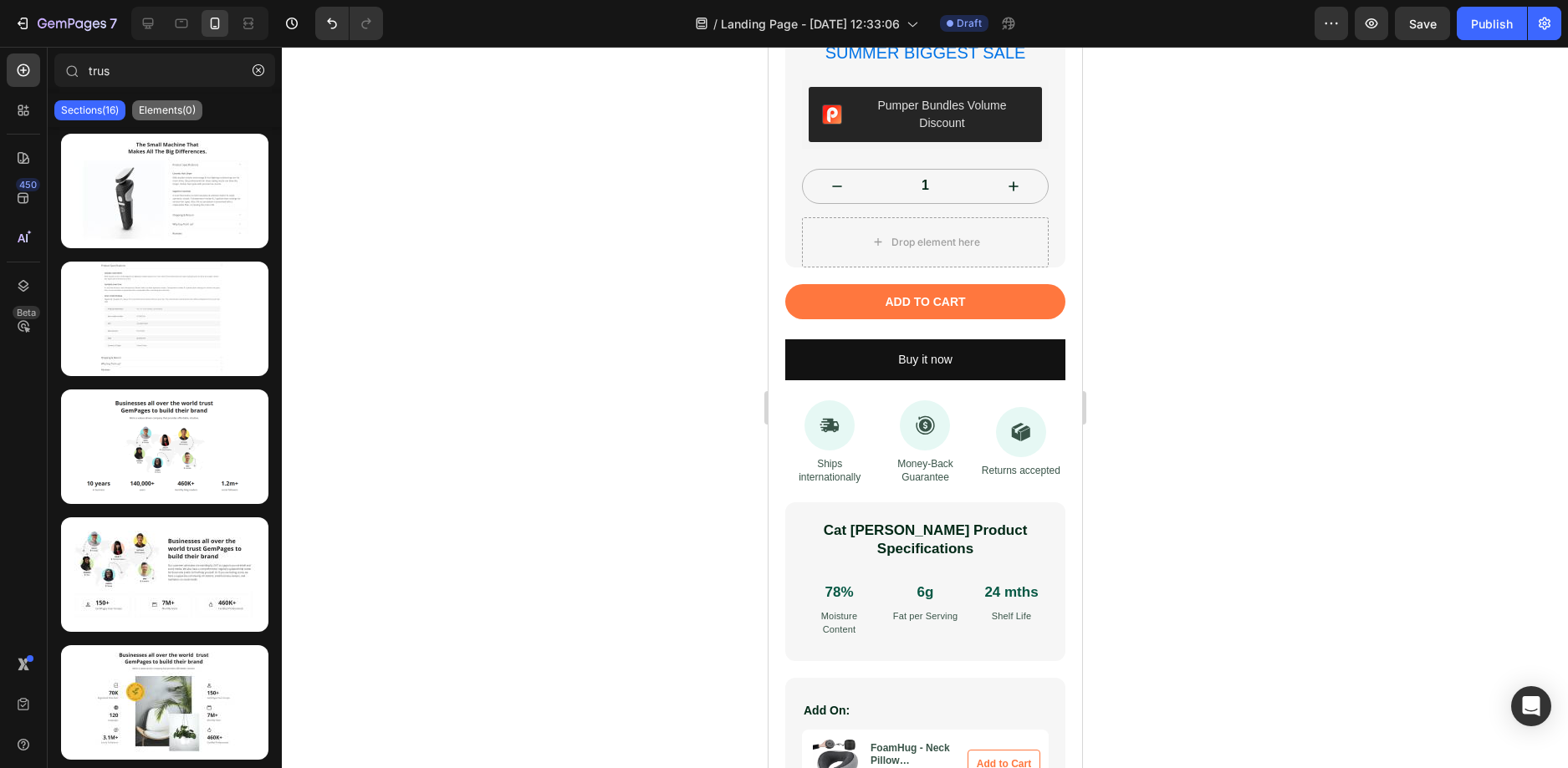
click at [165, 105] on p "Elements(0)" at bounding box center [168, 110] width 57 height 13
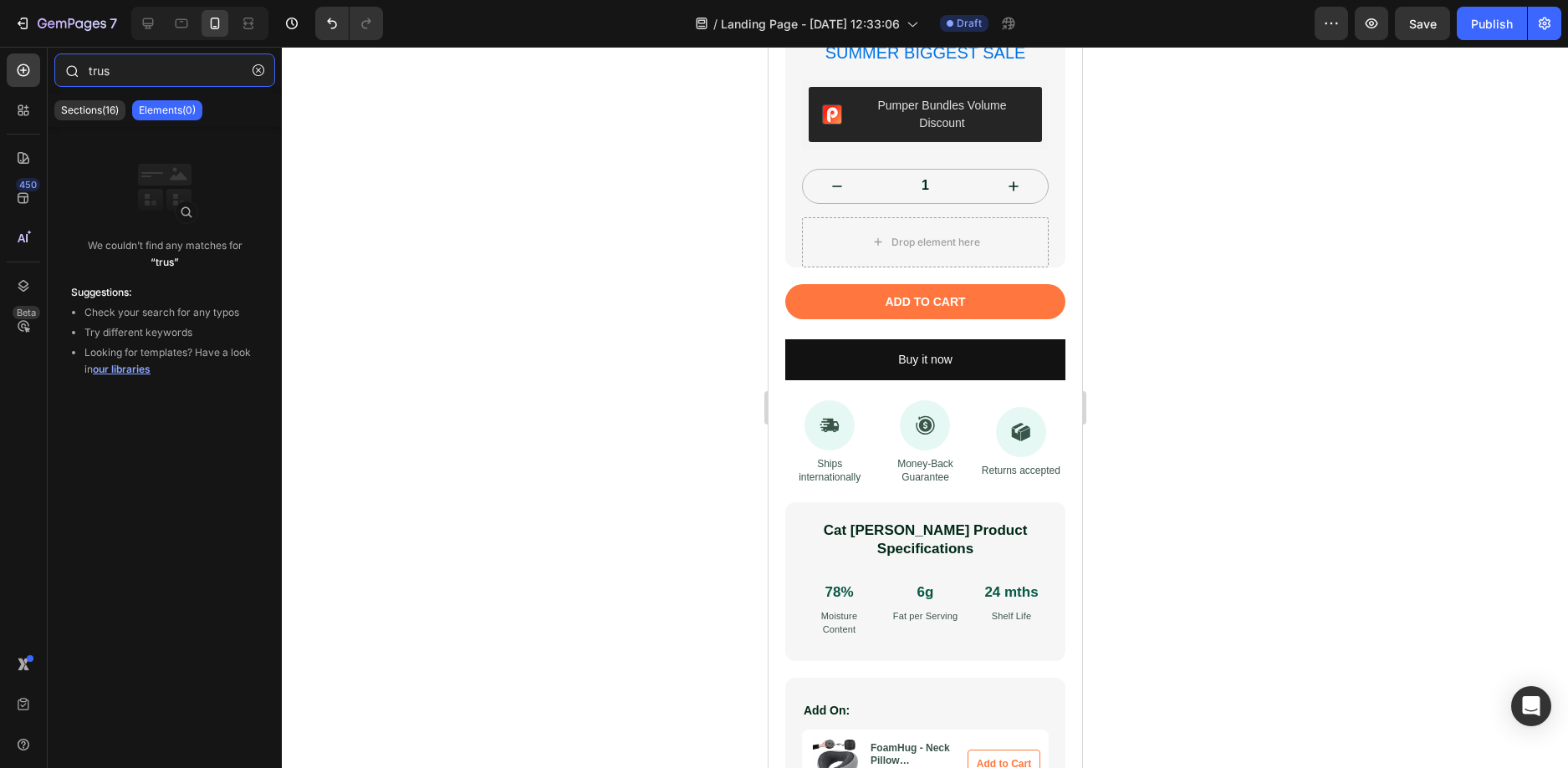
click at [172, 67] on input "trus" at bounding box center [165, 70] width 221 height 34
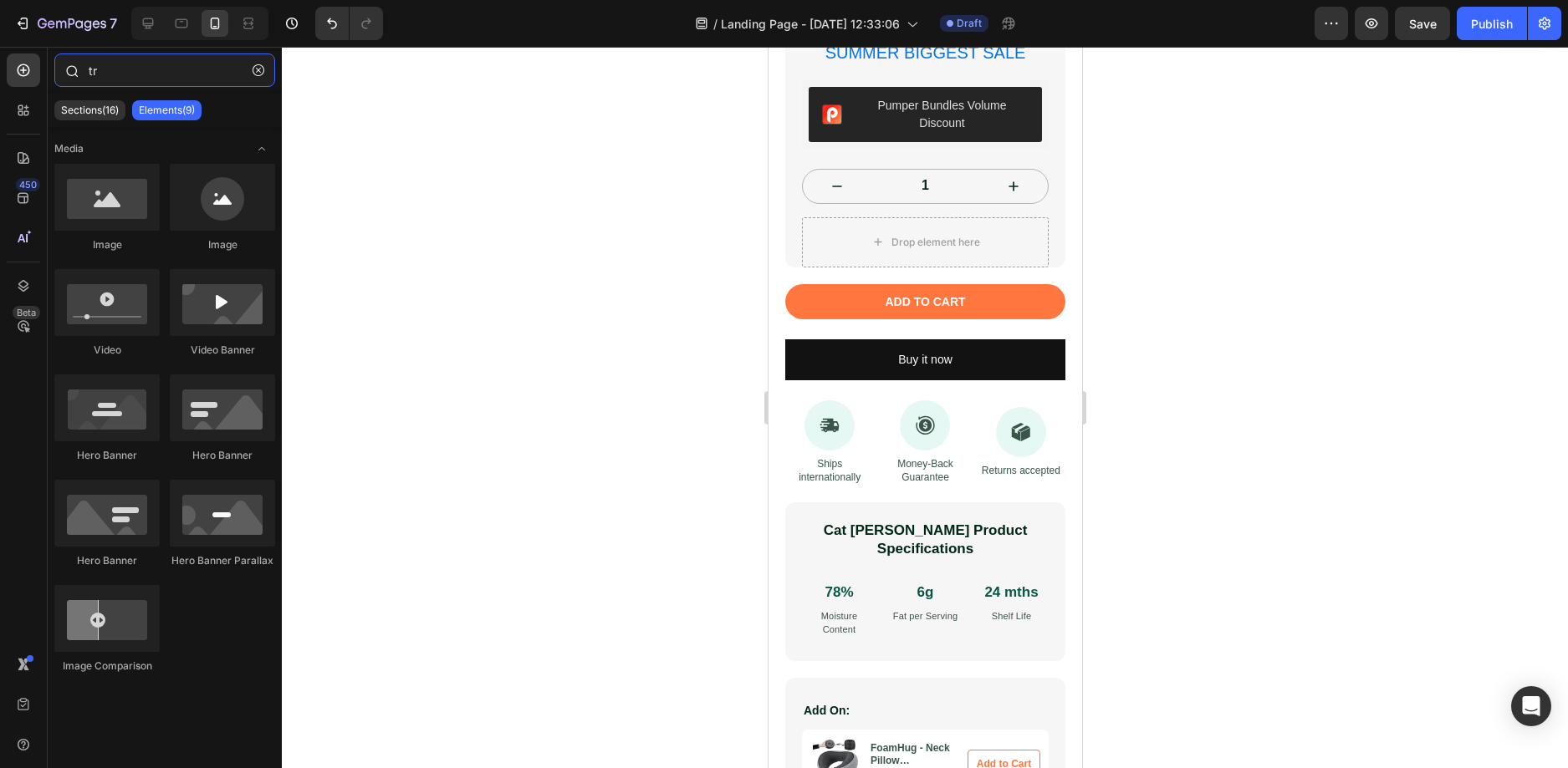
type input "t"
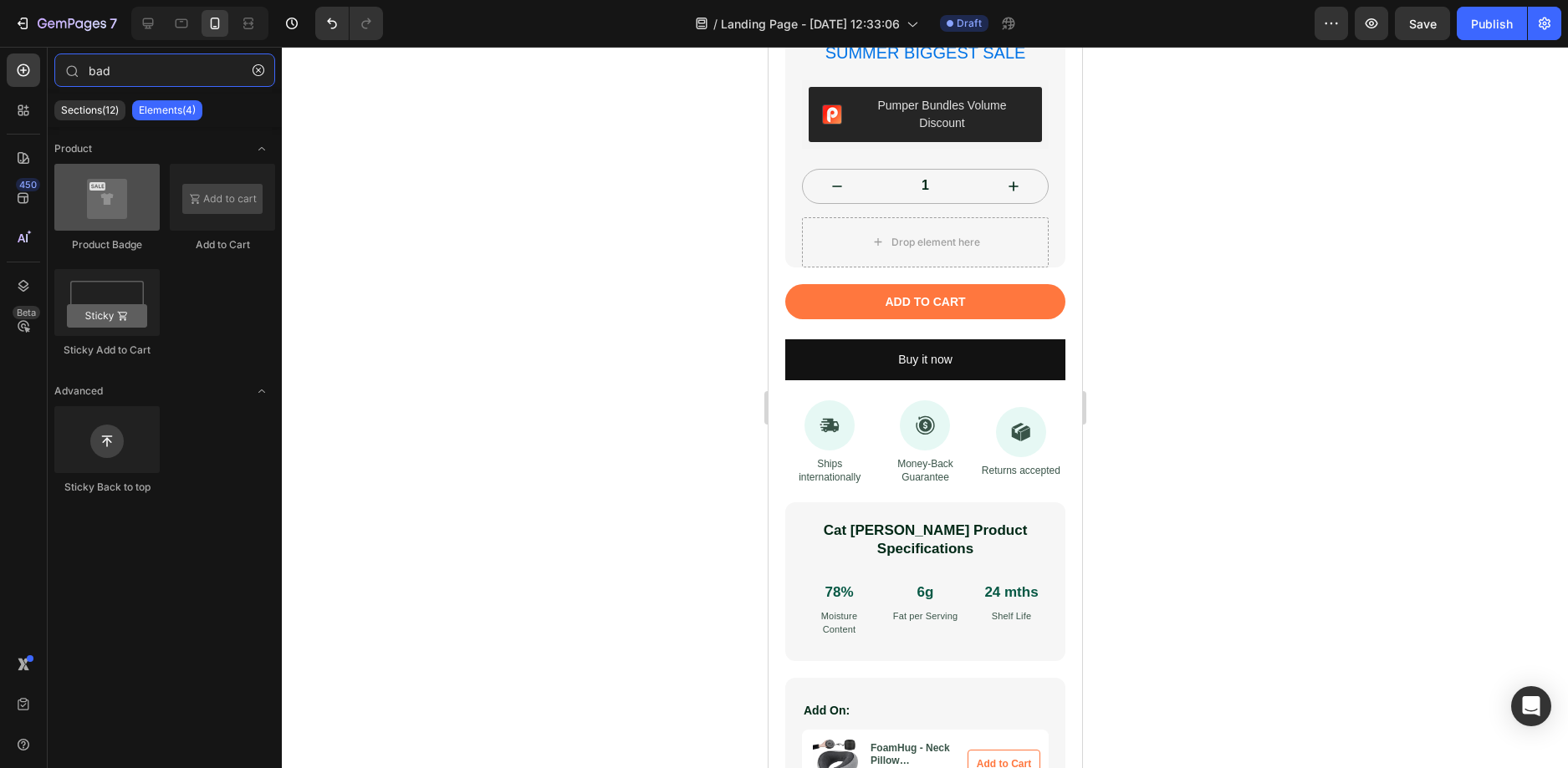
type input "bad"
click at [119, 198] on div at bounding box center [107, 197] width 105 height 66
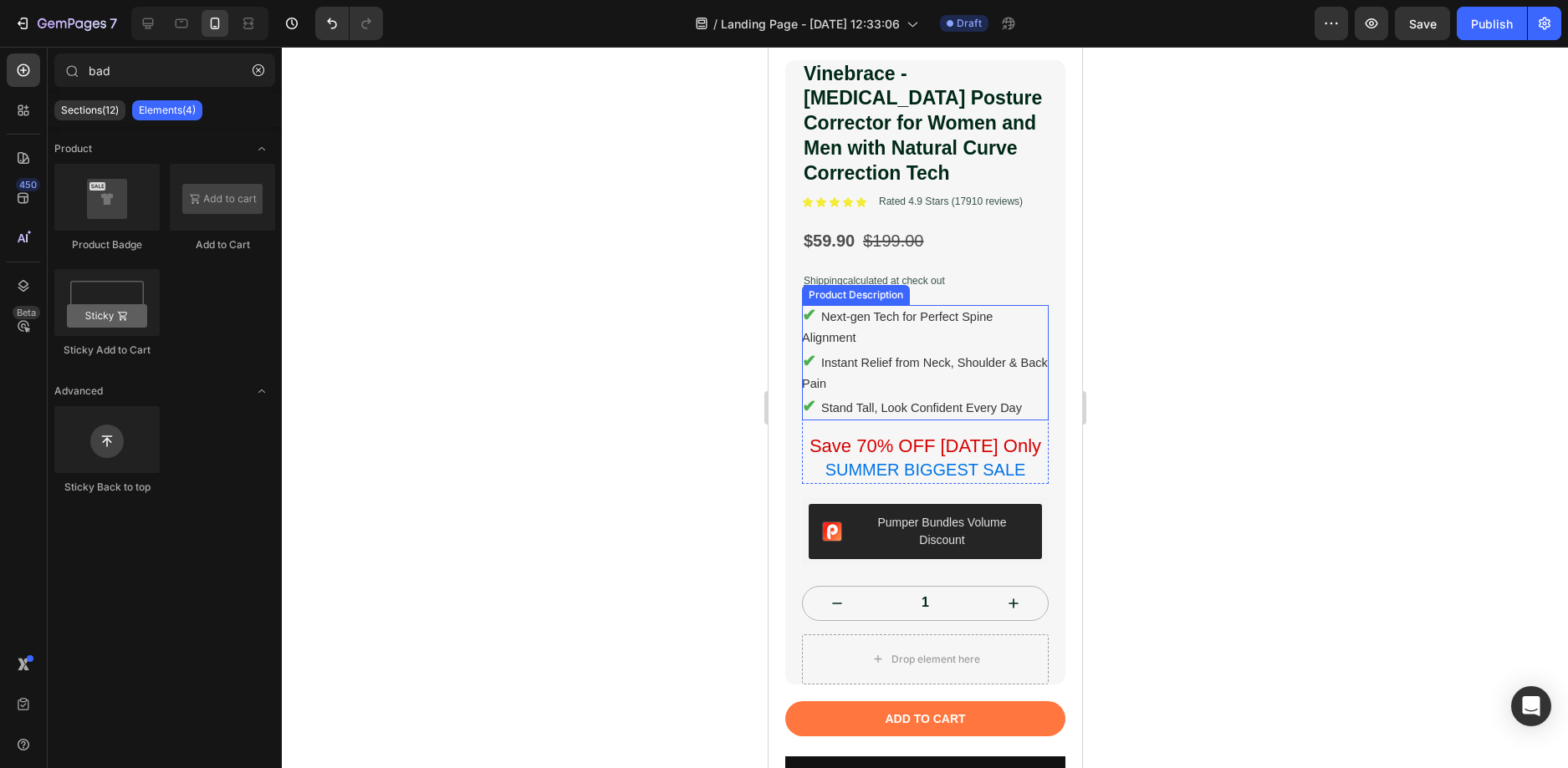
scroll to position [418, 0]
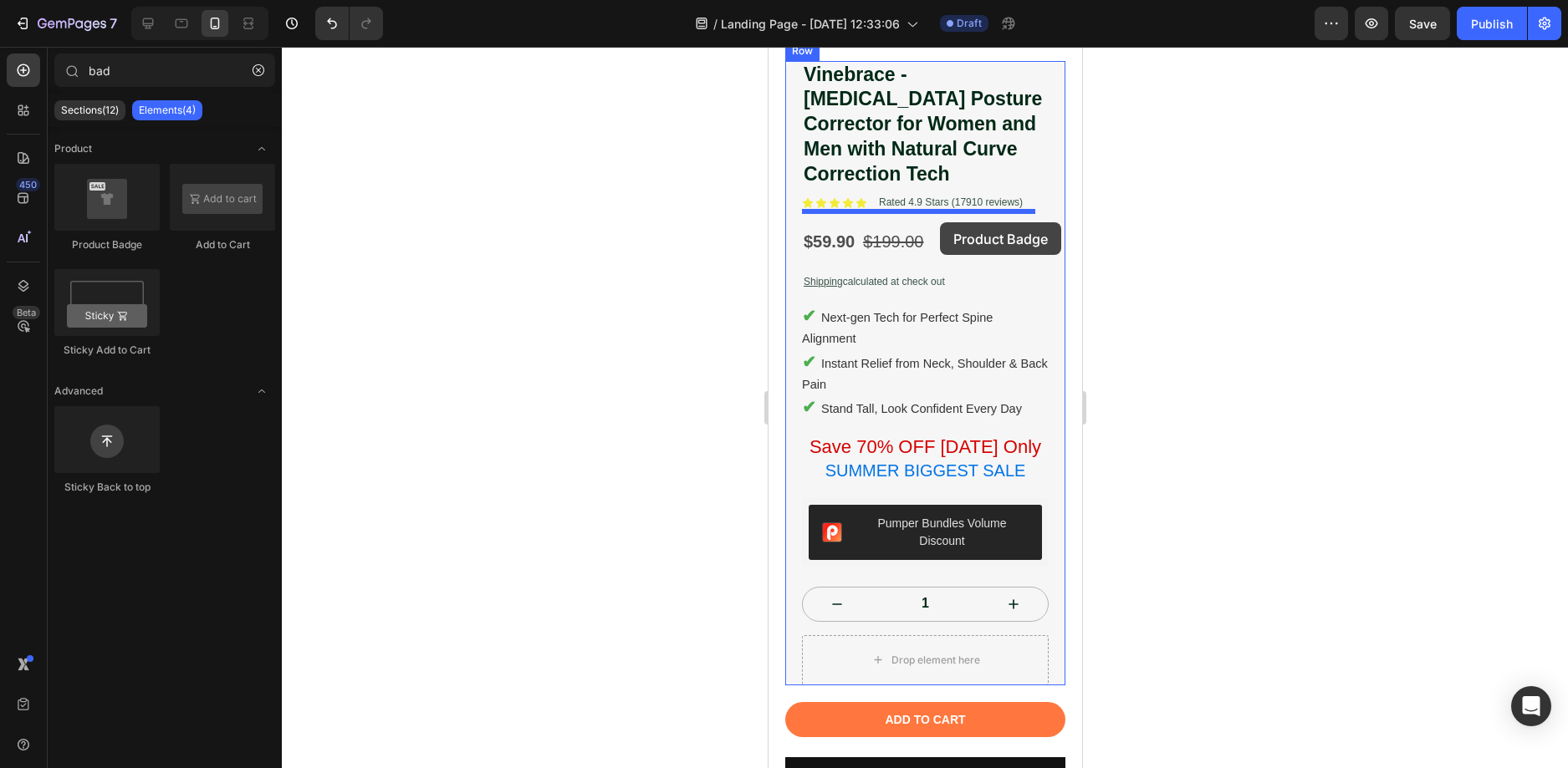
drag, startPoint x: 1041, startPoint y: 262, endPoint x: 939, endPoint y: 223, distance: 109.2
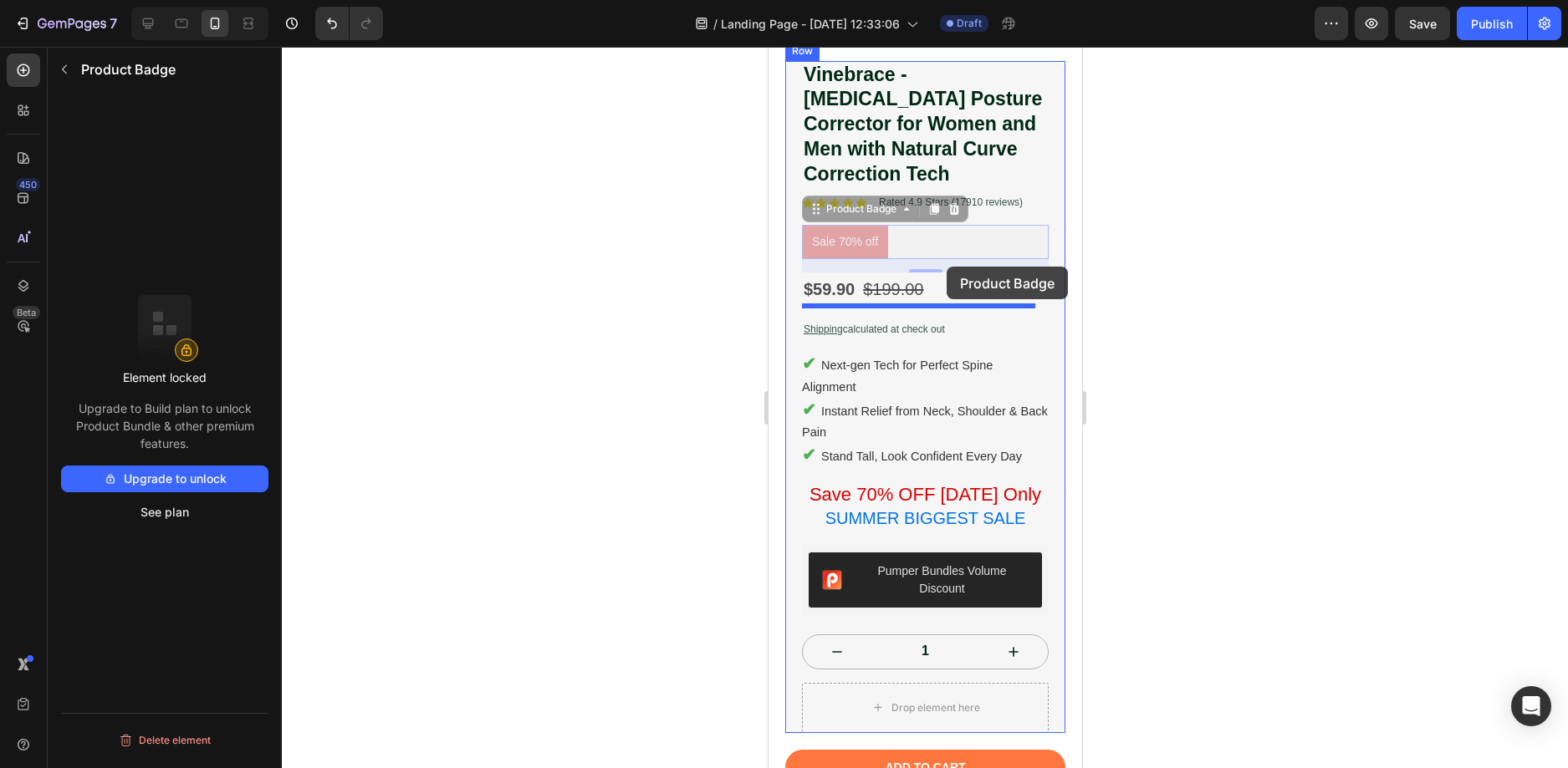
drag, startPoint x: 851, startPoint y: 227, endPoint x: 945, endPoint y: 267, distance: 102.2
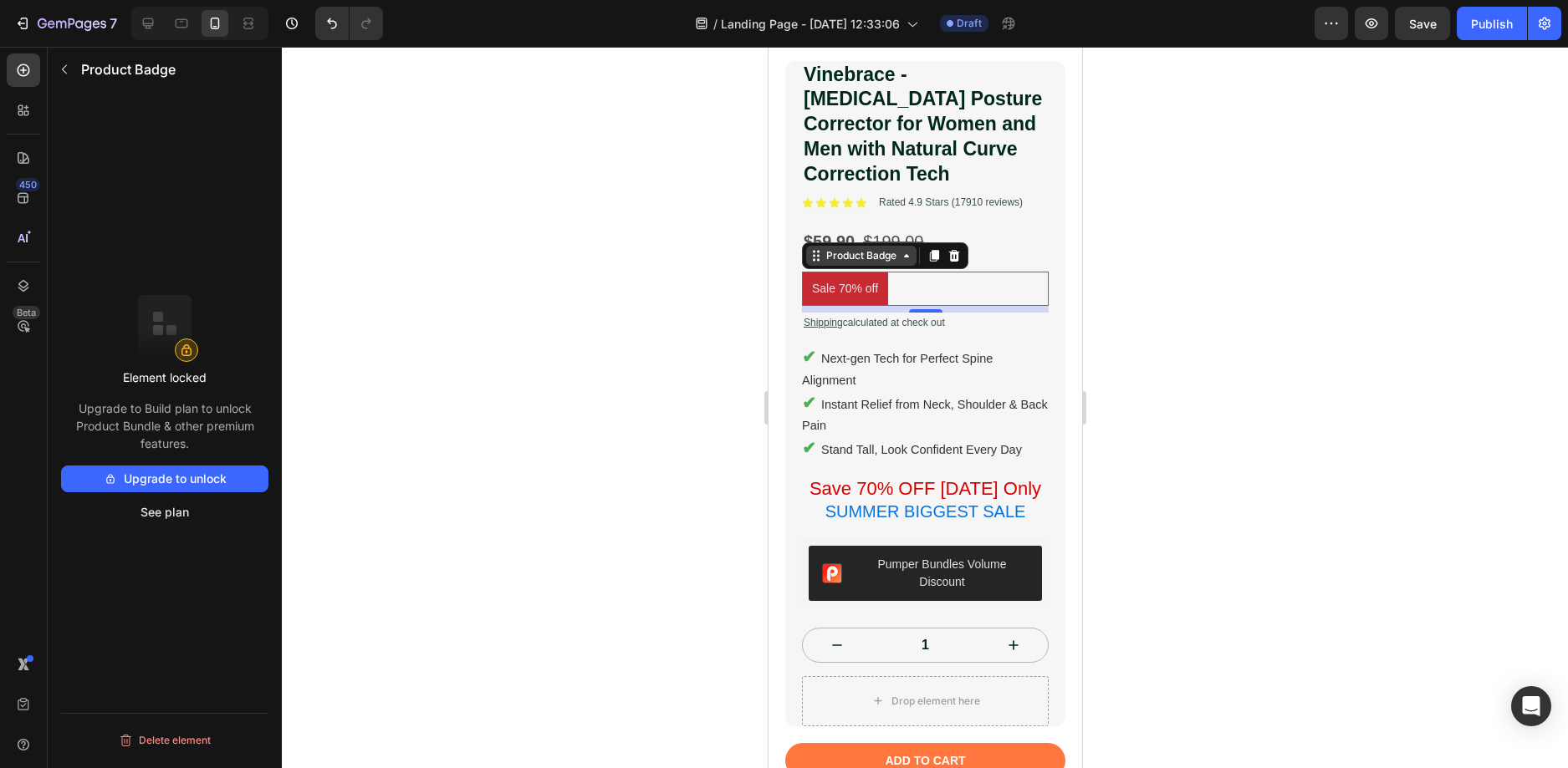
click at [876, 249] on div "Product Badge" at bounding box center [860, 255] width 77 height 15
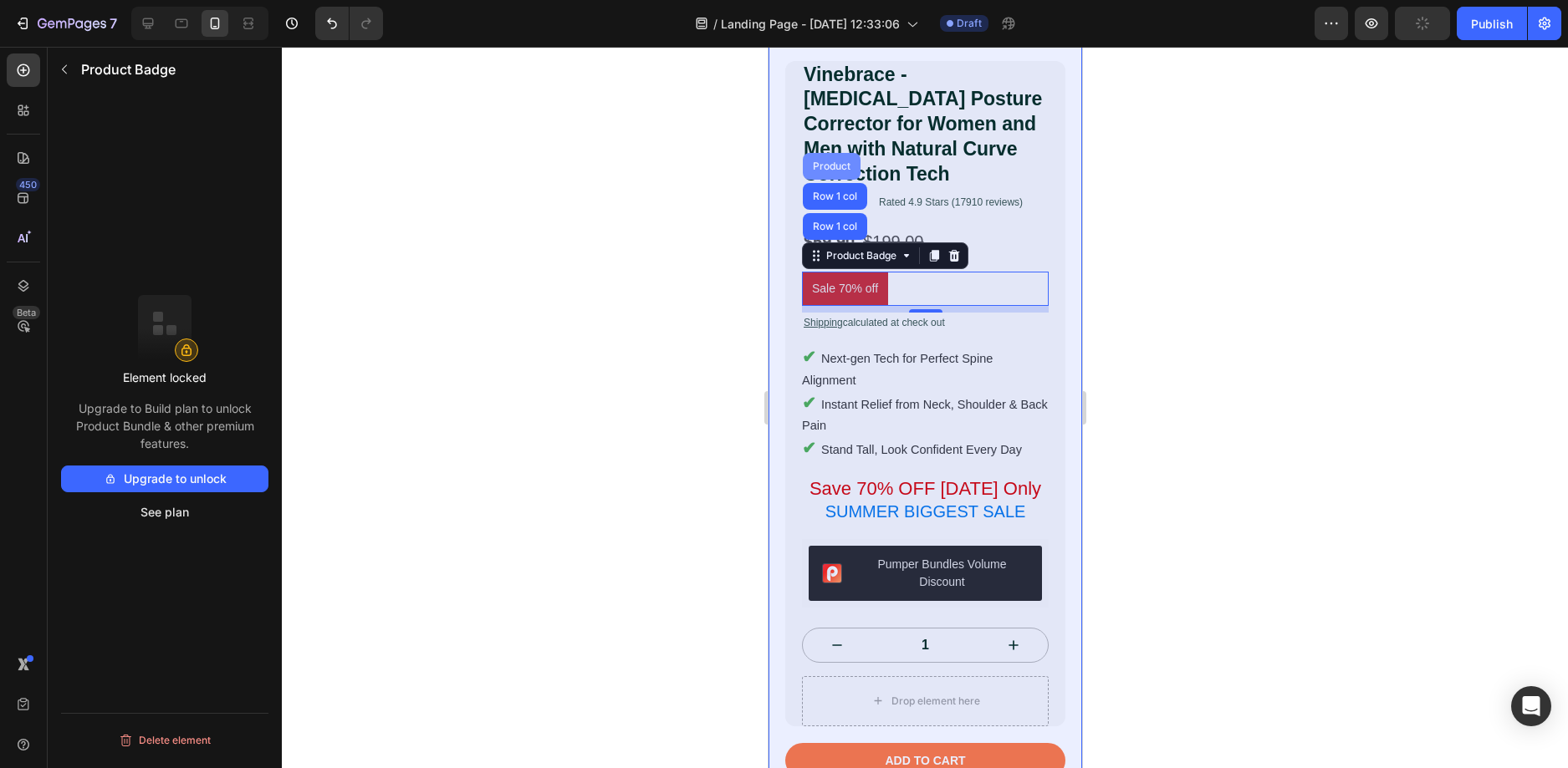
click at [841, 161] on div "Product" at bounding box center [830, 167] width 44 height 10
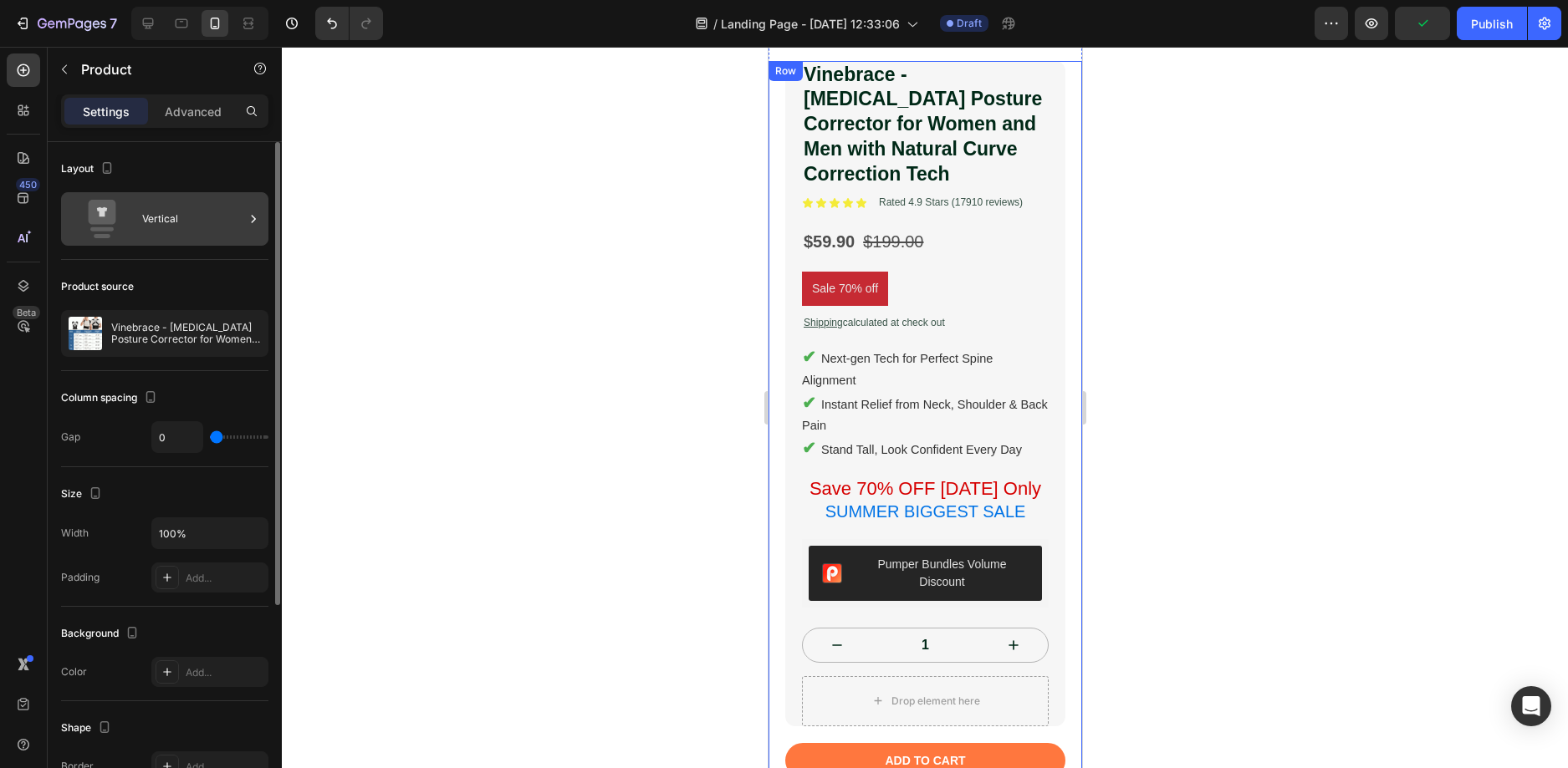
click at [177, 216] on div "Vertical" at bounding box center [193, 218] width 102 height 39
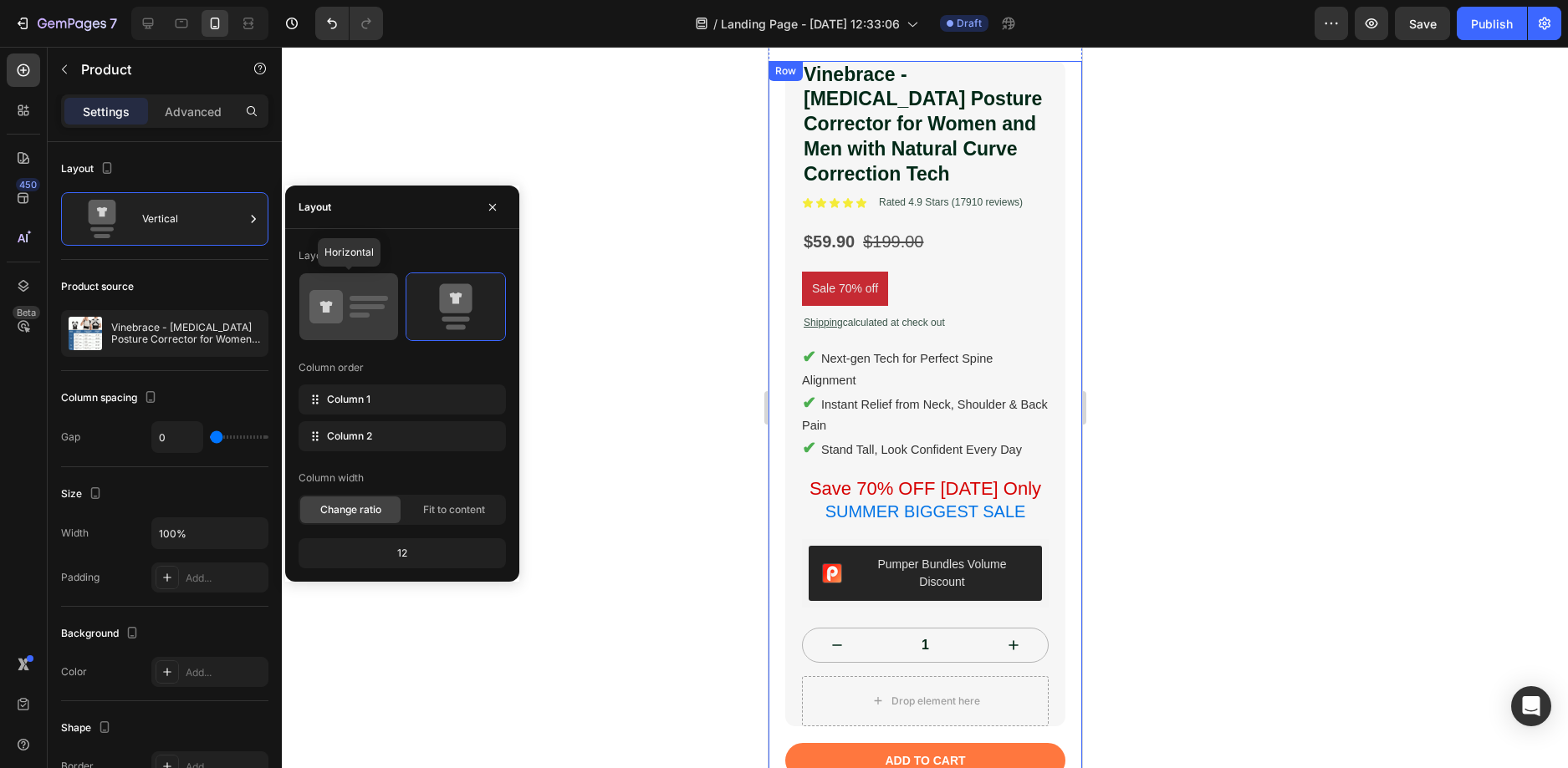
click at [357, 299] on rect at bounding box center [369, 299] width 39 height 5
type input "30"
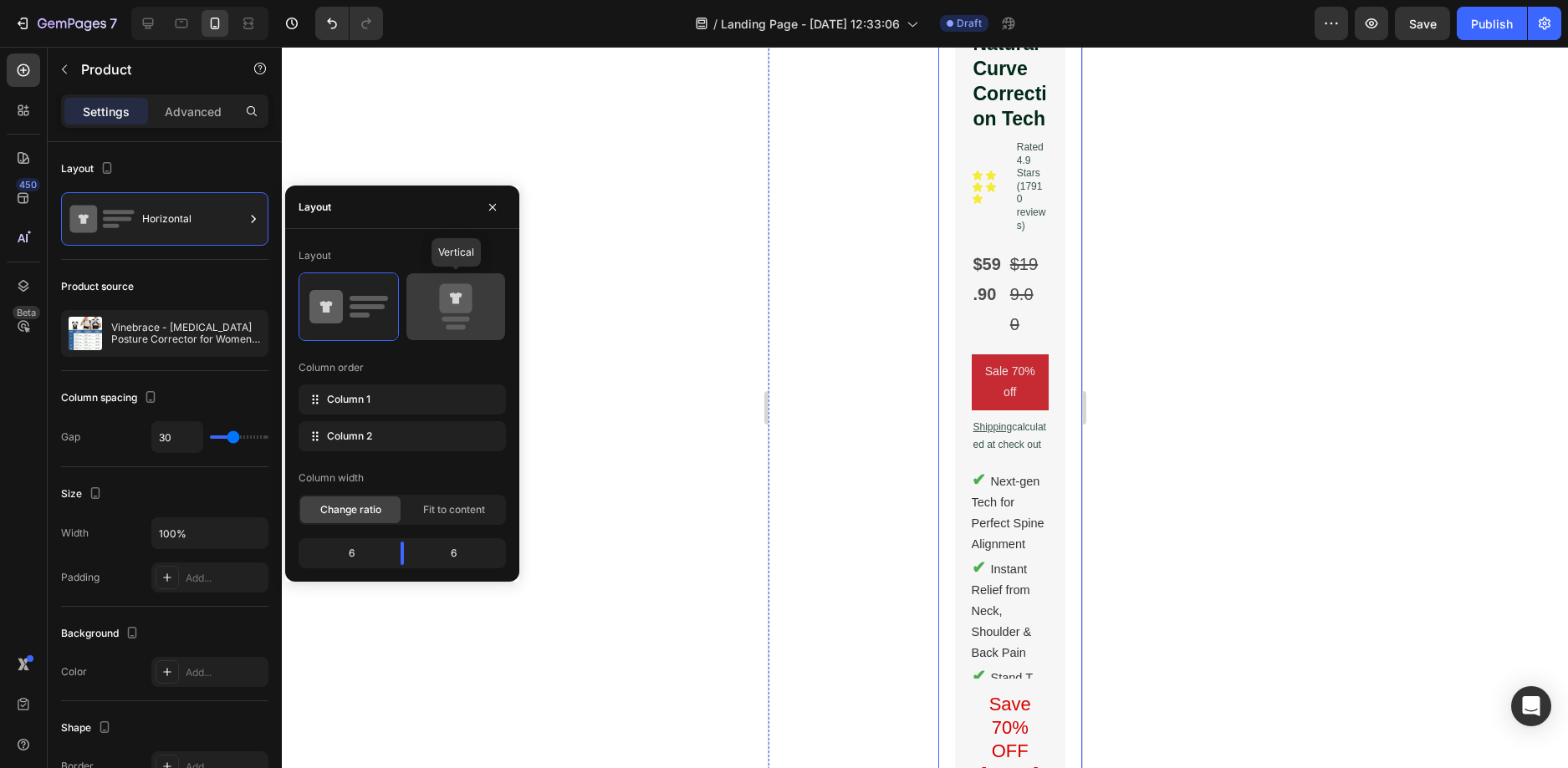
type input "0"
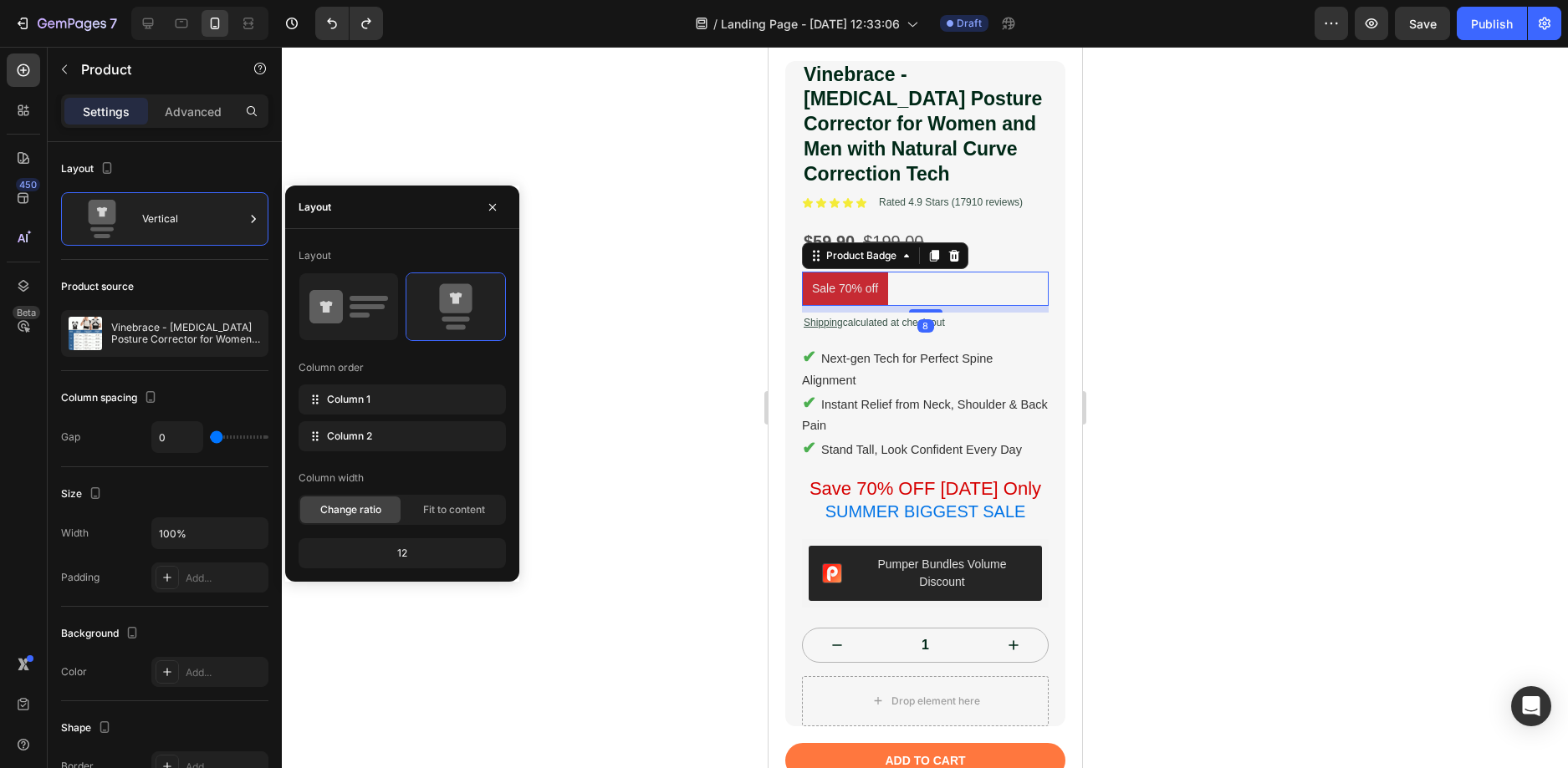
click at [852, 283] on pre "Sale 70% off" at bounding box center [844, 289] width 86 height 35
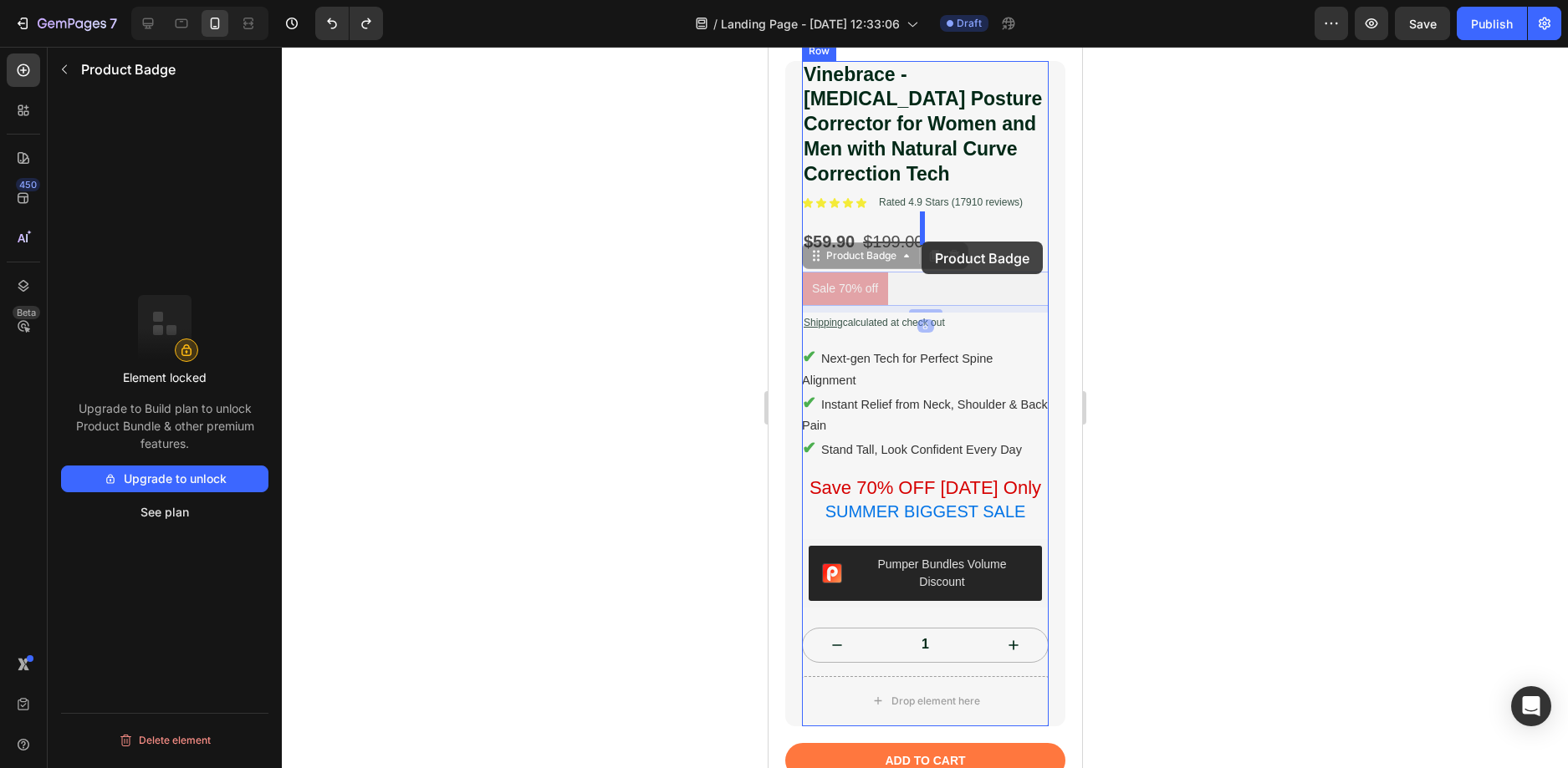
drag, startPoint x: 852, startPoint y: 283, endPoint x: 920, endPoint y: 242, distance: 79.4
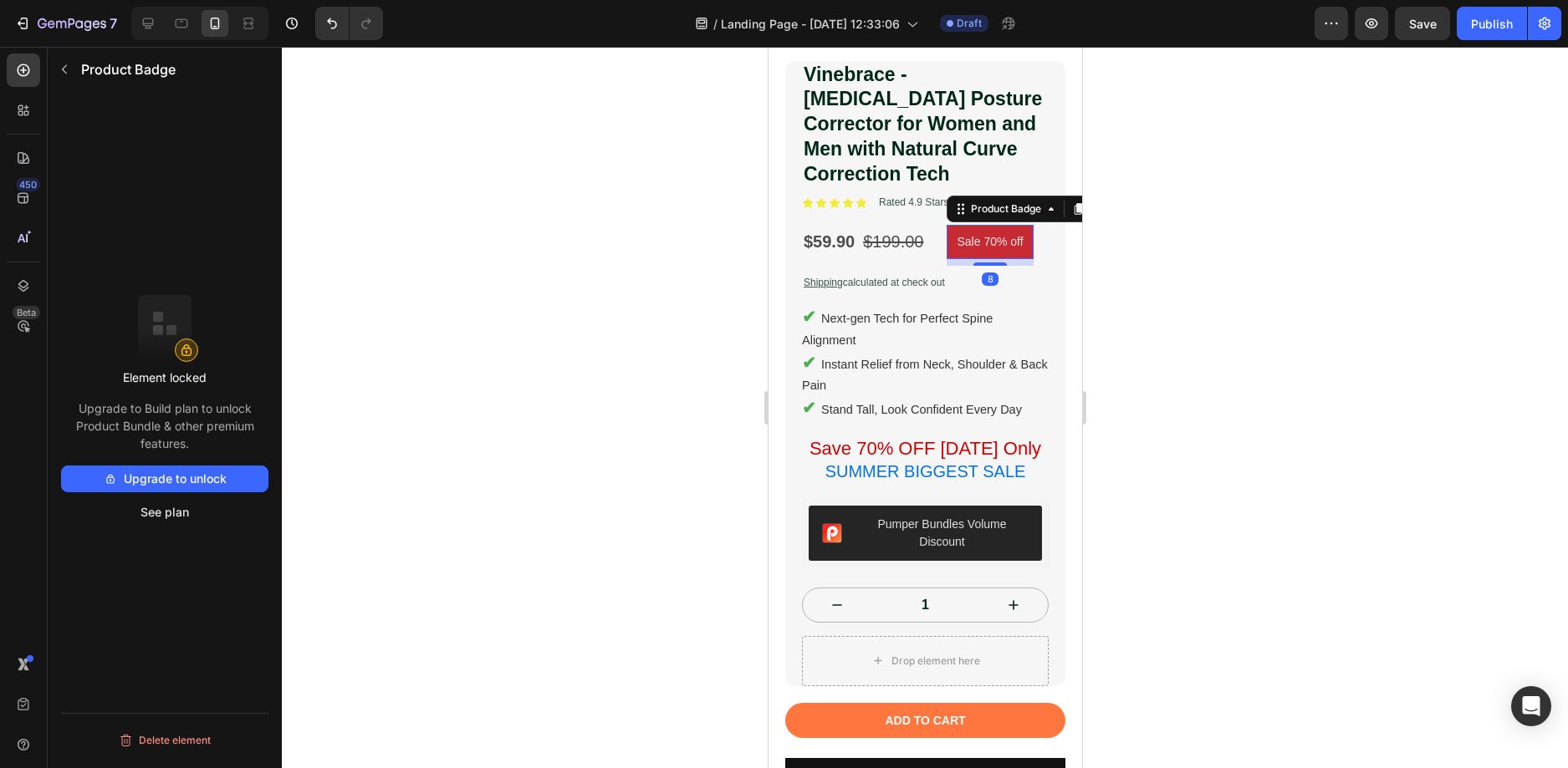
click at [985, 228] on pre "Sale 70% off" at bounding box center [989, 242] width 86 height 35
click at [994, 201] on div "Product Badge" at bounding box center [1005, 208] width 77 height 15
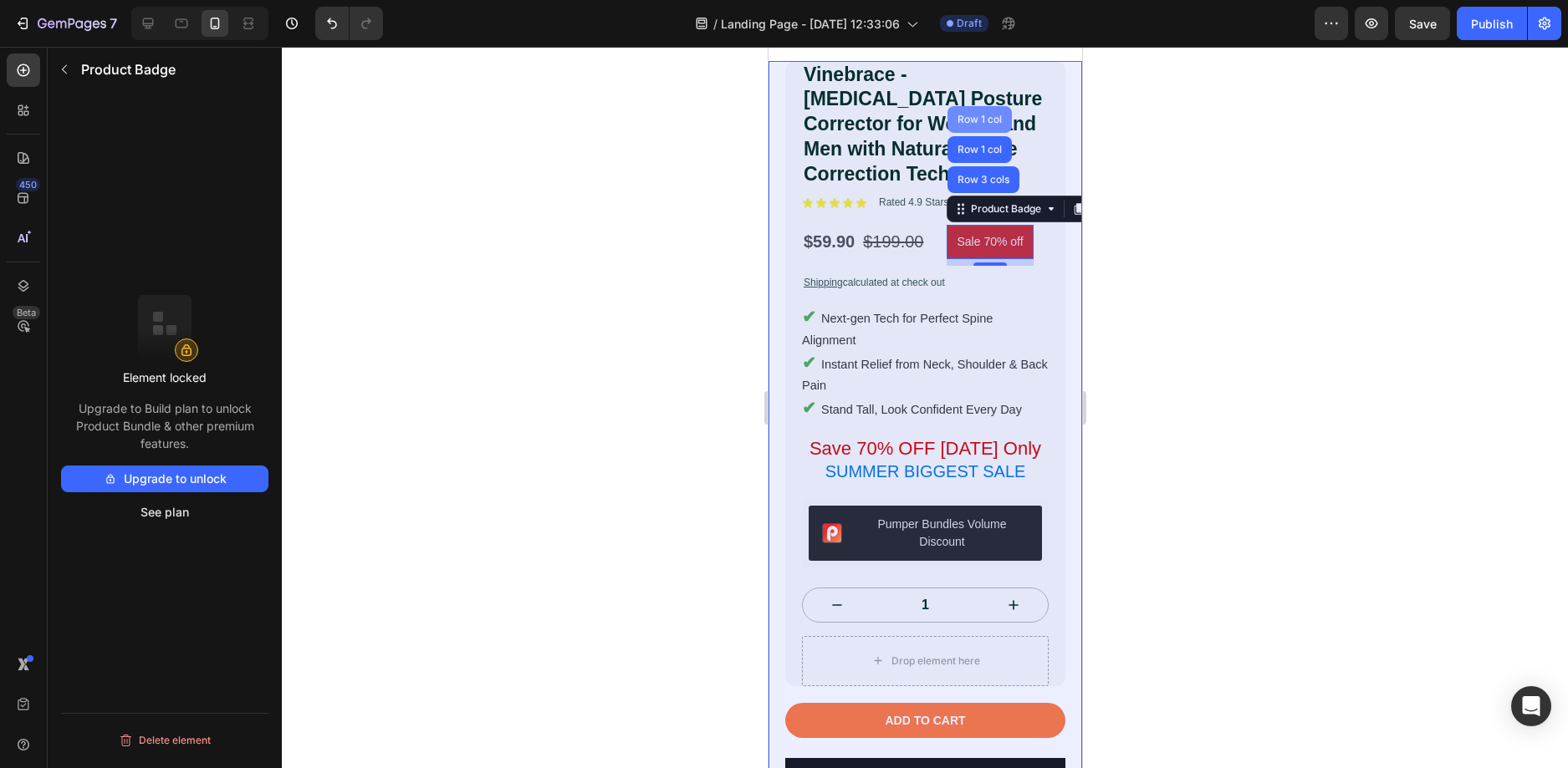
click at [989, 113] on div "Row 1 col" at bounding box center [978, 119] width 65 height 27
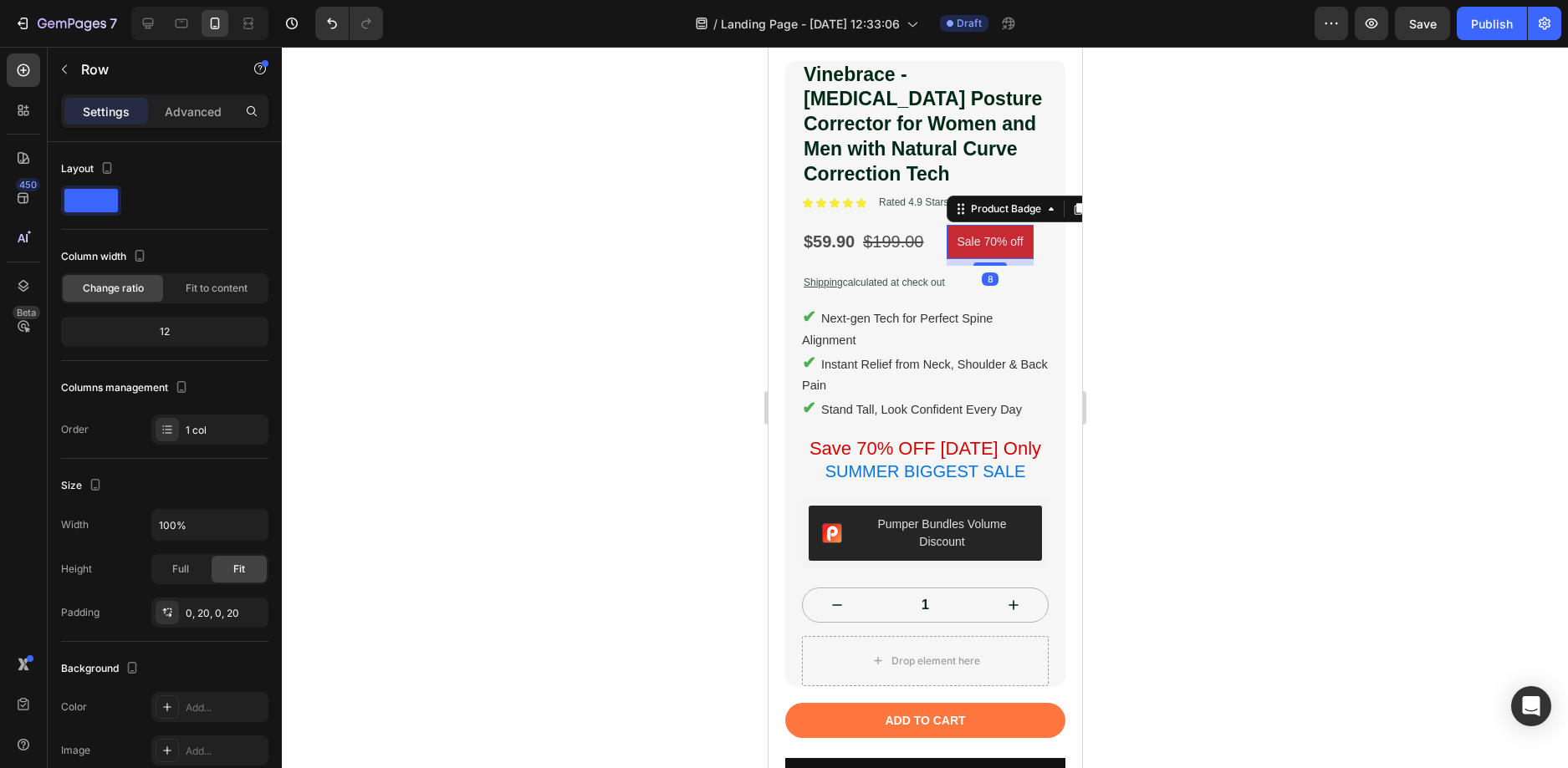
click at [965, 226] on pre "Sale 70% off" at bounding box center [989, 242] width 86 height 35
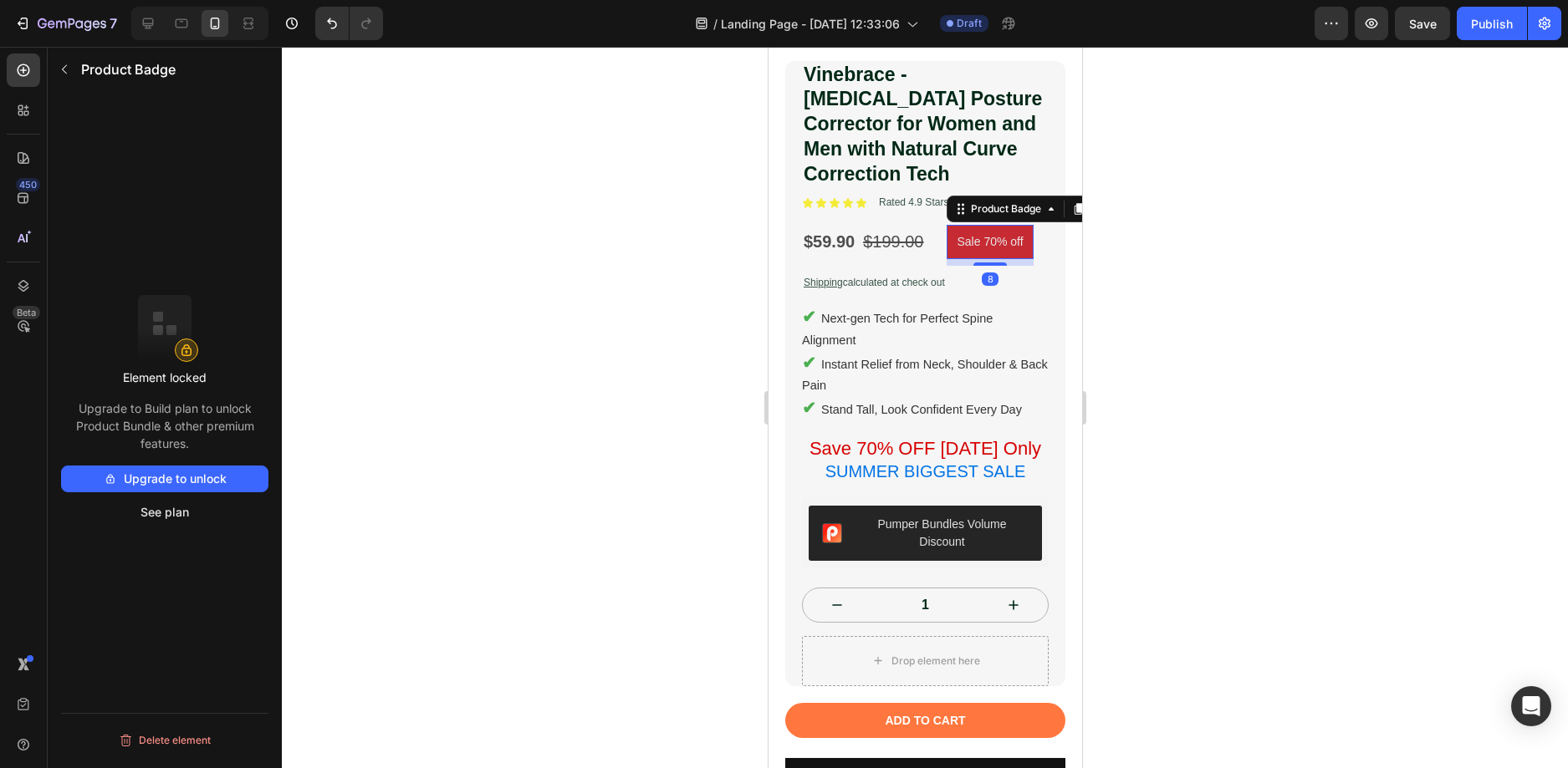
click at [968, 226] on pre "Sale 70% off" at bounding box center [989, 242] width 86 height 35
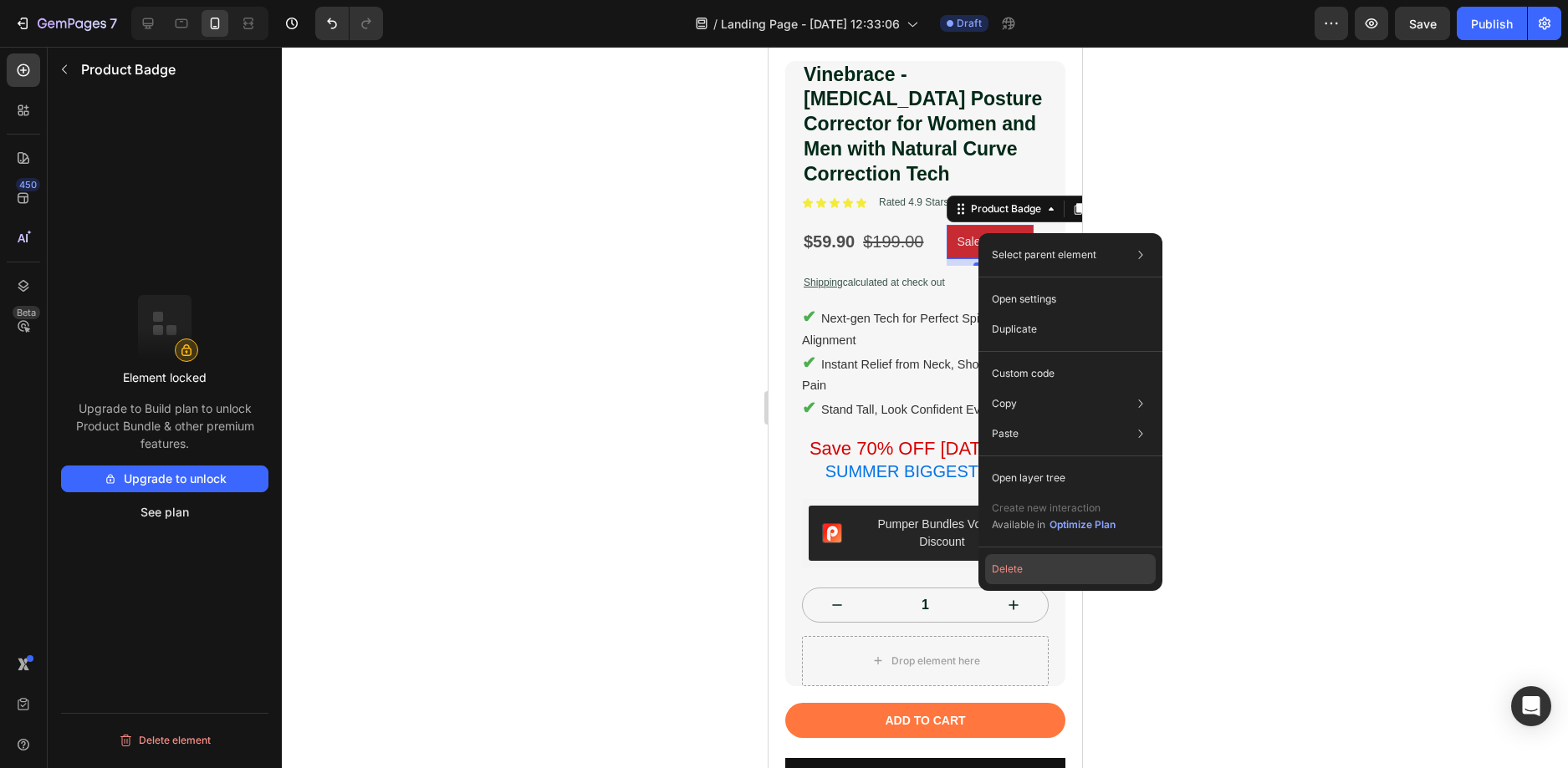
click at [1025, 570] on button "Delete" at bounding box center [1071, 569] width 171 height 30
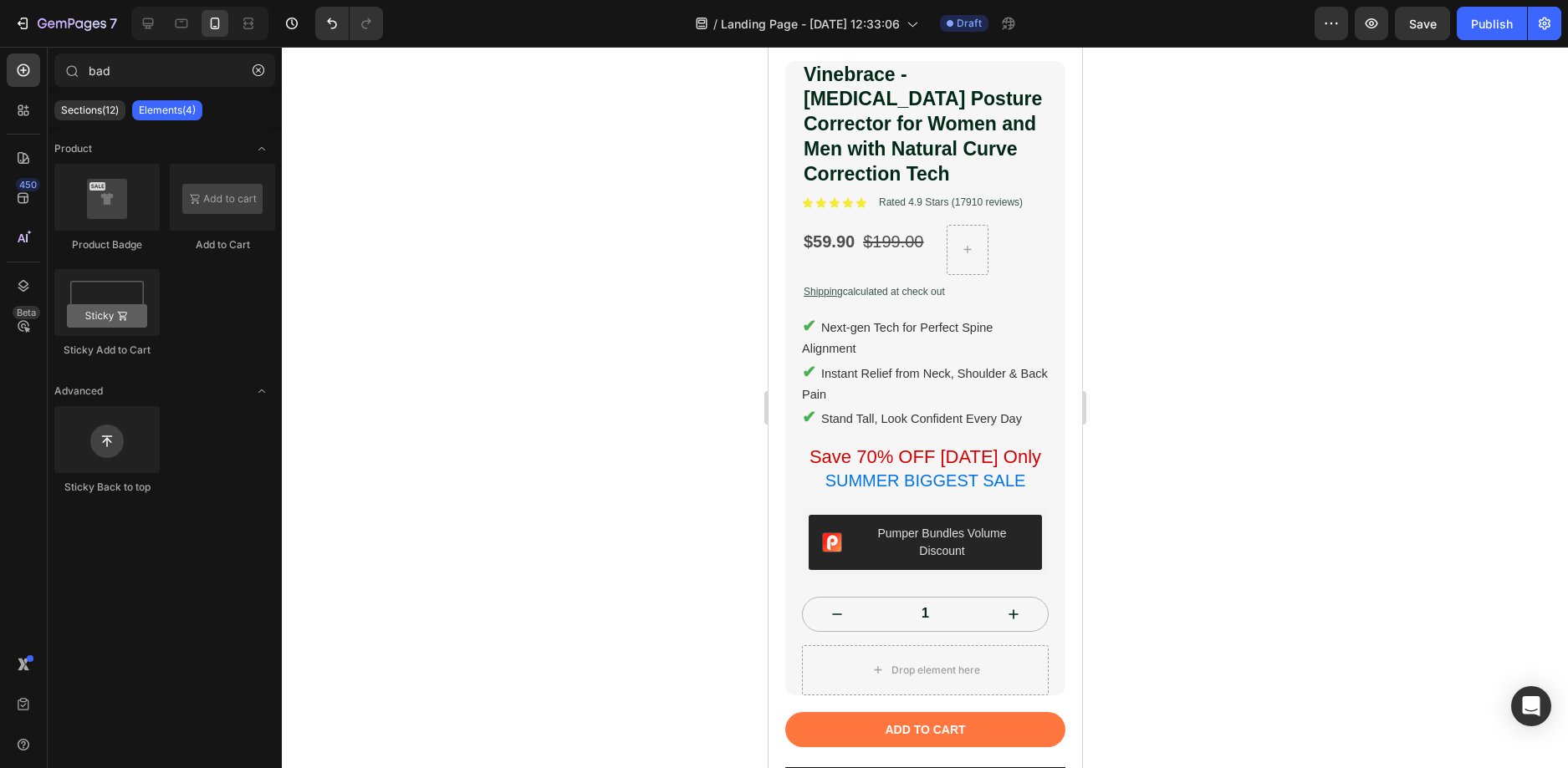
click at [1230, 205] on div at bounding box center [924, 407] width 1286 height 721
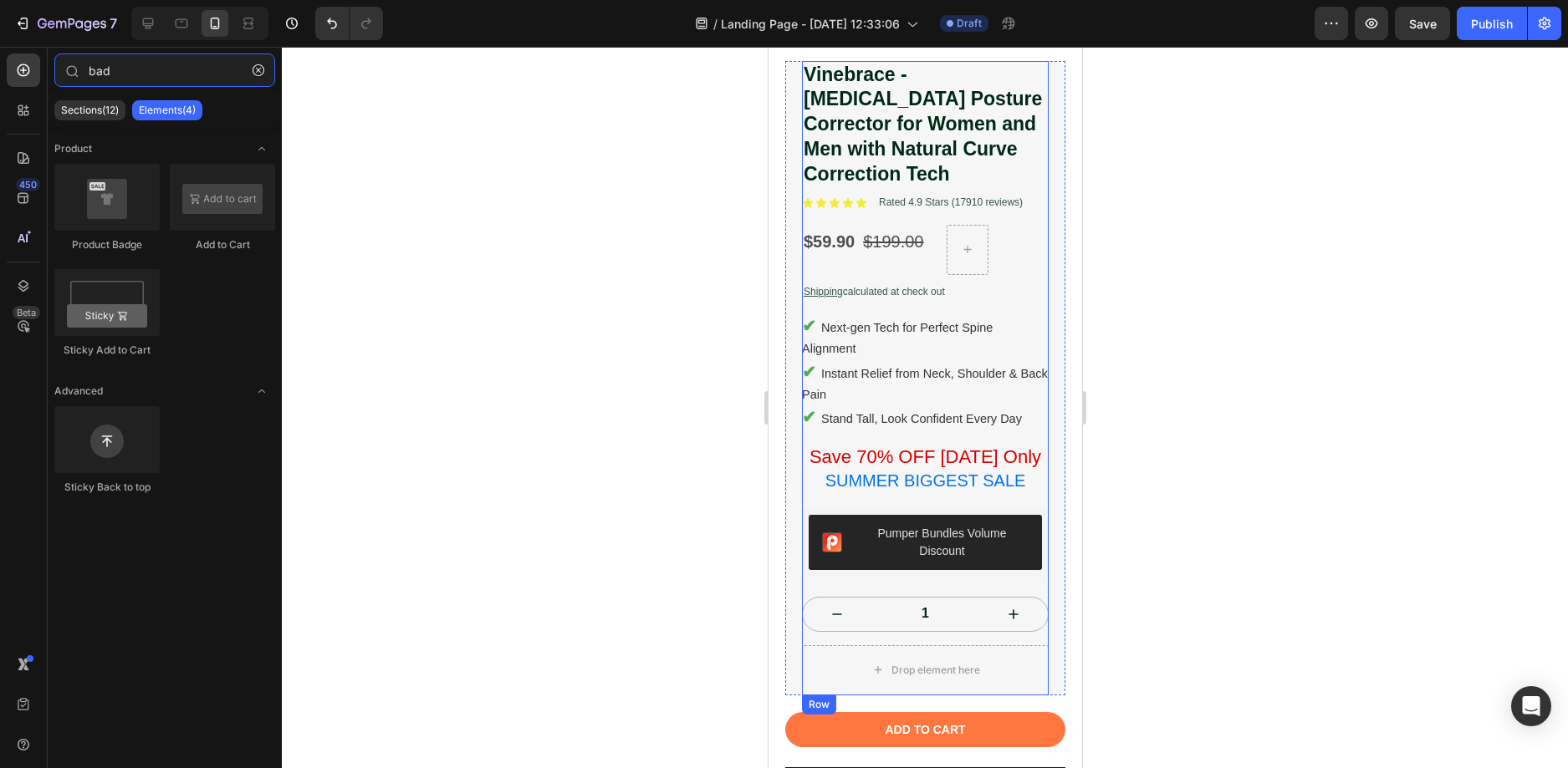
type input "bd"
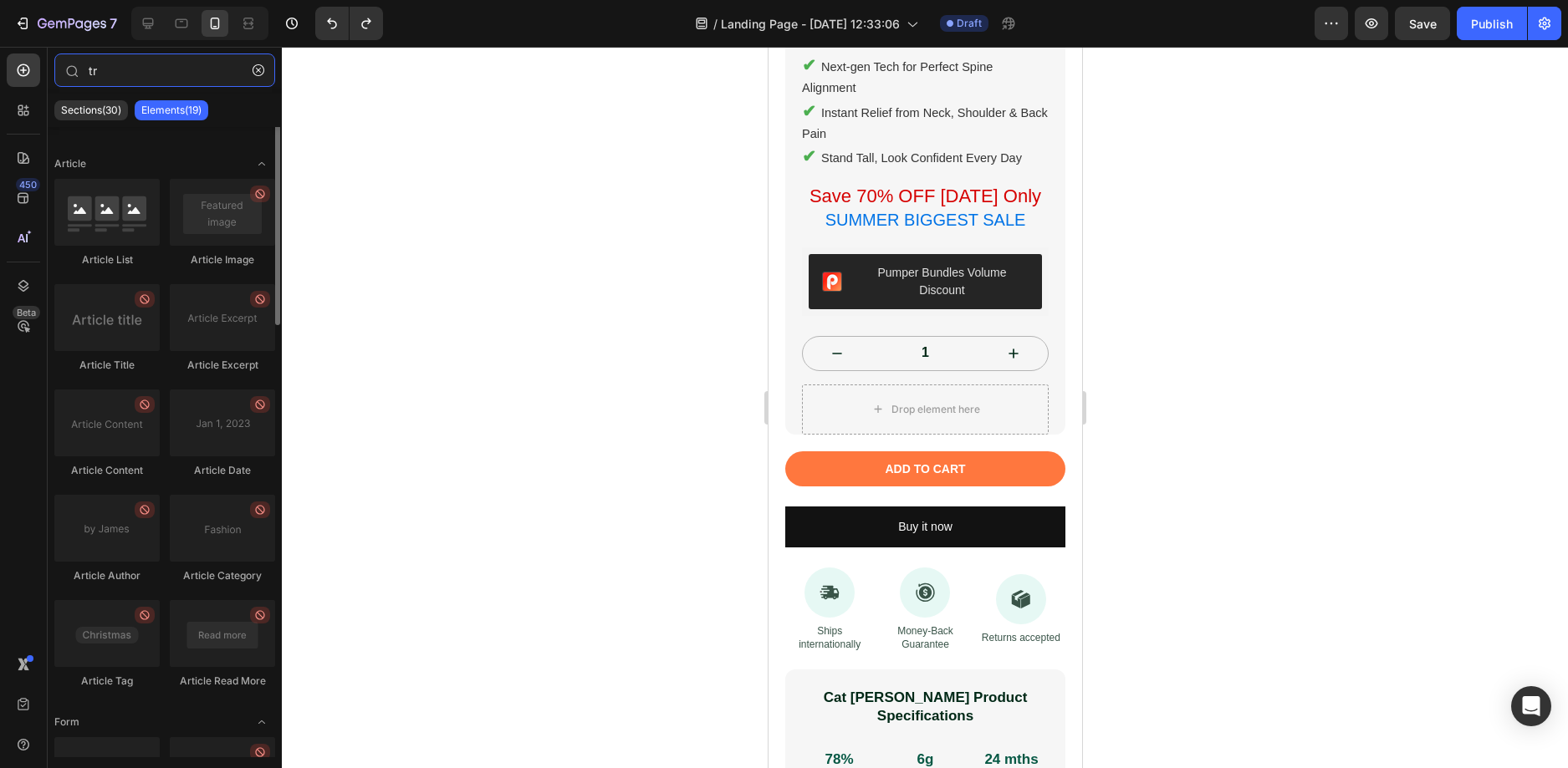
scroll to position [0, 0]
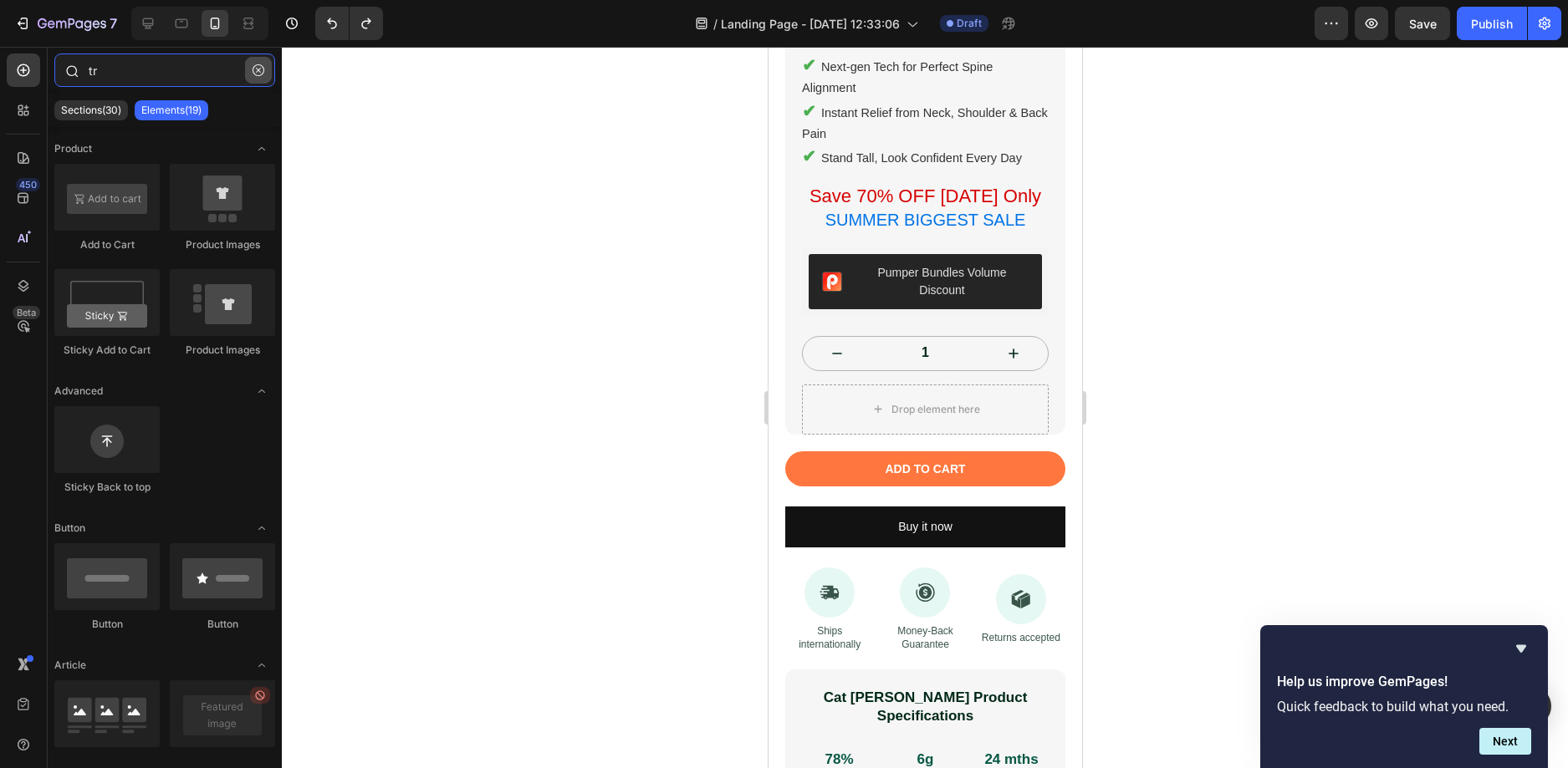
type input "t"
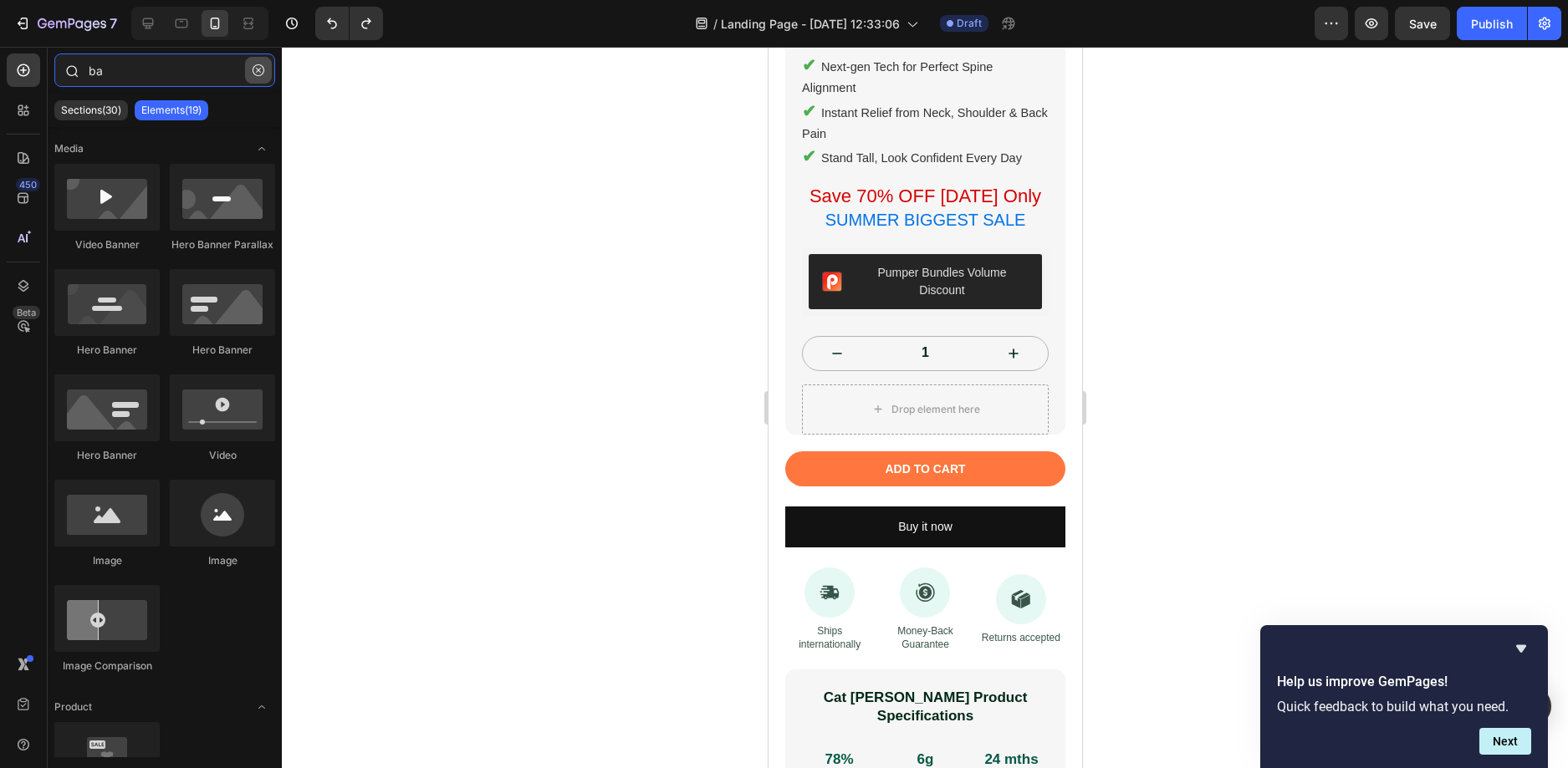
type input "bad"
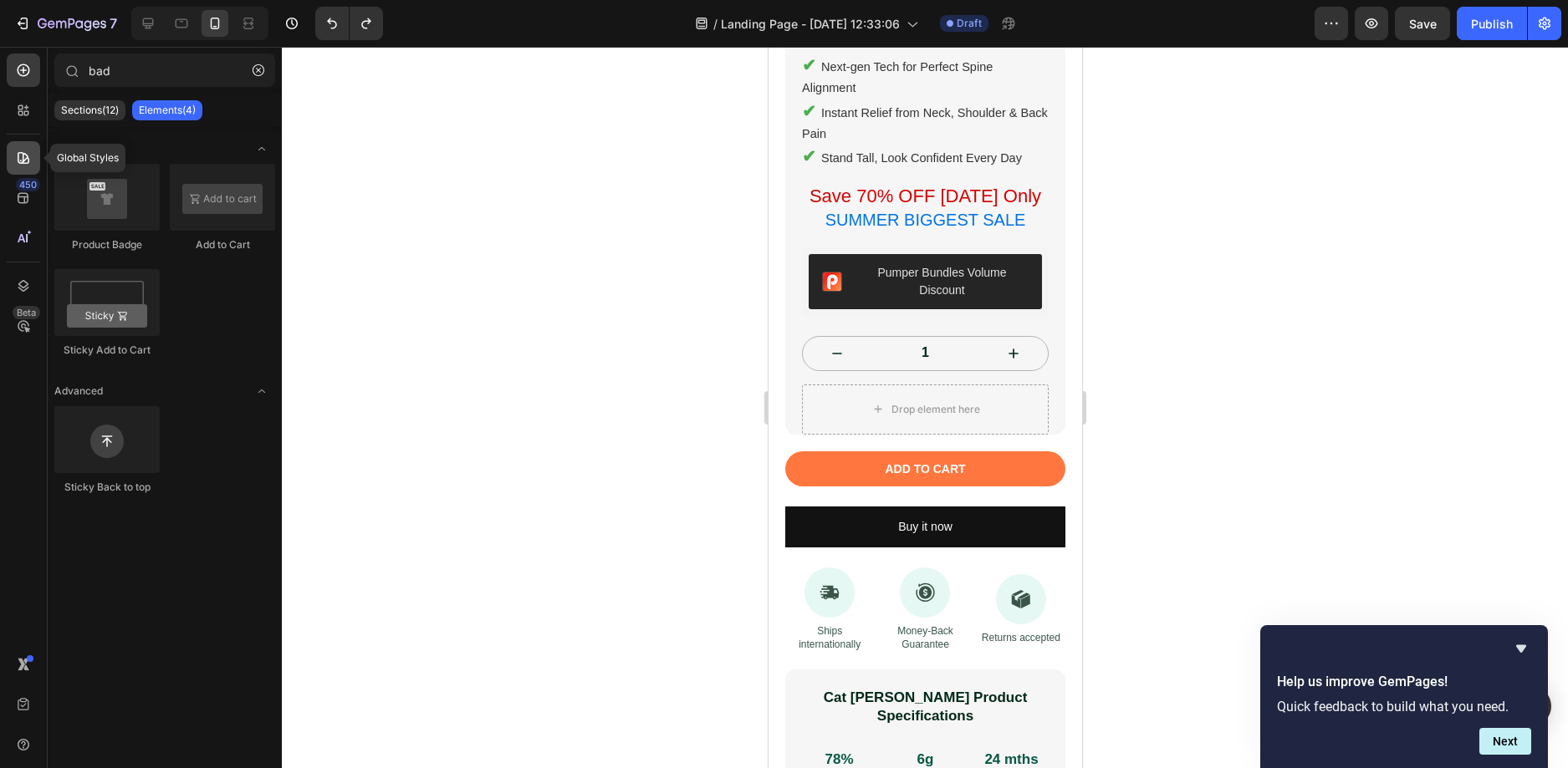
click at [31, 158] on icon at bounding box center [22, 157] width 16 height 16
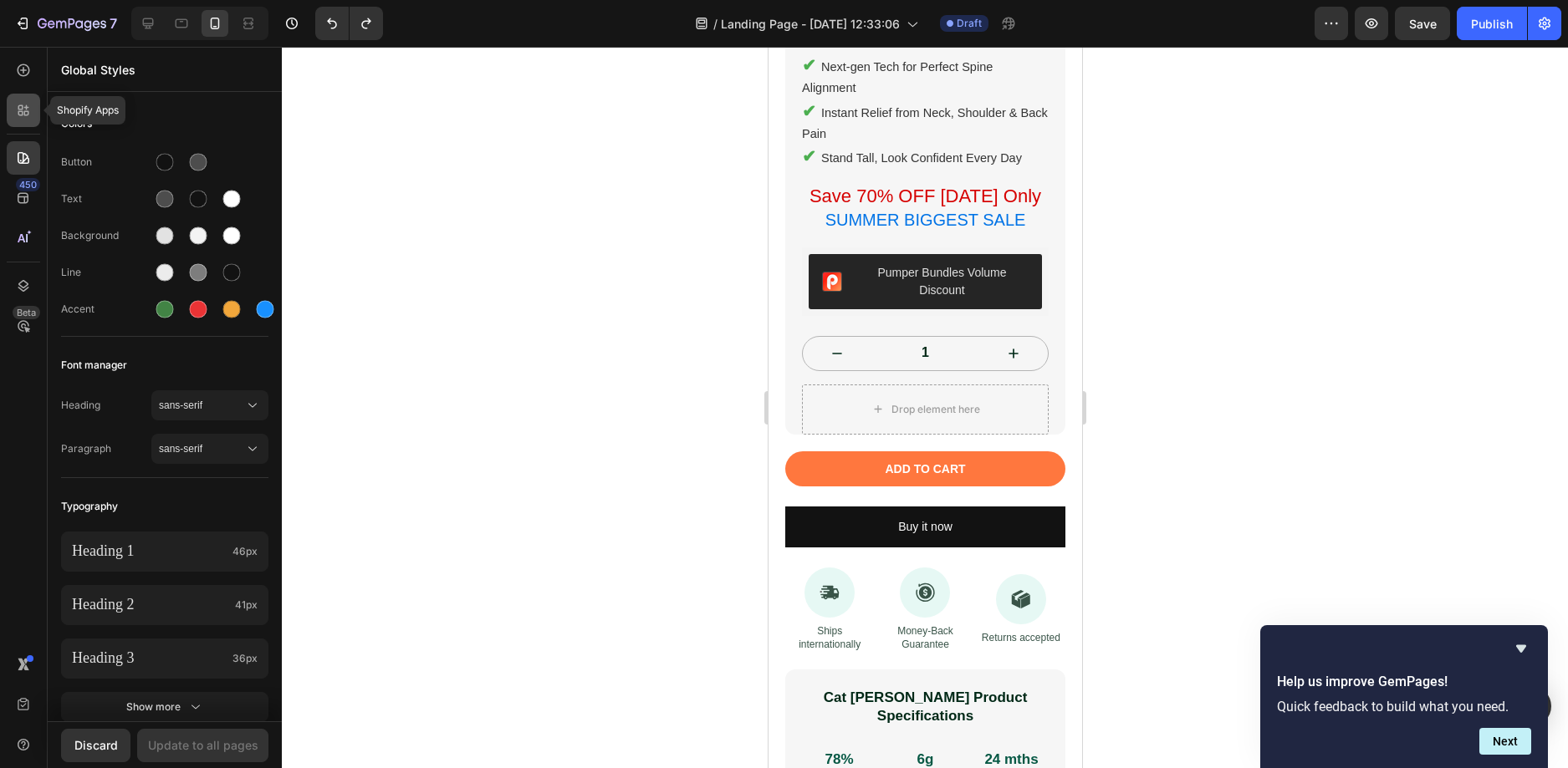
click at [16, 109] on icon at bounding box center [22, 110] width 16 height 16
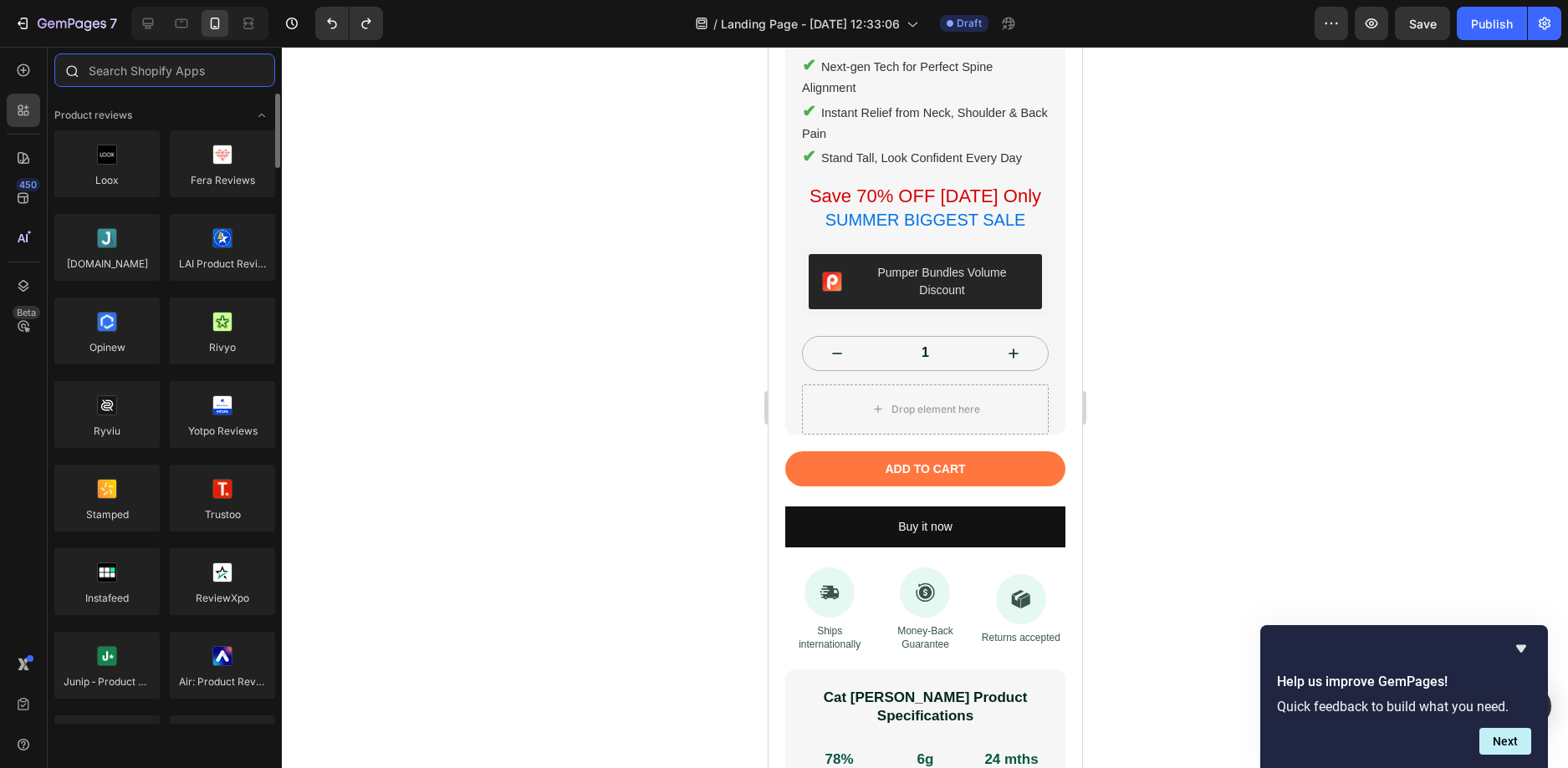
click at [172, 76] on input "text" at bounding box center [165, 70] width 221 height 34
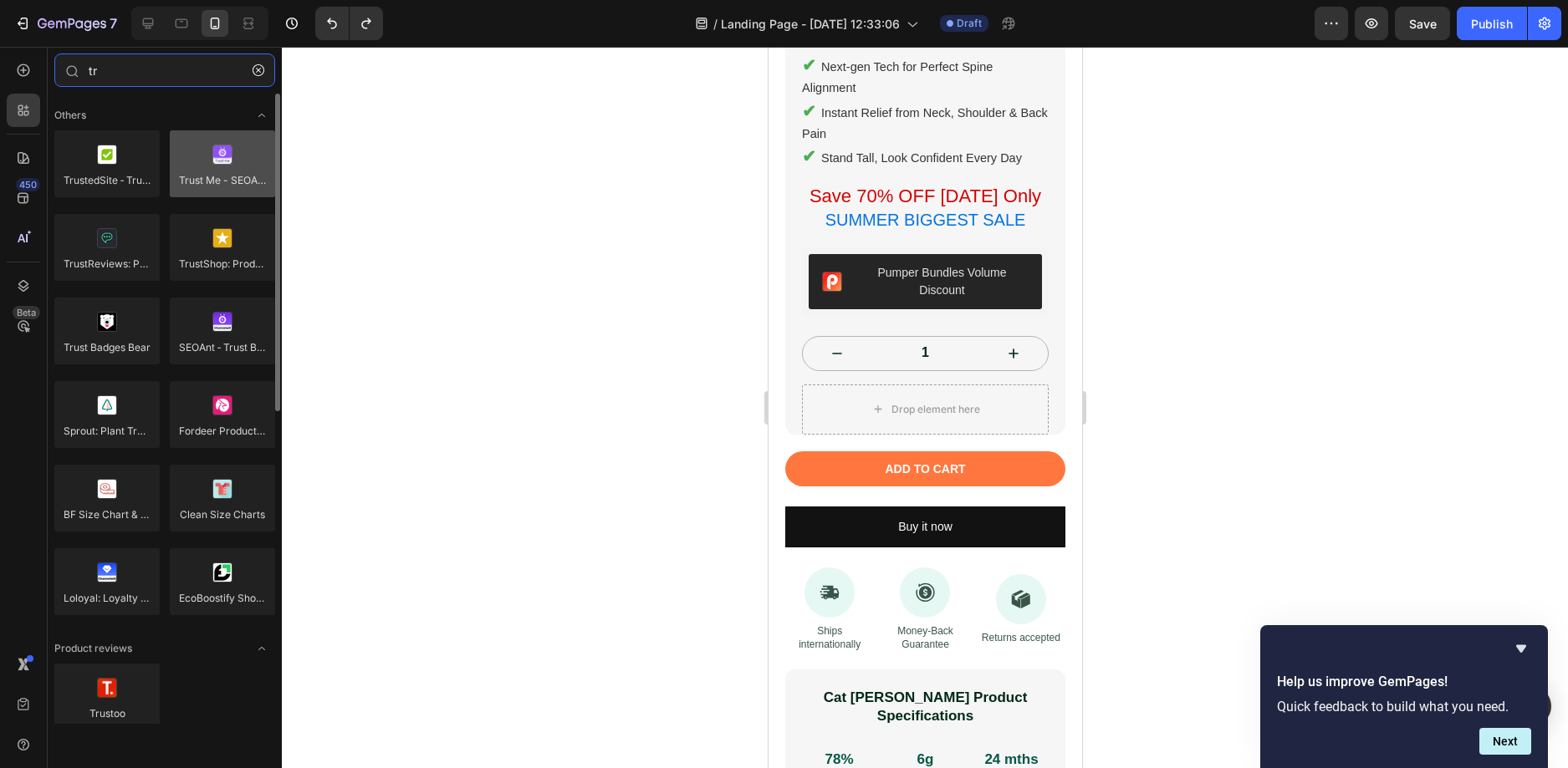
type input "tr"
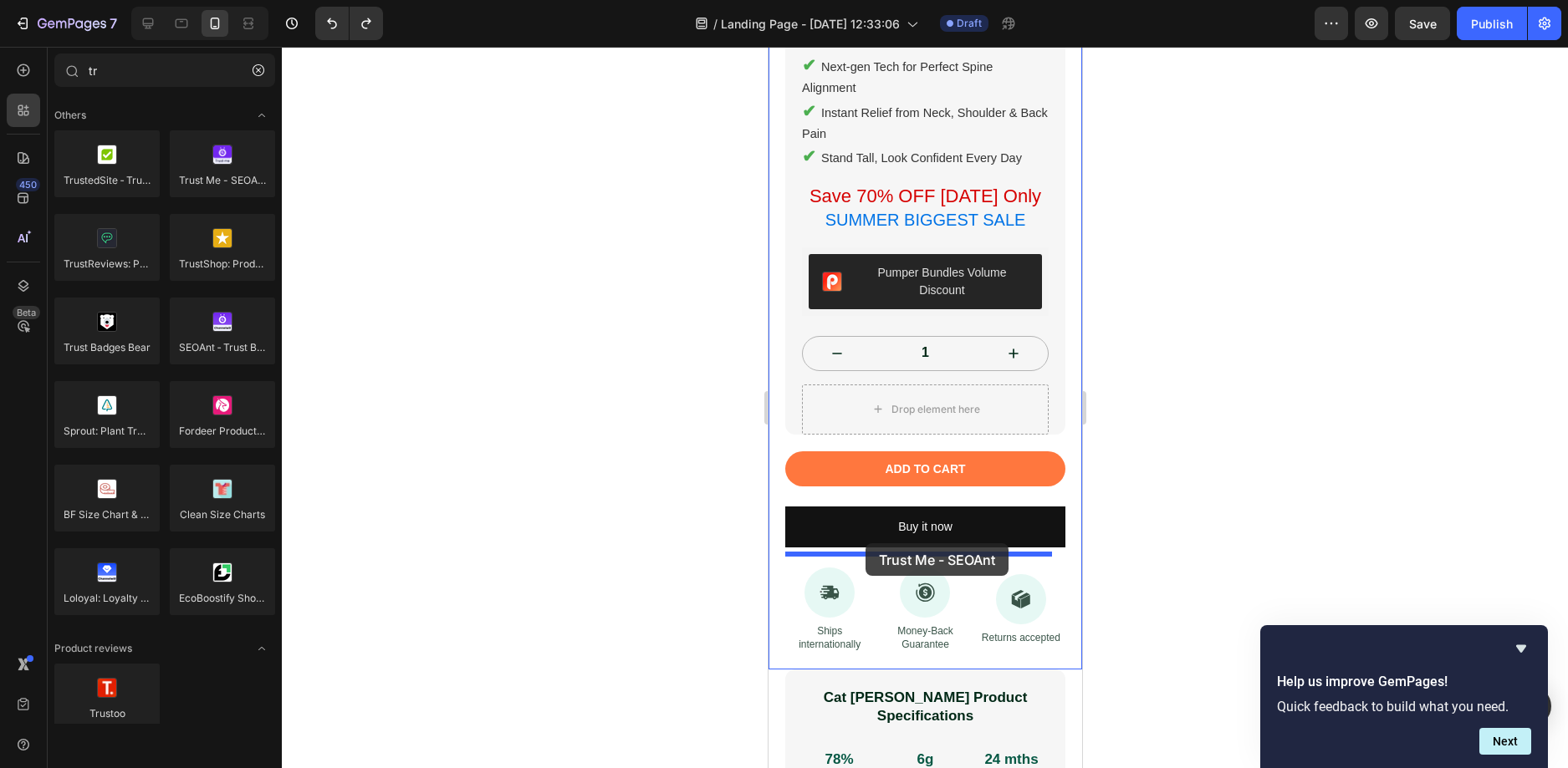
drag, startPoint x: 984, startPoint y: 225, endPoint x: 864, endPoint y: 543, distance: 339.9
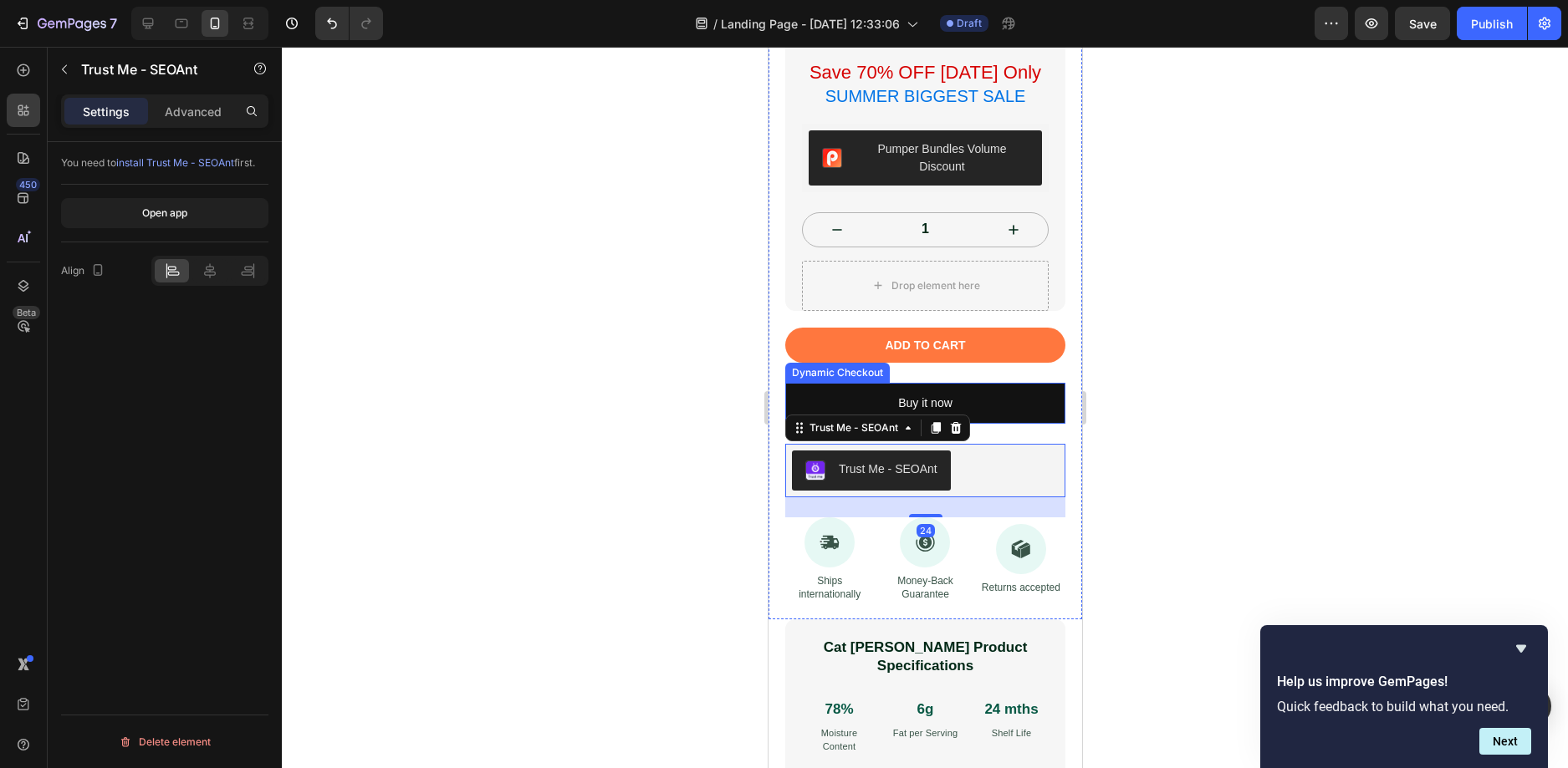
scroll to position [835, 0]
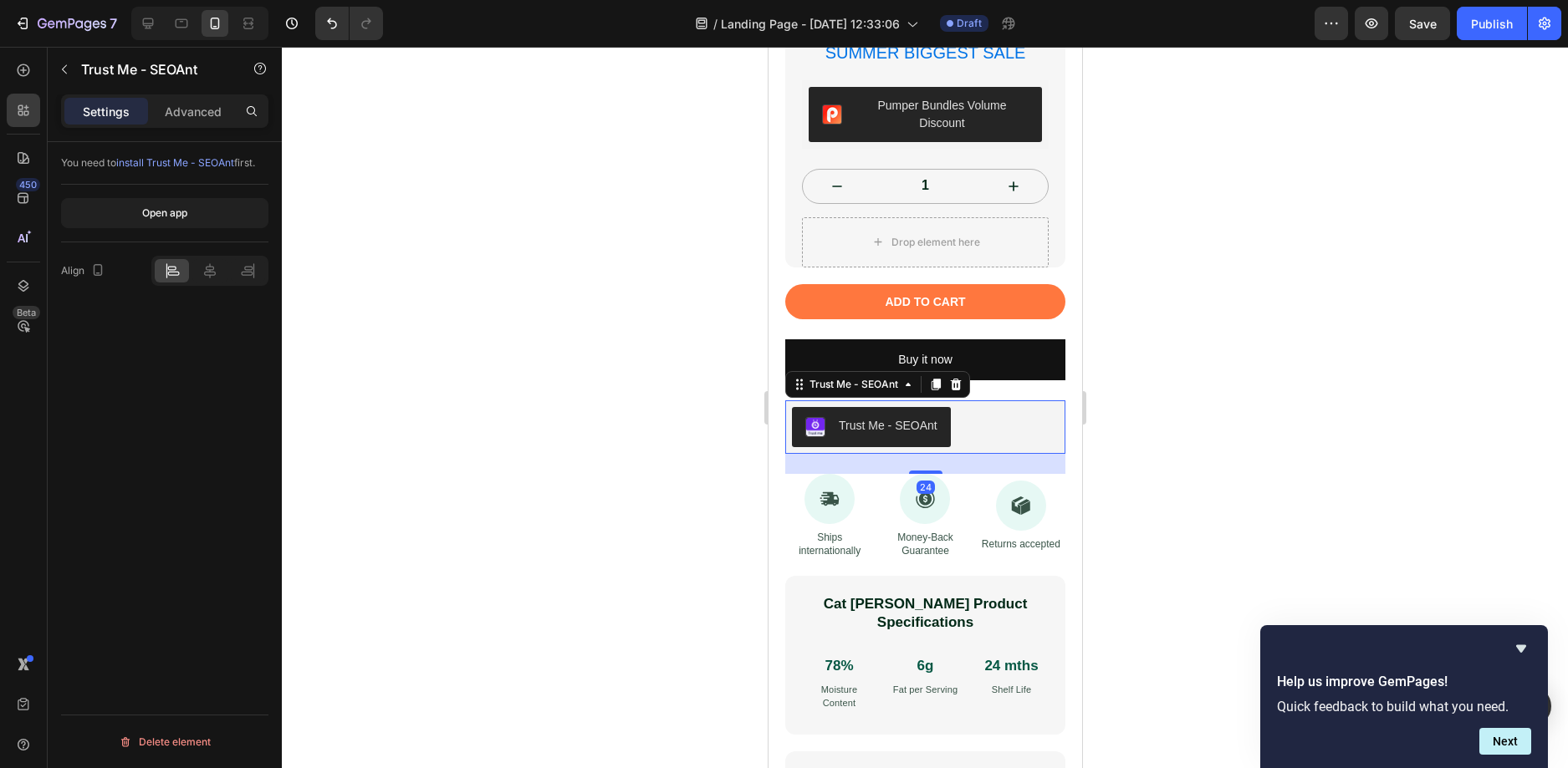
click at [881, 417] on div "Trust Me - SEOAnt" at bounding box center [887, 425] width 98 height 17
click at [154, 206] on div "Open app" at bounding box center [165, 212] width 45 height 15
